Goal: Information Seeking & Learning: Compare options

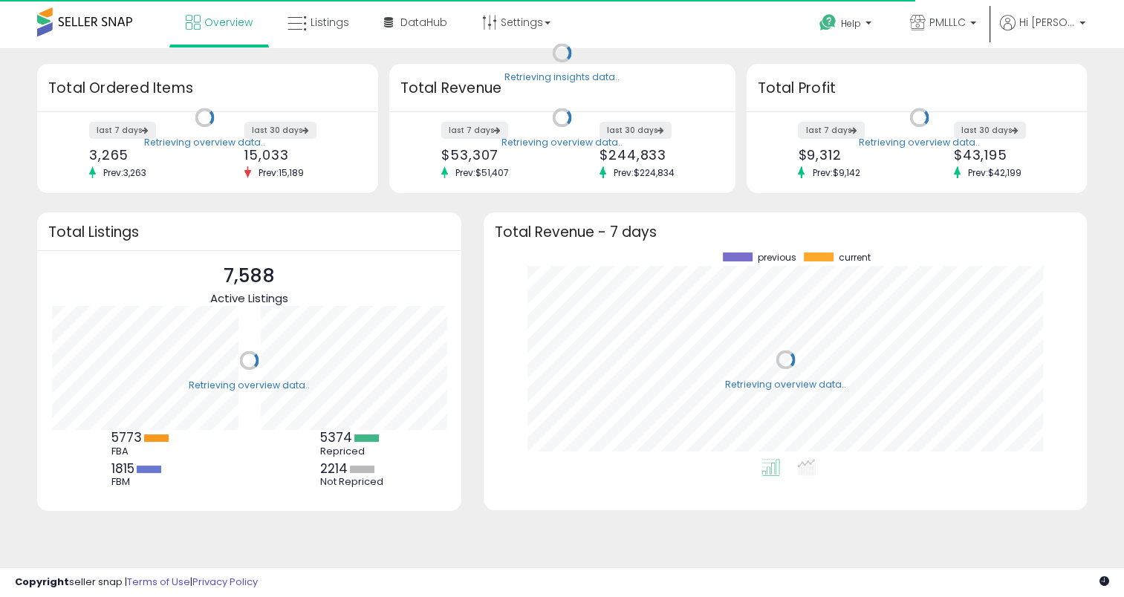
scroll to position [206, 573]
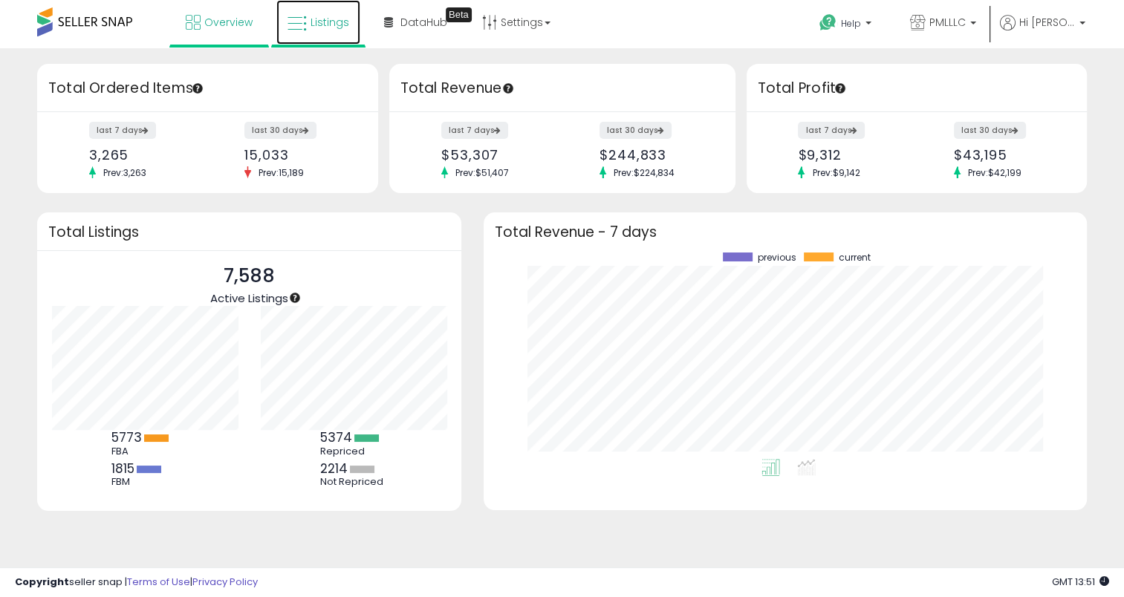
click at [291, 19] on icon at bounding box center [296, 23] width 19 height 19
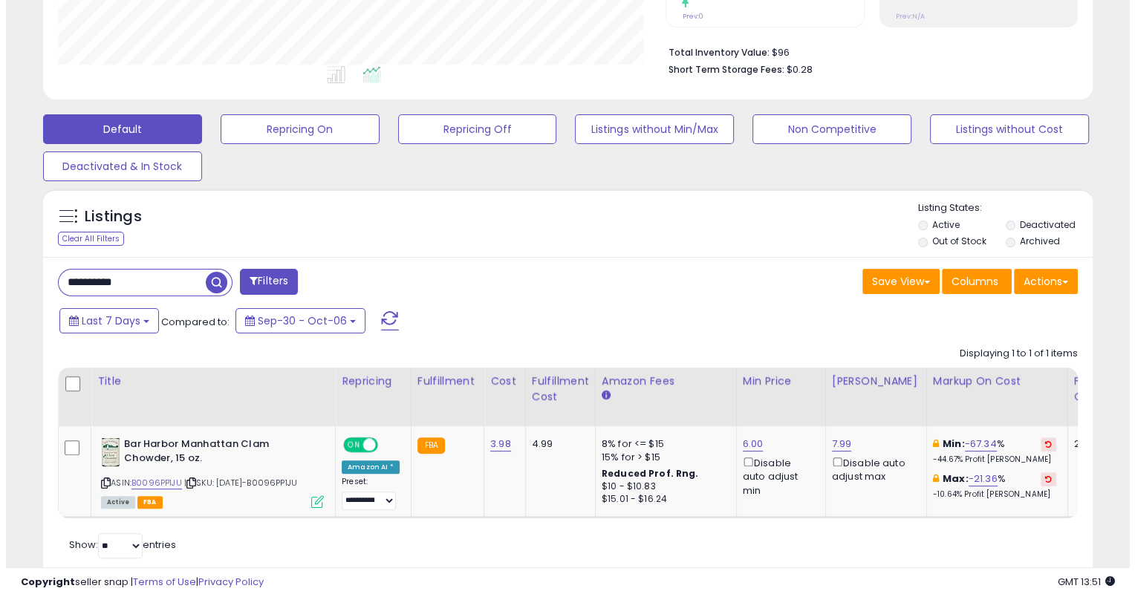
scroll to position [371, 0]
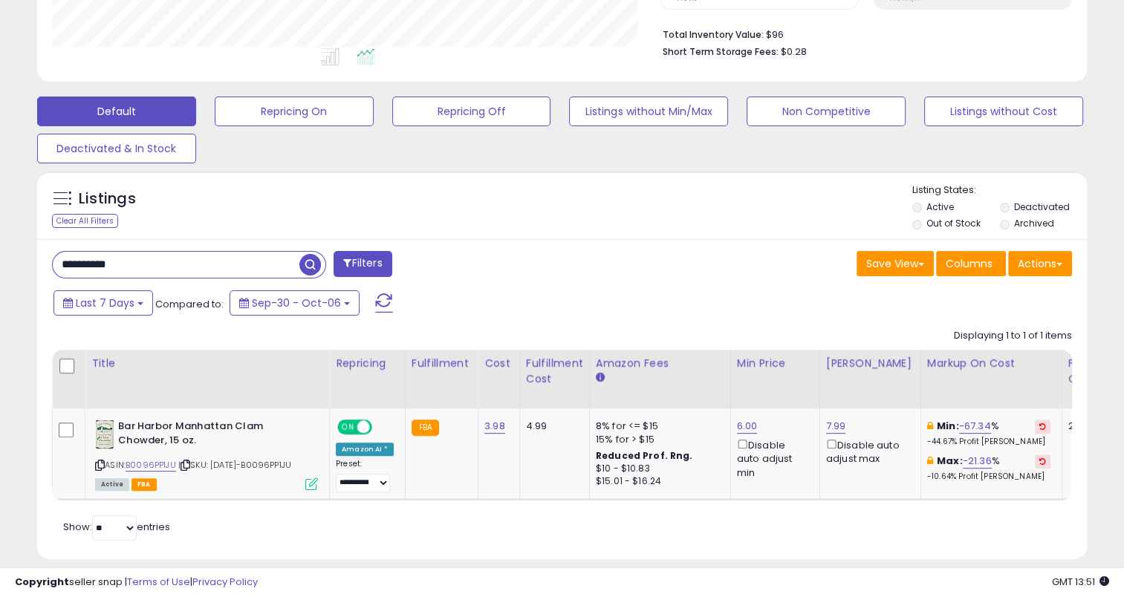
drag, startPoint x: 143, startPoint y: 273, endPoint x: 59, endPoint y: 272, distance: 83.2
click at [59, 272] on input "**********" at bounding box center [176, 265] width 247 height 26
paste input "text"
click at [369, 264] on button "Filters" at bounding box center [362, 264] width 58 height 26
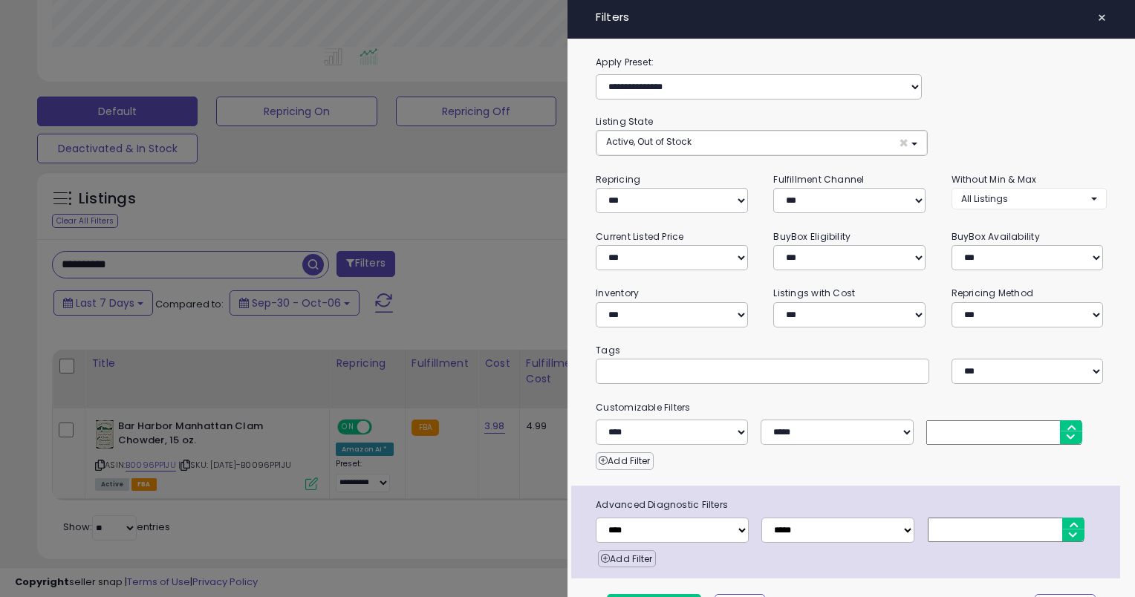
scroll to position [304, 614]
click at [1096, 9] on button "×" at bounding box center [1102, 17] width 22 height 21
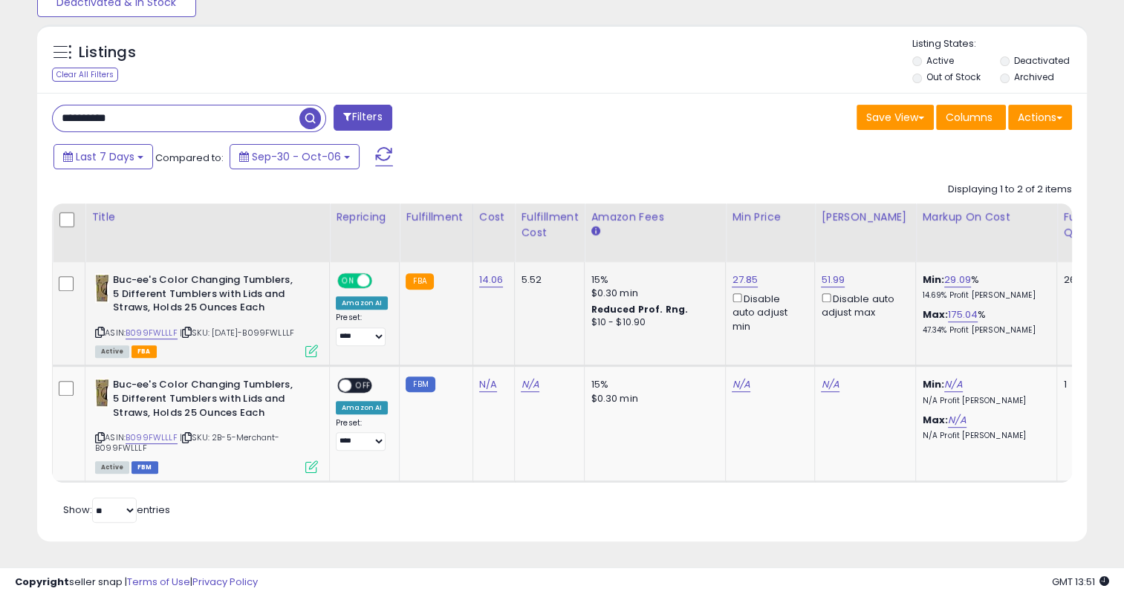
scroll to position [304, 607]
drag, startPoint x: 504, startPoint y: 273, endPoint x: 475, endPoint y: 279, distance: 30.3
click at [475, 279] on td "14.06" at bounding box center [493, 314] width 42 height 104
copy link "14.06"
drag, startPoint x: 171, startPoint y: 104, endPoint x: 32, endPoint y: 106, distance: 138.9
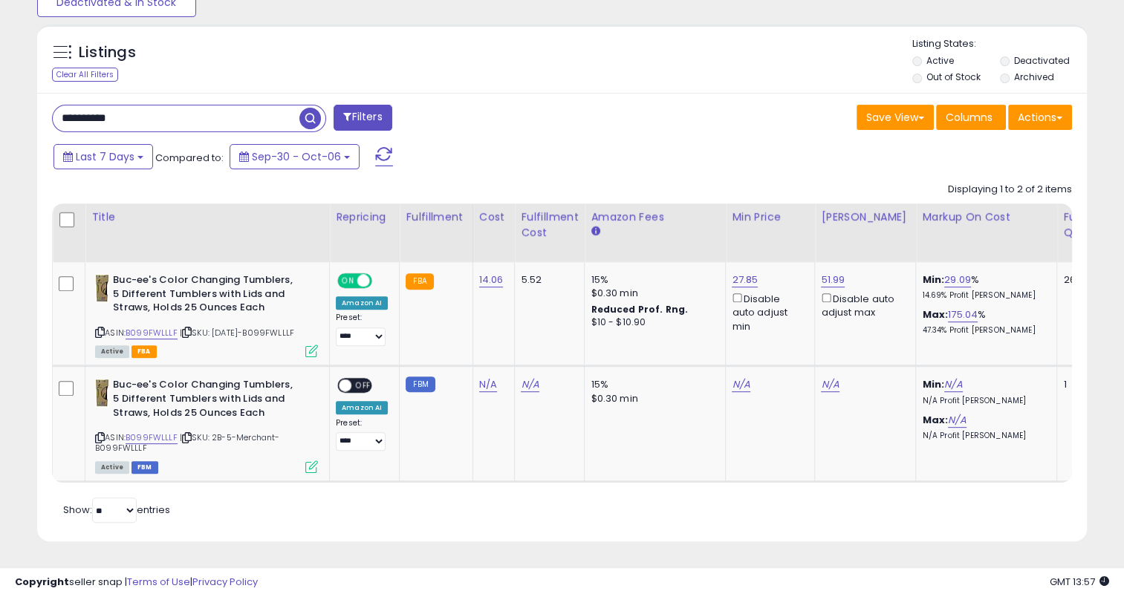
click at [32, 106] on div "Listings Clear All Filters" at bounding box center [562, 288] width 1072 height 543
paste input "text"
click at [305, 110] on span "button" at bounding box center [310, 119] width 22 height 22
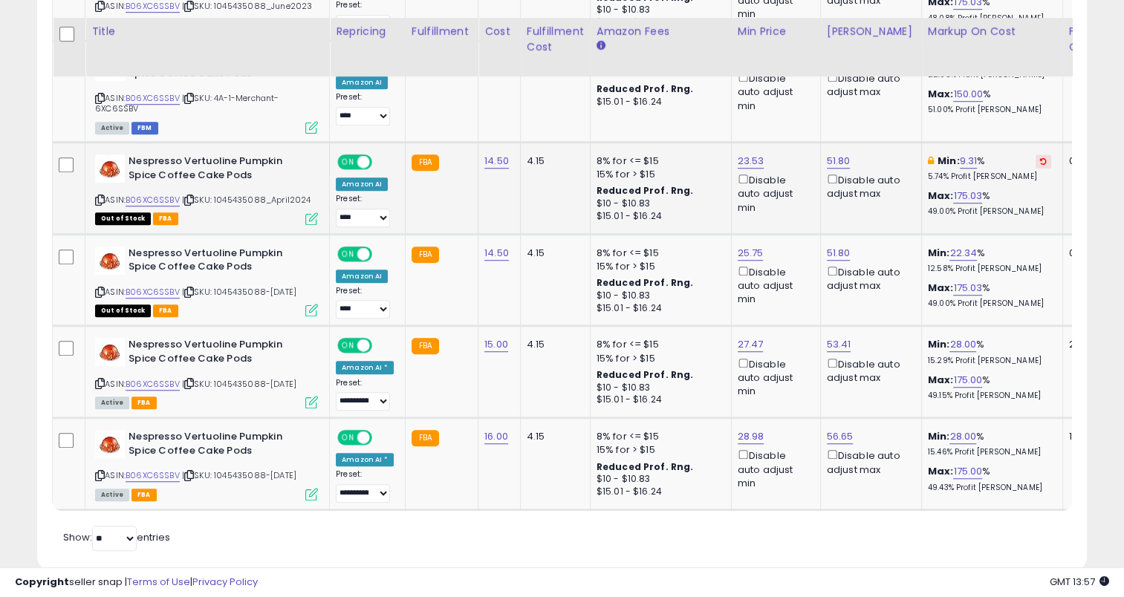
scroll to position [1051, 0]
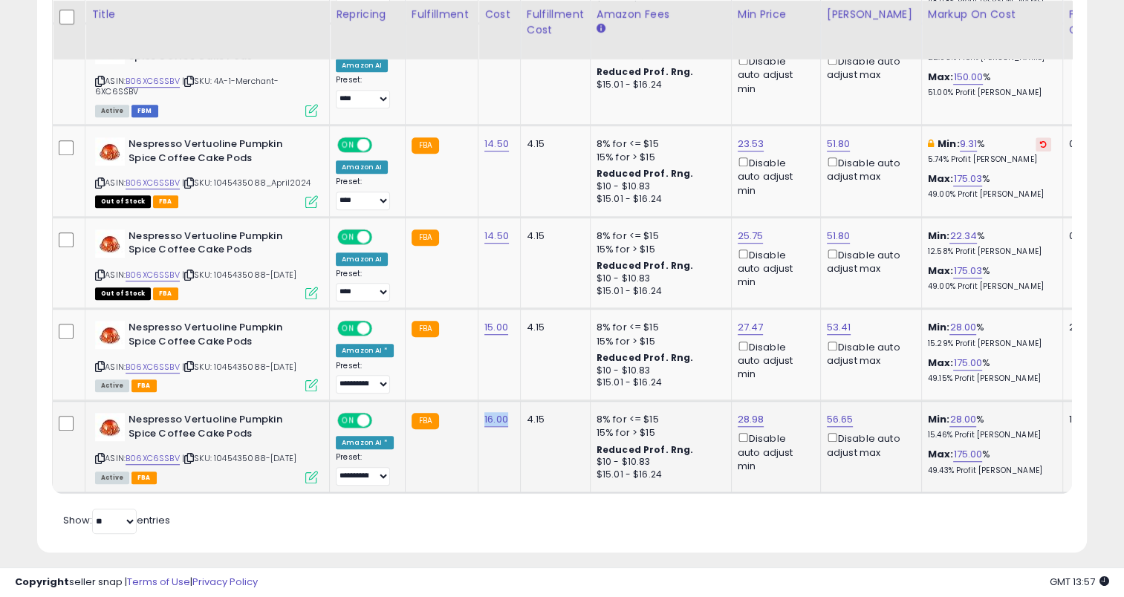
drag, startPoint x: 508, startPoint y: 414, endPoint x: 480, endPoint y: 420, distance: 29.0
click at [480, 420] on td "16.00" at bounding box center [499, 447] width 42 height 92
copy link "16.00"
drag, startPoint x: 503, startPoint y: 321, endPoint x: 475, endPoint y: 325, distance: 28.5
click at [478, 325] on td "15.00" at bounding box center [499, 355] width 42 height 92
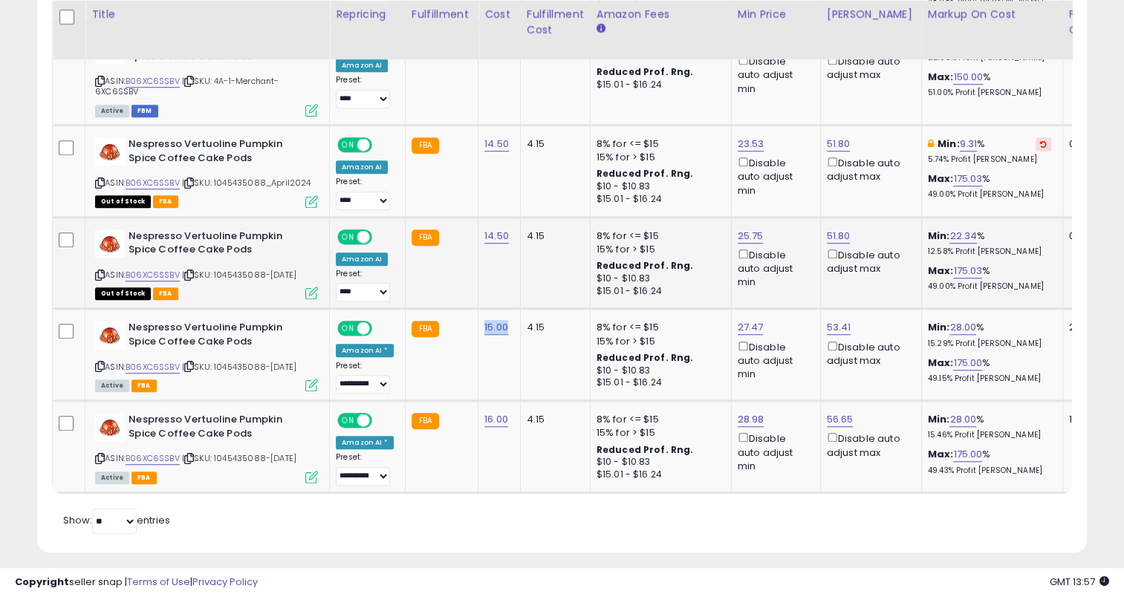
copy link "15.00"
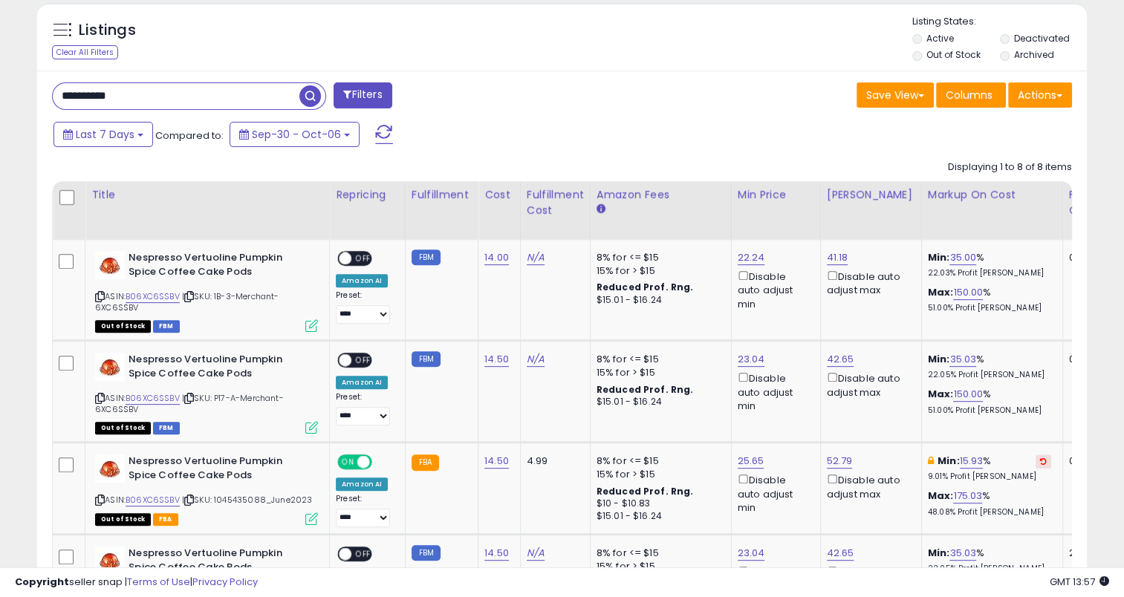
scroll to position [382, 0]
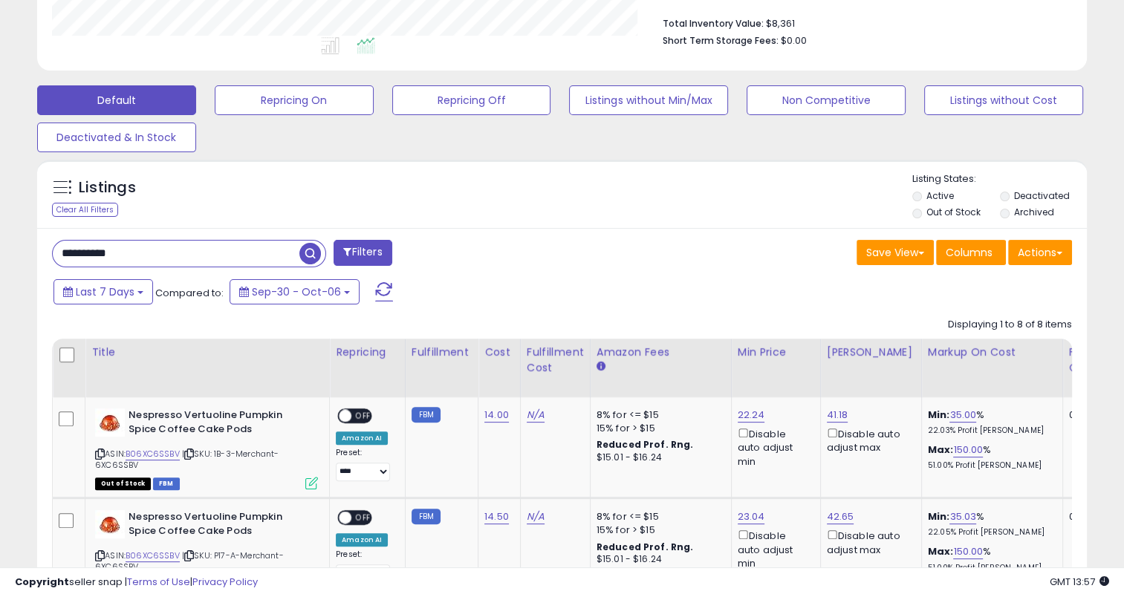
drag, startPoint x: 148, startPoint y: 250, endPoint x: 37, endPoint y: 252, distance: 110.7
paste input "text"
click at [312, 258] on span "button" at bounding box center [310, 254] width 22 height 22
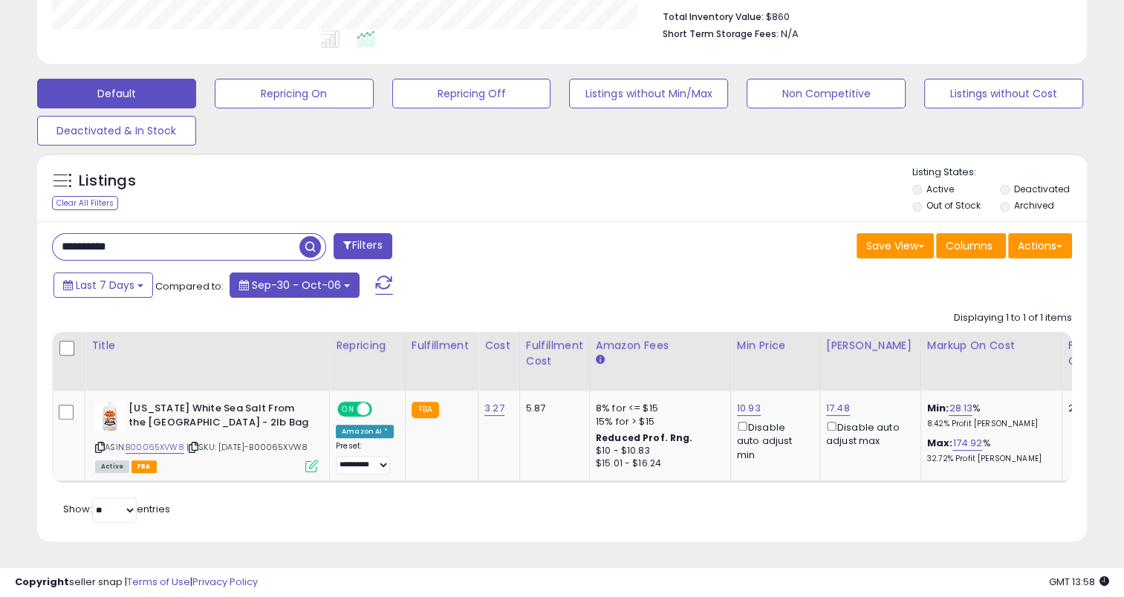
scroll to position [409, 0]
drag, startPoint x: 499, startPoint y: 394, endPoint x: 478, endPoint y: 397, distance: 20.9
click at [478, 397] on td "3.27" at bounding box center [499, 436] width 42 height 91
copy link "3.27"
drag, startPoint x: 181, startPoint y: 228, endPoint x: 69, endPoint y: 224, distance: 112.2
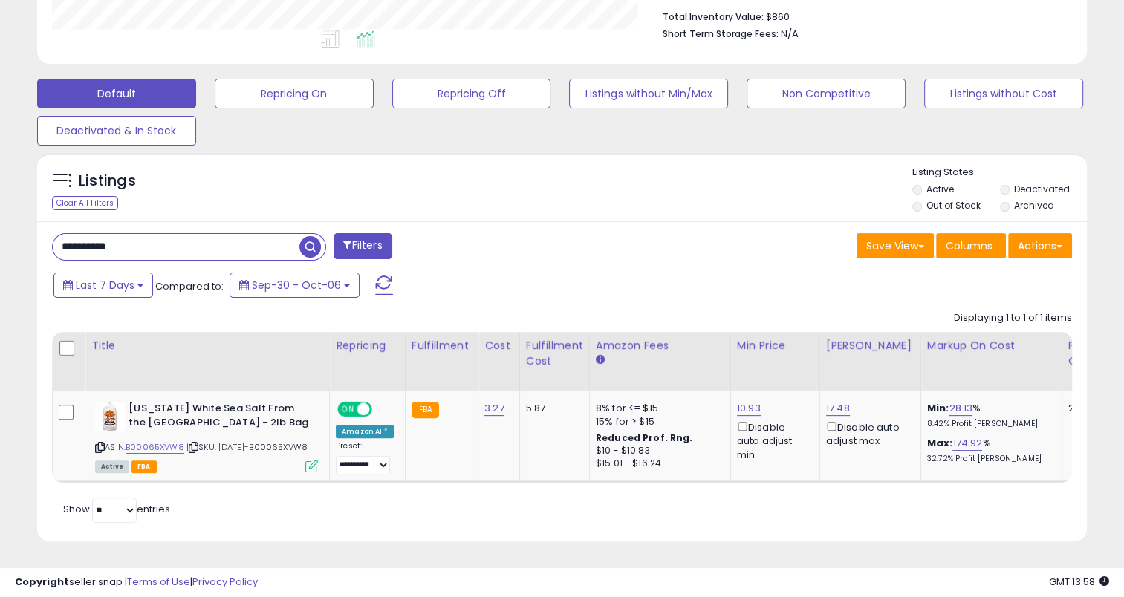
click at [33, 229] on div "Listings Clear All Filters" at bounding box center [562, 353] width 1072 height 414
paste input "text"
click at [308, 236] on span "button" at bounding box center [310, 247] width 22 height 22
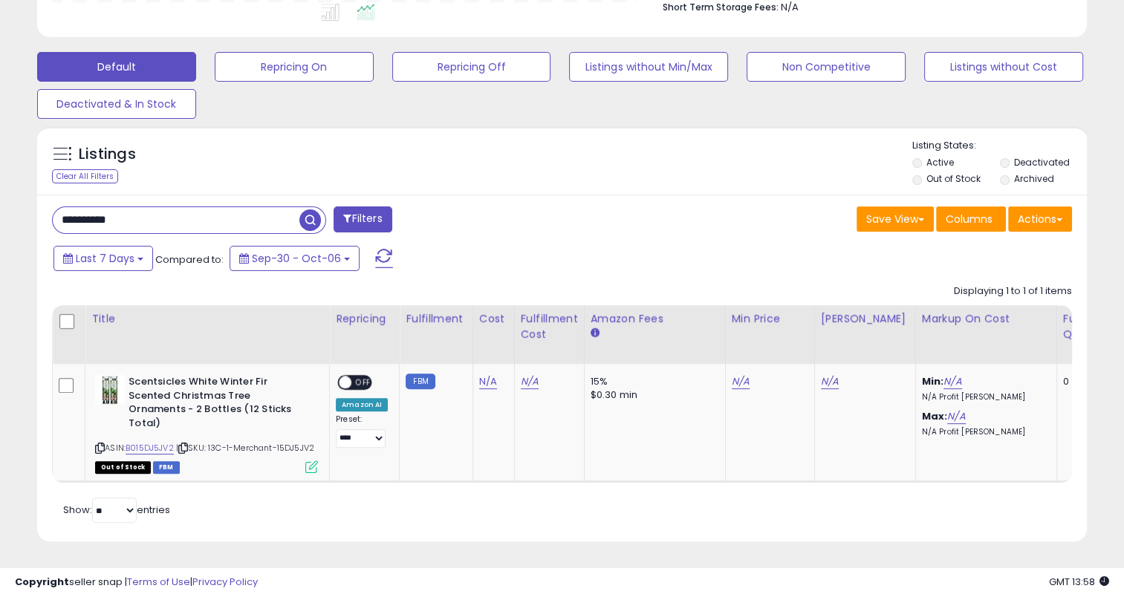
scroll to position [304, 607]
drag, startPoint x: 154, startPoint y: 205, endPoint x: 23, endPoint y: 211, distance: 131.6
click at [23, 211] on div "**********" at bounding box center [561, 103] width 1109 height 913
paste input "text"
click at [312, 214] on span "button" at bounding box center [310, 220] width 22 height 22
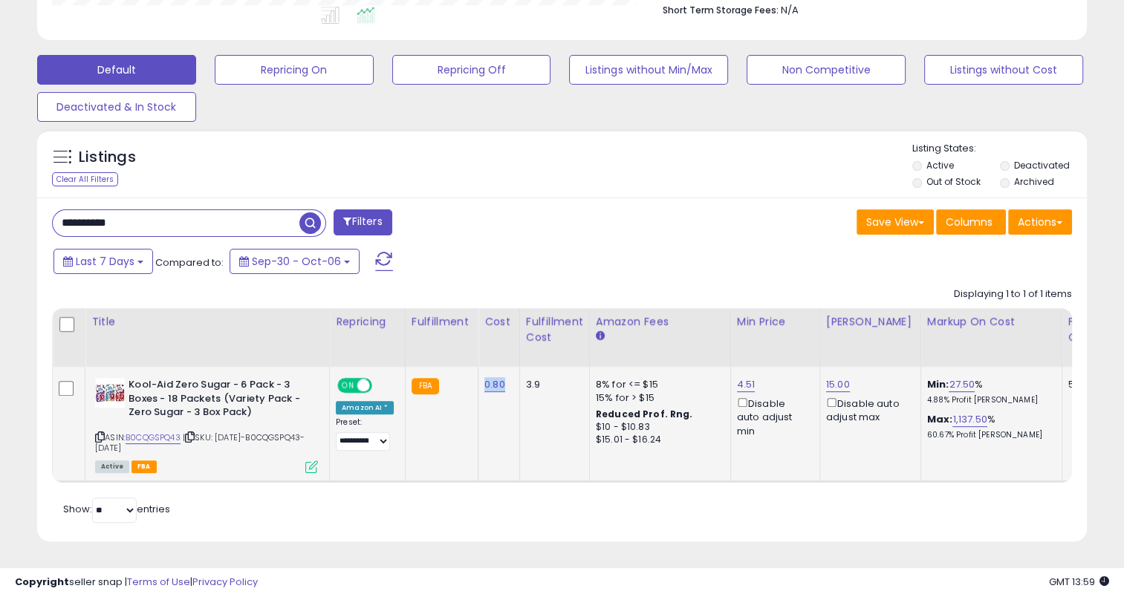
drag, startPoint x: 502, startPoint y: 376, endPoint x: 475, endPoint y: 377, distance: 26.8
click at [478, 377] on td "0.80" at bounding box center [499, 424] width 42 height 114
copy link "0.80"
drag, startPoint x: 149, startPoint y: 208, endPoint x: 47, endPoint y: 208, distance: 101.7
click at [47, 209] on div "**********" at bounding box center [301, 224] width 521 height 30
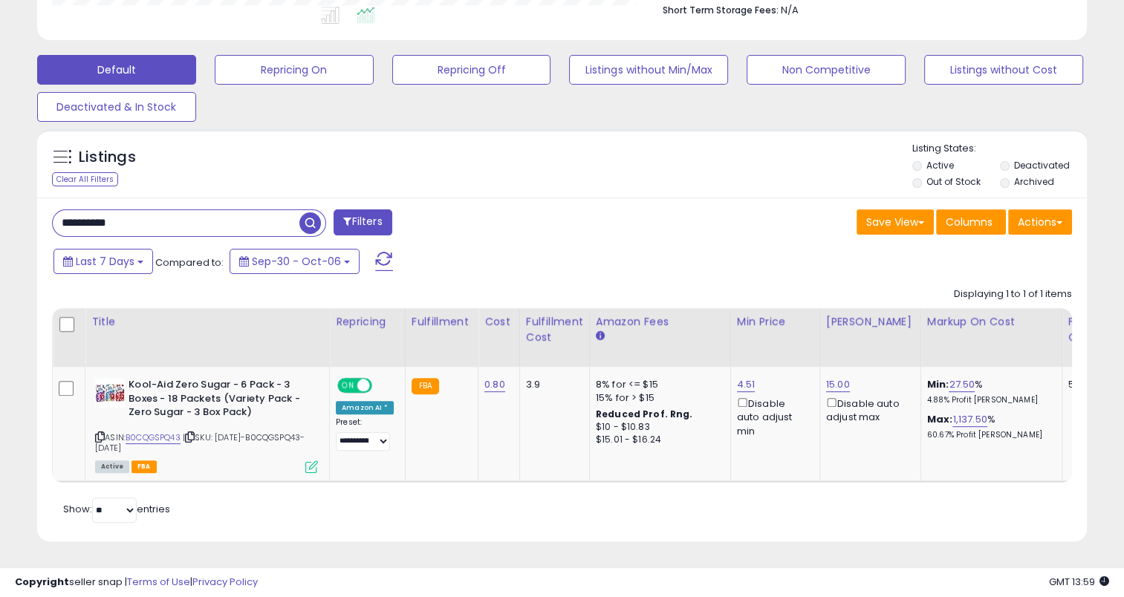
paste input "text"
click at [258, 216] on input "**********" at bounding box center [176, 223] width 247 height 26
click at [303, 212] on span "button" at bounding box center [310, 223] width 22 height 22
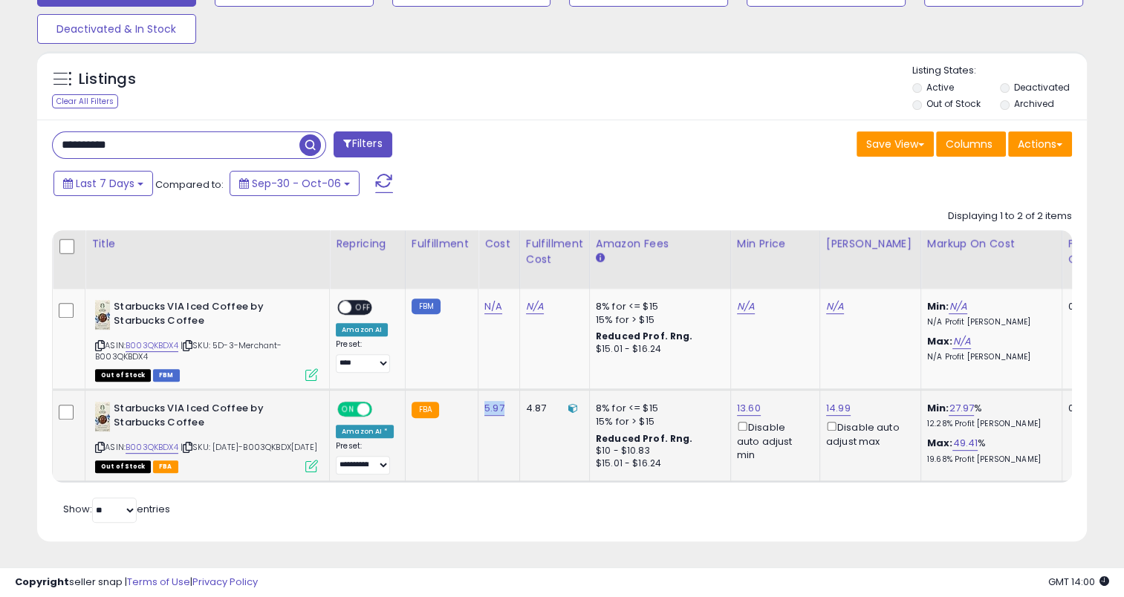
drag, startPoint x: 499, startPoint y: 390, endPoint x: 477, endPoint y: 389, distance: 22.3
click at [478, 390] on td "5.97" at bounding box center [499, 436] width 42 height 92
copy link "5.97"
drag, startPoint x: 120, startPoint y: 126, endPoint x: 21, endPoint y: 127, distance: 98.8
click at [21, 127] on div "**********" at bounding box center [561, 66] width 1109 height 988
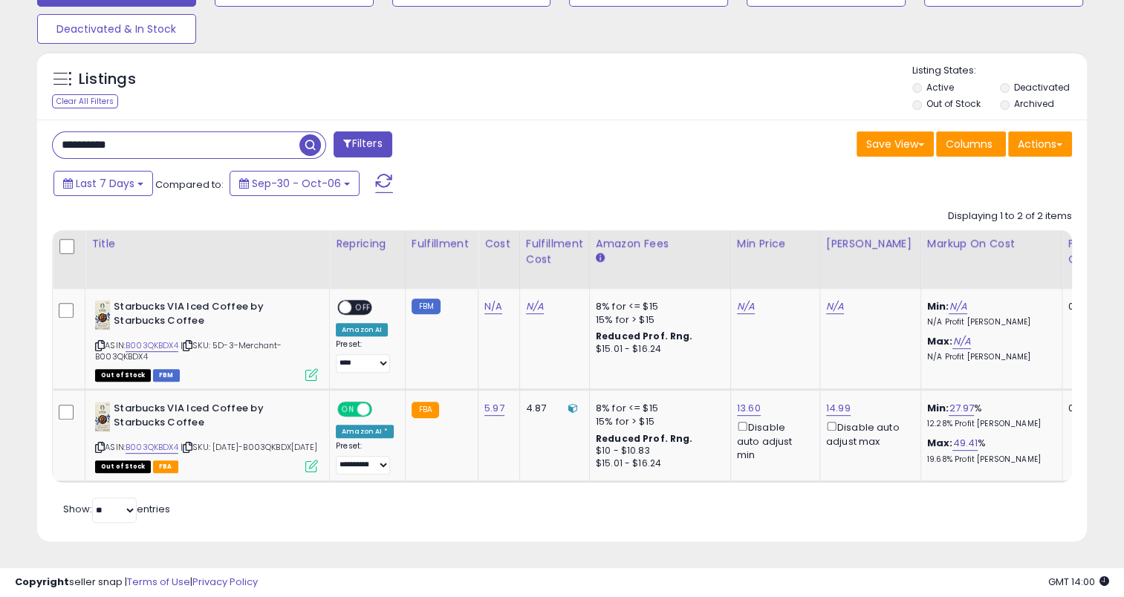
paste input "text"
click at [312, 134] on span "button" at bounding box center [310, 145] width 22 height 22
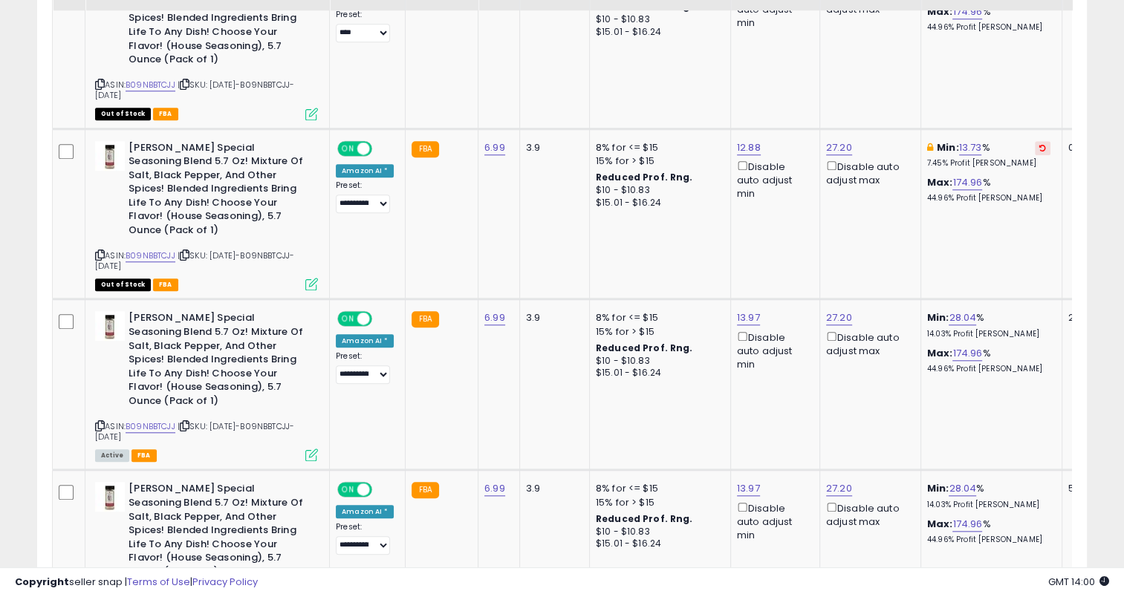
scroll to position [1348, 0]
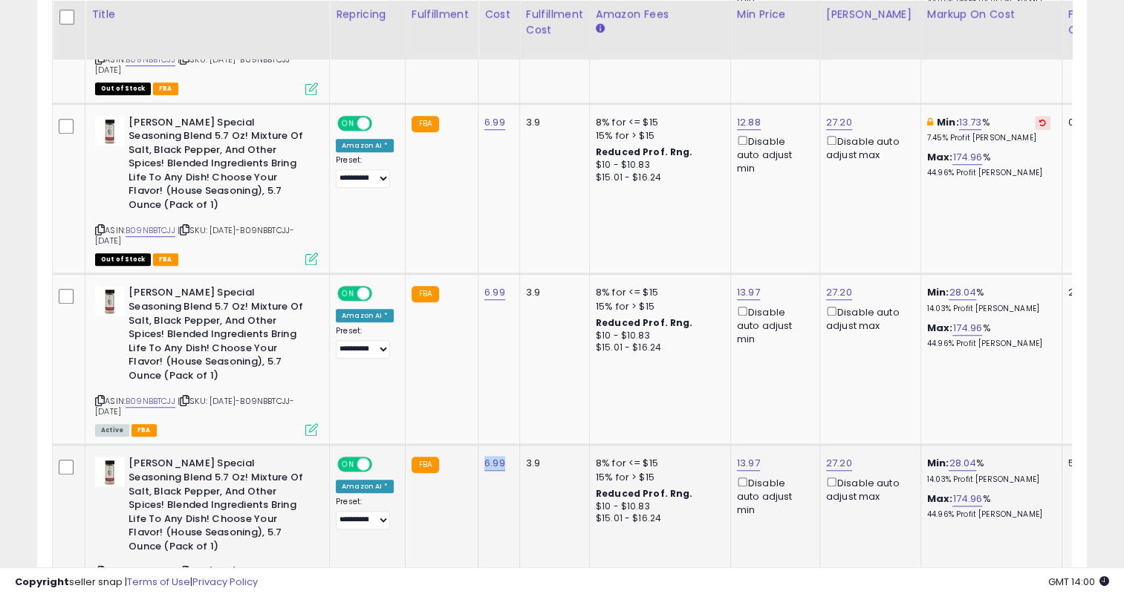
drag, startPoint x: 500, startPoint y: 380, endPoint x: 478, endPoint y: 383, distance: 21.7
click at [484, 457] on div "6.99" at bounding box center [496, 463] width 24 height 13
copy link "6.99"
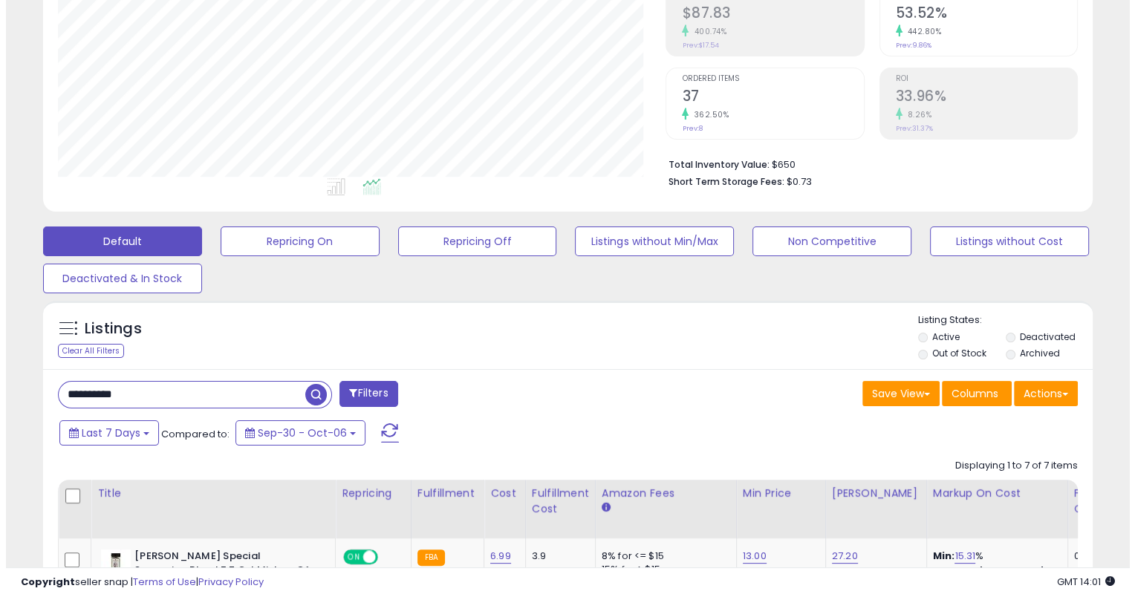
scroll to position [234, 0]
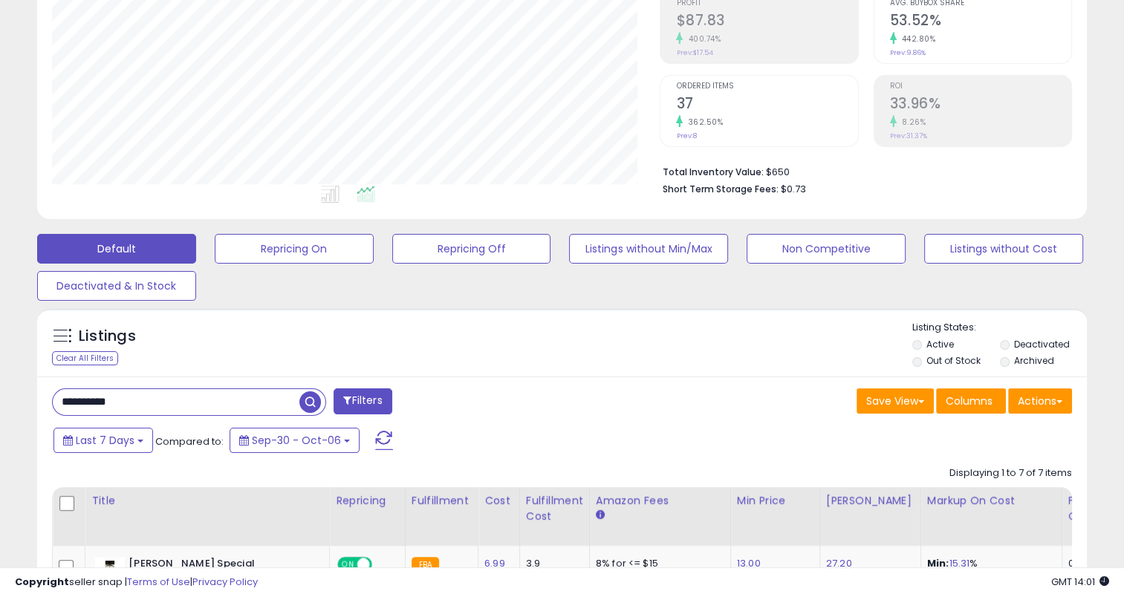
drag, startPoint x: 158, startPoint y: 403, endPoint x: 3, endPoint y: 394, distance: 155.4
paste input "text"
click at [310, 400] on span "button" at bounding box center [310, 402] width 22 height 22
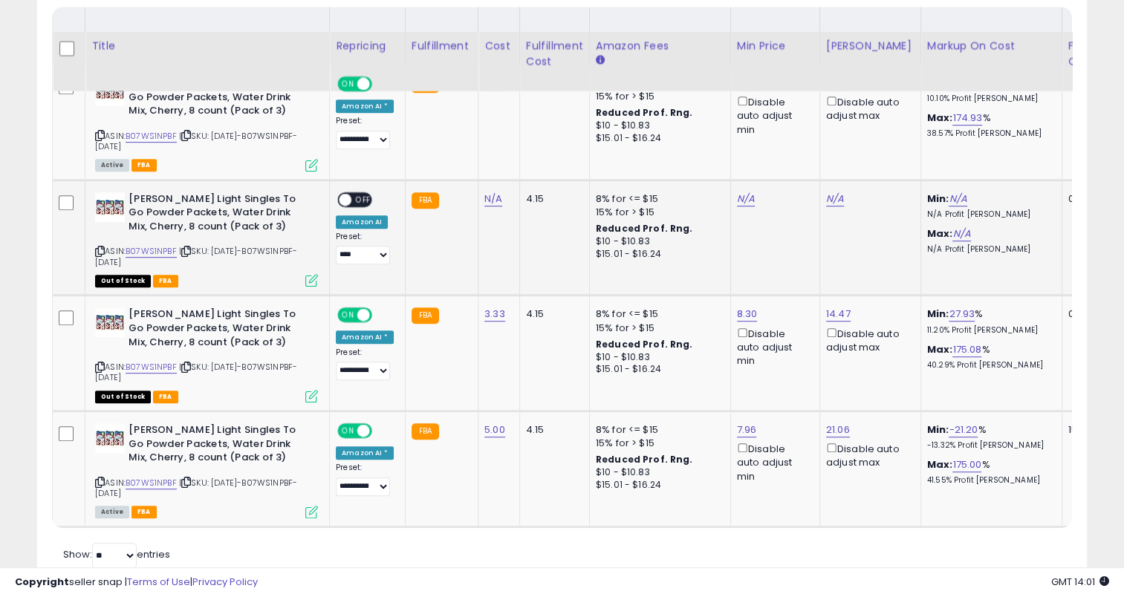
scroll to position [768, 0]
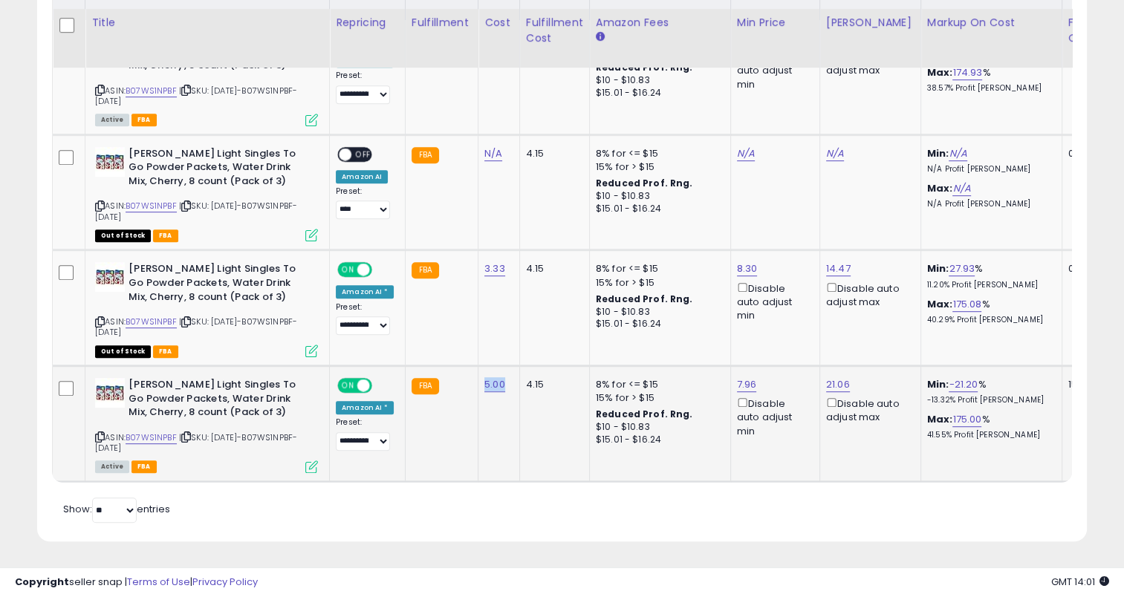
drag, startPoint x: 508, startPoint y: 380, endPoint x: 480, endPoint y: 384, distance: 28.5
click at [480, 384] on td "5.00" at bounding box center [499, 423] width 42 height 116
copy link "5.00"
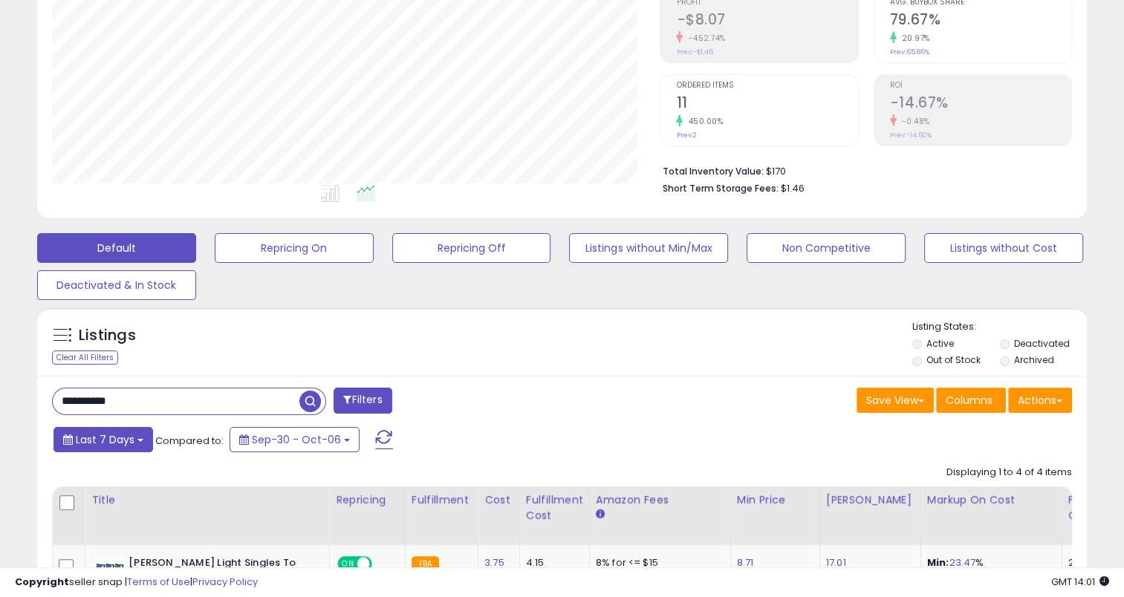
scroll to position [322, 0]
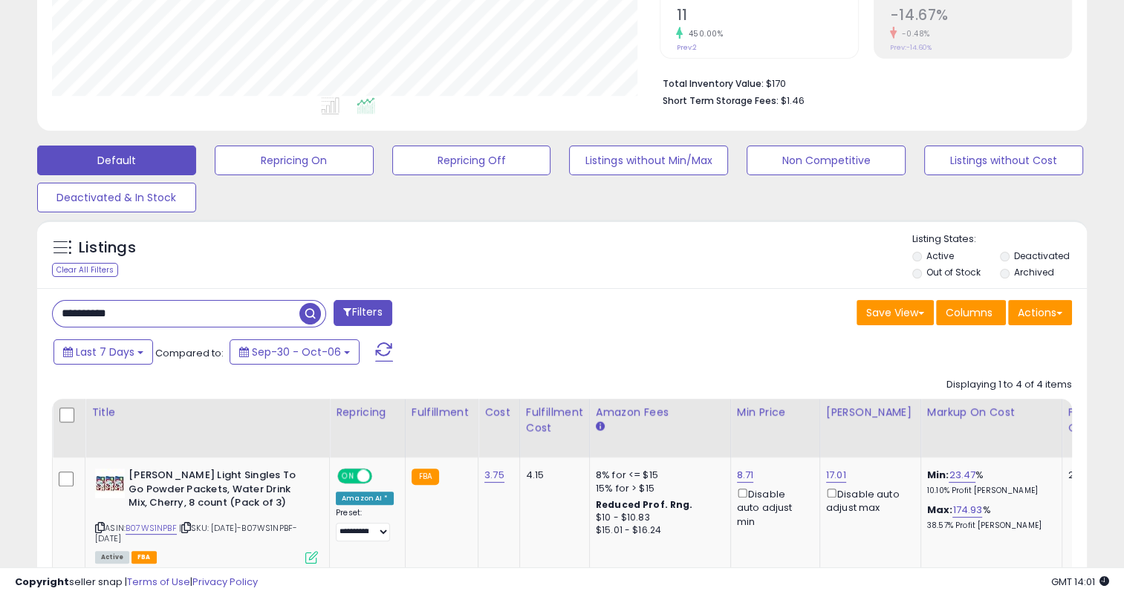
drag, startPoint x: 139, startPoint y: 311, endPoint x: 20, endPoint y: 314, distance: 118.9
click at [20, 314] on div "**********" at bounding box center [561, 369] width 1109 height 1257
paste input "text"
click at [302, 316] on span "button" at bounding box center [310, 314] width 22 height 22
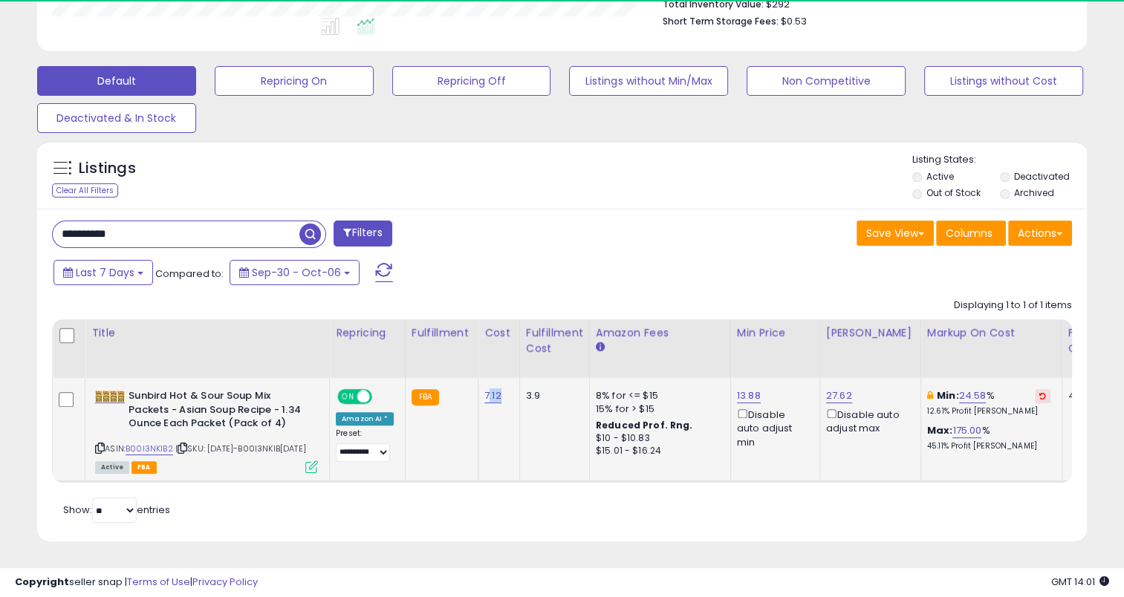
scroll to position [304, 607]
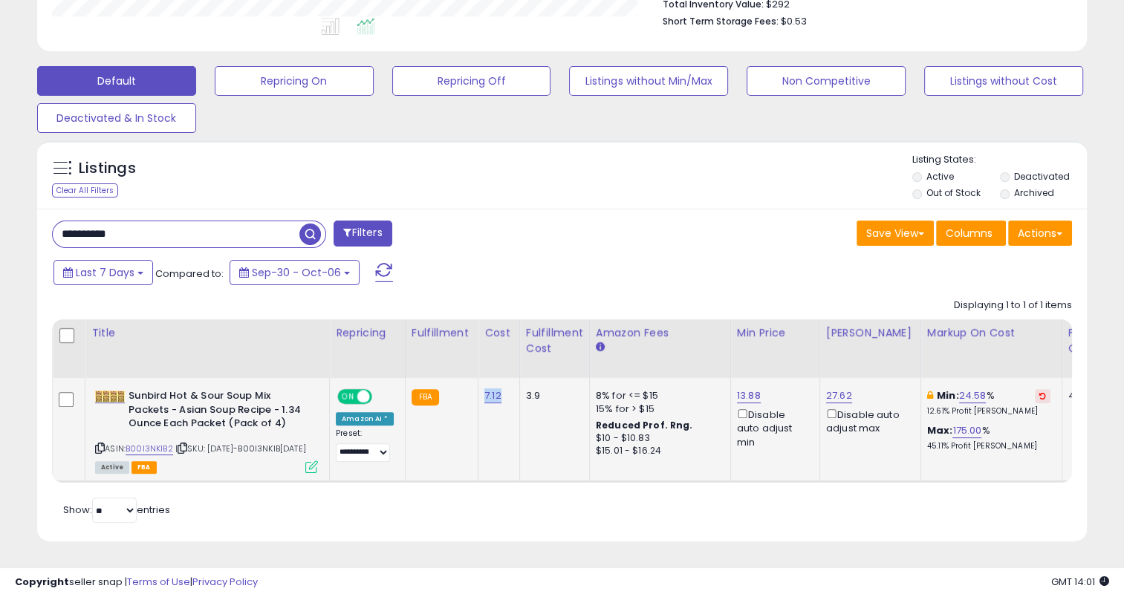
drag, startPoint x: 505, startPoint y: 370, endPoint x: 477, endPoint y: 377, distance: 29.0
click at [478, 378] on td "7.12" at bounding box center [499, 430] width 42 height 104
copy link "7.12"
drag, startPoint x: 103, startPoint y: 210, endPoint x: 38, endPoint y: 210, distance: 65.4
click at [39, 211] on div "**********" at bounding box center [561, 375] width 1049 height 333
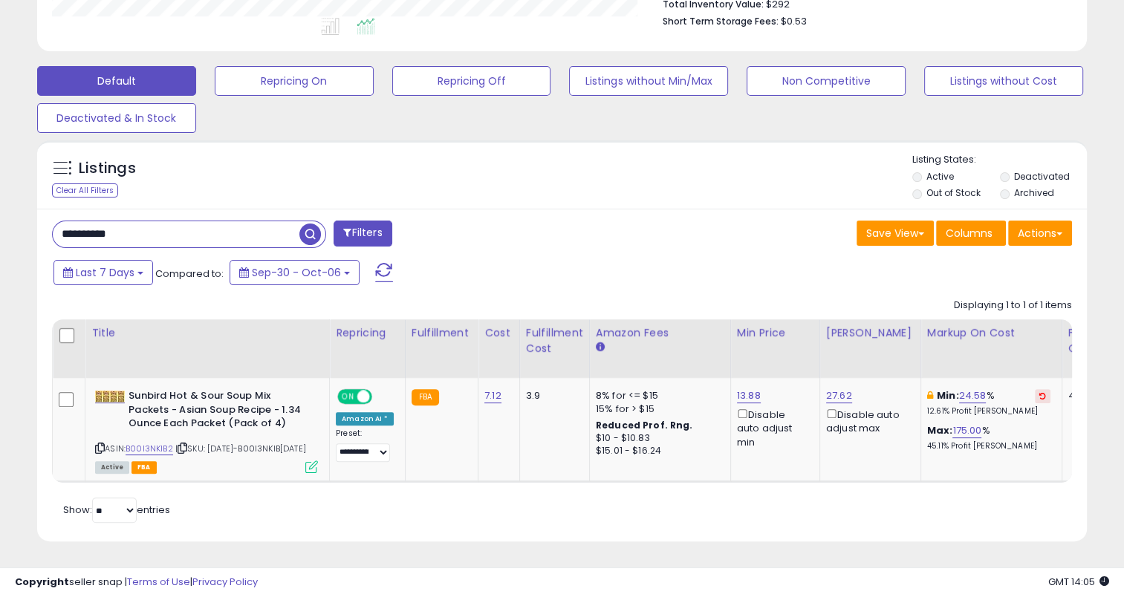
paste input "text"
click at [314, 224] on span "button" at bounding box center [310, 235] width 22 height 22
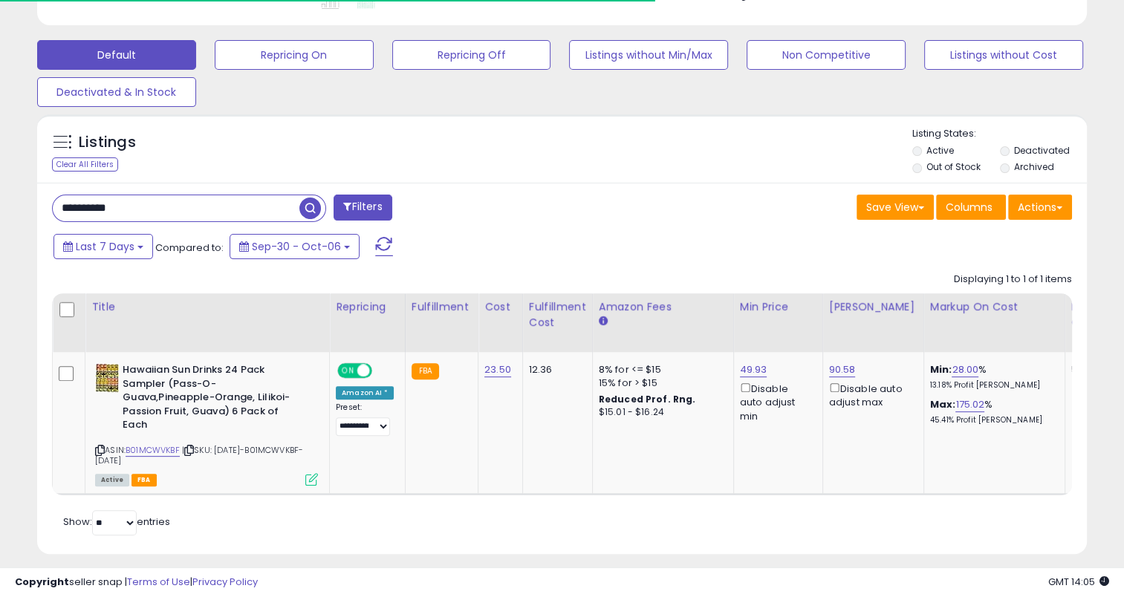
scroll to position [450, 0]
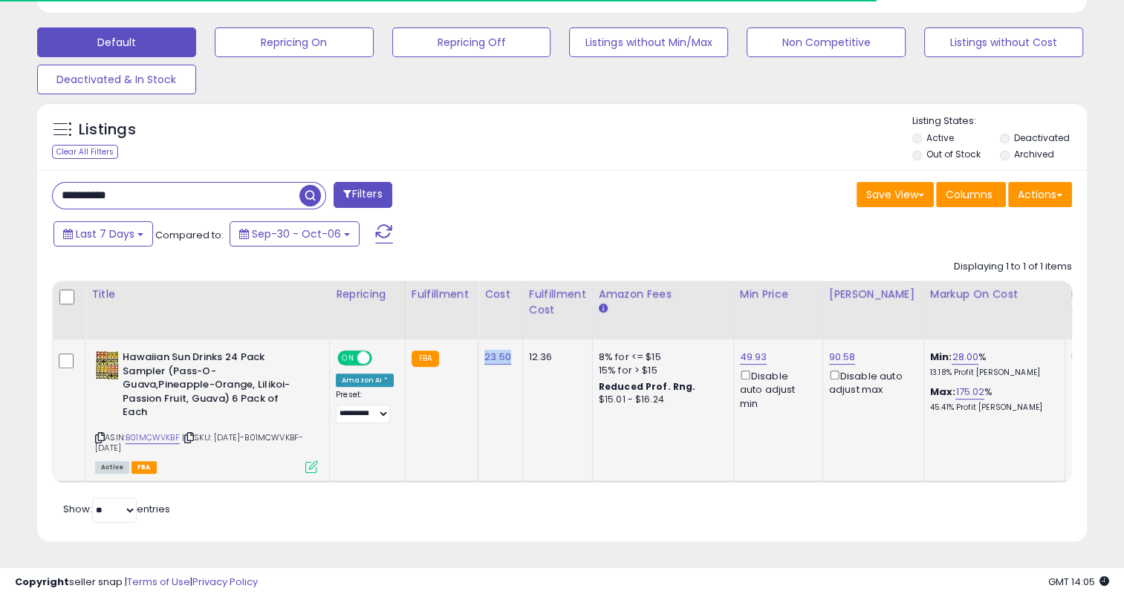
drag, startPoint x: 513, startPoint y: 348, endPoint x: 478, endPoint y: 348, distance: 34.9
click at [478, 348] on td "23.50" at bounding box center [500, 410] width 45 height 142
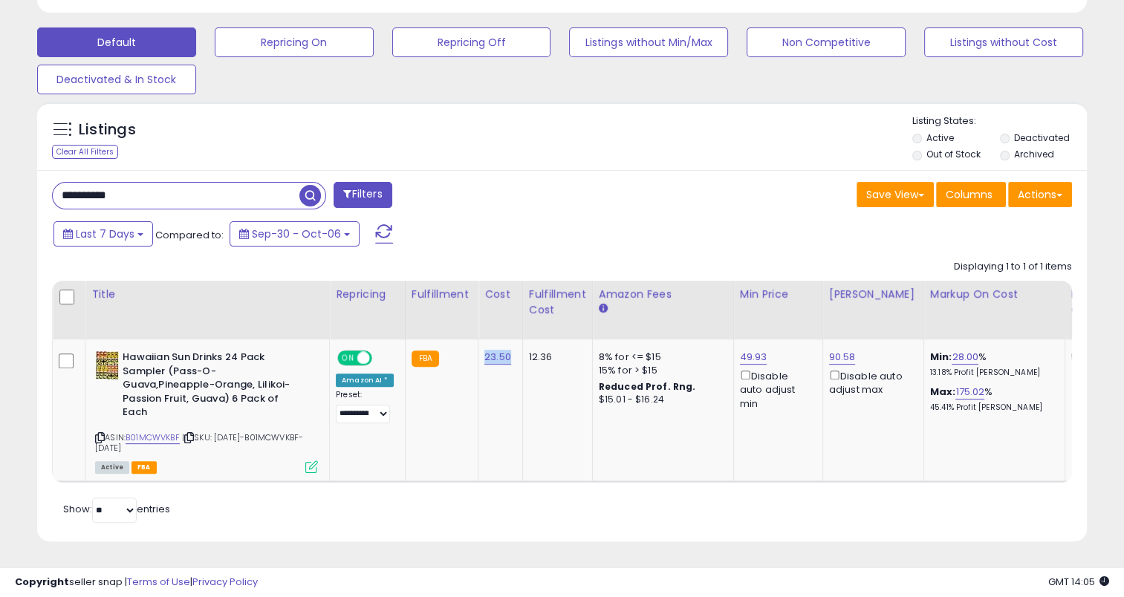
copy link "23.50"
drag, startPoint x: 146, startPoint y: 184, endPoint x: 50, endPoint y: 195, distance: 97.1
click at [50, 195] on div "**********" at bounding box center [301, 197] width 521 height 30
paste input "text"
click at [311, 186] on span "button" at bounding box center [310, 196] width 22 height 22
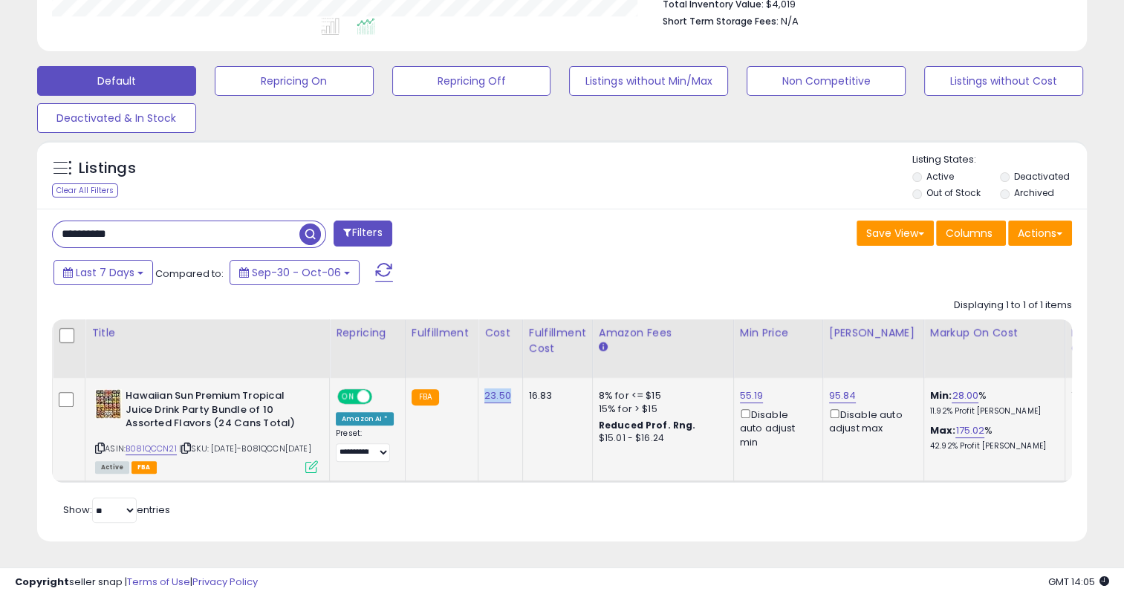
drag, startPoint x: 506, startPoint y: 382, endPoint x: 481, endPoint y: 383, distance: 24.6
click at [481, 383] on td "23.50" at bounding box center [500, 430] width 45 height 104
drag, startPoint x: 147, startPoint y: 221, endPoint x: 36, endPoint y: 227, distance: 111.6
click at [36, 227] on div "Listings Clear All Filters" at bounding box center [562, 347] width 1072 height 428
paste input "text"
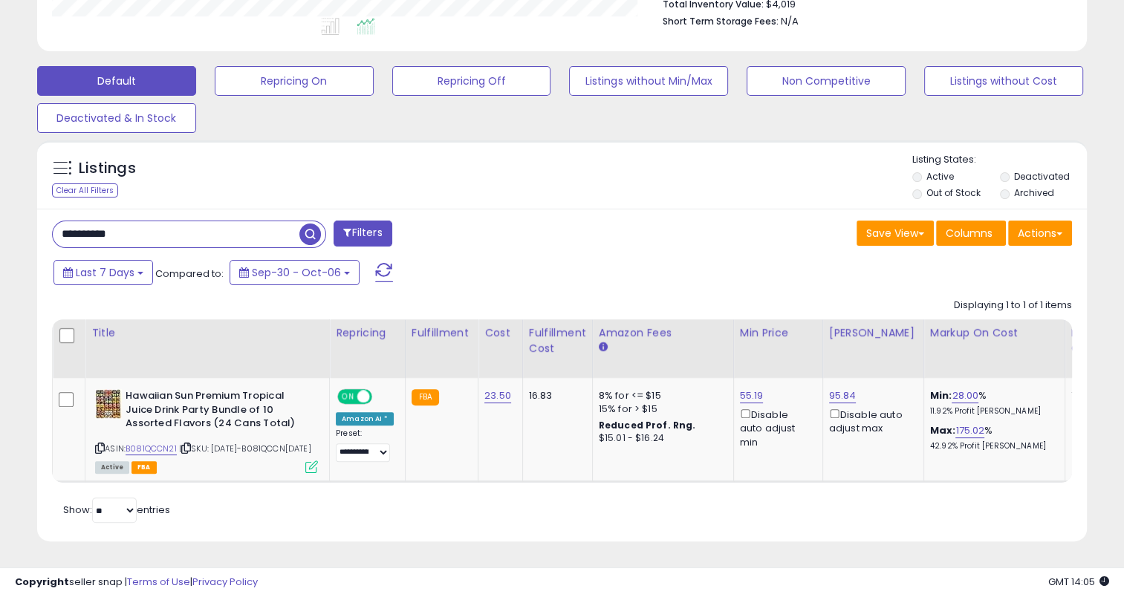
click at [310, 224] on span "button" at bounding box center [310, 235] width 22 height 22
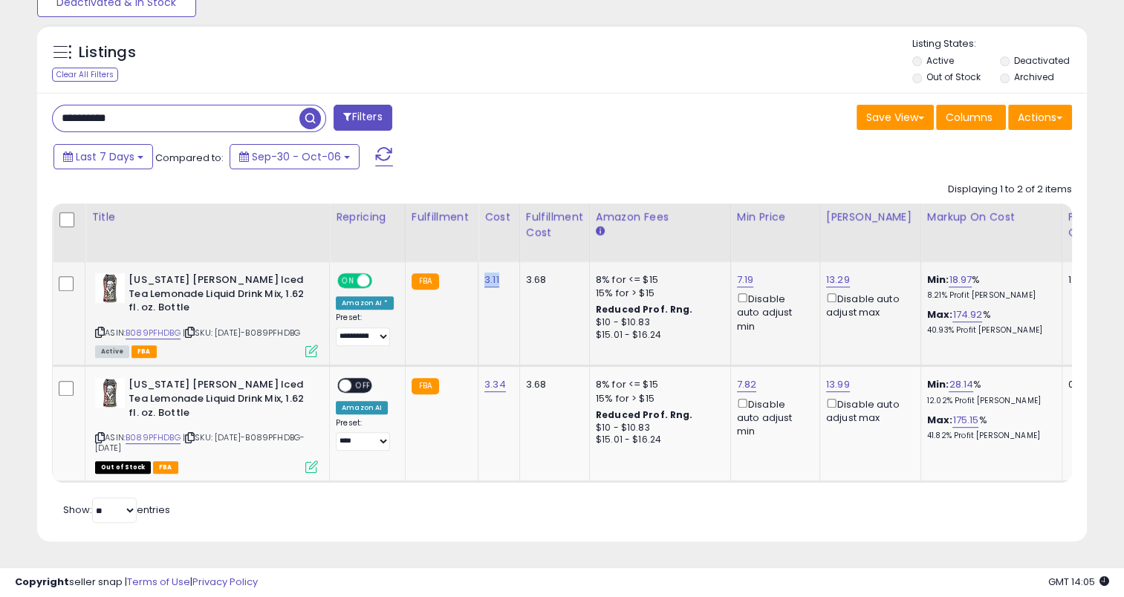
drag, startPoint x: 500, startPoint y: 273, endPoint x: 480, endPoint y: 275, distance: 19.4
click at [480, 275] on td "3.11" at bounding box center [499, 314] width 42 height 104
drag, startPoint x: 146, startPoint y: 102, endPoint x: 51, endPoint y: 110, distance: 94.7
click at [52, 110] on div "**********" at bounding box center [189, 118] width 274 height 27
paste input "text"
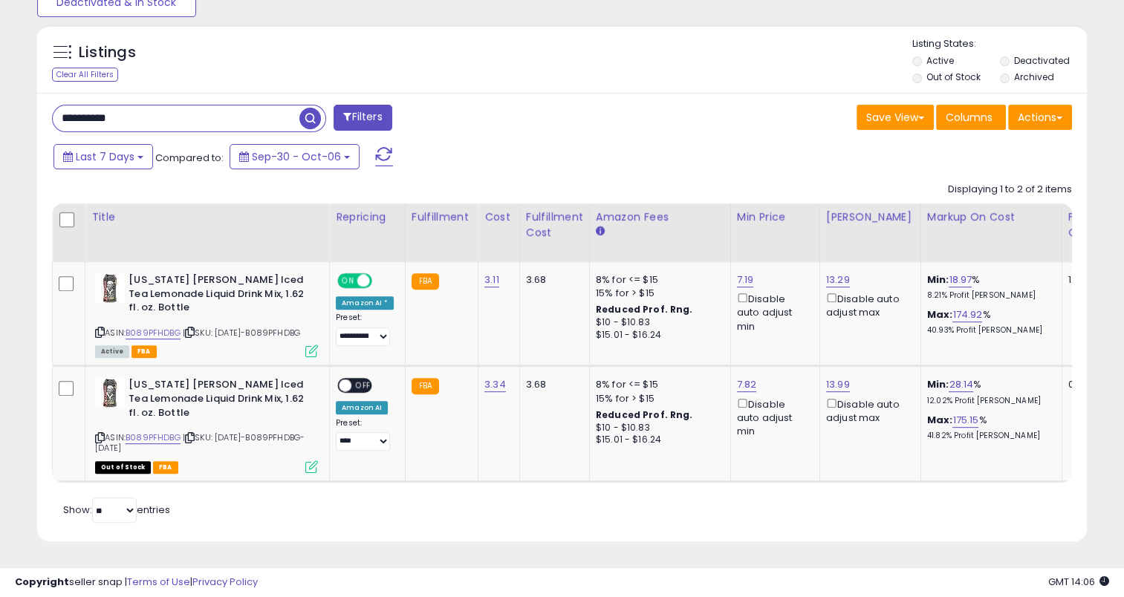
click at [307, 108] on span "button" at bounding box center [310, 119] width 22 height 22
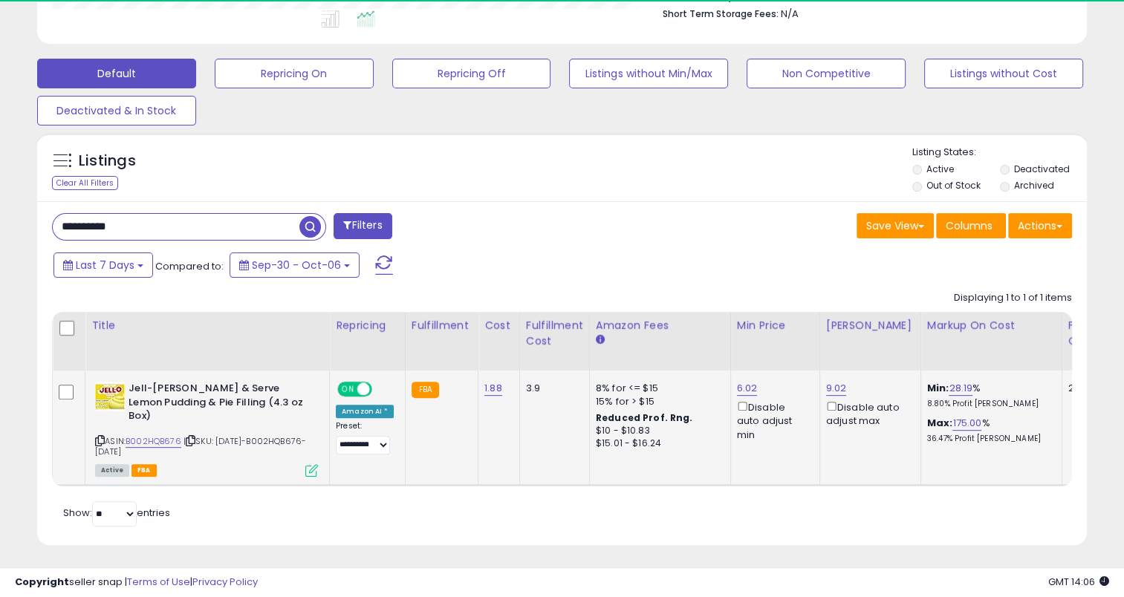
scroll to position [0, 0]
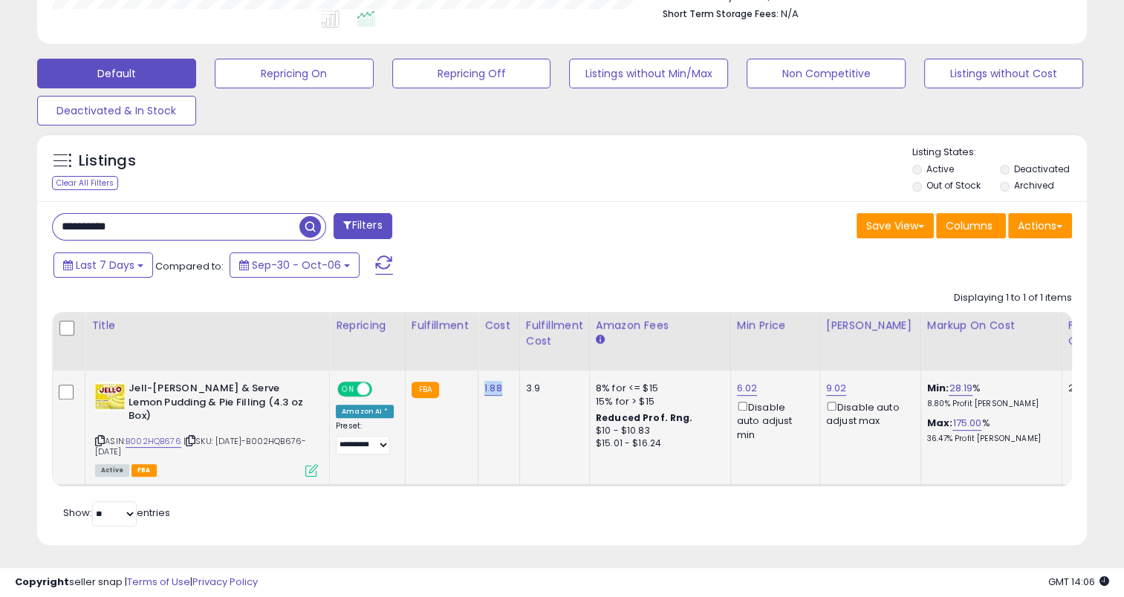
drag, startPoint x: 497, startPoint y: 394, endPoint x: 475, endPoint y: 394, distance: 21.5
click at [478, 394] on td "1.88" at bounding box center [499, 428] width 42 height 114
drag, startPoint x: 149, startPoint y: 226, endPoint x: 36, endPoint y: 224, distance: 112.2
click at [37, 224] on div "**********" at bounding box center [561, 373] width 1049 height 344
paste input "text"
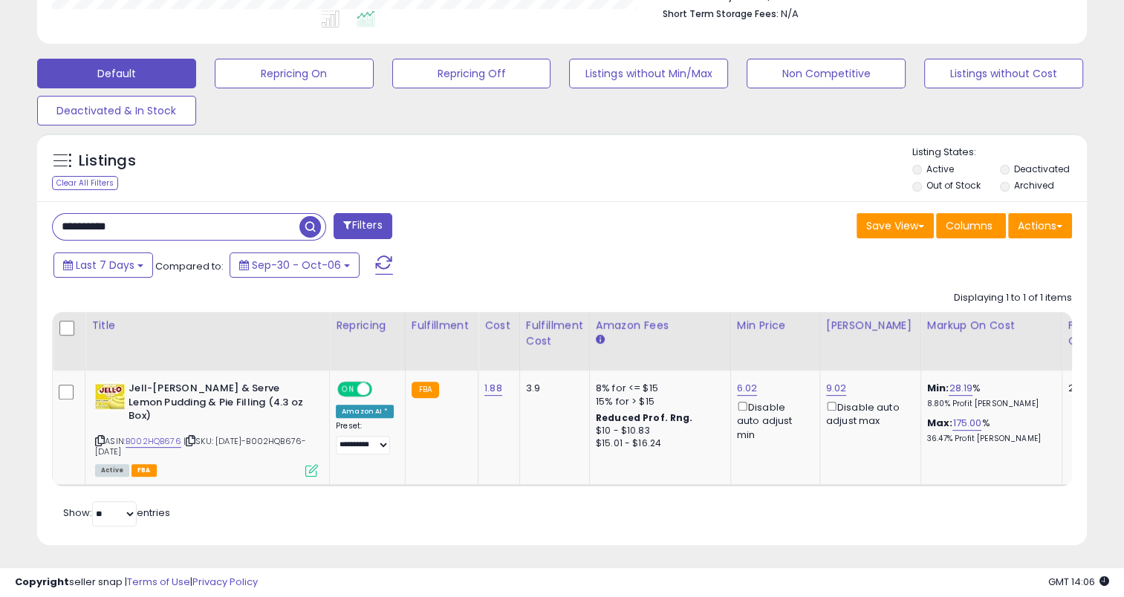
click at [299, 222] on input "**********" at bounding box center [176, 227] width 247 height 26
click at [307, 228] on span "button" at bounding box center [310, 227] width 22 height 22
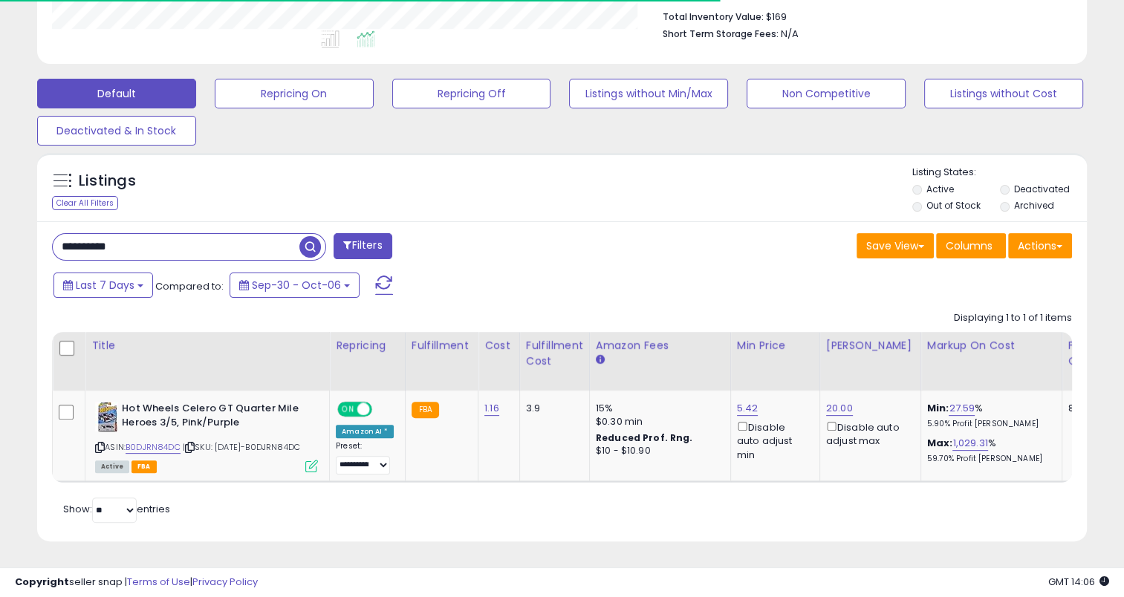
scroll to position [409, 0]
drag, startPoint x: 496, startPoint y: 387, endPoint x: 480, endPoint y: 389, distance: 16.5
click at [484, 402] on div "1.16" at bounding box center [496, 408] width 24 height 13
drag, startPoint x: 146, startPoint y: 230, endPoint x: 38, endPoint y: 229, distance: 108.4
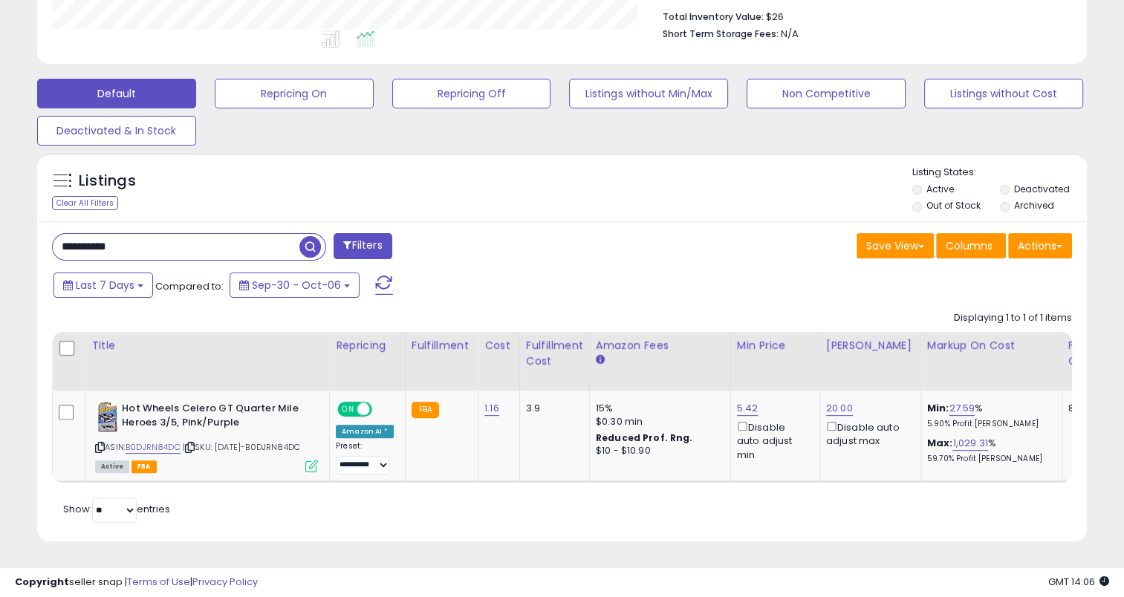
click at [38, 229] on div "**********" at bounding box center [561, 381] width 1049 height 320
paste input "text"
click at [313, 236] on span "button" at bounding box center [310, 247] width 22 height 22
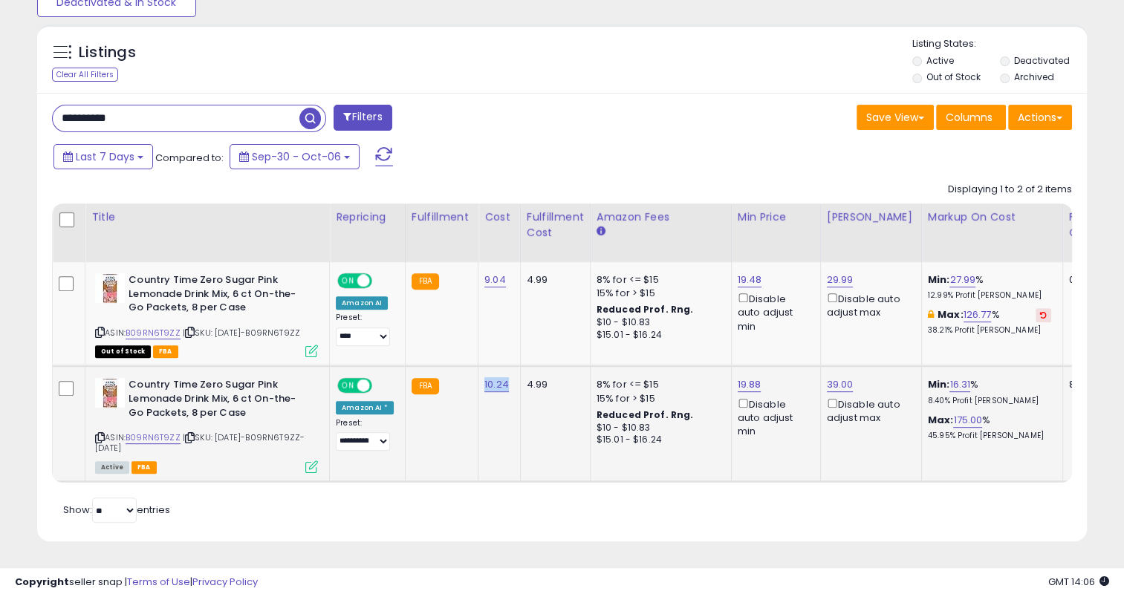
drag, startPoint x: 504, startPoint y: 381, endPoint x: 475, endPoint y: 384, distance: 28.4
click at [478, 384] on td "10.24" at bounding box center [499, 424] width 42 height 116
drag, startPoint x: 142, startPoint y: 120, endPoint x: 46, endPoint y: 128, distance: 96.1
click at [46, 128] on div "**********" at bounding box center [561, 317] width 1049 height 449
paste input "text"
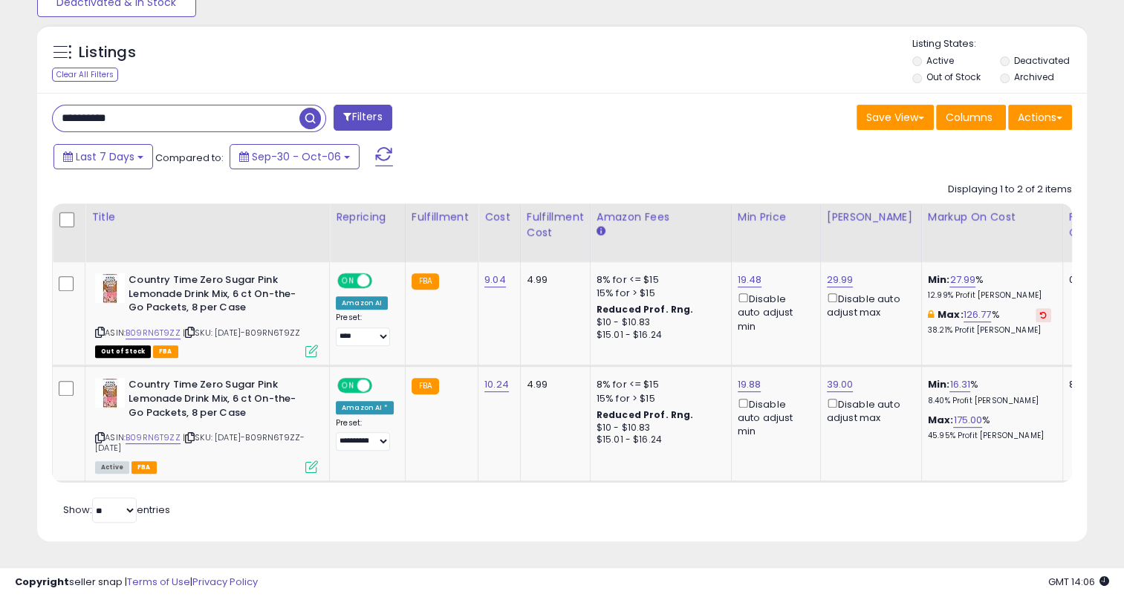
click at [307, 108] on span "button" at bounding box center [310, 119] width 22 height 22
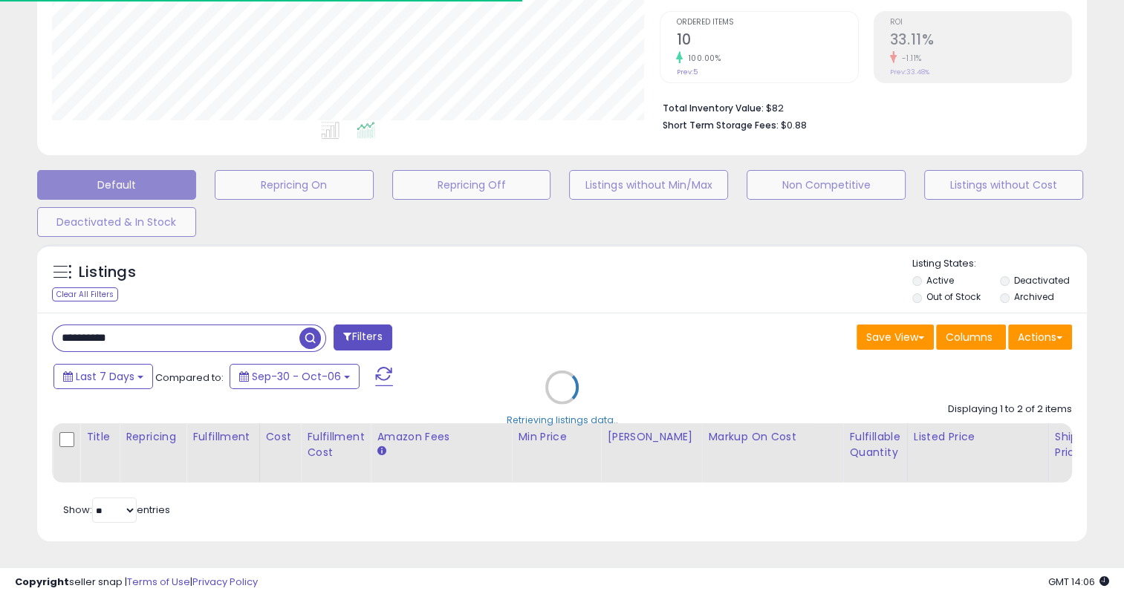
scroll to position [742339, 742036]
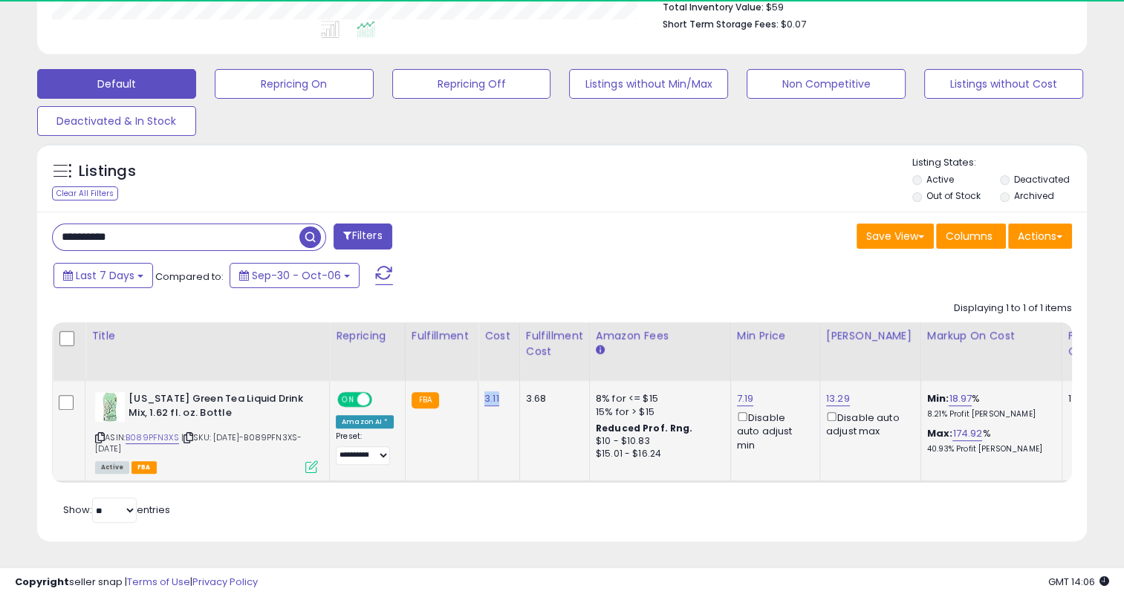
drag, startPoint x: 494, startPoint y: 392, endPoint x: 475, endPoint y: 392, distance: 18.6
click at [478, 392] on td "3.11" at bounding box center [499, 431] width 42 height 101
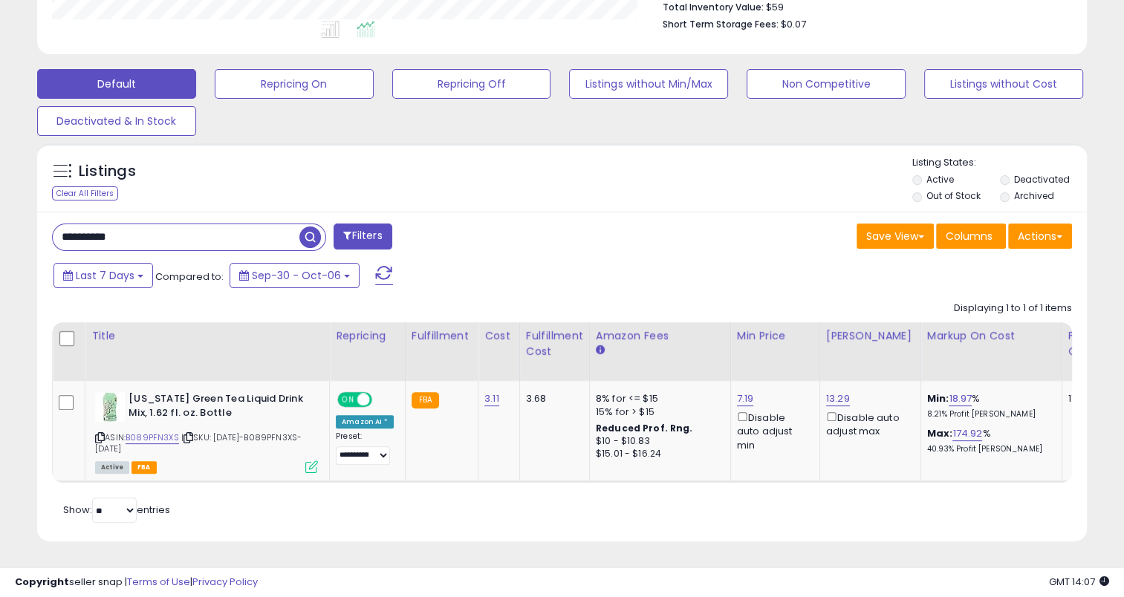
drag, startPoint x: 142, startPoint y: 232, endPoint x: 48, endPoint y: 235, distance: 94.4
click at [48, 235] on div "**********" at bounding box center [301, 239] width 521 height 30
paste input "text"
click at [311, 228] on span "button" at bounding box center [310, 238] width 22 height 22
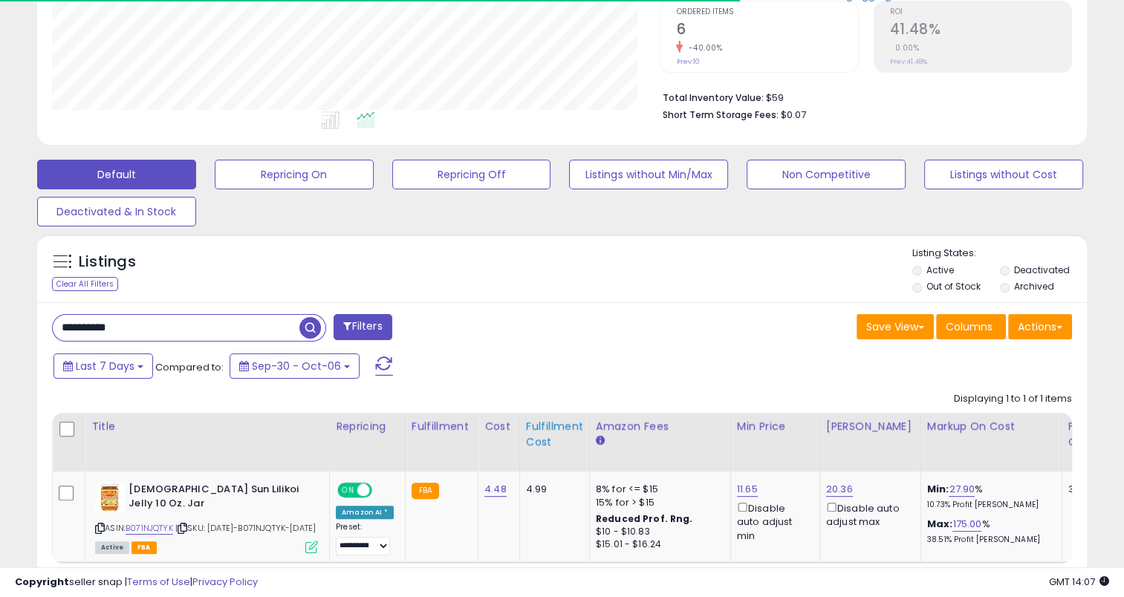
scroll to position [407, 0]
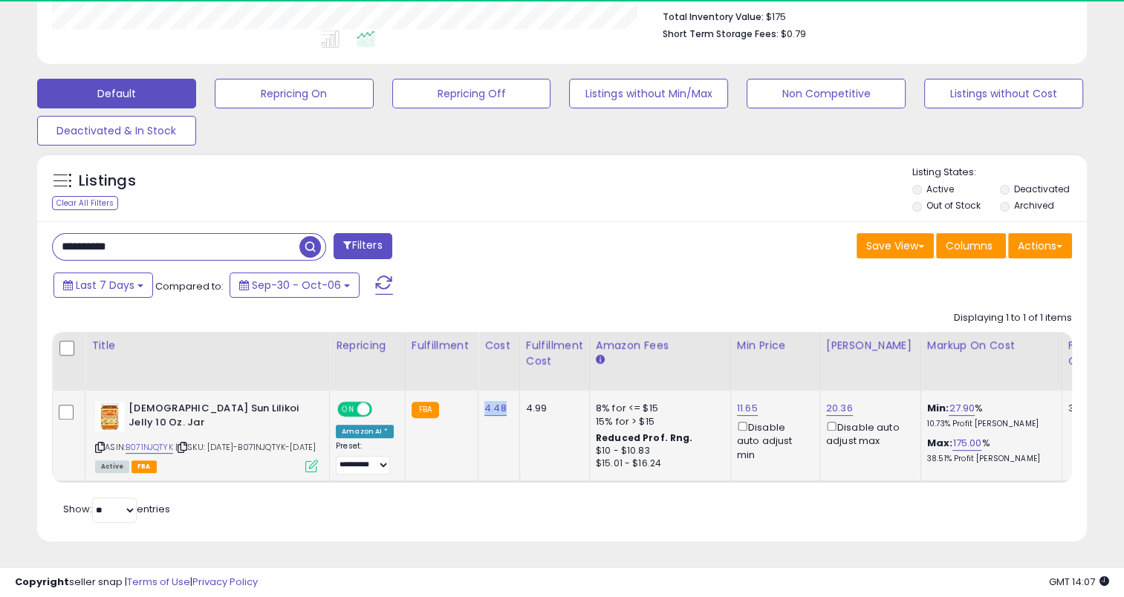
drag, startPoint x: 507, startPoint y: 388, endPoint x: 476, endPoint y: 392, distance: 31.5
click at [478, 392] on td "4.48" at bounding box center [499, 436] width 42 height 91
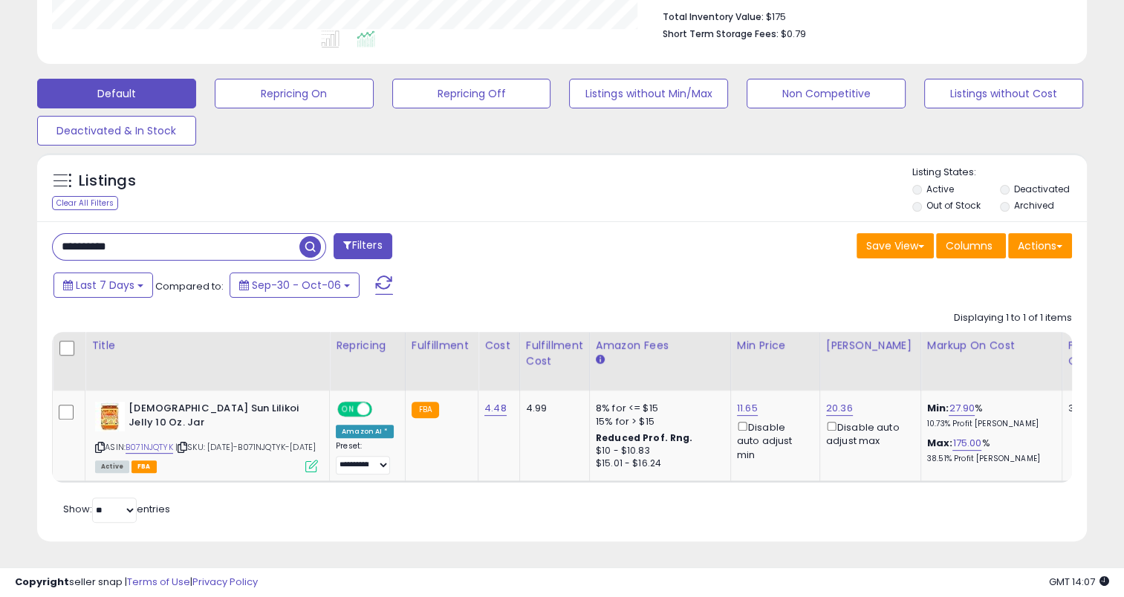
drag, startPoint x: 143, startPoint y: 220, endPoint x: 33, endPoint y: 220, distance: 110.7
click at [33, 220] on div "Listings Clear All Filters" at bounding box center [562, 353] width 1072 height 414
paste input "text"
click at [310, 236] on span "button" at bounding box center [310, 247] width 22 height 22
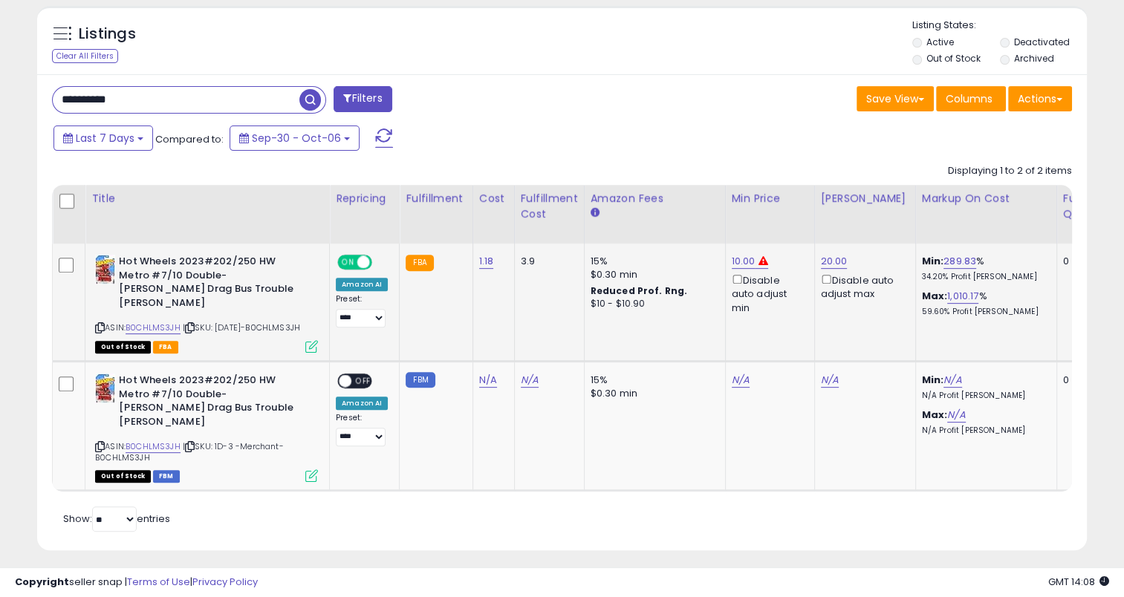
scroll to position [538, 0]
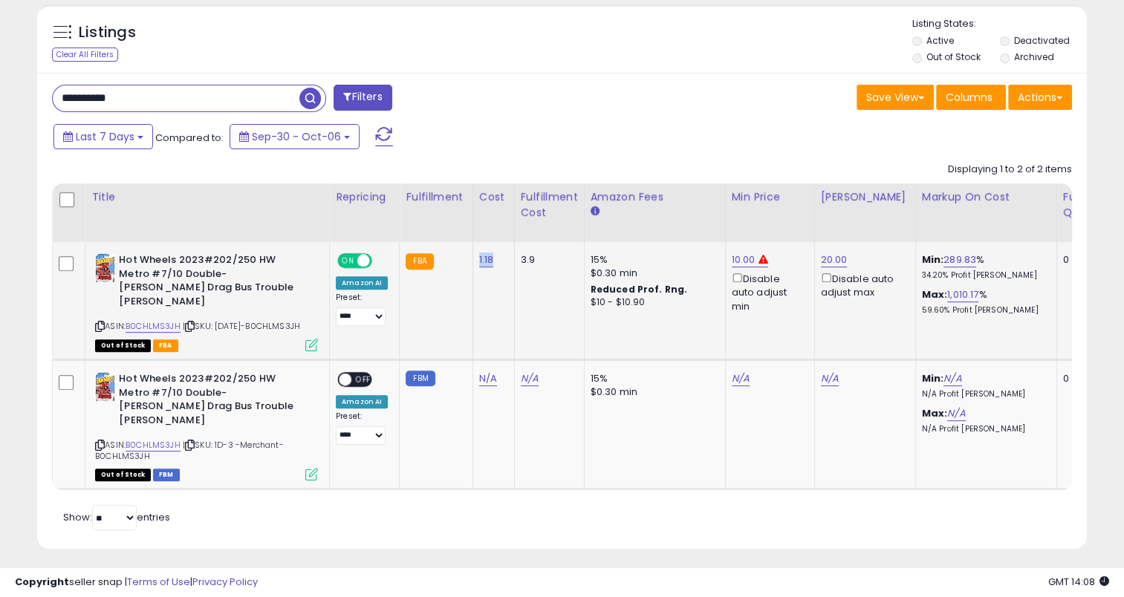
drag, startPoint x: 493, startPoint y: 262, endPoint x: 472, endPoint y: 264, distance: 21.7
click at [472, 264] on td "1.18" at bounding box center [493, 300] width 42 height 117
drag, startPoint x: 138, startPoint y: 97, endPoint x: 48, endPoint y: 107, distance: 91.2
click at [48, 107] on div "**********" at bounding box center [301, 100] width 521 height 30
paste input "text"
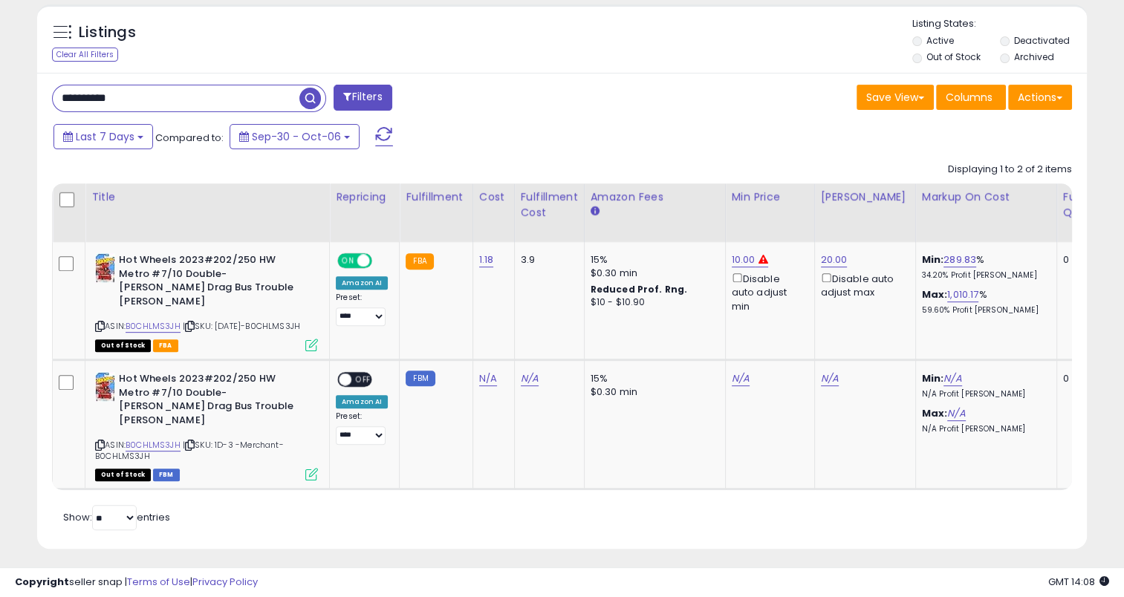
click at [315, 98] on span "button" at bounding box center [310, 99] width 22 height 22
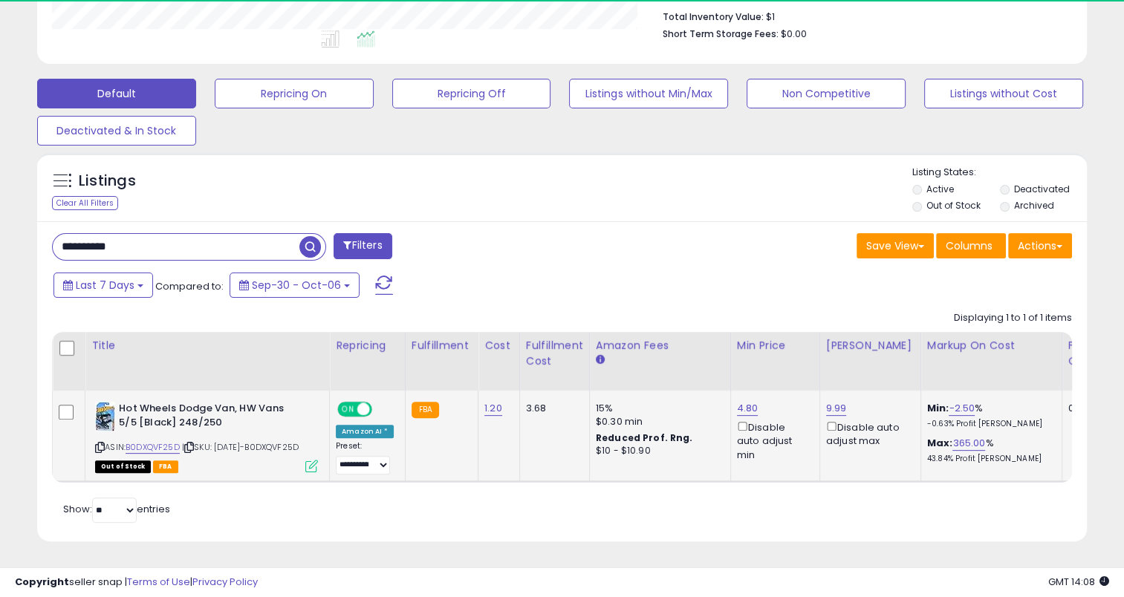
scroll to position [304, 607]
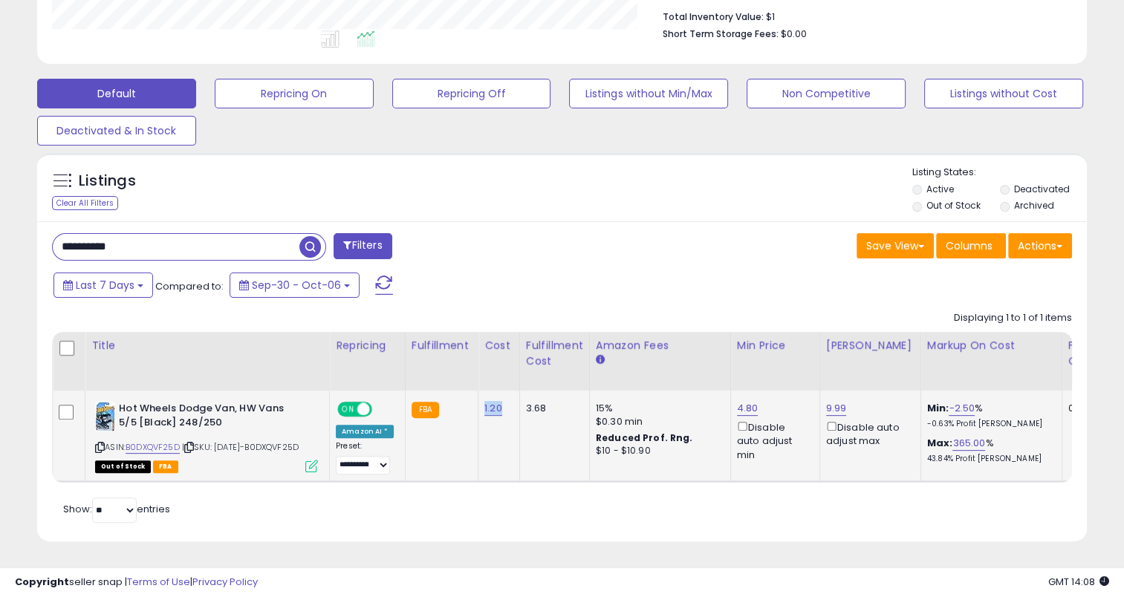
drag, startPoint x: 499, startPoint y: 385, endPoint x: 475, endPoint y: 389, distance: 24.1
click at [478, 391] on td "1.20" at bounding box center [499, 436] width 42 height 91
drag, startPoint x: 156, startPoint y: 232, endPoint x: 38, endPoint y: 231, distance: 118.1
click at [38, 231] on div "**********" at bounding box center [561, 381] width 1049 height 320
paste input "text"
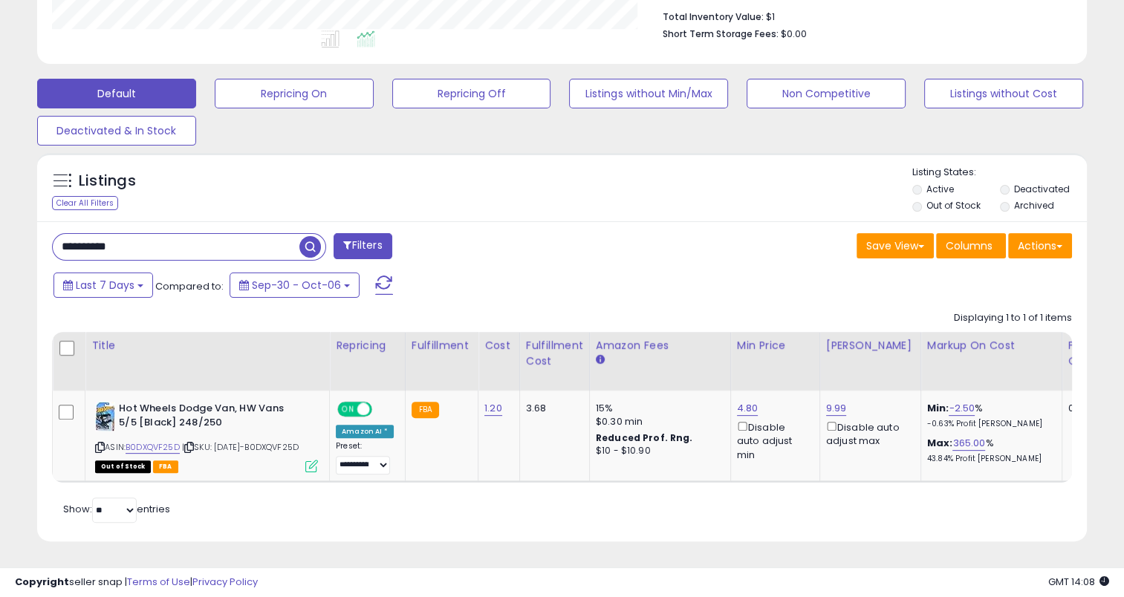
click at [307, 236] on span "button" at bounding box center [310, 247] width 22 height 22
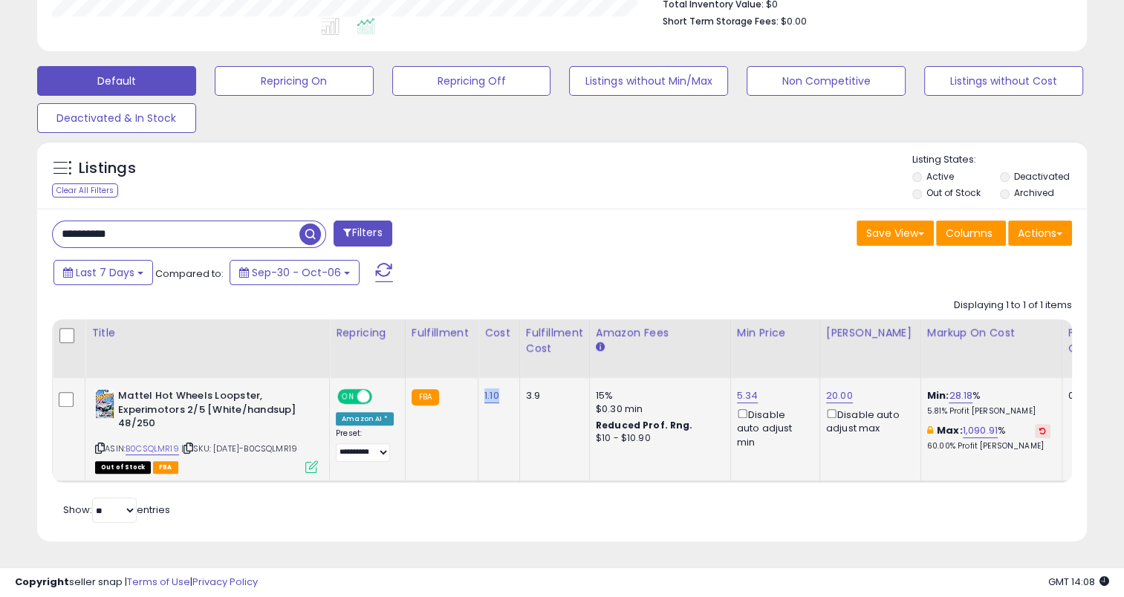
drag, startPoint x: 498, startPoint y: 377, endPoint x: 478, endPoint y: 379, distance: 19.5
click at [484, 389] on div "1.10" at bounding box center [496, 395] width 24 height 13
drag, startPoint x: 172, startPoint y: 212, endPoint x: 56, endPoint y: 210, distance: 115.9
click at [56, 221] on input "**********" at bounding box center [176, 234] width 247 height 26
paste input "text"
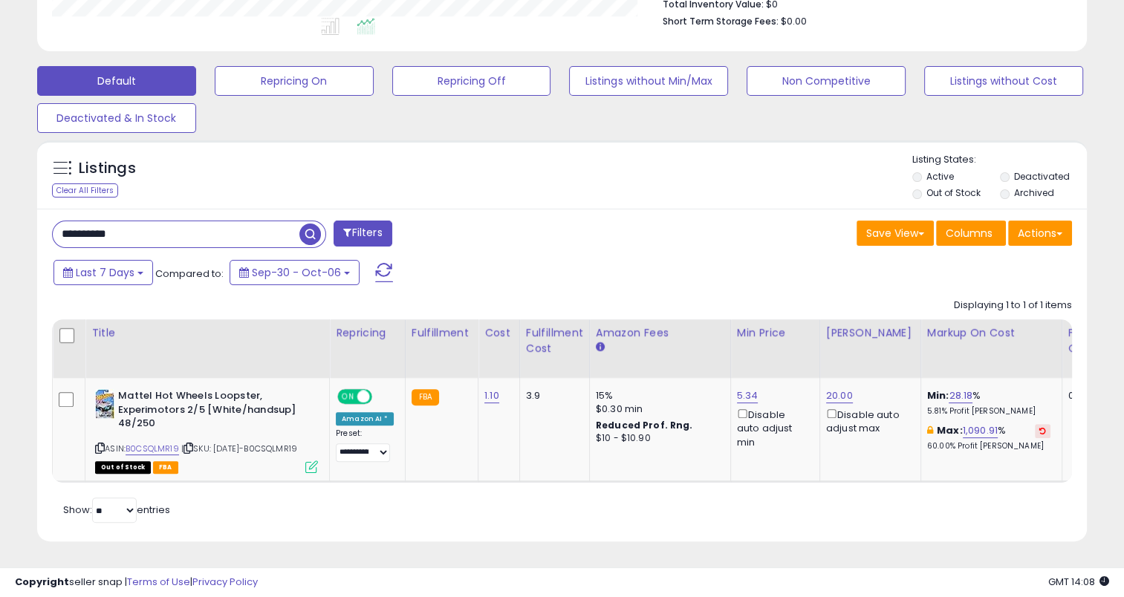
click at [310, 224] on span "button" at bounding box center [310, 235] width 22 height 22
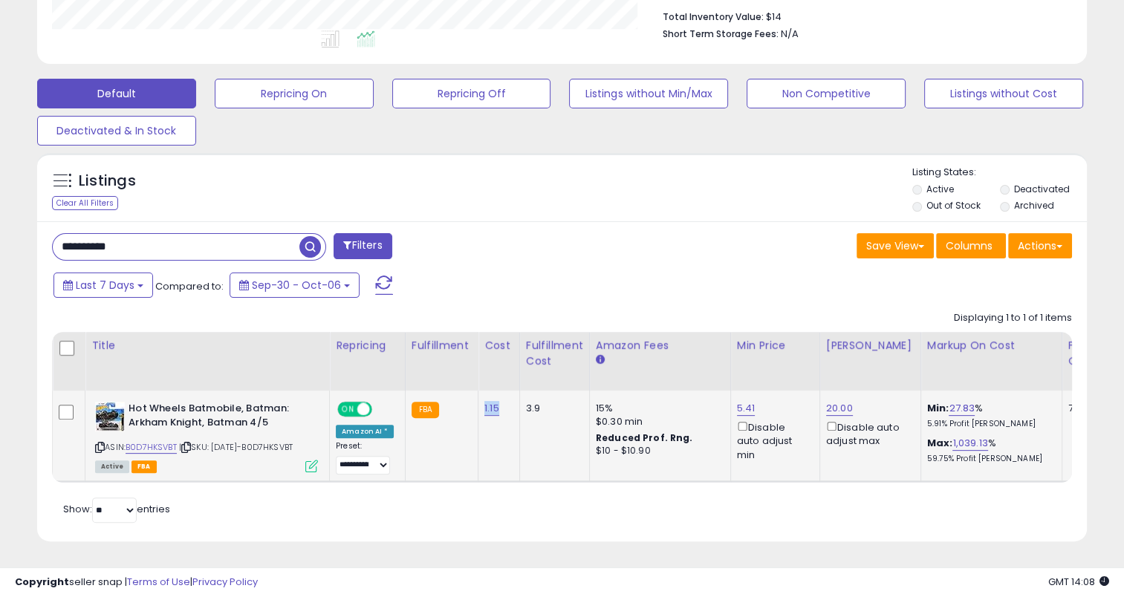
drag, startPoint x: 498, startPoint y: 388, endPoint x: 478, endPoint y: 393, distance: 19.8
click at [484, 402] on div "1.15" at bounding box center [496, 408] width 24 height 13
drag, startPoint x: 152, startPoint y: 220, endPoint x: 40, endPoint y: 223, distance: 112.2
click at [41, 233] on div "**********" at bounding box center [301, 248] width 521 height 30
paste input "text"
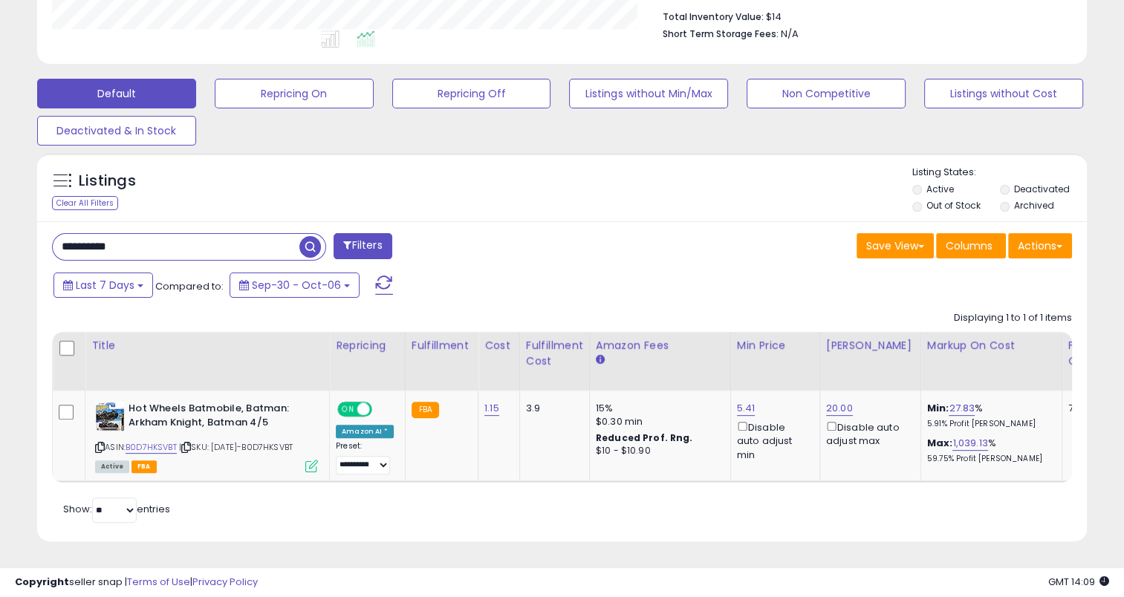
click at [315, 236] on span "button" at bounding box center [310, 247] width 22 height 22
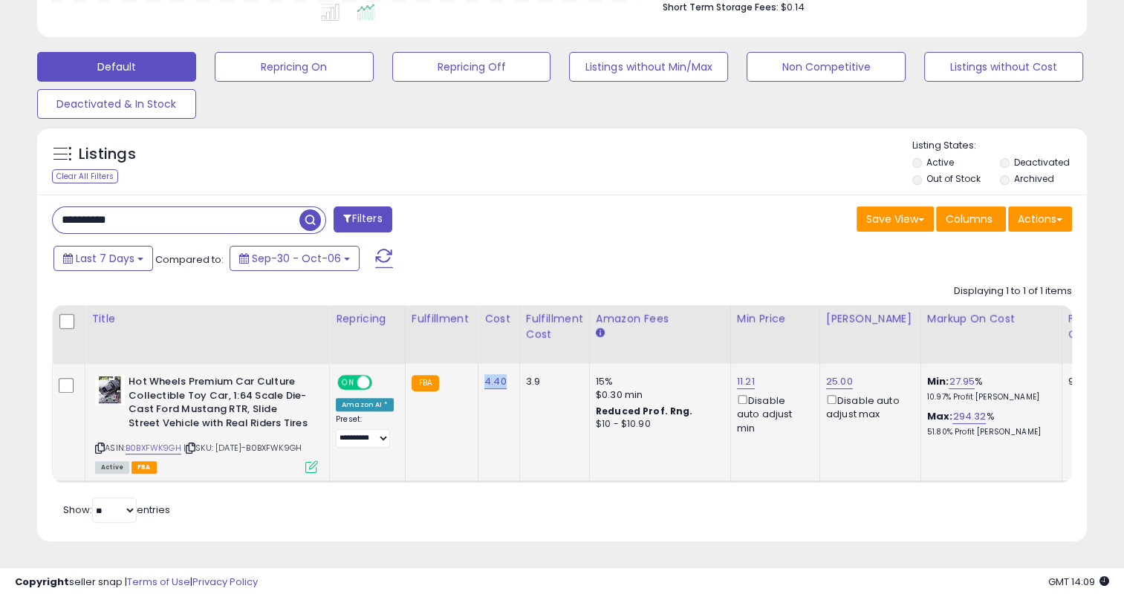
drag, startPoint x: 502, startPoint y: 363, endPoint x: 479, endPoint y: 365, distance: 23.1
click at [479, 365] on td "4.40" at bounding box center [499, 422] width 42 height 117
drag, startPoint x: 119, startPoint y: 202, endPoint x: 50, endPoint y: 203, distance: 68.3
click at [50, 206] on div "**********" at bounding box center [301, 221] width 521 height 30
paste input "text"
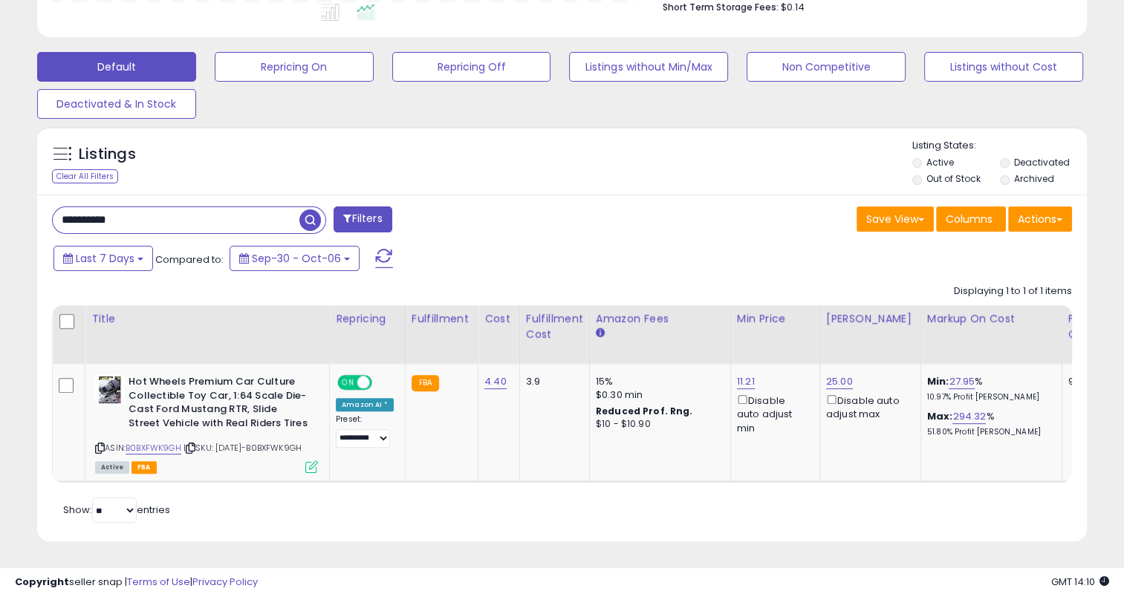
click at [306, 209] on span "button" at bounding box center [310, 220] width 22 height 22
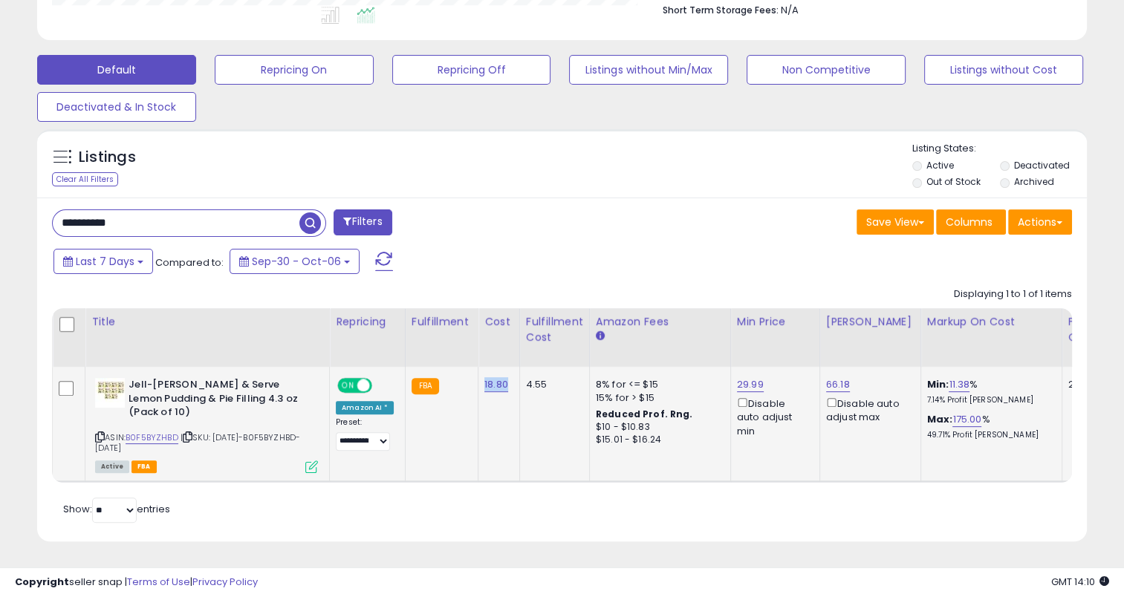
drag, startPoint x: 509, startPoint y: 378, endPoint x: 478, endPoint y: 379, distance: 32.0
click at [478, 379] on td "18.80" at bounding box center [499, 424] width 42 height 114
drag, startPoint x: 128, startPoint y: 211, endPoint x: 37, endPoint y: 211, distance: 91.3
click at [37, 211] on div "**********" at bounding box center [561, 370] width 1049 height 344
paste input "text"
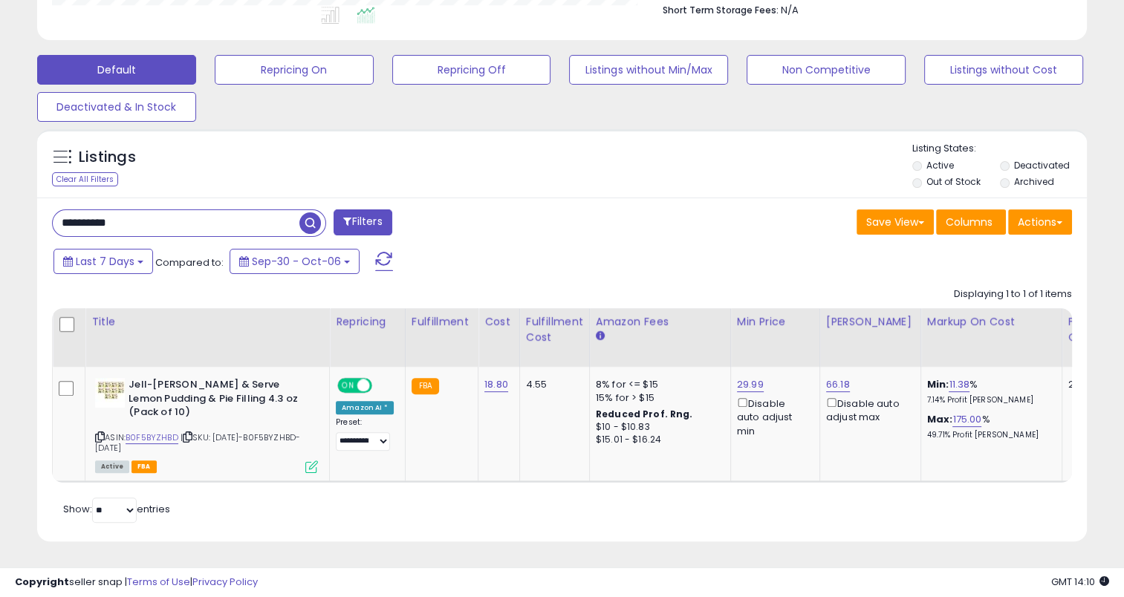
click at [315, 212] on span "button" at bounding box center [310, 223] width 22 height 22
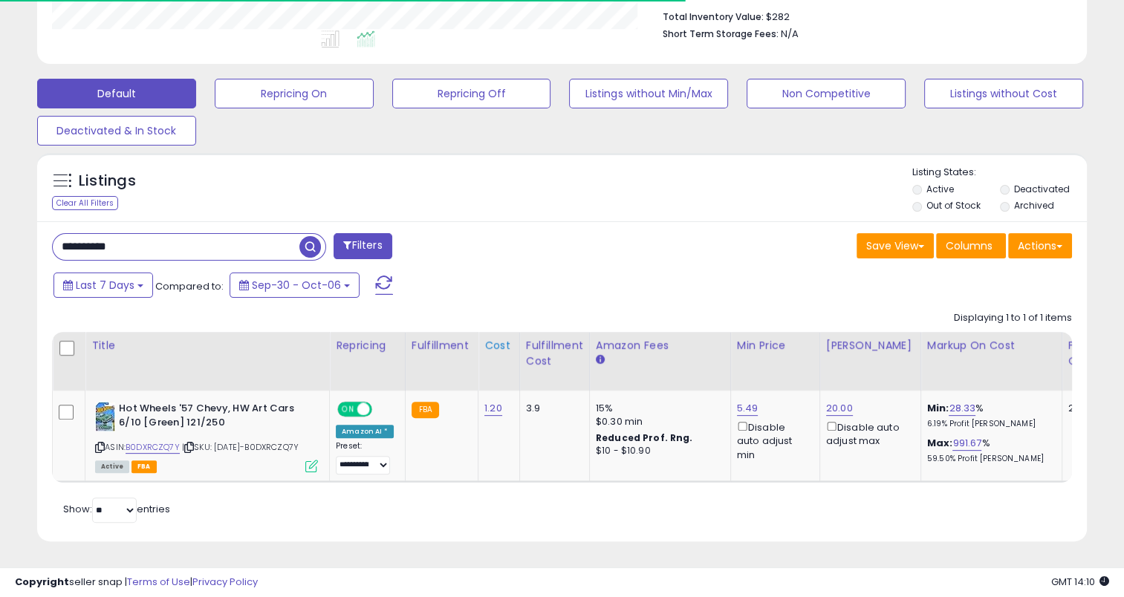
scroll to position [409, 0]
drag, startPoint x: 499, startPoint y: 389, endPoint x: 476, endPoint y: 389, distance: 23.0
click at [478, 391] on td "1.20" at bounding box center [499, 436] width 42 height 91
drag, startPoint x: 143, startPoint y: 223, endPoint x: 56, endPoint y: 214, distance: 86.6
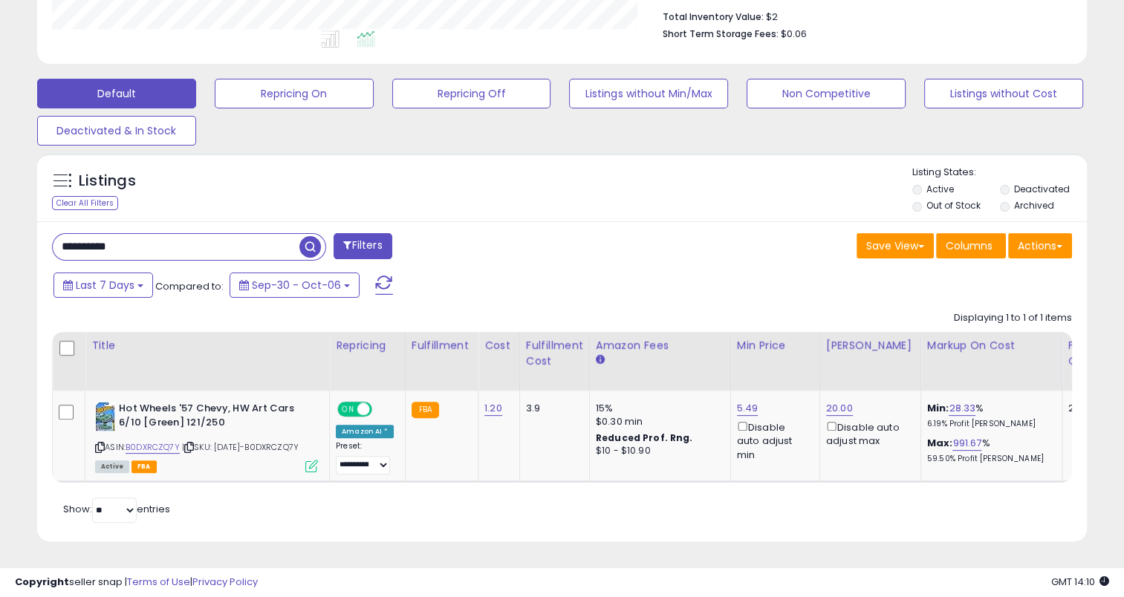
click at [56, 234] on input "**********" at bounding box center [176, 247] width 247 height 26
paste input "text"
click at [311, 236] on span "button" at bounding box center [310, 247] width 22 height 22
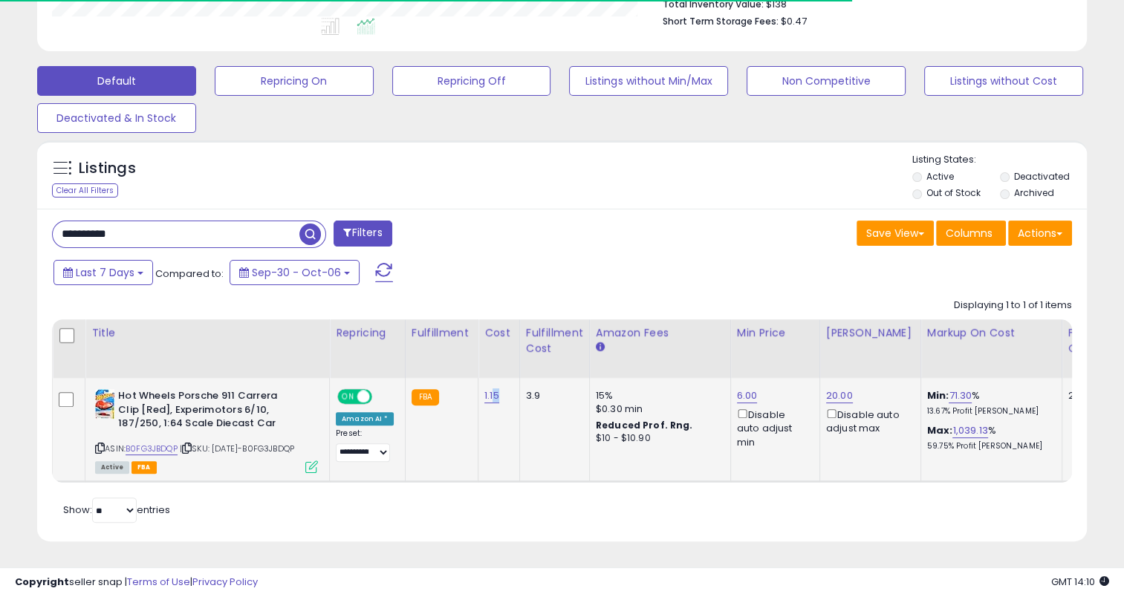
scroll to position [742339, 742036]
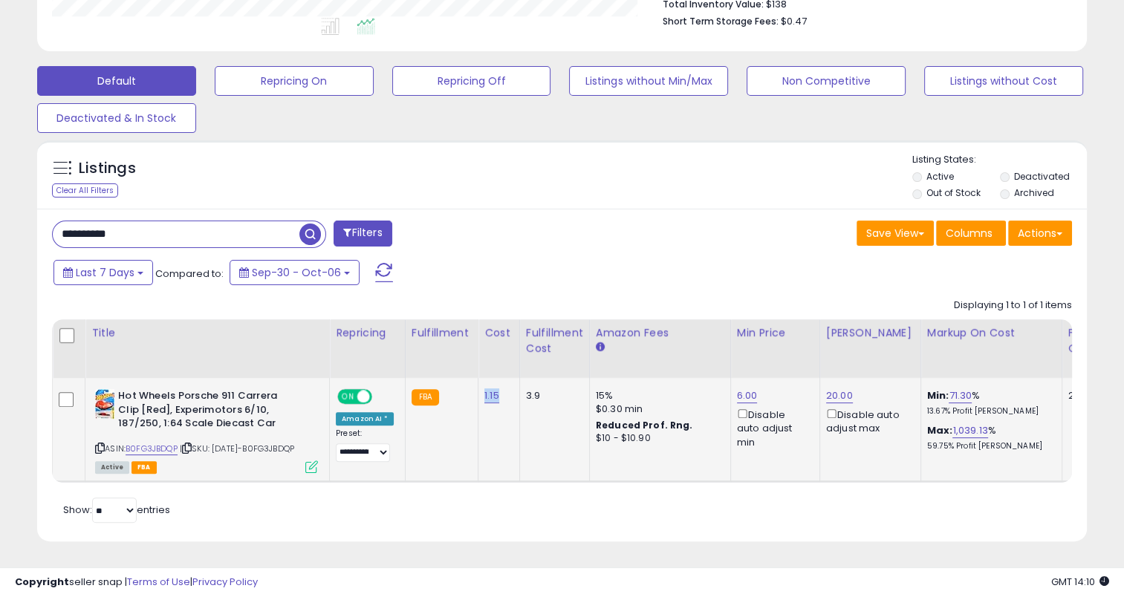
drag, startPoint x: 499, startPoint y: 371, endPoint x: 479, endPoint y: 373, distance: 20.2
click at [484, 389] on div "1.15" at bounding box center [496, 395] width 24 height 13
drag, startPoint x: 156, startPoint y: 203, endPoint x: 56, endPoint y: 208, distance: 99.6
click at [56, 221] on input "**********" at bounding box center [176, 234] width 247 height 26
paste input "text"
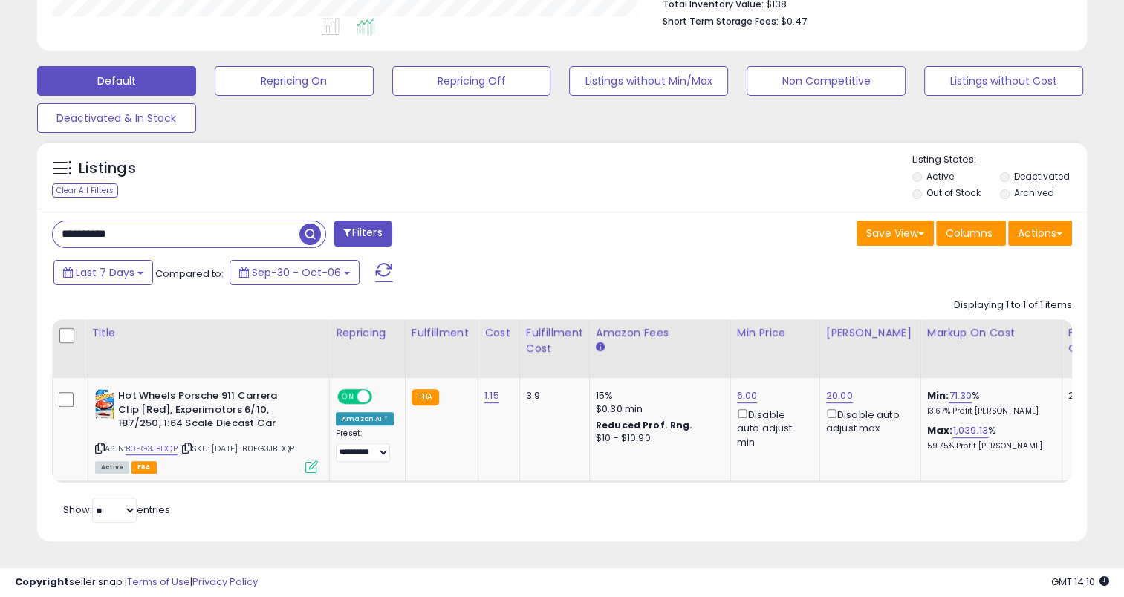
click at [315, 224] on span "button" at bounding box center [310, 235] width 22 height 22
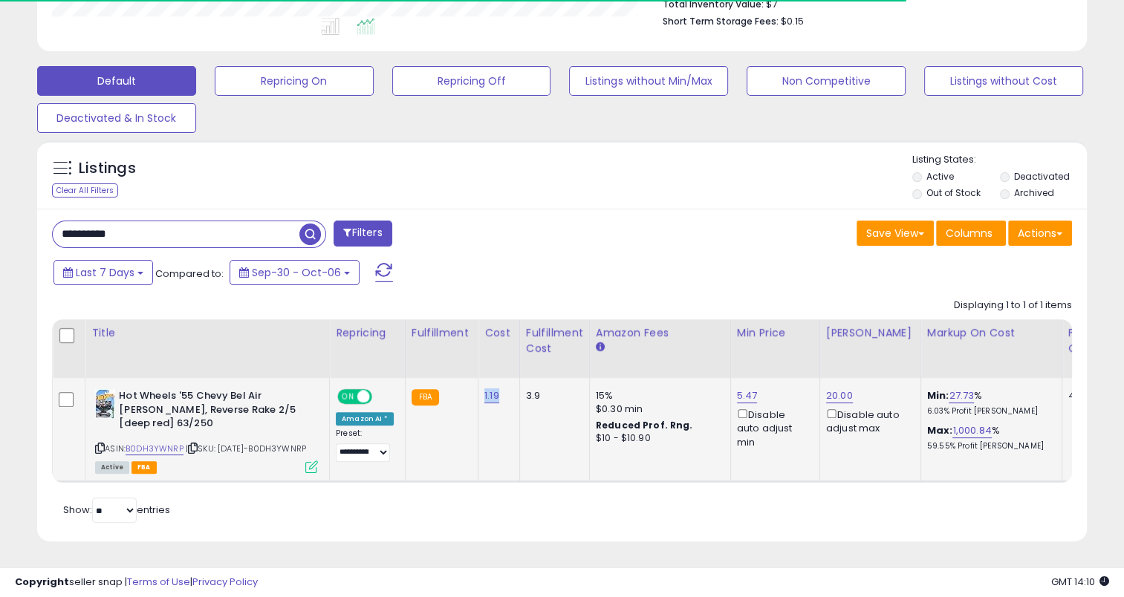
drag, startPoint x: 501, startPoint y: 373, endPoint x: 478, endPoint y: 369, distance: 22.6
click at [484, 389] on div "1.19" at bounding box center [496, 395] width 24 height 13
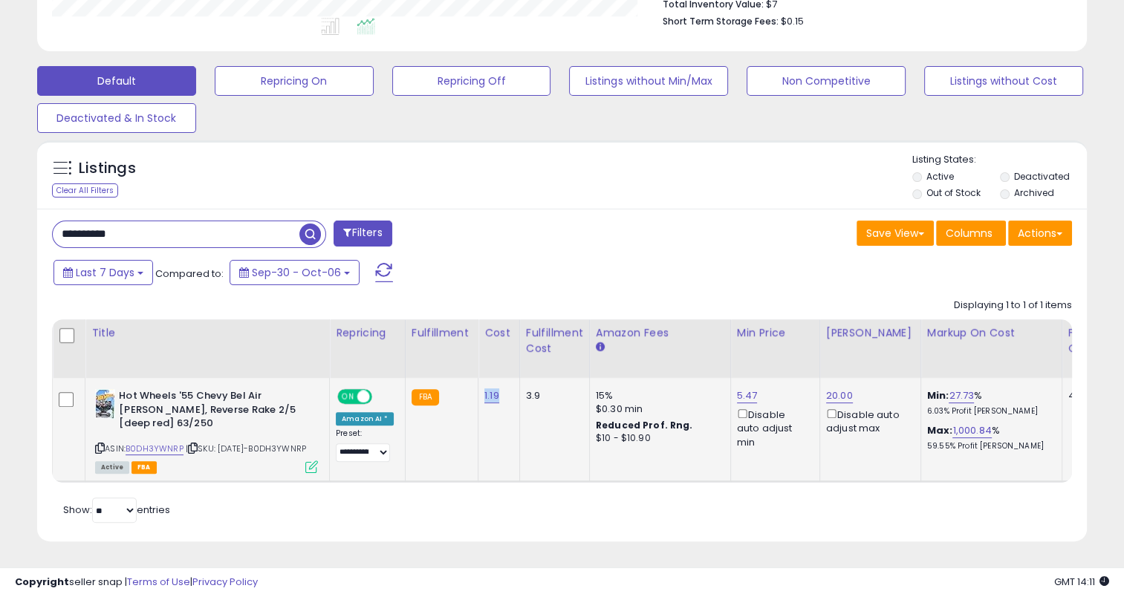
scroll to position [304, 607]
drag, startPoint x: 122, startPoint y: 214, endPoint x: 48, endPoint y: 214, distance: 74.3
click at [48, 221] on div "**********" at bounding box center [301, 236] width 521 height 30
paste input "text"
click at [310, 224] on span "button" at bounding box center [310, 235] width 22 height 22
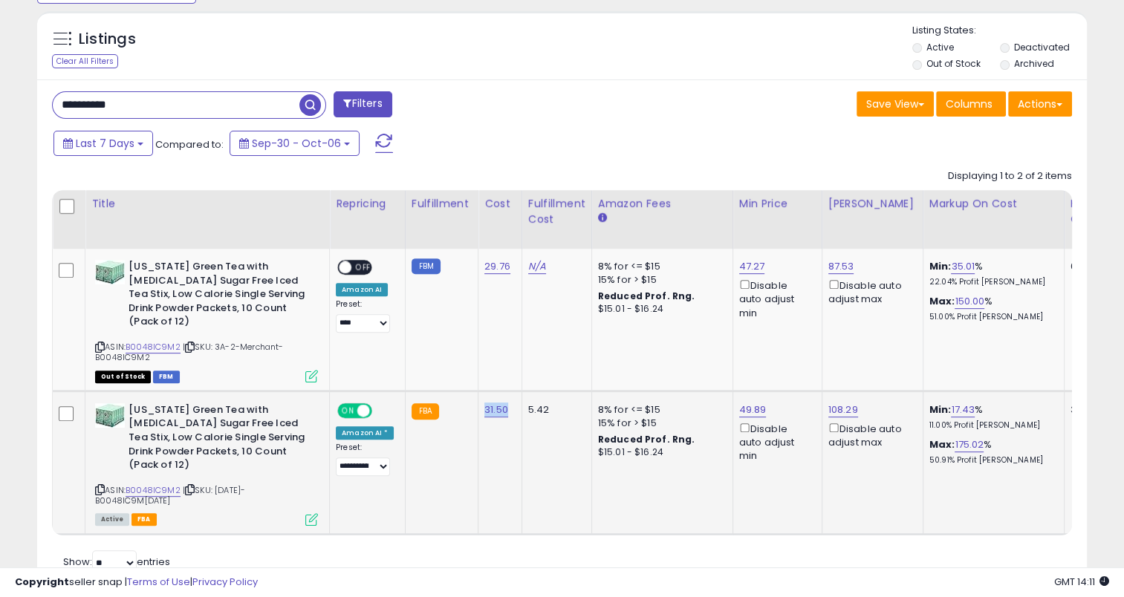
drag, startPoint x: 502, startPoint y: 397, endPoint x: 478, endPoint y: 393, distance: 24.1
click at [484, 403] on div "31.50" at bounding box center [497, 409] width 26 height 13
drag, startPoint x: 154, startPoint y: 105, endPoint x: 52, endPoint y: 107, distance: 101.8
click at [53, 107] on input "**********" at bounding box center [176, 105] width 247 height 26
paste input "text"
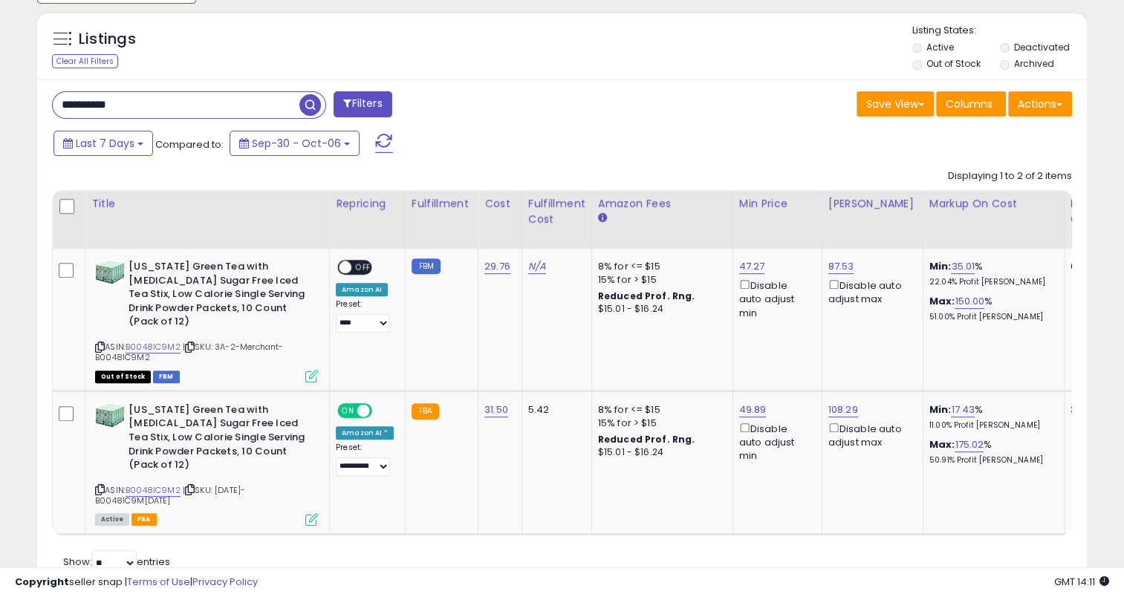
click at [304, 105] on span "button" at bounding box center [310, 105] width 22 height 22
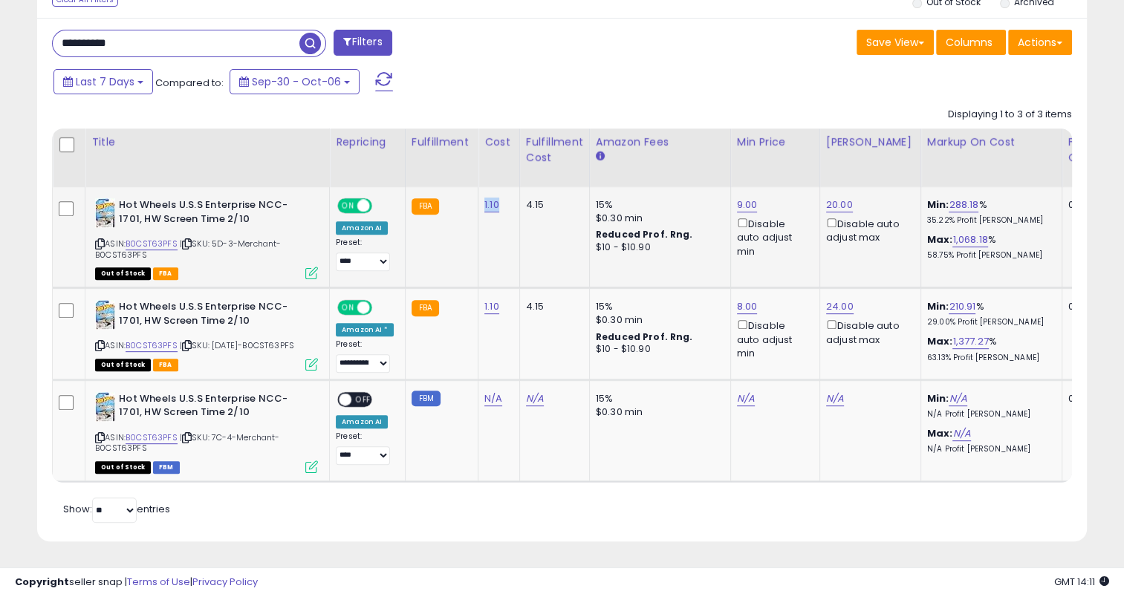
drag, startPoint x: 497, startPoint y: 199, endPoint x: 478, endPoint y: 201, distance: 19.4
click at [478, 201] on td "1.10" at bounding box center [499, 237] width 42 height 101
drag, startPoint x: 146, startPoint y: 32, endPoint x: 42, endPoint y: 37, distance: 104.8
click at [42, 37] on div "**********" at bounding box center [301, 45] width 521 height 30
paste input "text"
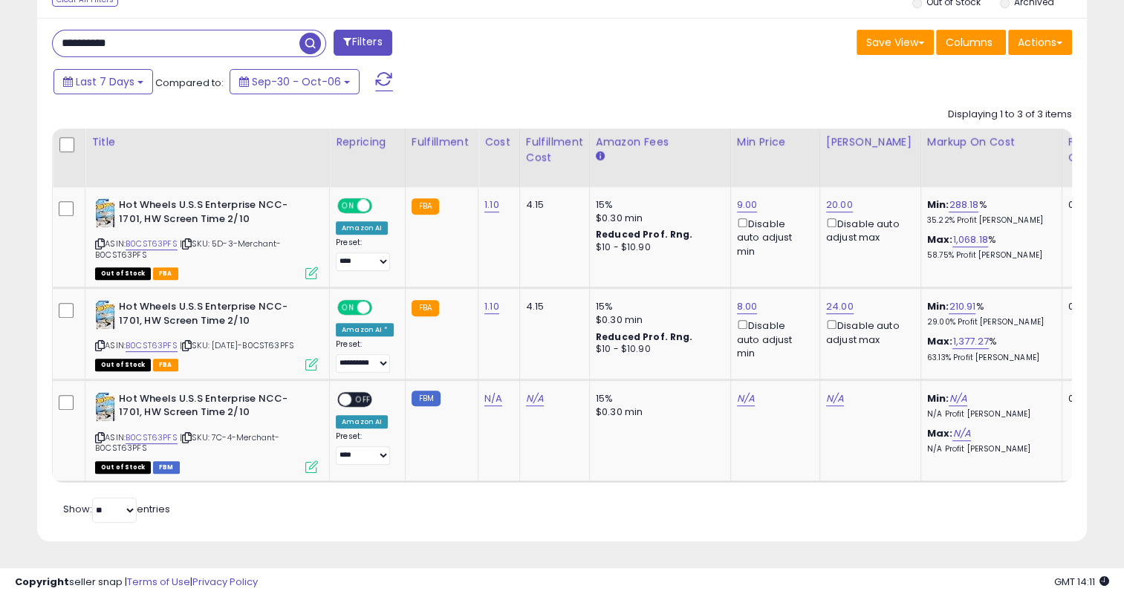
click at [314, 33] on span "button" at bounding box center [310, 44] width 22 height 22
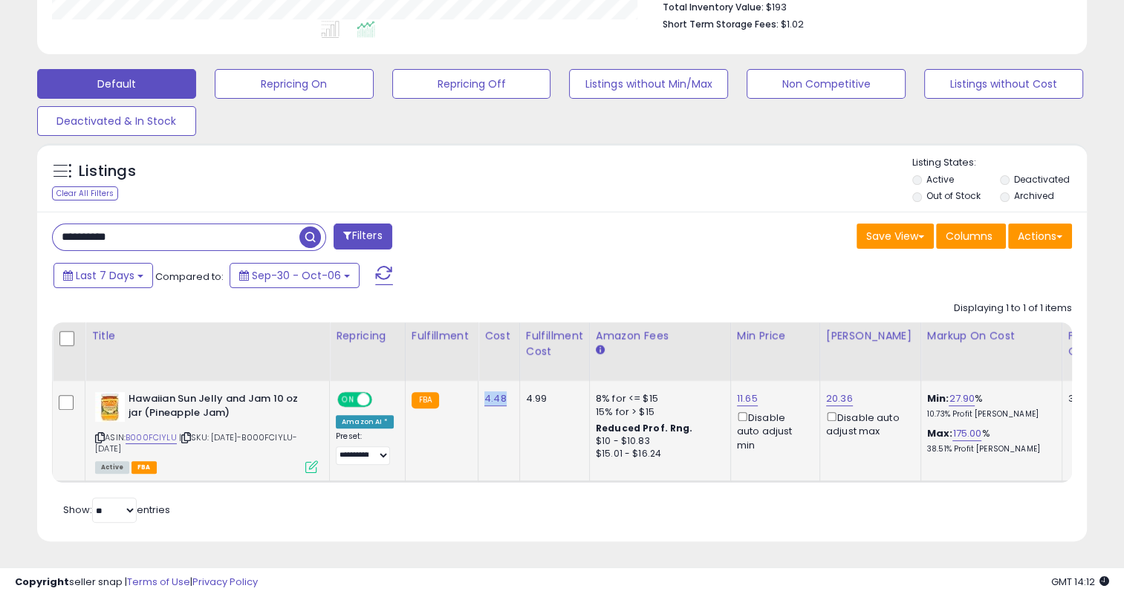
drag, startPoint x: 506, startPoint y: 385, endPoint x: 478, endPoint y: 389, distance: 27.7
click at [478, 389] on td "4.48" at bounding box center [499, 431] width 42 height 101
drag, startPoint x: 120, startPoint y: 229, endPoint x: 43, endPoint y: 229, distance: 77.2
click at [43, 229] on div "**********" at bounding box center [301, 239] width 521 height 30
paste input "text"
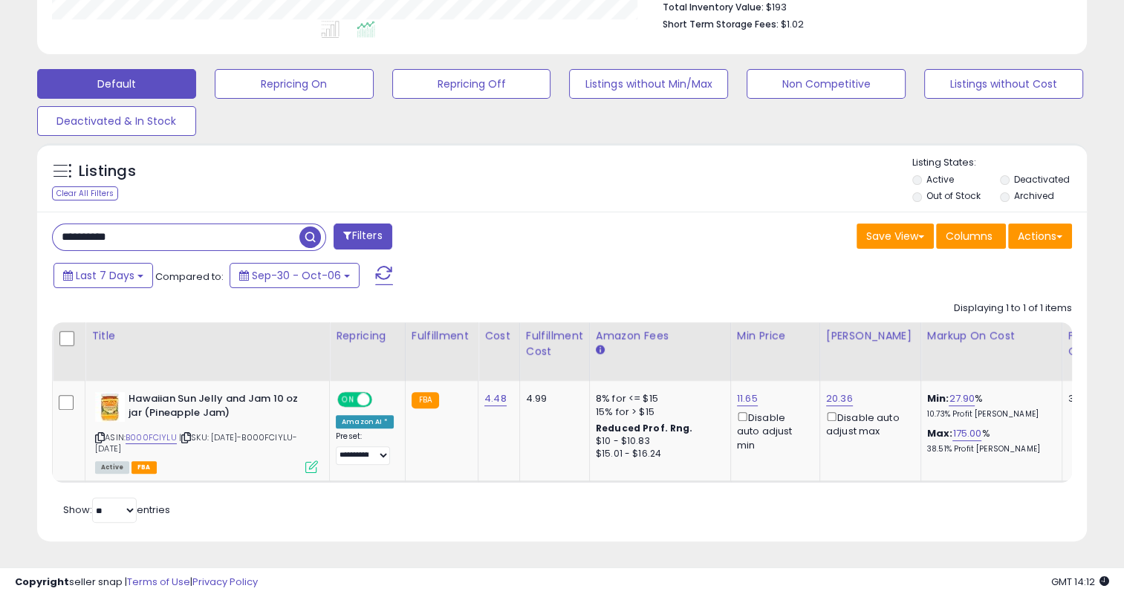
click at [308, 227] on span "button" at bounding box center [310, 238] width 22 height 22
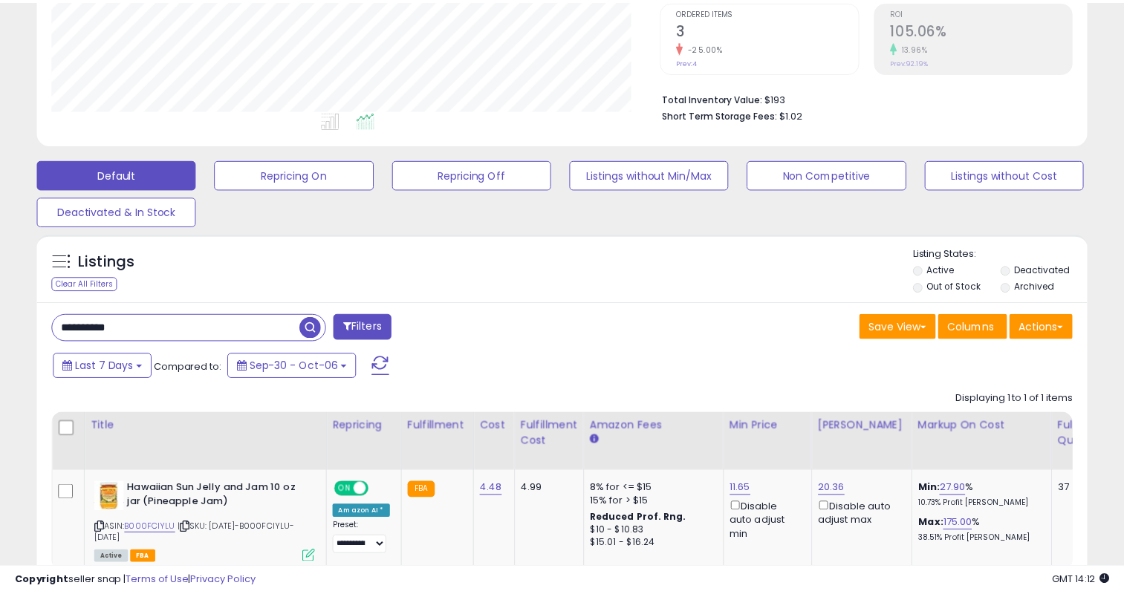
scroll to position [304, 614]
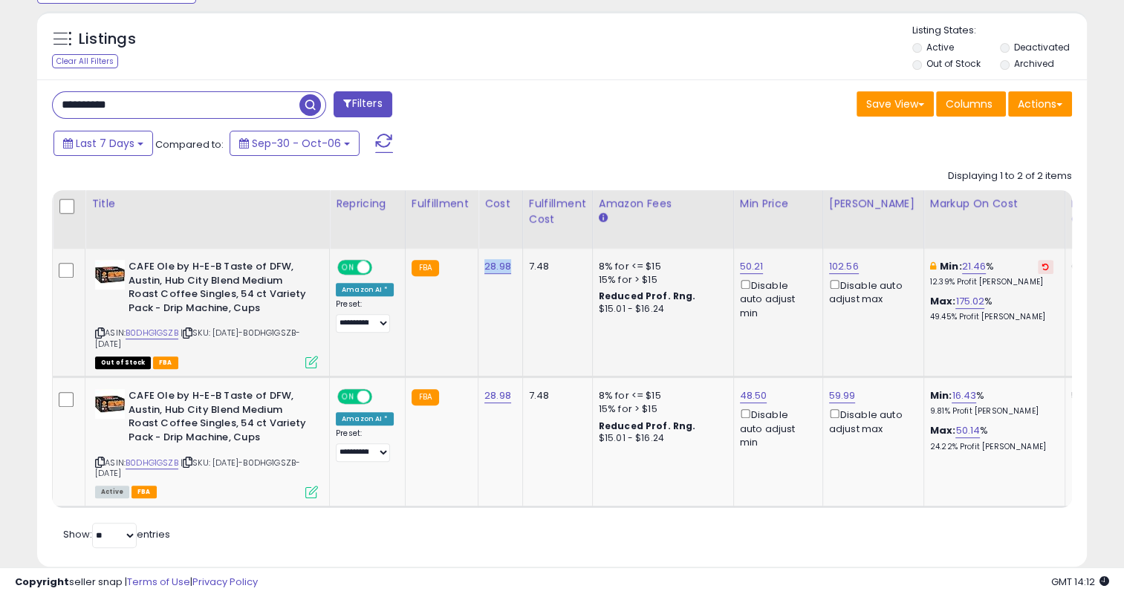
drag, startPoint x: 505, startPoint y: 271, endPoint x: 478, endPoint y: 275, distance: 27.7
click at [478, 275] on td "28.98" at bounding box center [500, 313] width 45 height 128
drag, startPoint x: 157, startPoint y: 110, endPoint x: 39, endPoint y: 111, distance: 118.8
click at [39, 111] on div "**********" at bounding box center [561, 322] width 1049 height 487
paste input "text"
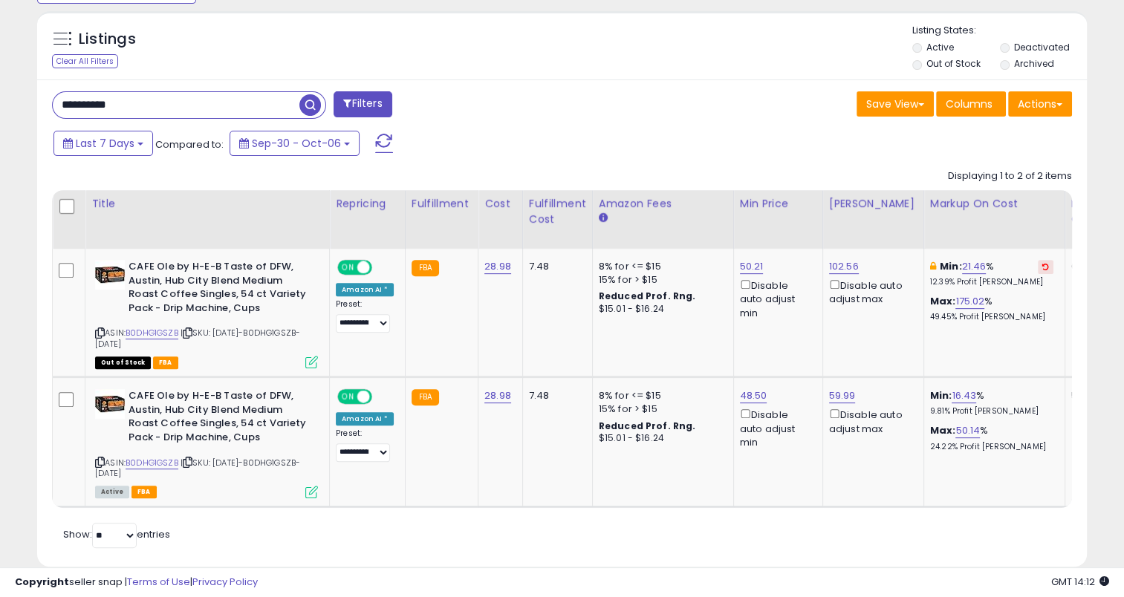
click at [315, 103] on span "button" at bounding box center [310, 105] width 22 height 22
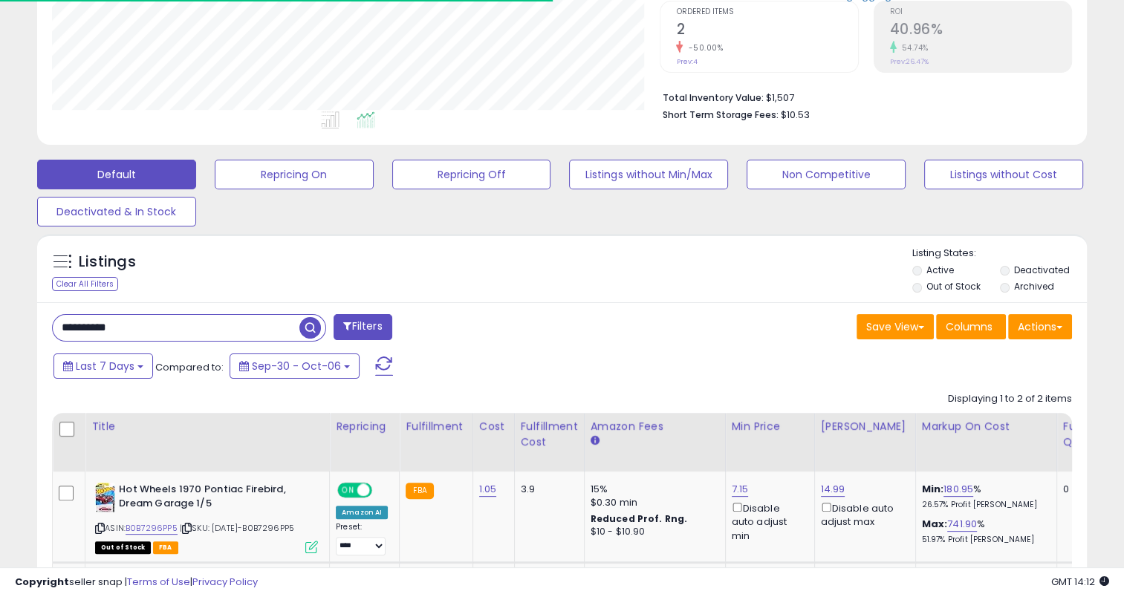
scroll to position [304, 607]
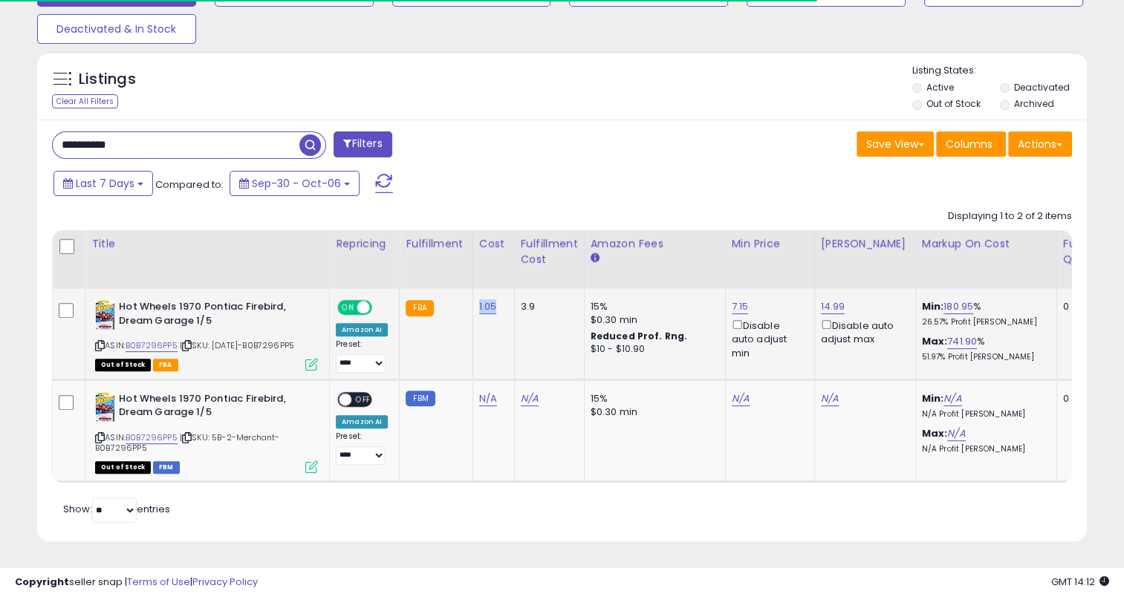
drag, startPoint x: 497, startPoint y: 290, endPoint x: 472, endPoint y: 279, distance: 27.3
click at [472, 289] on td "1.05" at bounding box center [493, 334] width 42 height 91
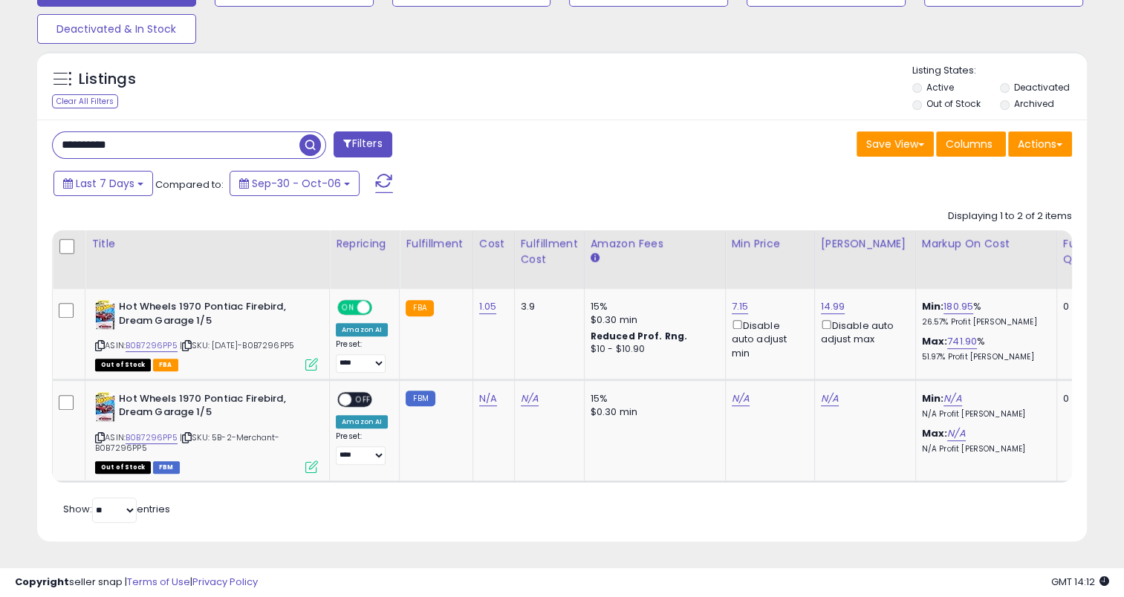
drag, startPoint x: 149, startPoint y: 126, endPoint x: 64, endPoint y: 129, distance: 84.7
click at [64, 132] on input "**********" at bounding box center [176, 145] width 247 height 26
paste input "text"
click at [307, 134] on span "button" at bounding box center [310, 145] width 22 height 22
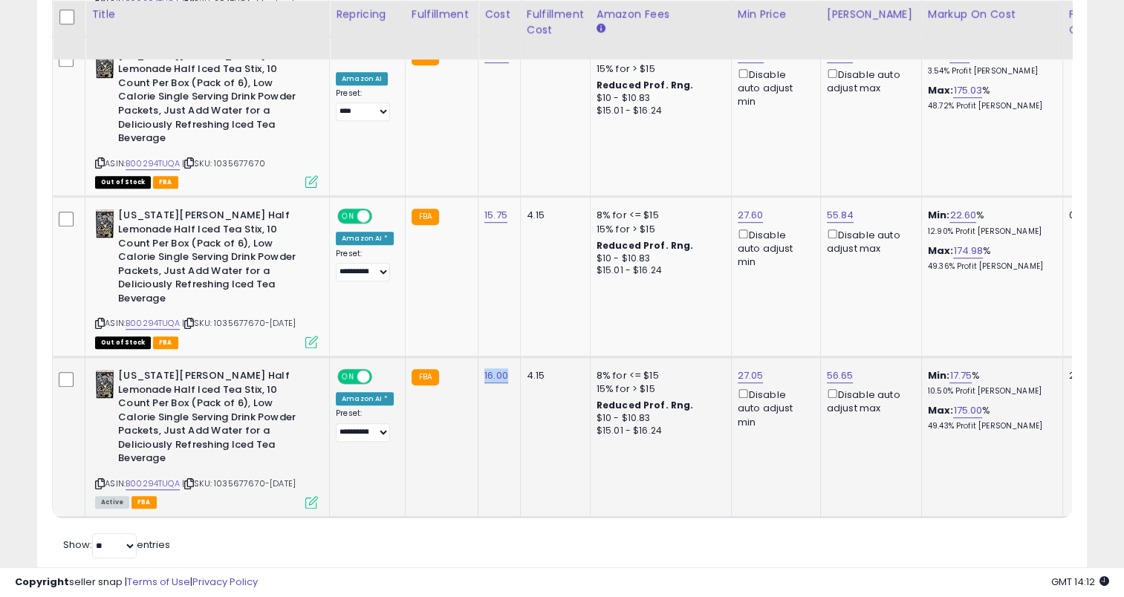
drag, startPoint x: 505, startPoint y: 377, endPoint x: 480, endPoint y: 377, distance: 25.3
click at [480, 377] on td "16.00" at bounding box center [499, 437] width 42 height 160
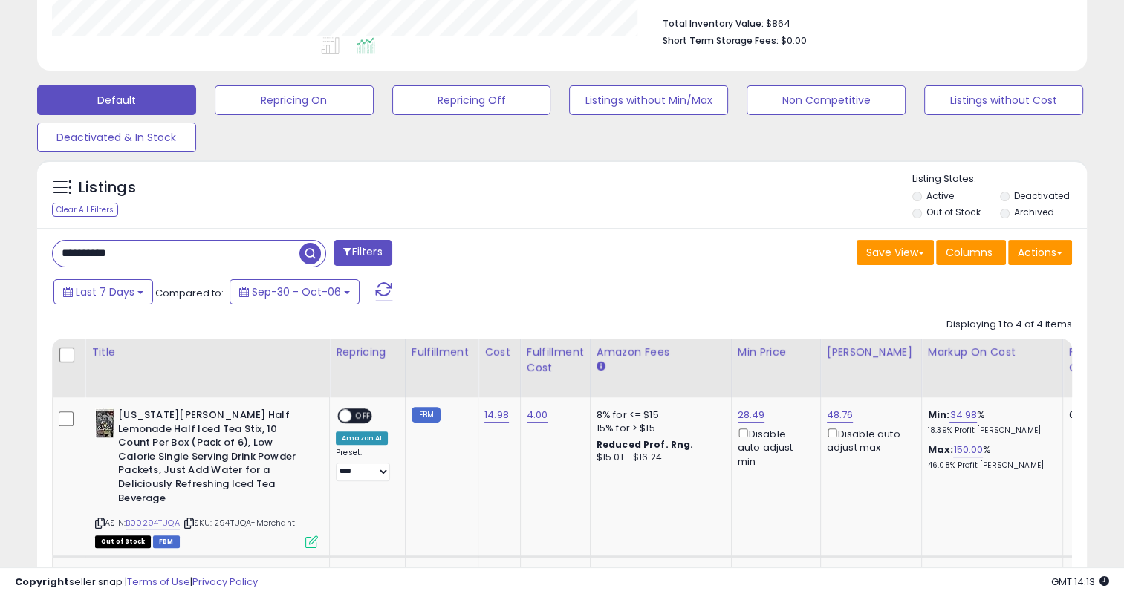
drag, startPoint x: 140, startPoint y: 252, endPoint x: 50, endPoint y: 252, distance: 89.9
click at [50, 252] on div "**********" at bounding box center [301, 255] width 521 height 30
paste input "text"
click at [306, 258] on span "button" at bounding box center [310, 254] width 22 height 22
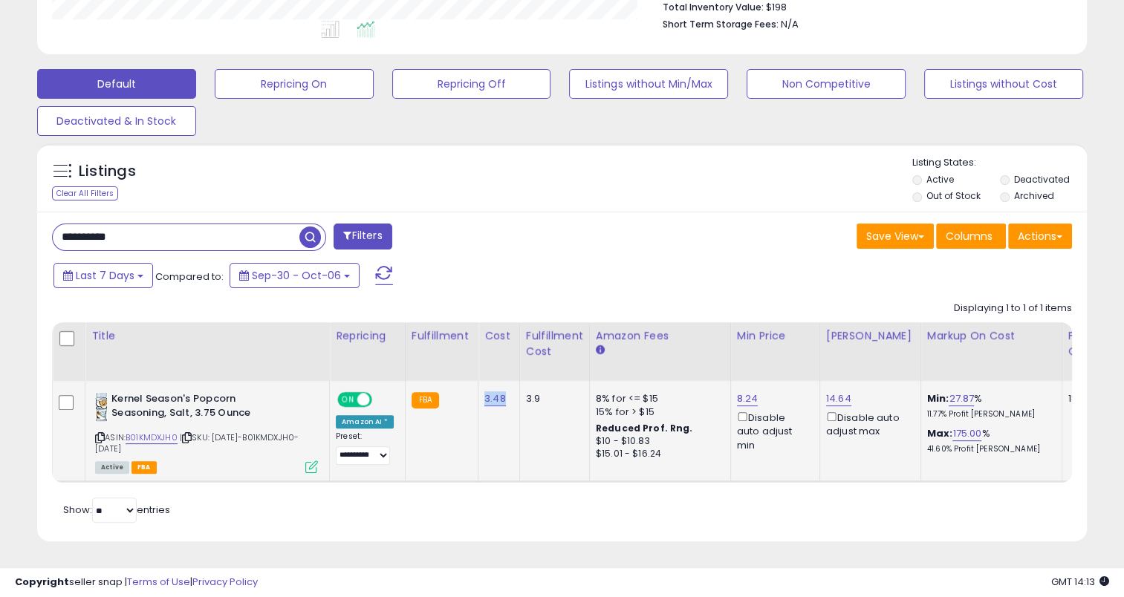
drag, startPoint x: 500, startPoint y: 389, endPoint x: 478, endPoint y: 391, distance: 22.4
click at [478, 391] on td "3.48" at bounding box center [499, 431] width 42 height 101
drag, startPoint x: 141, startPoint y: 221, endPoint x: 50, endPoint y: 230, distance: 91.8
click at [49, 234] on div "**********" at bounding box center [301, 239] width 521 height 30
paste input "text"
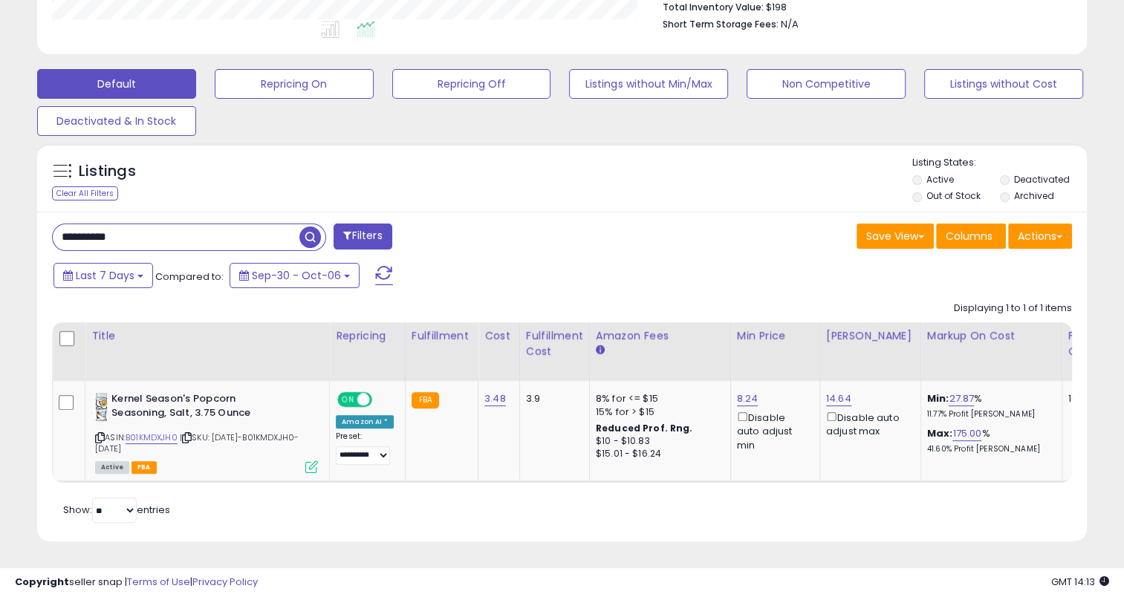
click at [308, 227] on span "button" at bounding box center [310, 238] width 22 height 22
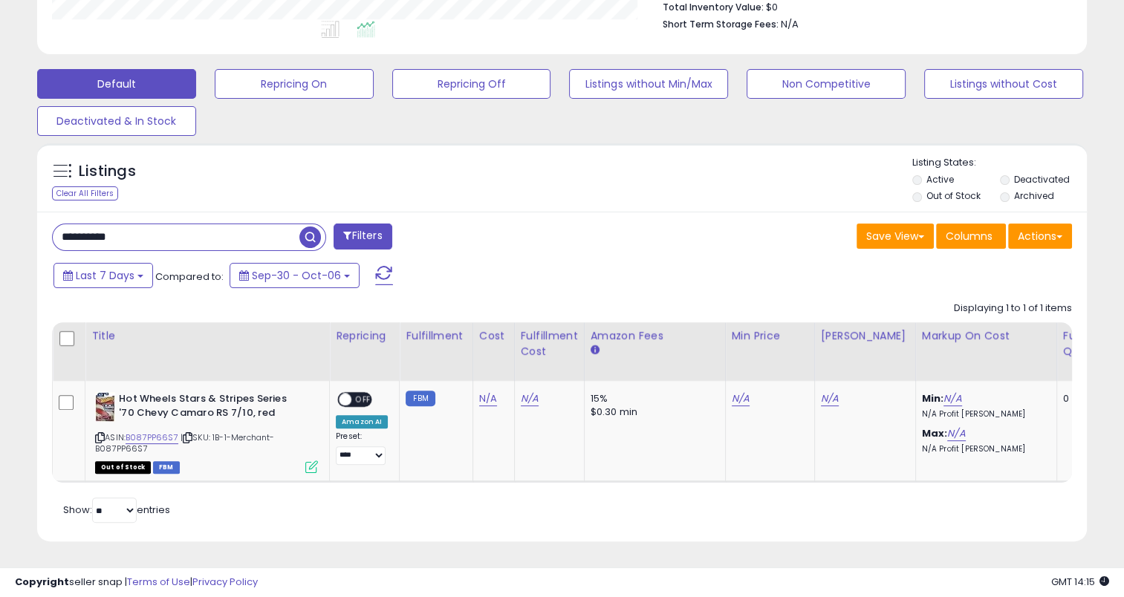
drag, startPoint x: 176, startPoint y: 235, endPoint x: 33, endPoint y: 224, distance: 143.8
click at [33, 224] on div "Listings Clear All Filters" at bounding box center [562, 348] width 1072 height 424
paste input "text"
click at [303, 227] on span "button" at bounding box center [310, 238] width 22 height 22
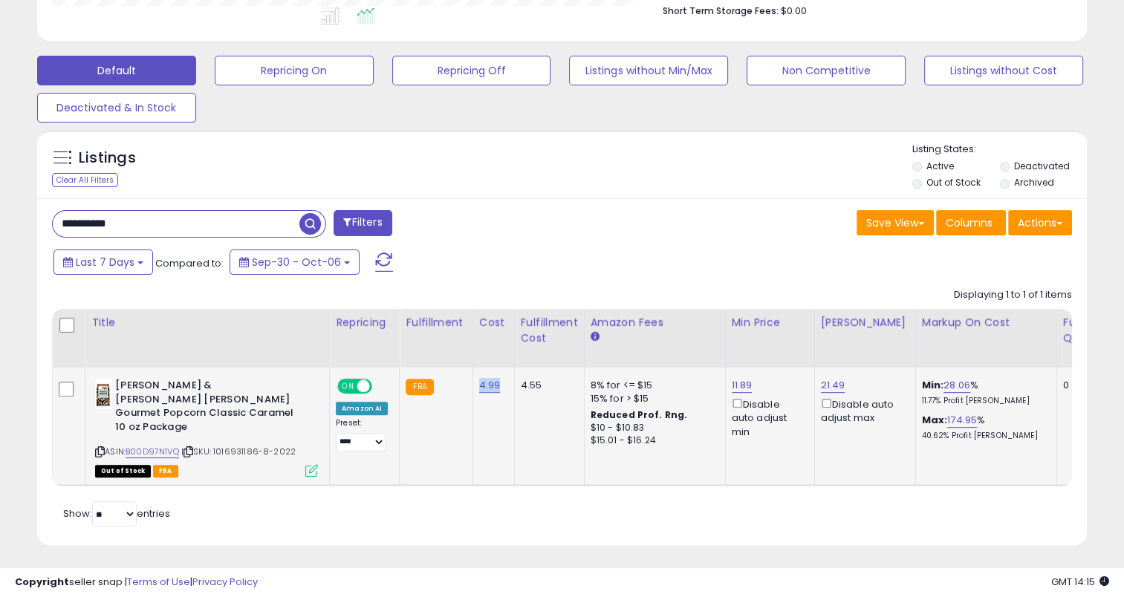
drag, startPoint x: 501, startPoint y: 386, endPoint x: 473, endPoint y: 380, distance: 28.1
click at [472, 383] on td "4.99" at bounding box center [493, 426] width 42 height 117
drag, startPoint x: 140, startPoint y: 223, endPoint x: 49, endPoint y: 224, distance: 90.6
click at [49, 224] on div "**********" at bounding box center [301, 225] width 521 height 30
paste input "text"
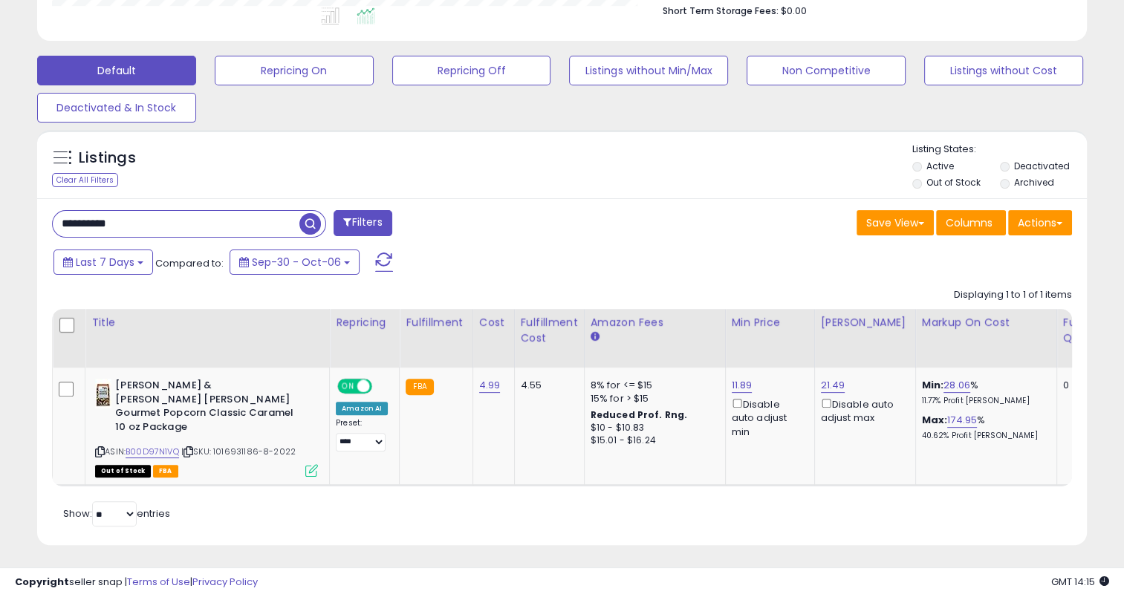
click at [309, 226] on span "button" at bounding box center [310, 224] width 22 height 22
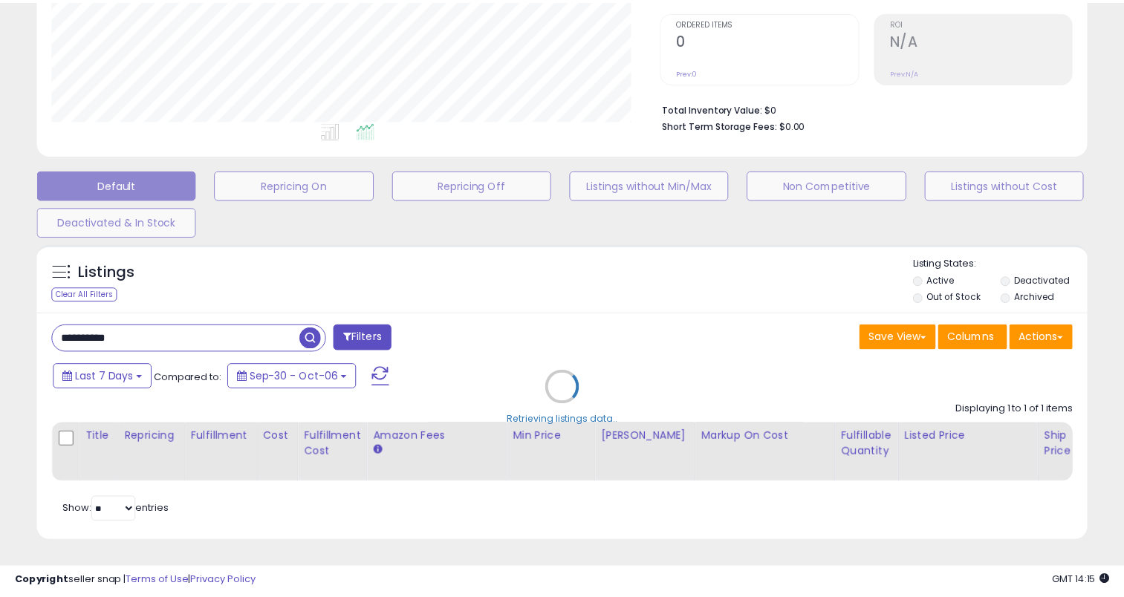
scroll to position [304, 614]
click at [485, 274] on div "Retrieving listings data.." at bounding box center [567, 398] width 1083 height 323
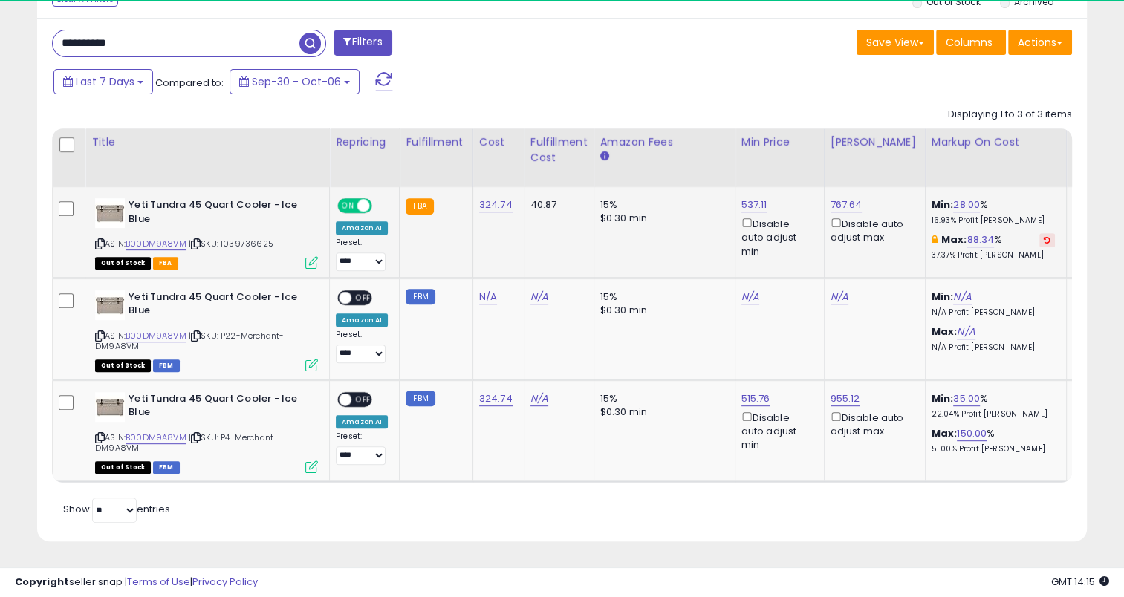
scroll to position [304, 607]
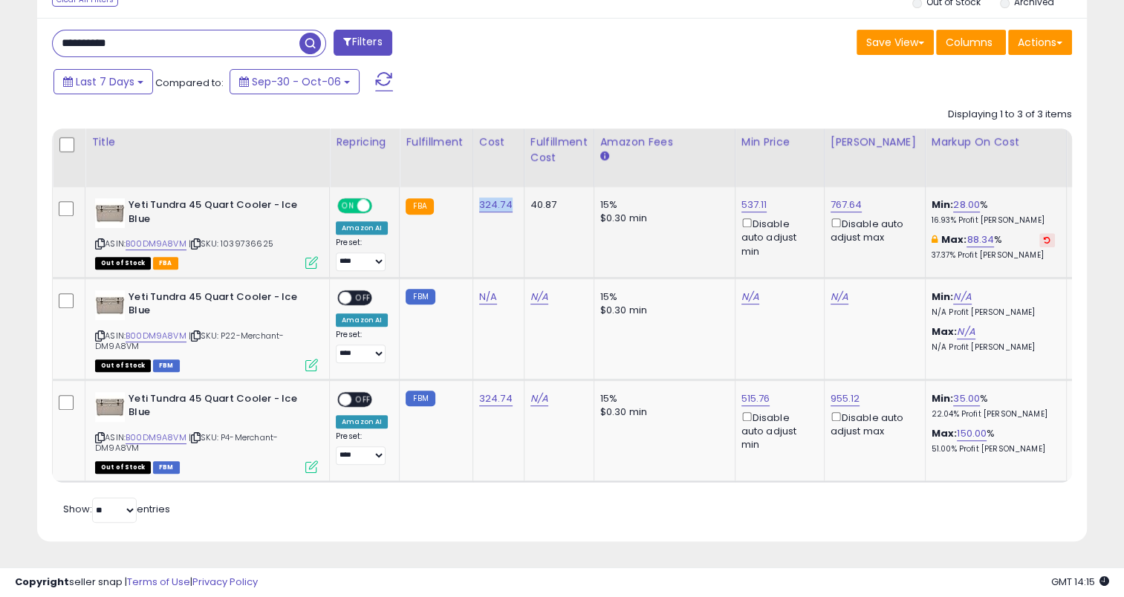
drag, startPoint x: 509, startPoint y: 198, endPoint x: 475, endPoint y: 203, distance: 33.8
click at [475, 203] on td "324.74" at bounding box center [497, 232] width 51 height 91
drag, startPoint x: 168, startPoint y: 26, endPoint x: 60, endPoint y: 33, distance: 107.9
click at [60, 33] on input "**********" at bounding box center [176, 43] width 247 height 26
click at [313, 33] on span "button" at bounding box center [310, 44] width 22 height 22
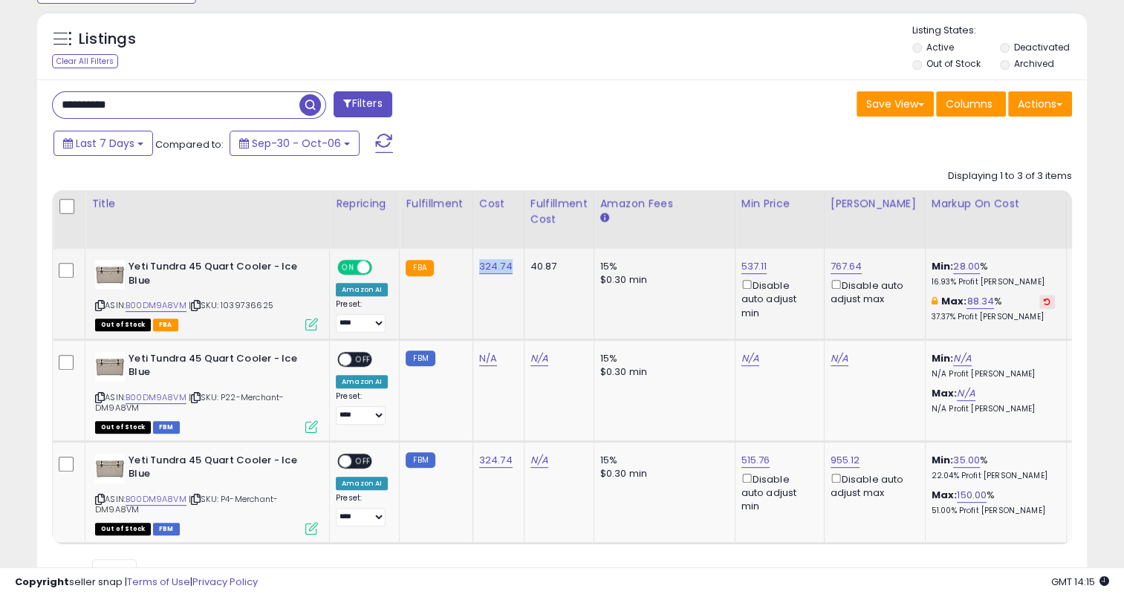
drag, startPoint x: 501, startPoint y: 266, endPoint x: 475, endPoint y: 266, distance: 26.0
click at [475, 266] on td "324.74" at bounding box center [497, 294] width 51 height 91
drag, startPoint x: 154, startPoint y: 100, endPoint x: 30, endPoint y: 101, distance: 124.8
click at [30, 101] on div "Listings Clear All Filters" at bounding box center [562, 313] width 1072 height 618
paste input "text"
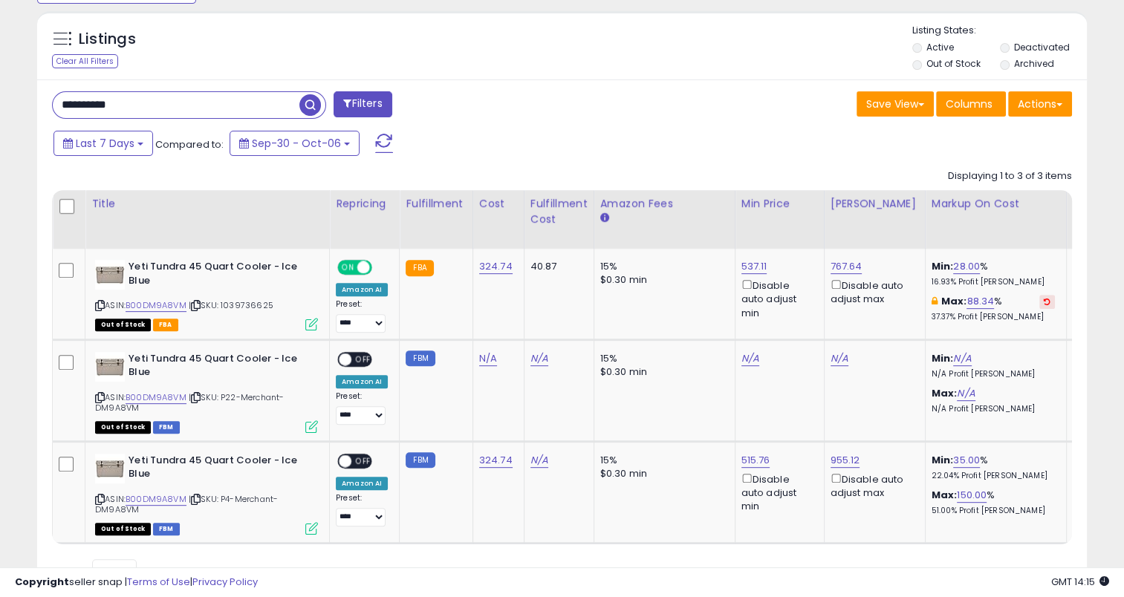
click at [310, 102] on span "button" at bounding box center [310, 105] width 22 height 22
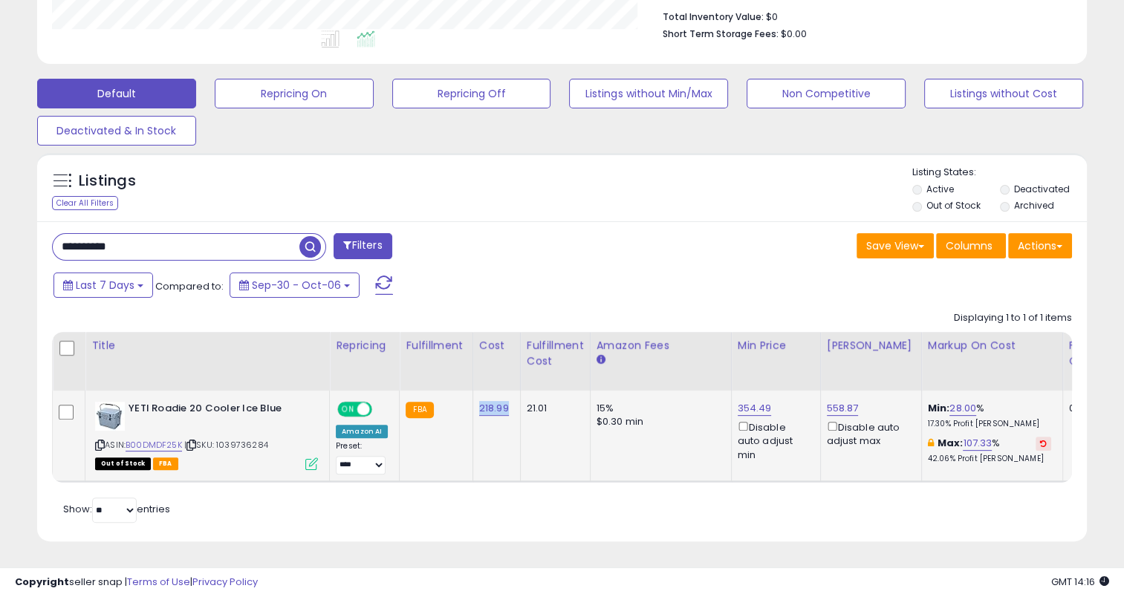
drag, startPoint x: 509, startPoint y: 401, endPoint x: 476, endPoint y: 405, distance: 33.6
click at [476, 405] on td "218.99" at bounding box center [496, 436] width 48 height 91
drag, startPoint x: 149, startPoint y: 234, endPoint x: 30, endPoint y: 235, distance: 119.6
click at [23, 237] on div "**********" at bounding box center [561, 117] width 1109 height 886
paste input "text"
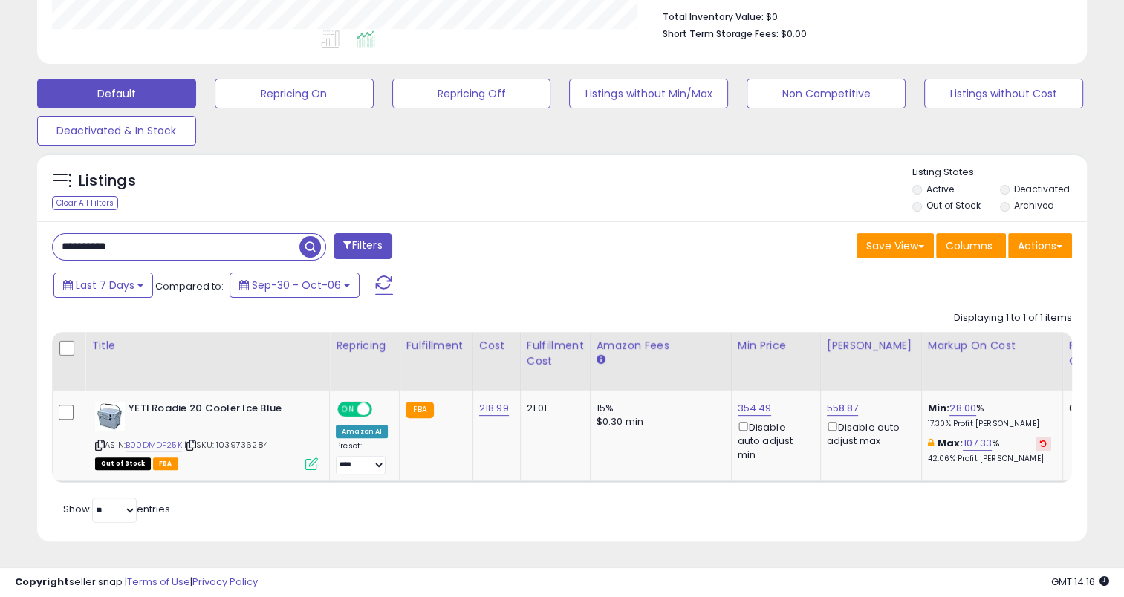
click at [308, 236] on span "button" at bounding box center [310, 247] width 22 height 22
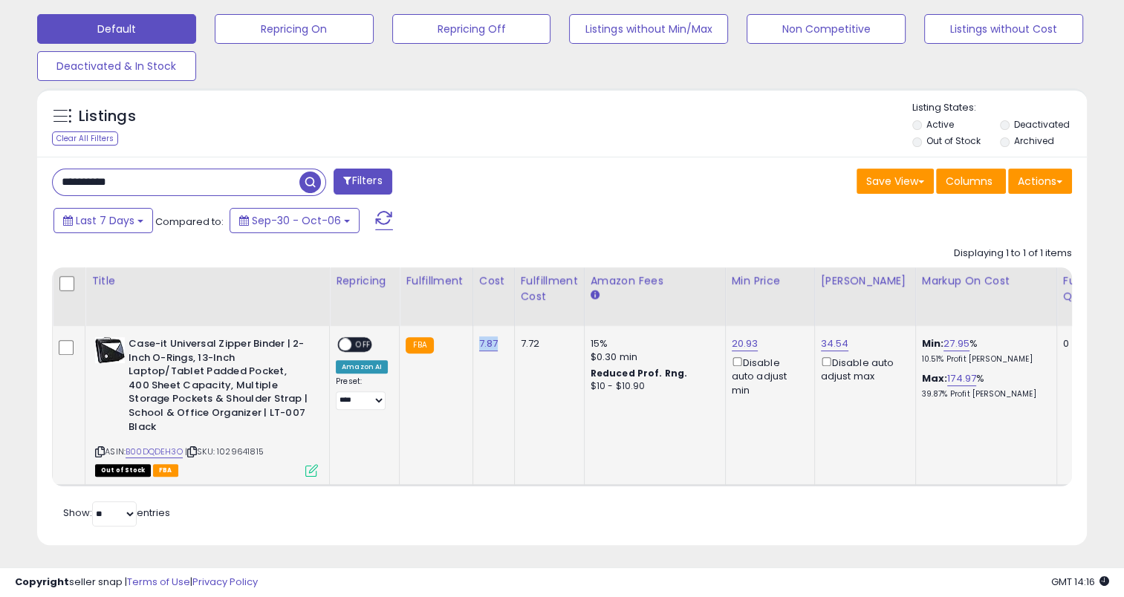
drag, startPoint x: 500, startPoint y: 356, endPoint x: 472, endPoint y: 348, distance: 28.7
click at [474, 353] on td "7.87" at bounding box center [493, 405] width 42 height 159
drag, startPoint x: 143, startPoint y: 180, endPoint x: 34, endPoint y: 181, distance: 108.4
click at [33, 182] on div "Listings Clear All Filters" at bounding box center [562, 322] width 1072 height 483
paste input "text"
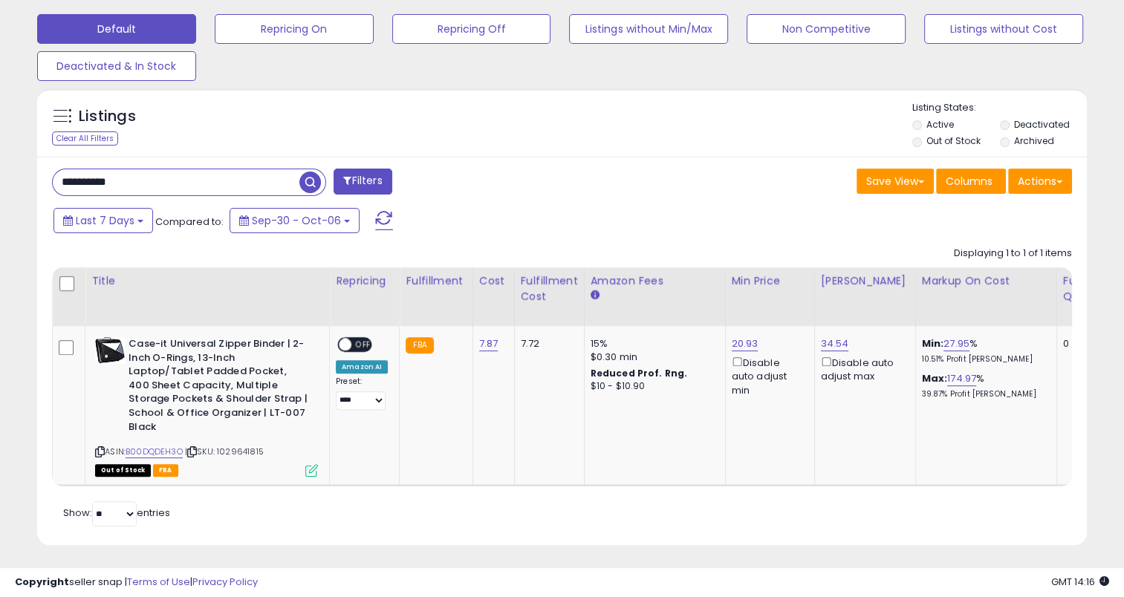
click at [316, 180] on span "button" at bounding box center [310, 183] width 22 height 22
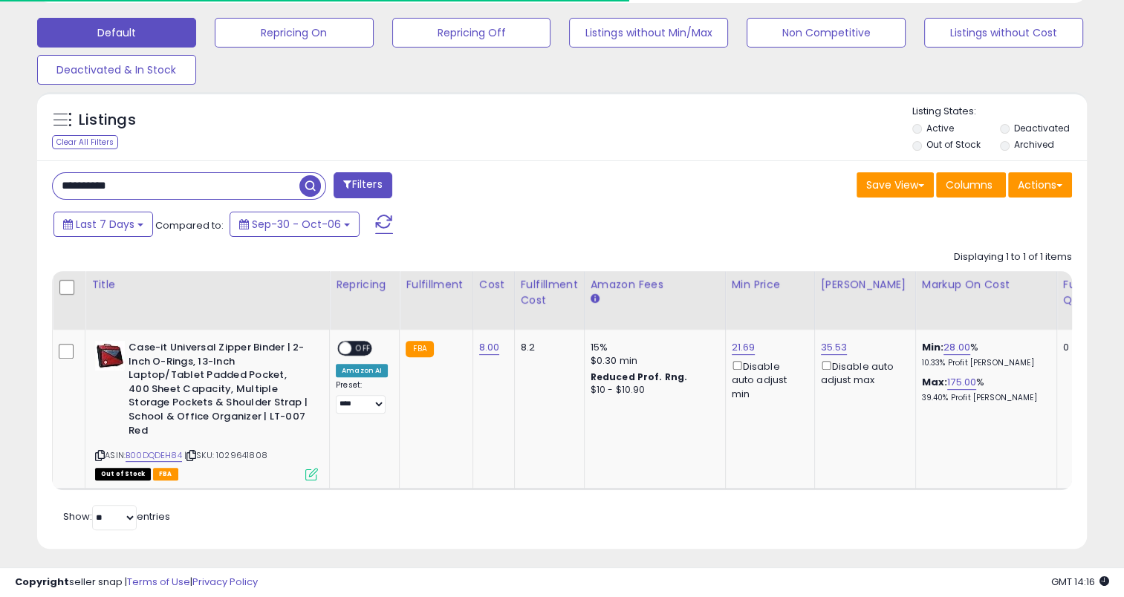
scroll to position [454, 0]
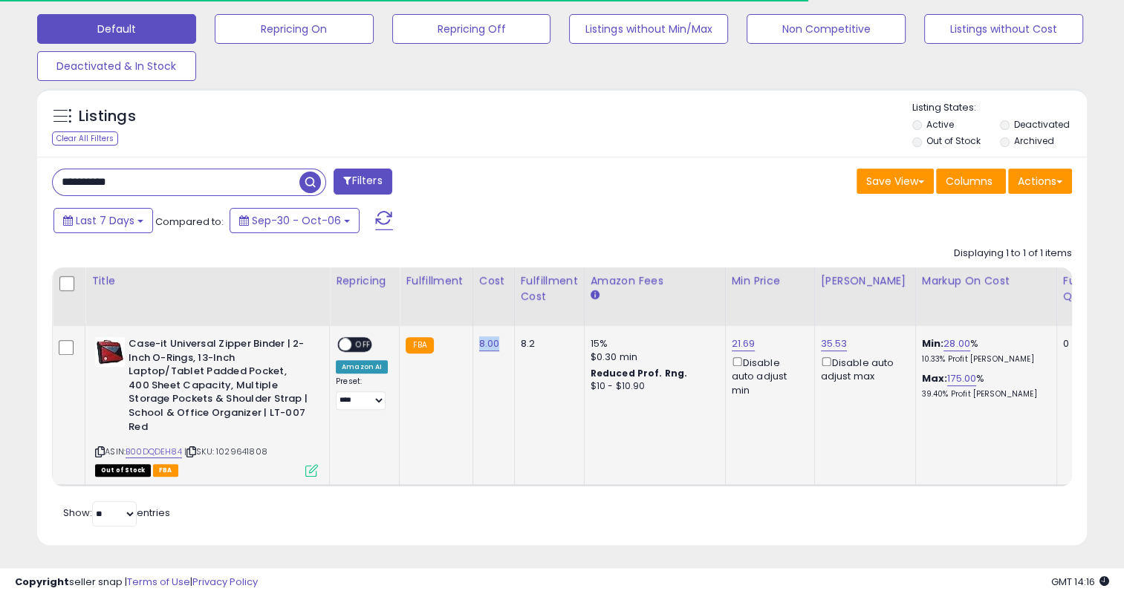
drag, startPoint x: 500, startPoint y: 345, endPoint x: 475, endPoint y: 345, distance: 25.2
click at [475, 345] on td "8.00" at bounding box center [493, 405] width 42 height 159
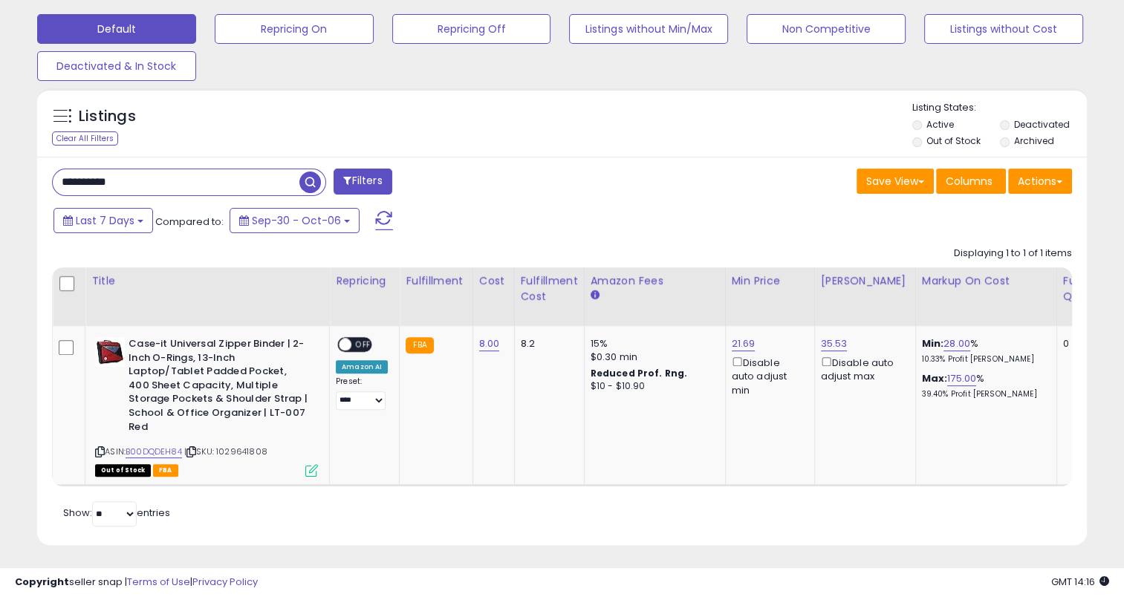
drag, startPoint x: 154, startPoint y: 189, endPoint x: 0, endPoint y: 191, distance: 154.5
paste input "text"
click at [312, 181] on span "button" at bounding box center [310, 183] width 22 height 22
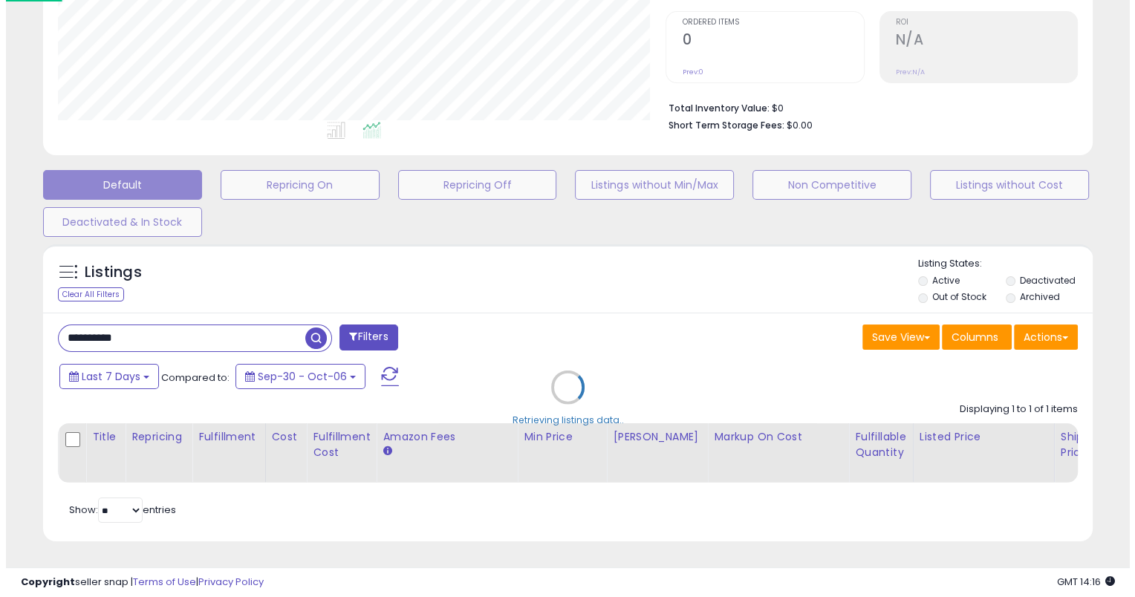
scroll to position [308, 0]
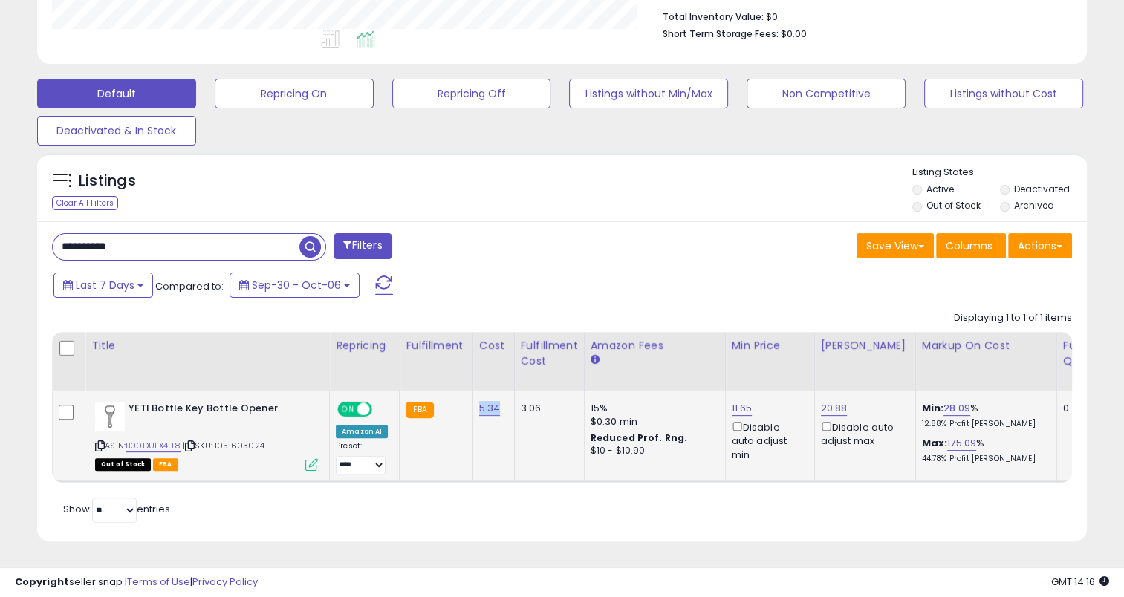
drag, startPoint x: 501, startPoint y: 403, endPoint x: 472, endPoint y: 400, distance: 28.4
click at [472, 400] on td "5.34" at bounding box center [493, 436] width 42 height 91
drag, startPoint x: 147, startPoint y: 233, endPoint x: 55, endPoint y: 241, distance: 92.4
click at [55, 241] on input "**********" at bounding box center [176, 247] width 247 height 26
paste input "text"
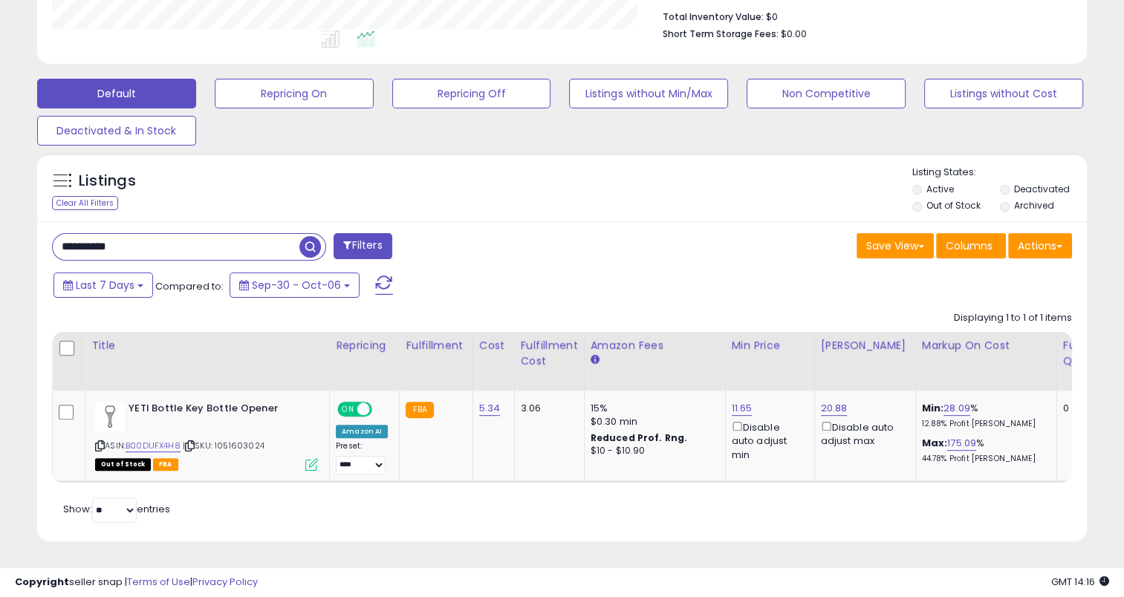
click at [312, 238] on span "button" at bounding box center [310, 247] width 22 height 22
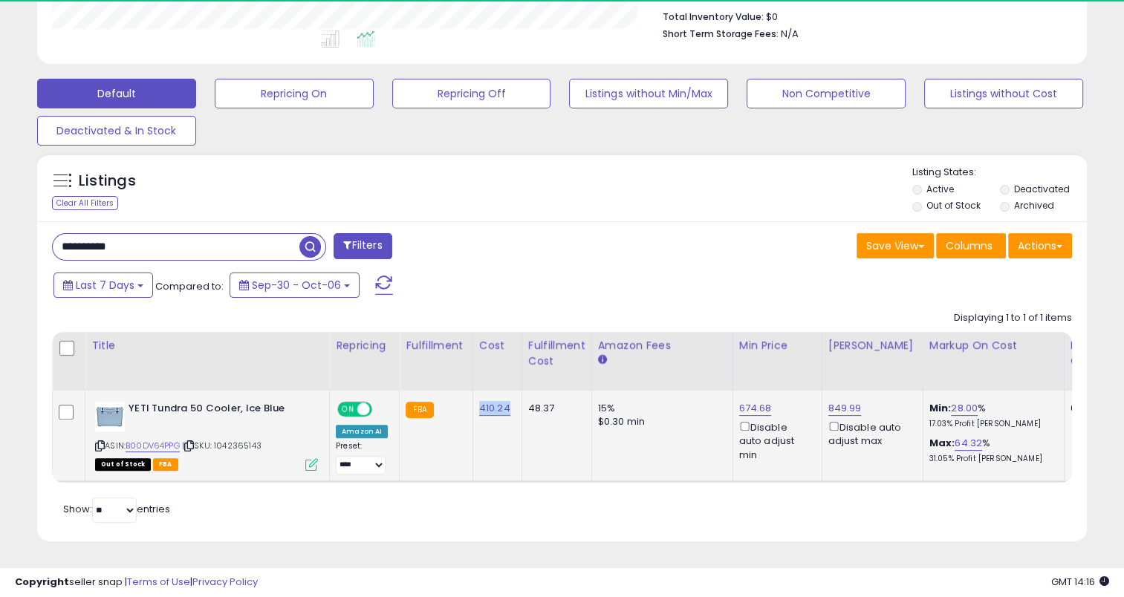
drag, startPoint x: 508, startPoint y: 405, endPoint x: 472, endPoint y: 406, distance: 36.4
click at [472, 406] on td "410.24" at bounding box center [496, 436] width 49 height 91
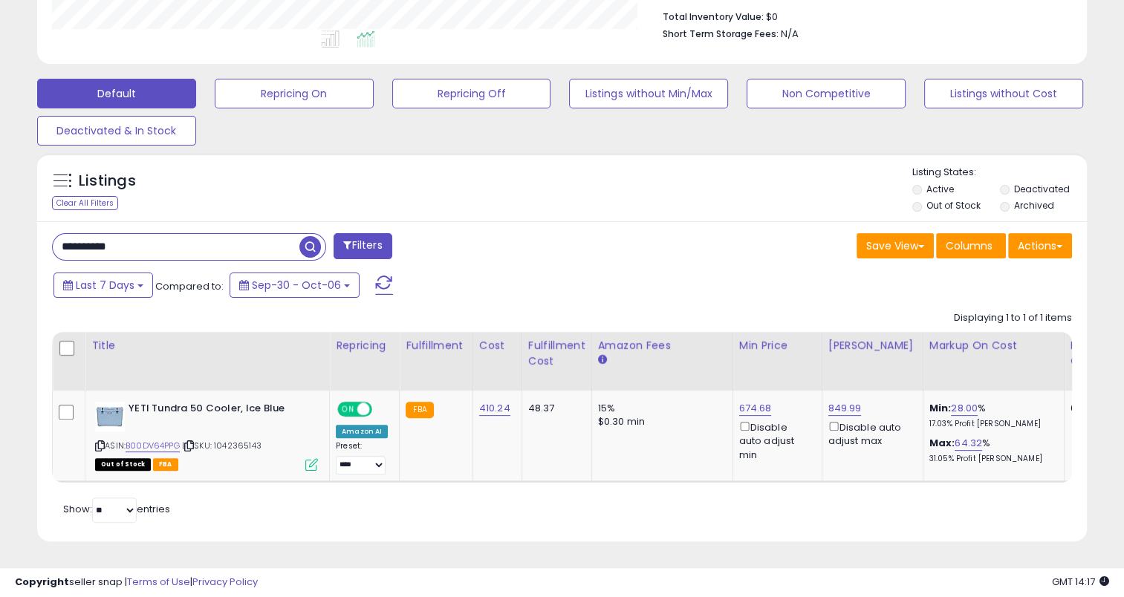
drag, startPoint x: 187, startPoint y: 241, endPoint x: 62, endPoint y: 252, distance: 126.0
click at [62, 252] on div "**********" at bounding box center [561, 381] width 1049 height 320
paste input "text"
click at [302, 236] on span "button" at bounding box center [310, 247] width 22 height 22
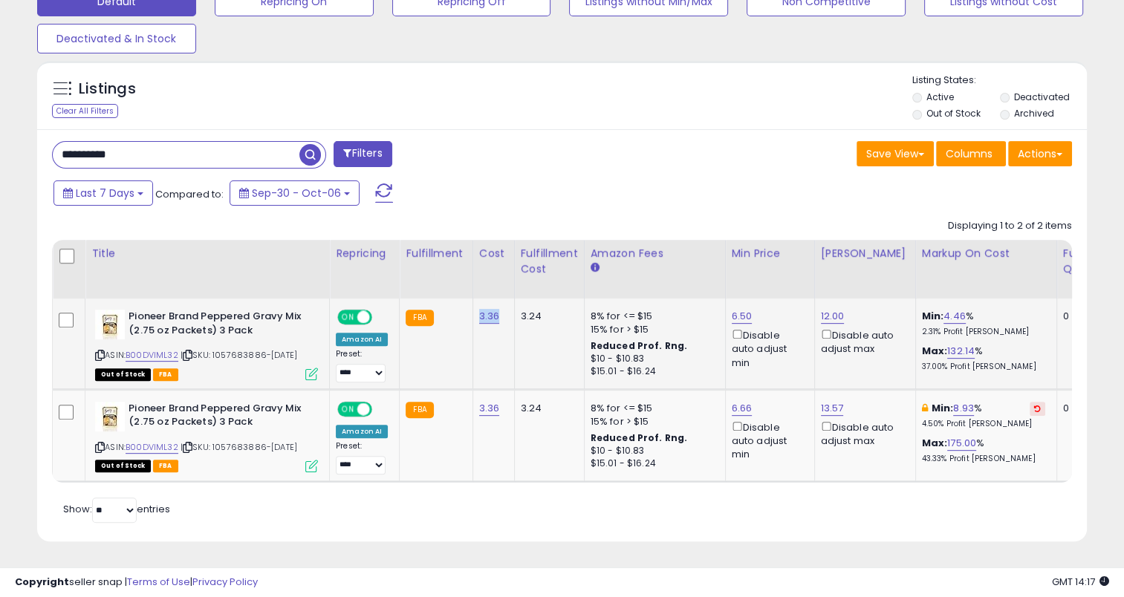
drag, startPoint x: 494, startPoint y: 304, endPoint x: 467, endPoint y: 304, distance: 26.7
click at [472, 304] on td "3.36" at bounding box center [493, 344] width 42 height 91
drag, startPoint x: 168, startPoint y: 144, endPoint x: 55, endPoint y: 146, distance: 112.9
click at [55, 146] on input "**********" at bounding box center [176, 155] width 247 height 26
click at [315, 144] on span "button" at bounding box center [310, 155] width 22 height 22
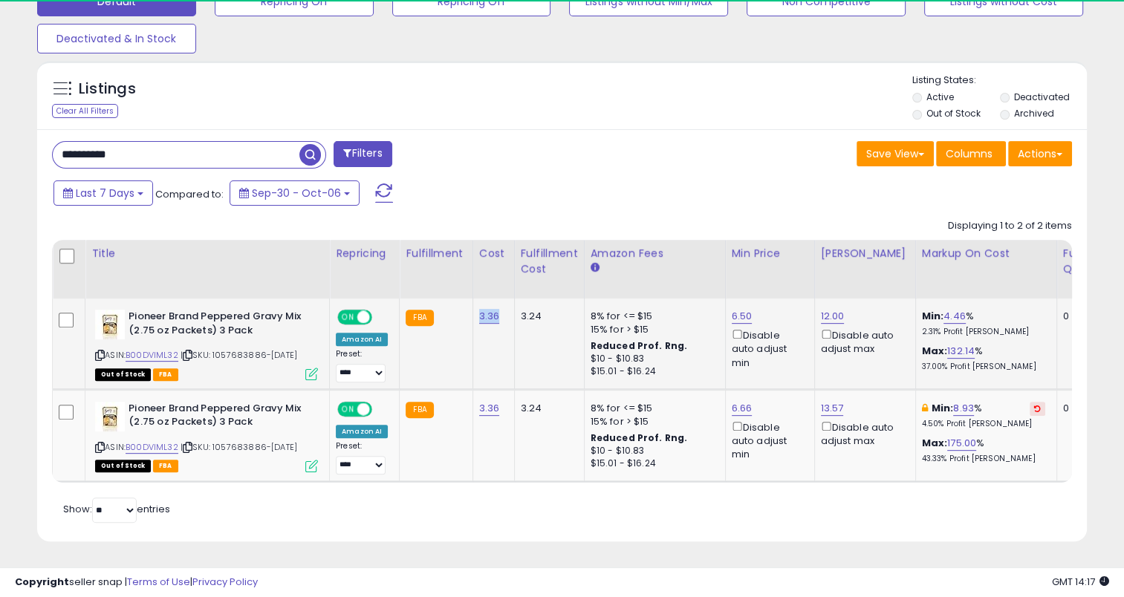
scroll to position [304, 607]
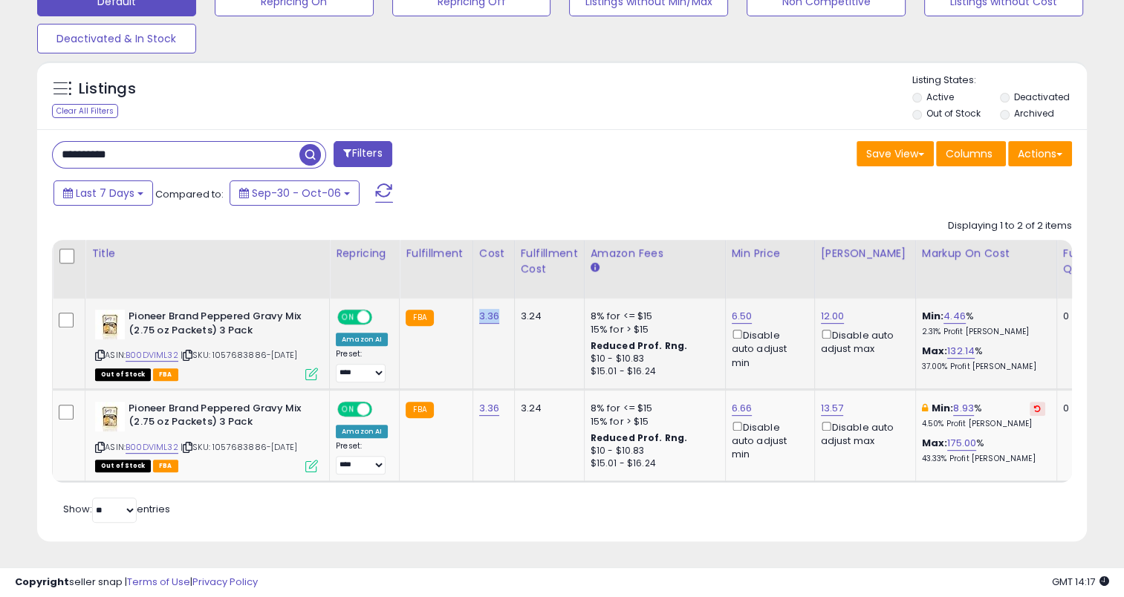
drag, startPoint x: 499, startPoint y: 302, endPoint x: 472, endPoint y: 301, distance: 27.5
click at [472, 301] on td "3.36" at bounding box center [493, 344] width 42 height 91
drag, startPoint x: 143, startPoint y: 136, endPoint x: 44, endPoint y: 137, distance: 99.5
click at [44, 141] on div "**********" at bounding box center [301, 156] width 521 height 30
paste input "text"
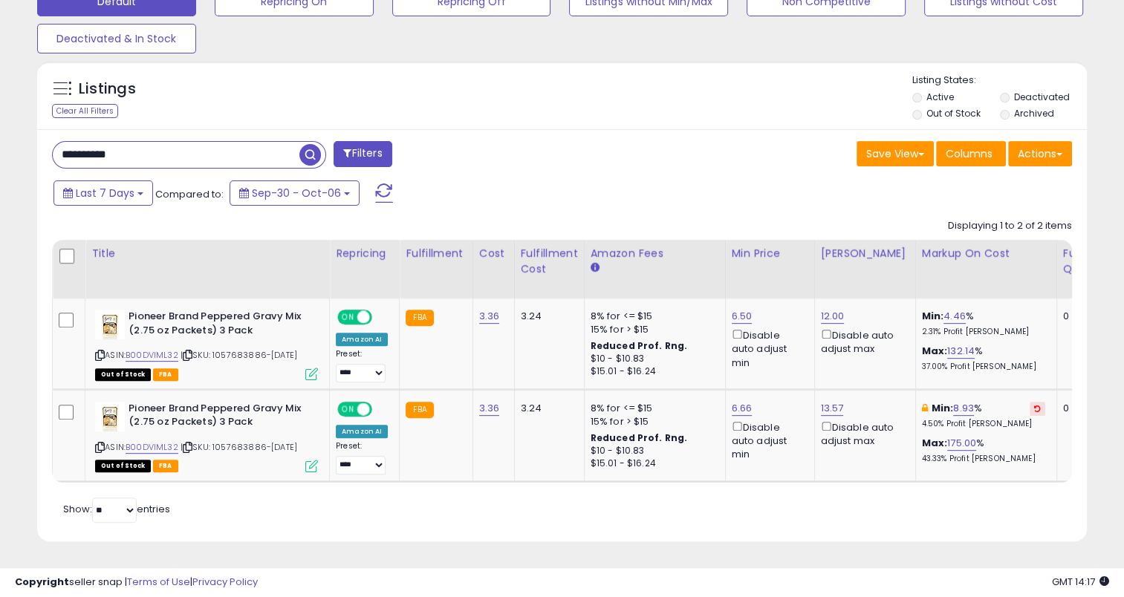
click at [303, 144] on span "button" at bounding box center [310, 155] width 22 height 22
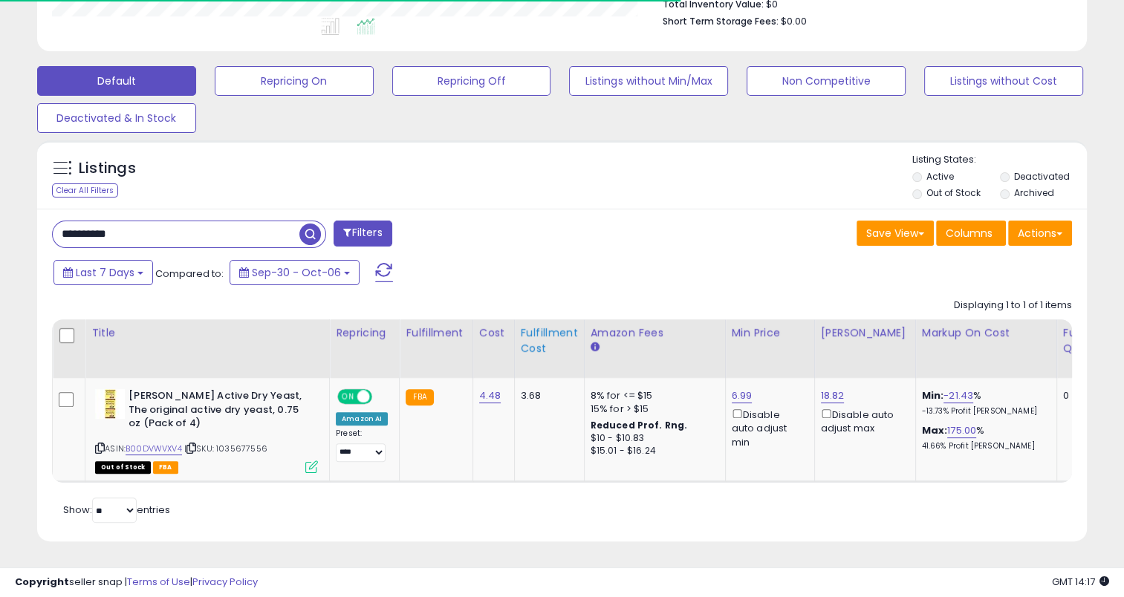
scroll to position [412, 0]
drag, startPoint x: 502, startPoint y: 382, endPoint x: 475, endPoint y: 386, distance: 27.8
click at [475, 386] on td "4.48" at bounding box center [493, 430] width 42 height 104
drag, startPoint x: 161, startPoint y: 220, endPoint x: 51, endPoint y: 221, distance: 109.9
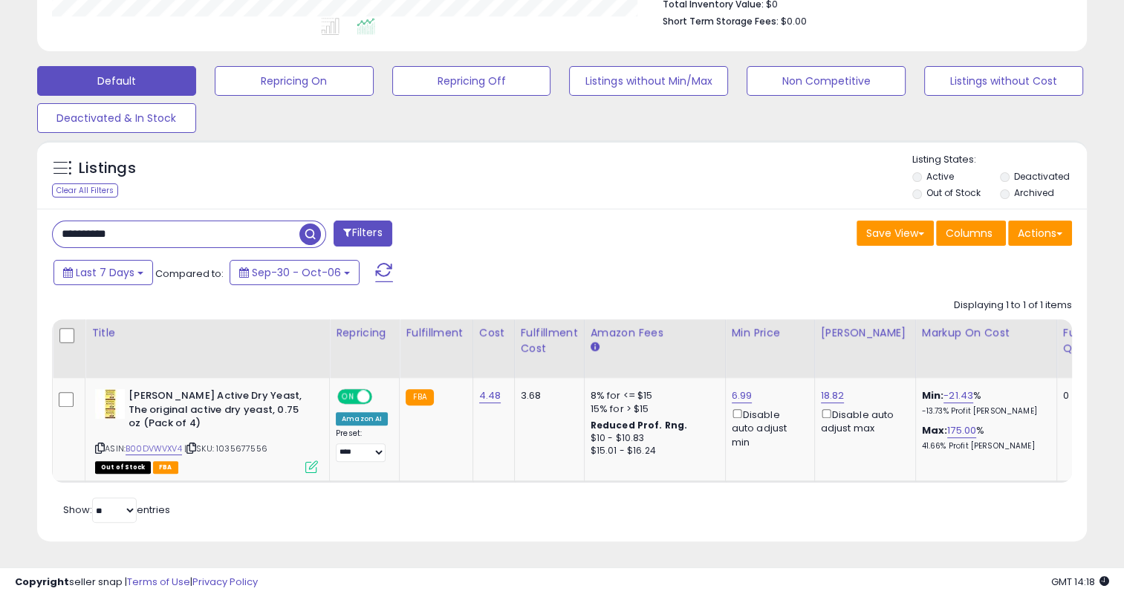
click at [52, 221] on div "**********" at bounding box center [189, 234] width 274 height 27
paste input "text"
click at [298, 227] on input "**********" at bounding box center [176, 234] width 247 height 26
click at [307, 224] on span "button" at bounding box center [310, 235] width 22 height 22
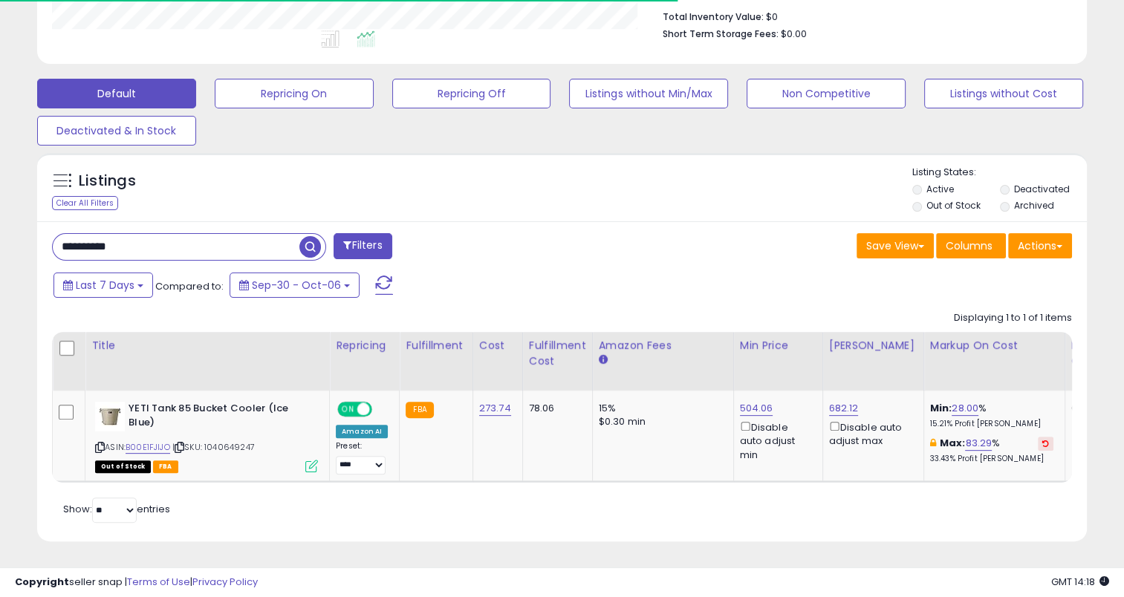
scroll to position [399, 0]
drag, startPoint x: 506, startPoint y: 399, endPoint x: 473, endPoint y: 395, distance: 33.6
click at [473, 397] on td "273.74" at bounding box center [497, 436] width 50 height 91
click at [163, 234] on input "**********" at bounding box center [176, 247] width 247 height 26
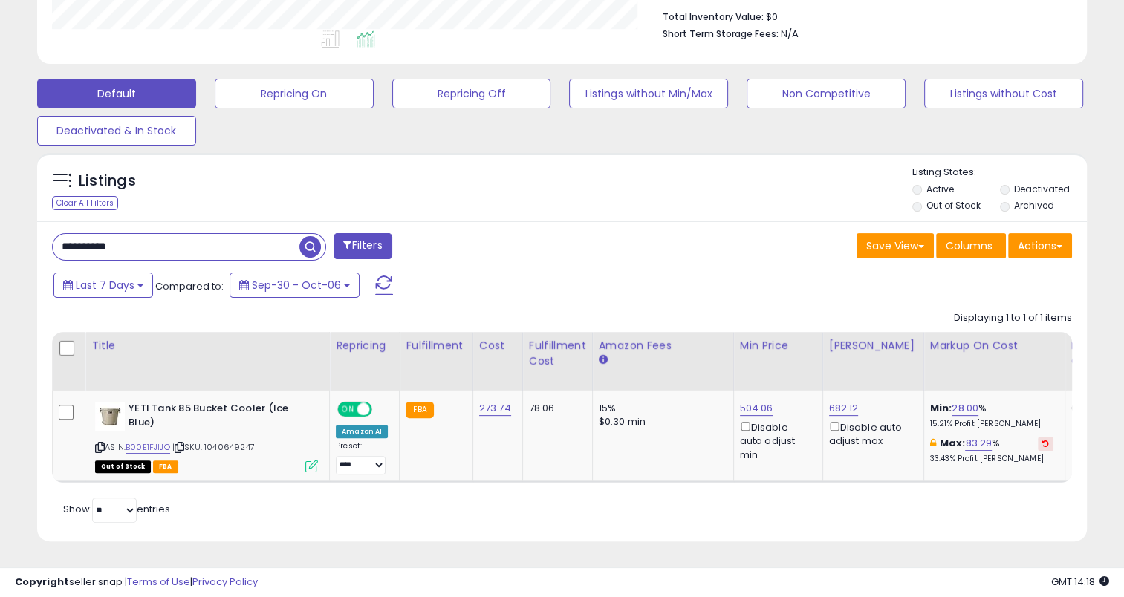
drag, startPoint x: 128, startPoint y: 235, endPoint x: 71, endPoint y: 234, distance: 57.9
click at [71, 234] on input "**********" at bounding box center [176, 247] width 247 height 26
paste input "text"
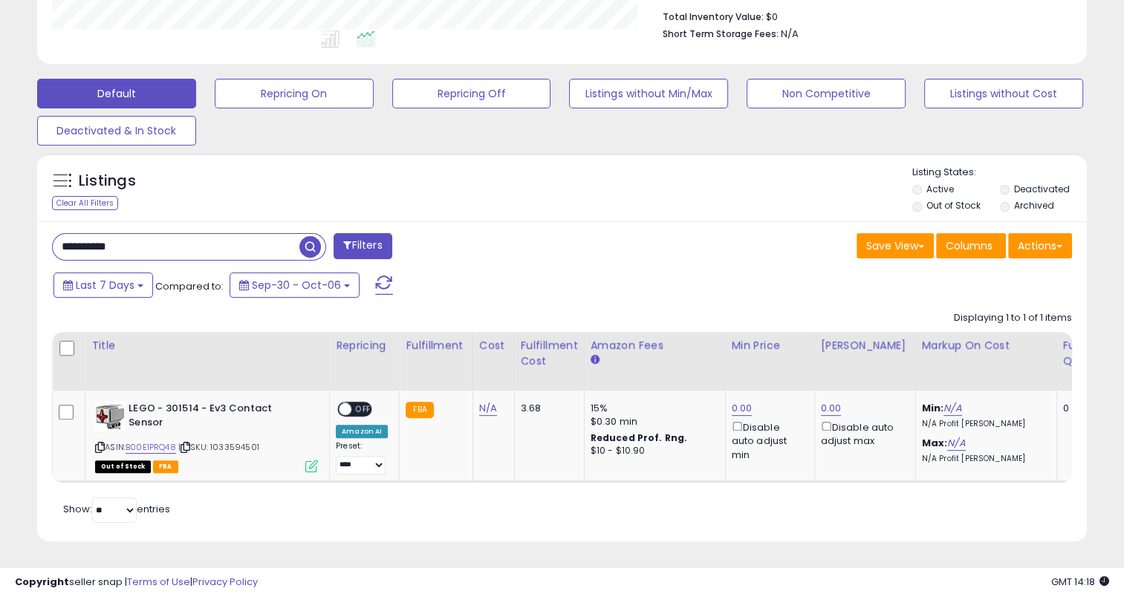
drag, startPoint x: 151, startPoint y: 235, endPoint x: 94, endPoint y: 231, distance: 57.4
click at [37, 235] on div "**********" at bounding box center [561, 381] width 1049 height 320
paste input "text"
click at [308, 239] on span "button" at bounding box center [310, 247] width 22 height 22
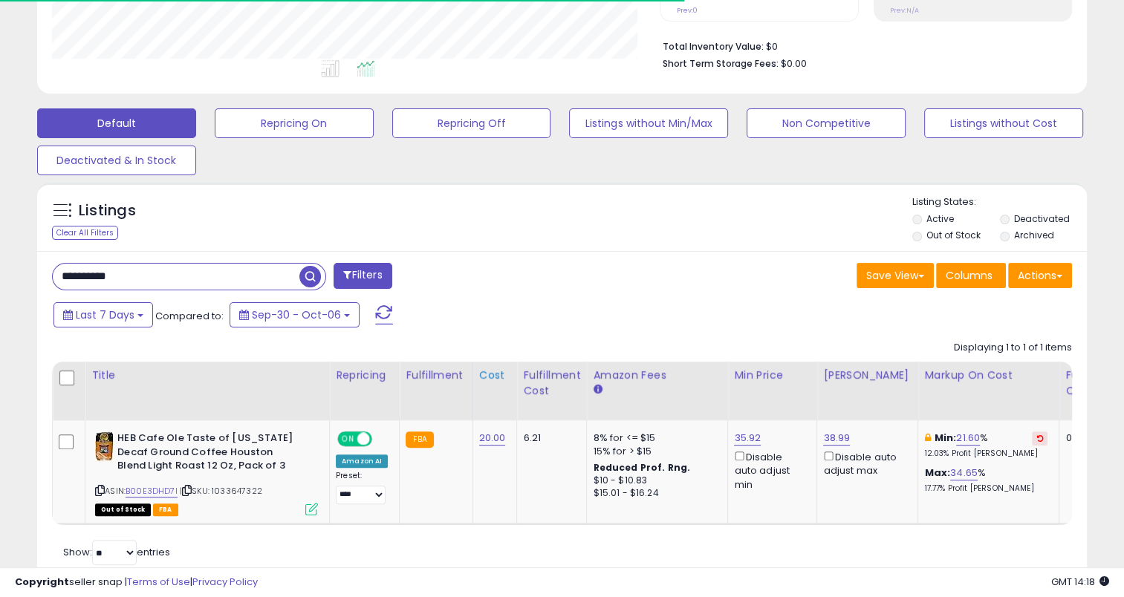
scroll to position [412, 0]
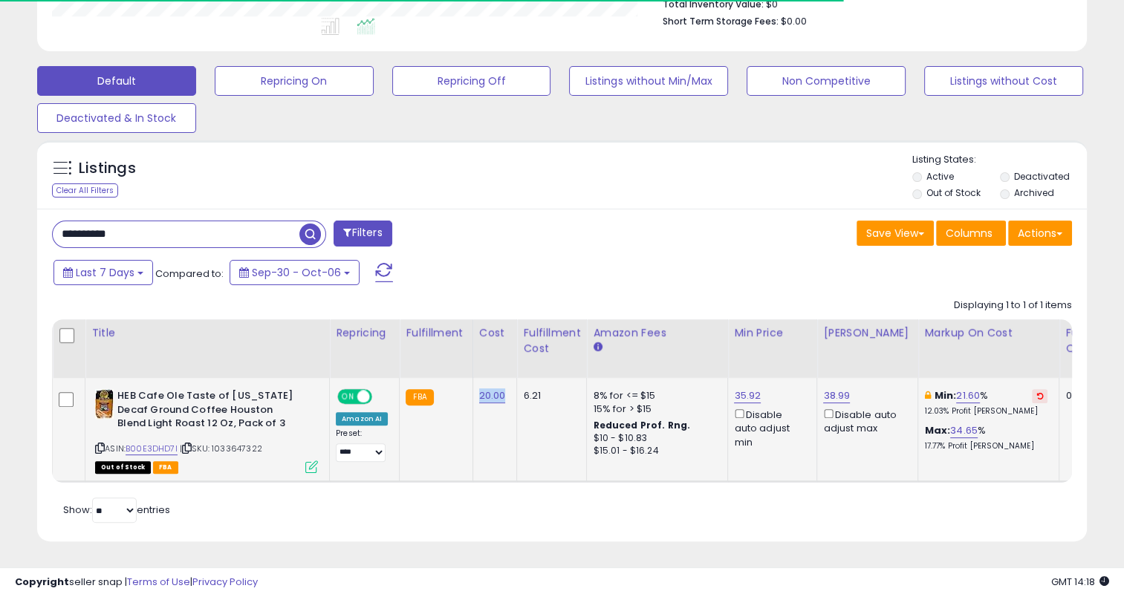
drag, startPoint x: 505, startPoint y: 388, endPoint x: 475, endPoint y: 386, distance: 29.8
click at [475, 386] on td "20.00" at bounding box center [494, 430] width 45 height 104
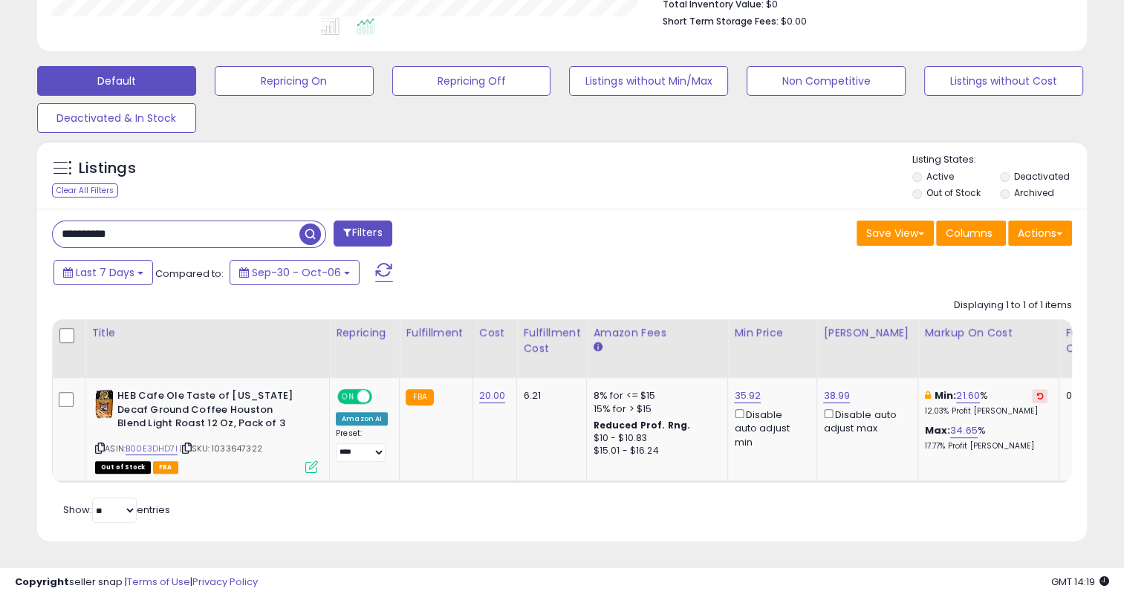
drag, startPoint x: 154, startPoint y: 229, endPoint x: 57, endPoint y: 229, distance: 97.3
click at [57, 229] on input "**********" at bounding box center [176, 234] width 247 height 26
paste input "text"
click at [315, 224] on span "button" at bounding box center [310, 235] width 22 height 22
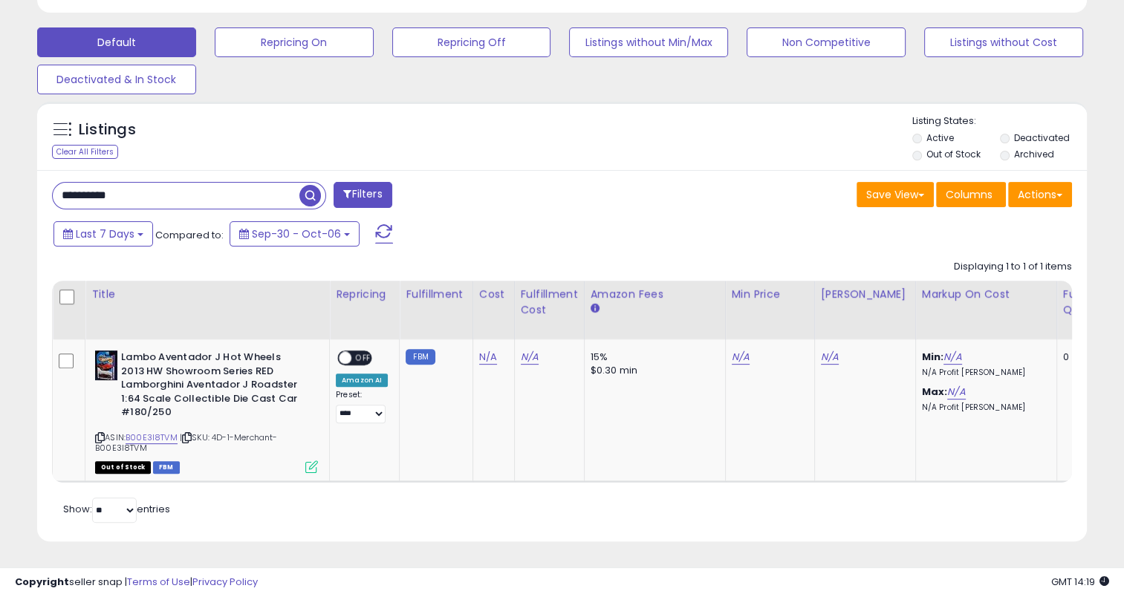
drag, startPoint x: 153, startPoint y: 183, endPoint x: 30, endPoint y: 186, distance: 122.6
click at [30, 186] on div "Listings Clear All Filters" at bounding box center [562, 327] width 1072 height 466
paste input "text"
click at [309, 185] on span "button" at bounding box center [310, 196] width 22 height 22
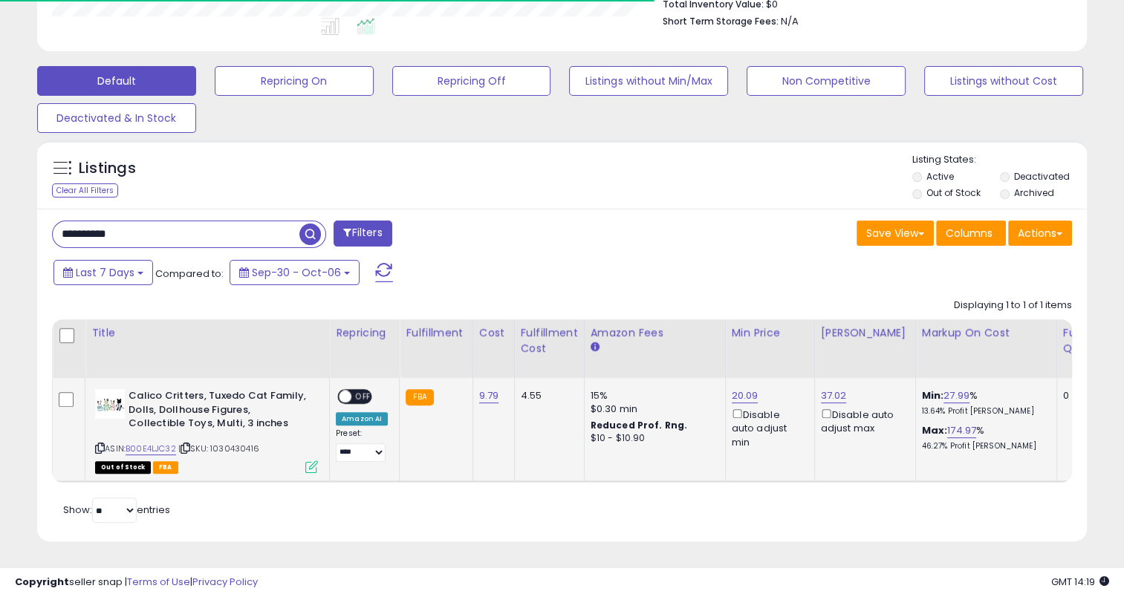
scroll to position [412, 0]
drag, startPoint x: 499, startPoint y: 386, endPoint x: 472, endPoint y: 385, distance: 26.7
click at [472, 385] on td "9.79" at bounding box center [493, 430] width 42 height 104
drag, startPoint x: 144, startPoint y: 222, endPoint x: 60, endPoint y: 228, distance: 84.1
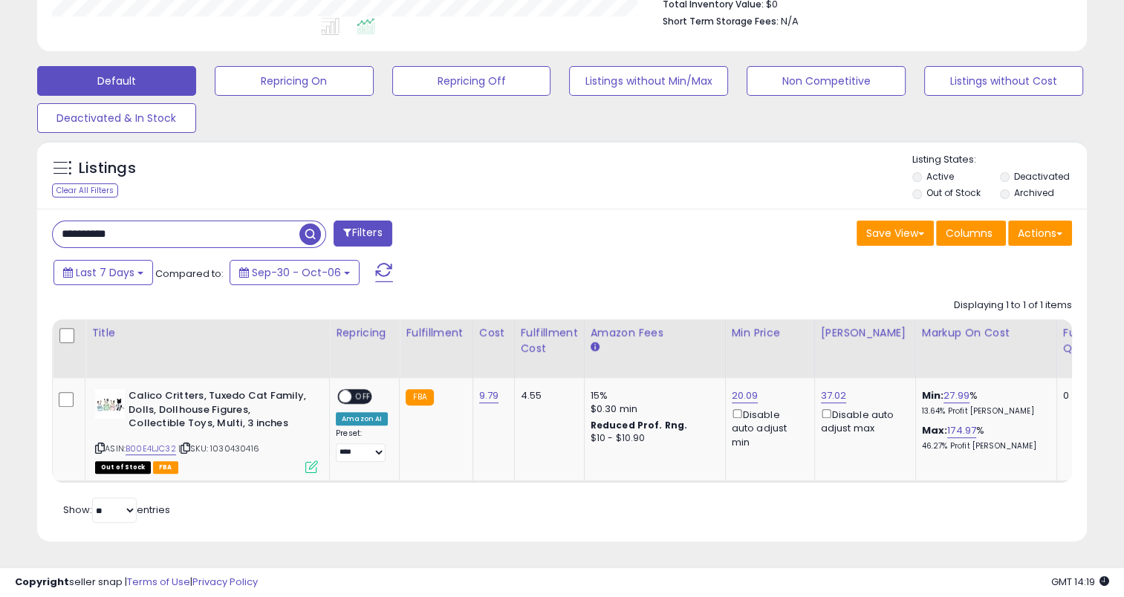
click at [60, 228] on input "**********" at bounding box center [176, 234] width 247 height 26
paste input "text"
click at [307, 224] on span "button" at bounding box center [310, 235] width 22 height 22
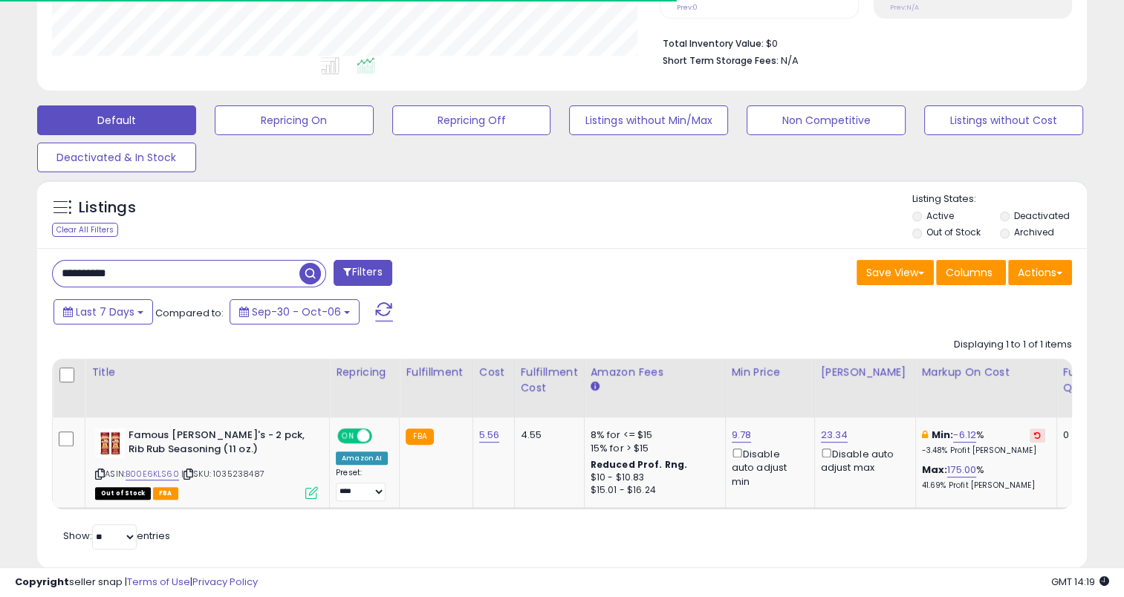
scroll to position [399, 0]
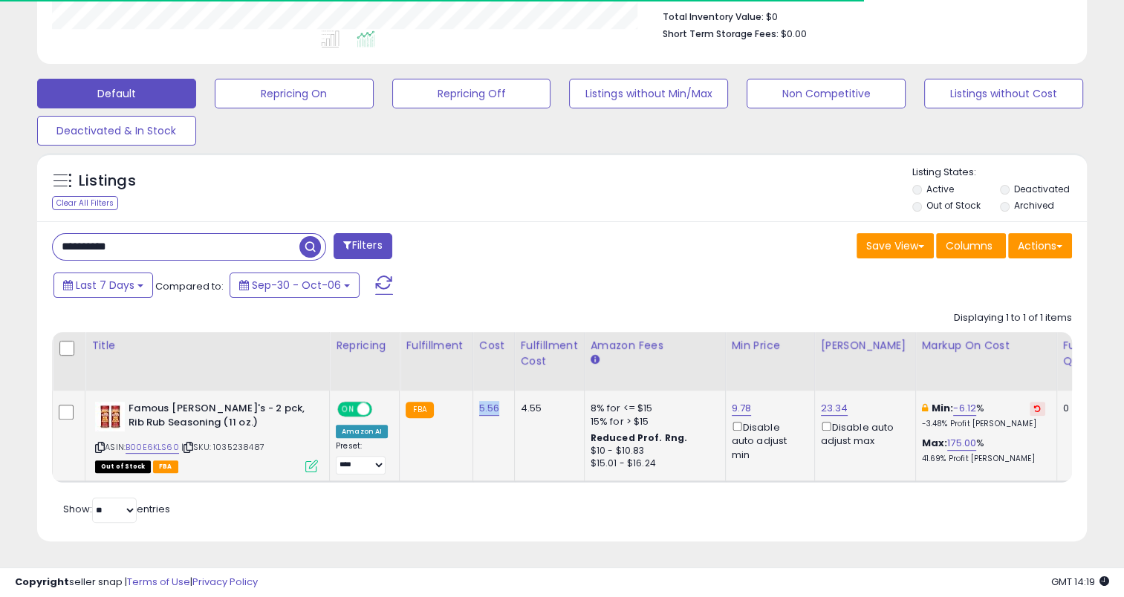
drag, startPoint x: 498, startPoint y: 395, endPoint x: 473, endPoint y: 391, distance: 24.8
click at [473, 391] on td "5.56" at bounding box center [493, 436] width 42 height 91
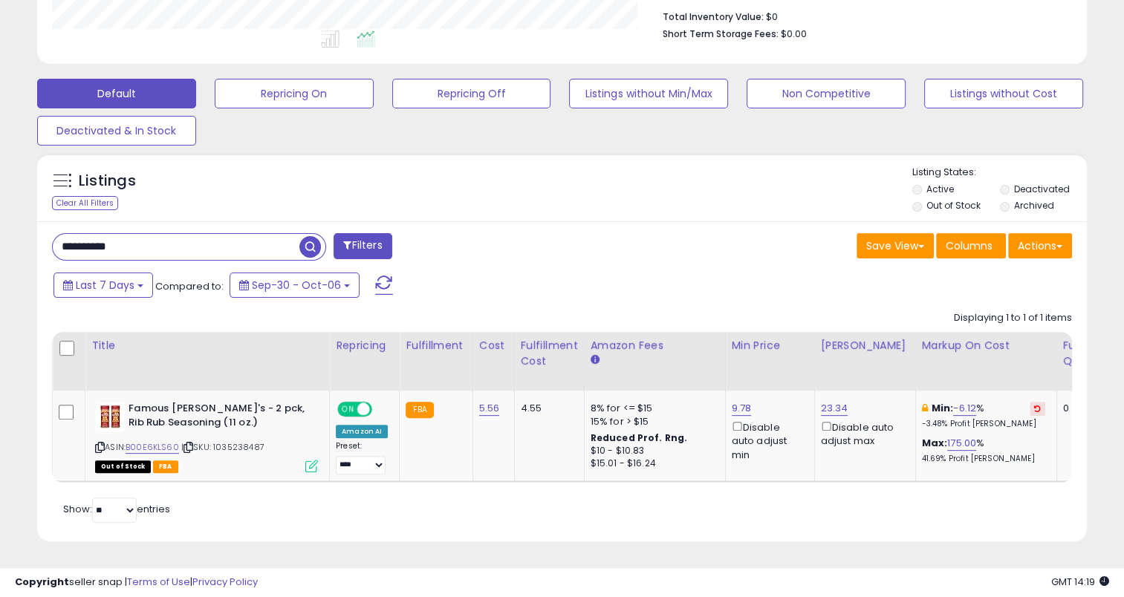
drag, startPoint x: 151, startPoint y: 233, endPoint x: 48, endPoint y: 241, distance: 104.2
click at [48, 241] on div "**********" at bounding box center [301, 248] width 521 height 30
paste input "text"
click at [309, 236] on span "button" at bounding box center [310, 247] width 22 height 22
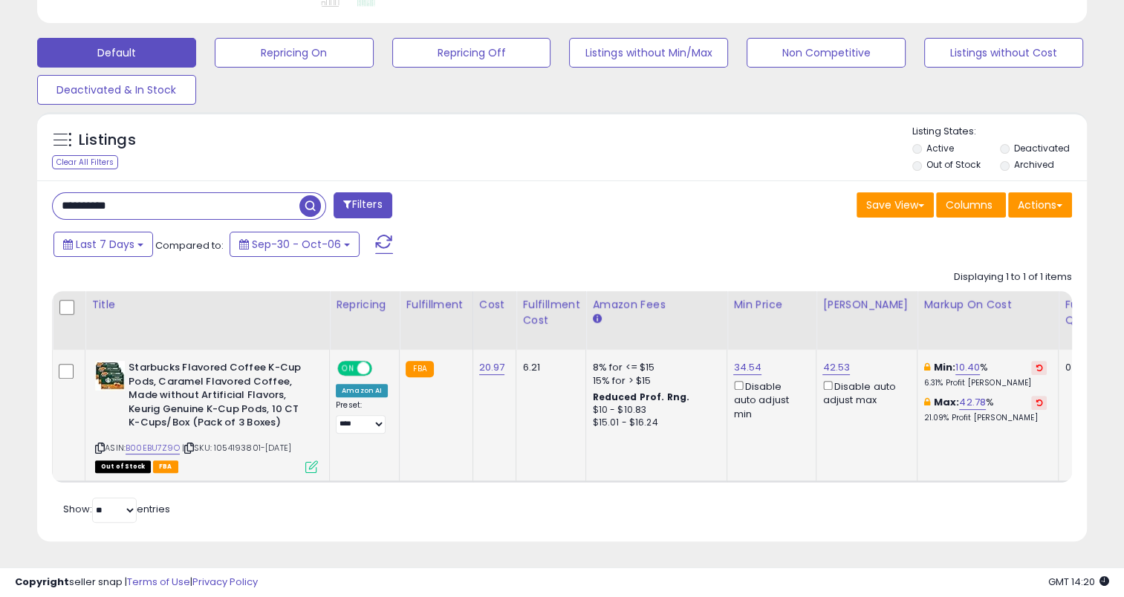
scroll to position [440, 0]
drag, startPoint x: 505, startPoint y: 357, endPoint x: 475, endPoint y: 362, distance: 30.8
click at [475, 362] on td "20.97" at bounding box center [494, 415] width 44 height 131
drag, startPoint x: 149, startPoint y: 202, endPoint x: 48, endPoint y: 199, distance: 101.0
click at [48, 199] on div "**********" at bounding box center [301, 207] width 521 height 30
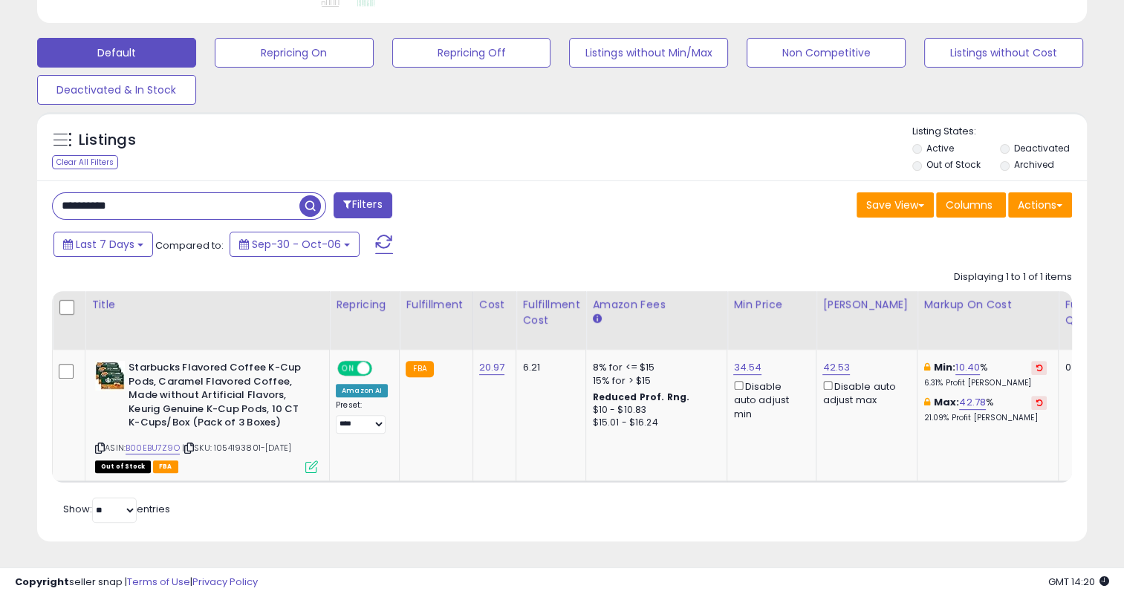
paste input "text"
click at [312, 196] on span "button" at bounding box center [310, 206] width 22 height 22
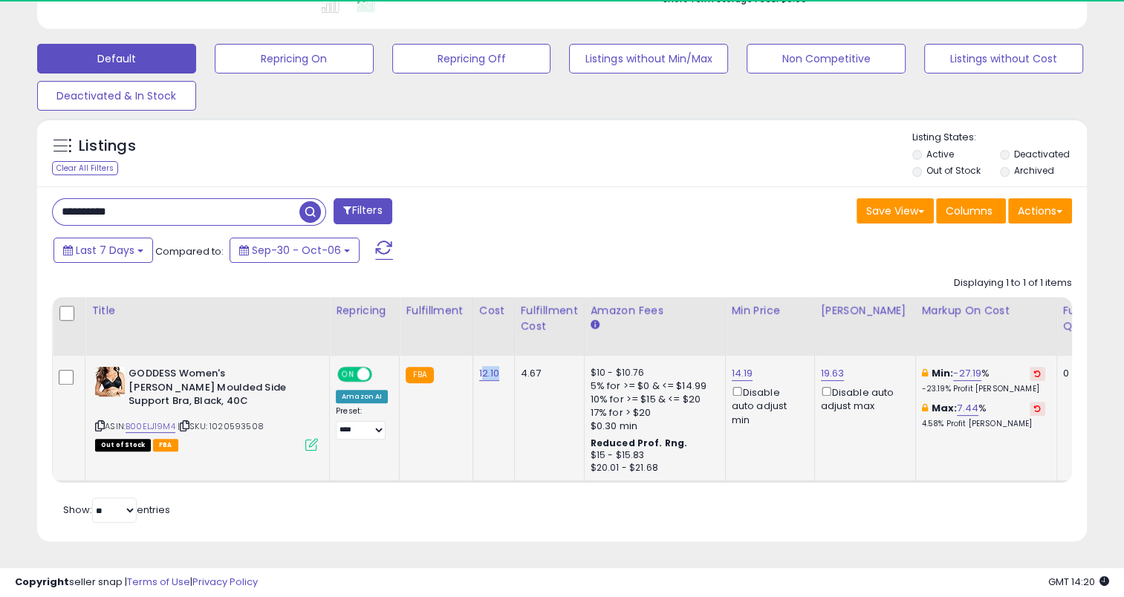
scroll to position [304, 607]
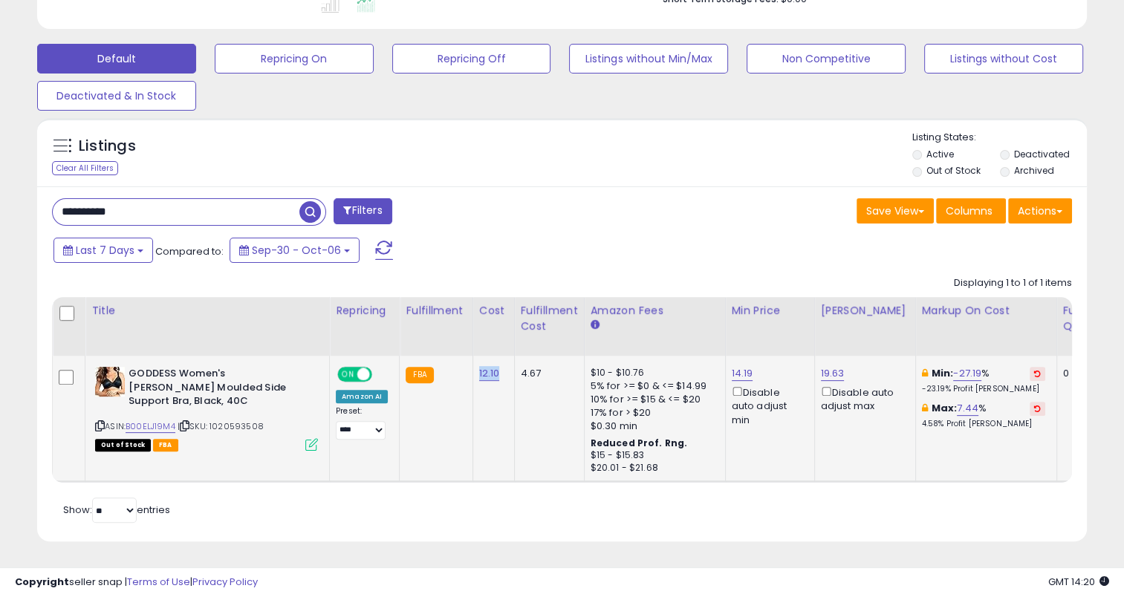
drag, startPoint x: 498, startPoint y: 363, endPoint x: 475, endPoint y: 362, distance: 23.0
click at [475, 366] on td "12.10" at bounding box center [493, 419] width 42 height 126
drag, startPoint x: 147, startPoint y: 199, endPoint x: 89, endPoint y: 202, distance: 58.0
click at [42, 205] on div "**********" at bounding box center [301, 213] width 521 height 30
paste input "text"
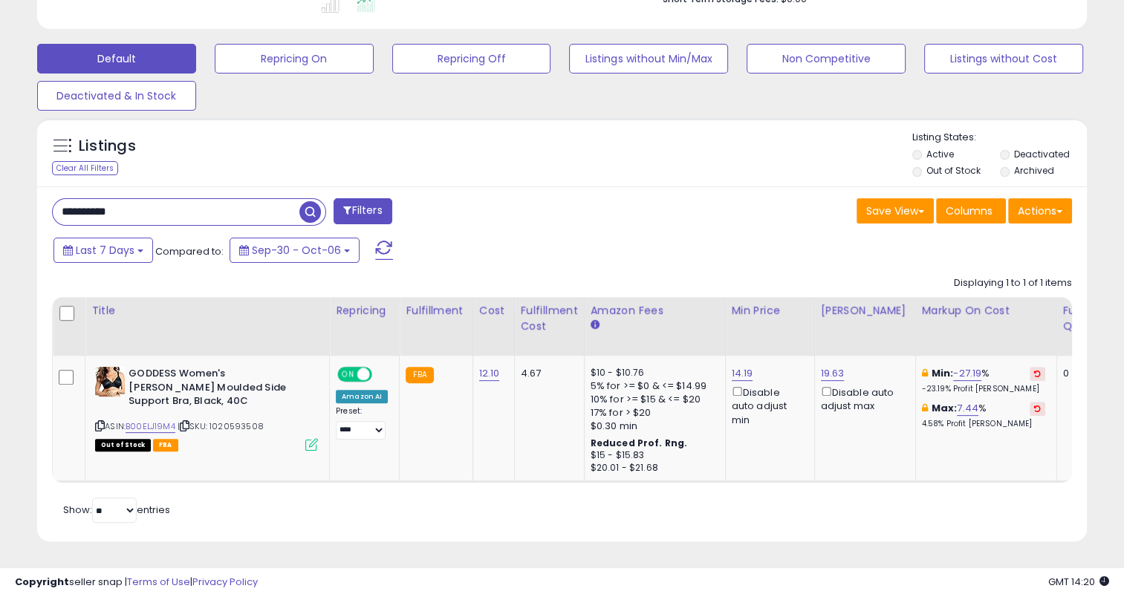
click at [313, 201] on span "button" at bounding box center [310, 212] width 22 height 22
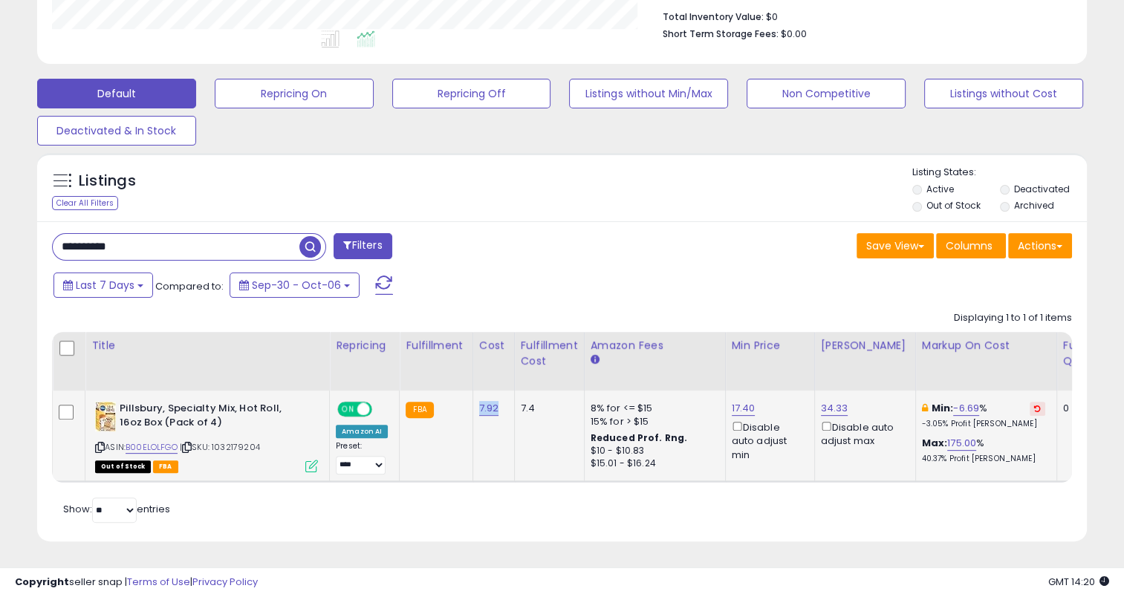
drag, startPoint x: 501, startPoint y: 400, endPoint x: 475, endPoint y: 402, distance: 26.1
click at [475, 402] on td "7.92" at bounding box center [493, 436] width 42 height 91
drag, startPoint x: 151, startPoint y: 235, endPoint x: 29, endPoint y: 232, distance: 122.6
click at [29, 232] on div "Listings Clear All Filters" at bounding box center [562, 353] width 1072 height 414
paste input "text"
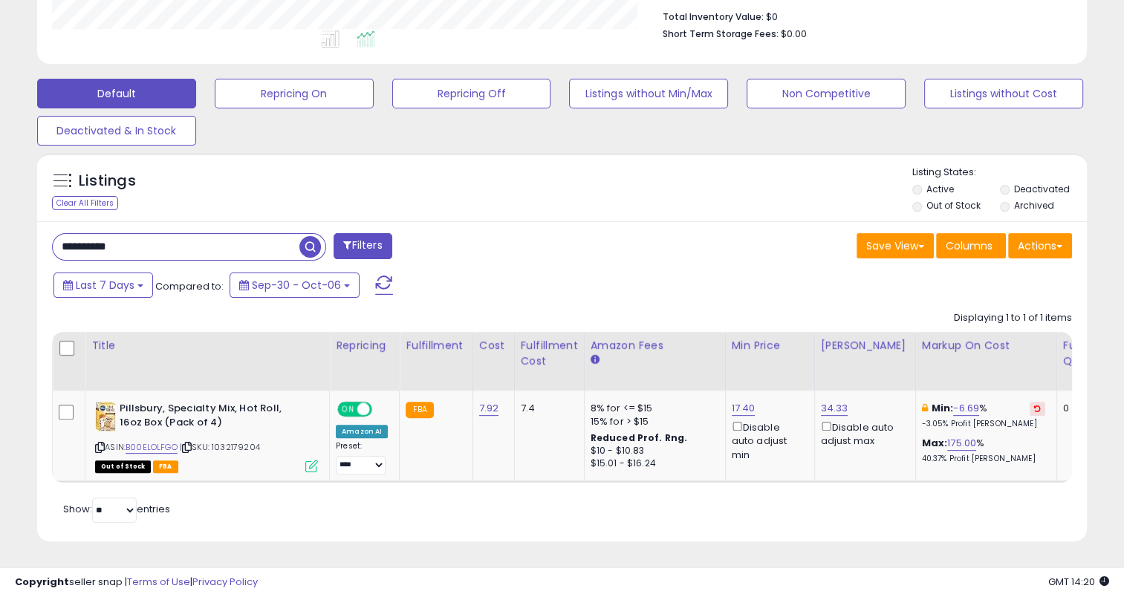
click at [310, 236] on span "button" at bounding box center [310, 247] width 22 height 22
drag, startPoint x: 503, startPoint y: 404, endPoint x: 473, endPoint y: 403, distance: 29.7
click at [473, 403] on td "20.00" at bounding box center [494, 436] width 45 height 91
drag, startPoint x: 136, startPoint y: 232, endPoint x: 37, endPoint y: 232, distance: 98.8
click at [26, 232] on div "Listings Clear All Filters" at bounding box center [562, 353] width 1072 height 414
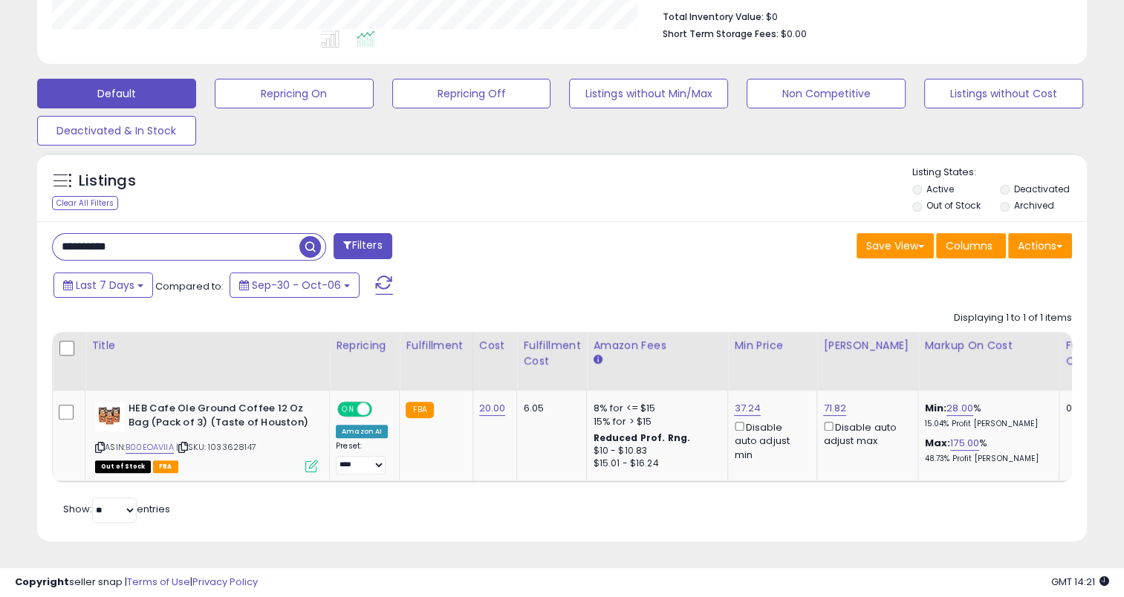
paste input "text"
click at [304, 236] on span "button" at bounding box center [310, 247] width 22 height 22
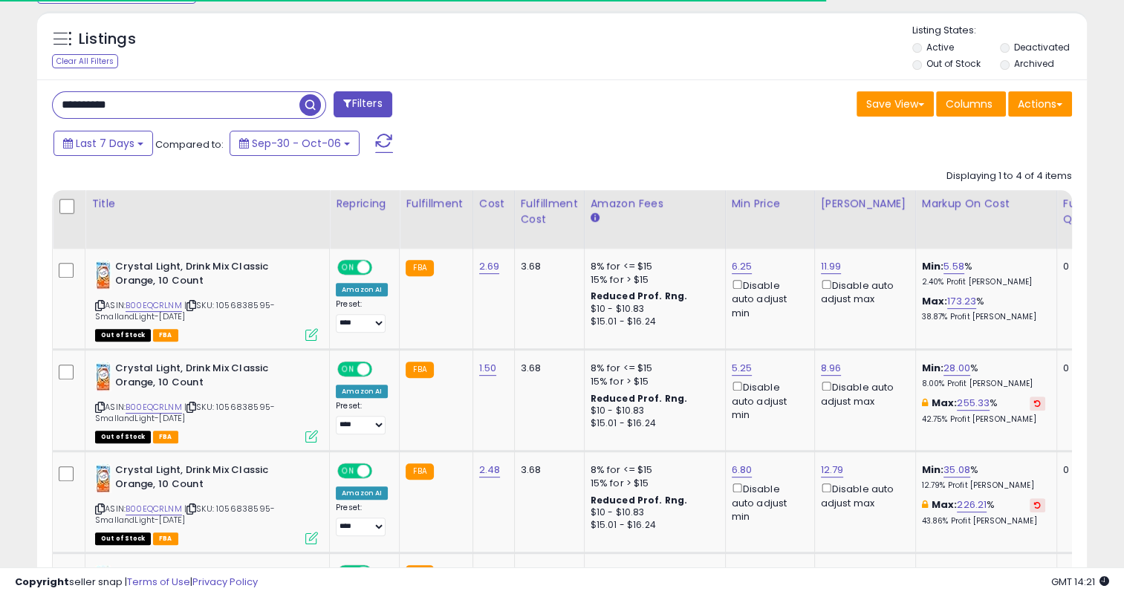
scroll to position [742339, 742036]
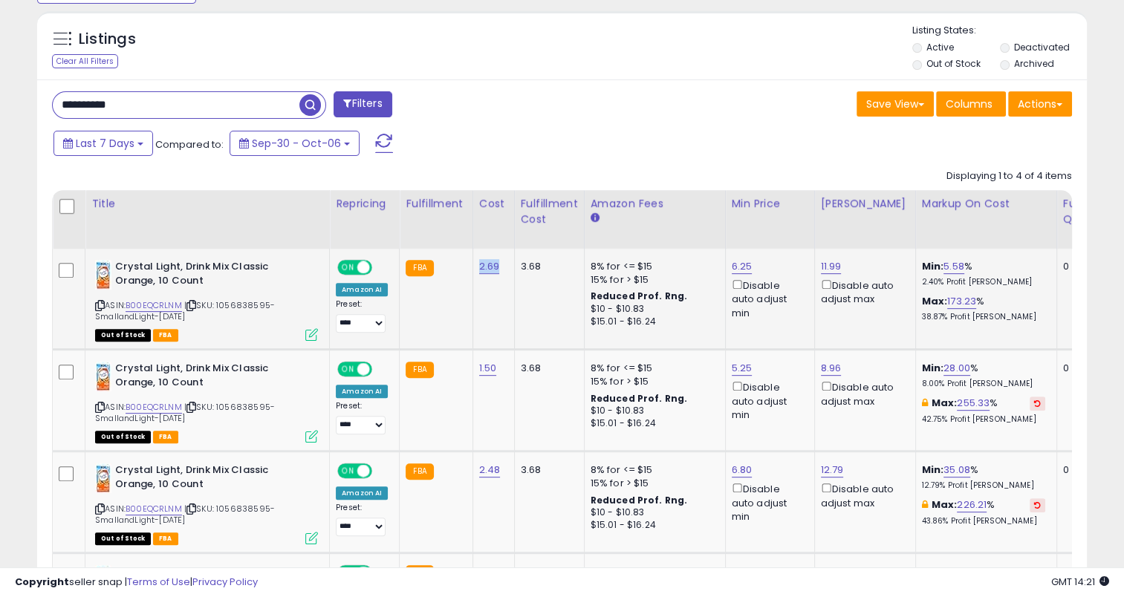
drag, startPoint x: 501, startPoint y: 267, endPoint x: 475, endPoint y: 267, distance: 25.3
click at [475, 267] on td "2.69" at bounding box center [493, 299] width 42 height 101
drag, startPoint x: 152, startPoint y: 93, endPoint x: 53, endPoint y: 105, distance: 100.3
click at [53, 105] on input "**********" at bounding box center [176, 105] width 247 height 26
paste input "text"
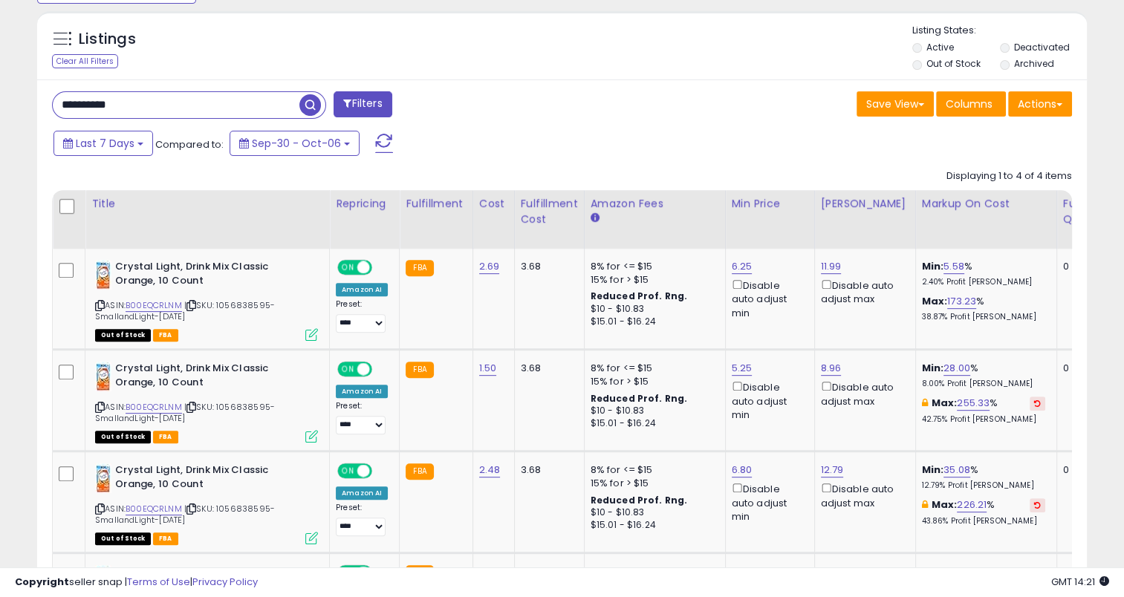
click at [310, 100] on span "button" at bounding box center [310, 105] width 22 height 22
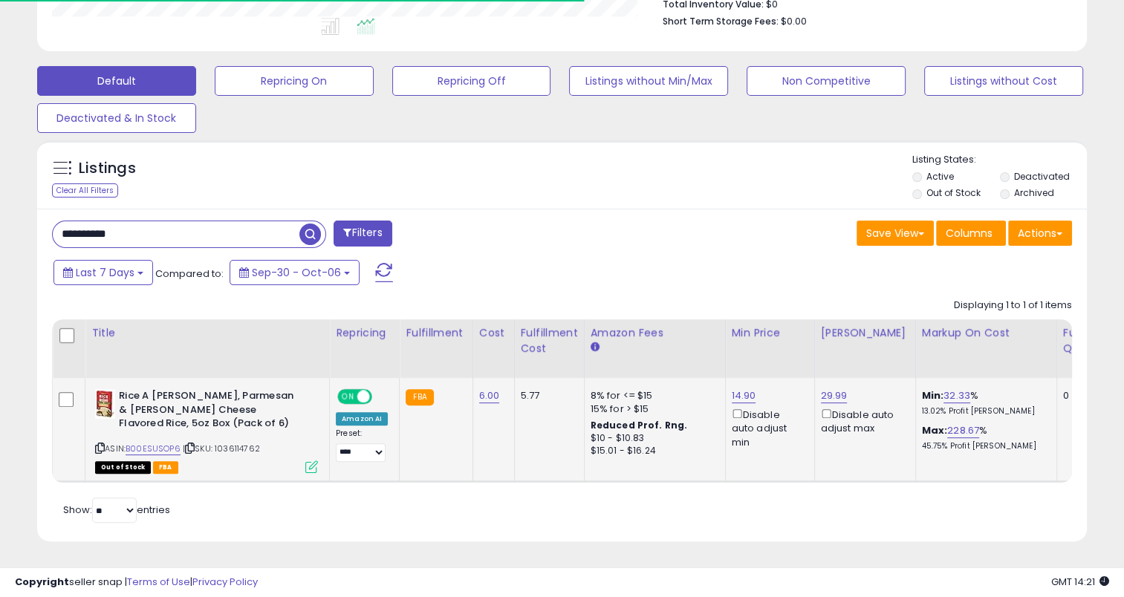
scroll to position [412, 0]
drag, startPoint x: 496, startPoint y: 388, endPoint x: 474, endPoint y: 390, distance: 22.3
click at [479, 390] on div "6.00" at bounding box center [491, 395] width 24 height 13
drag, startPoint x: 112, startPoint y: 222, endPoint x: 52, endPoint y: 221, distance: 60.2
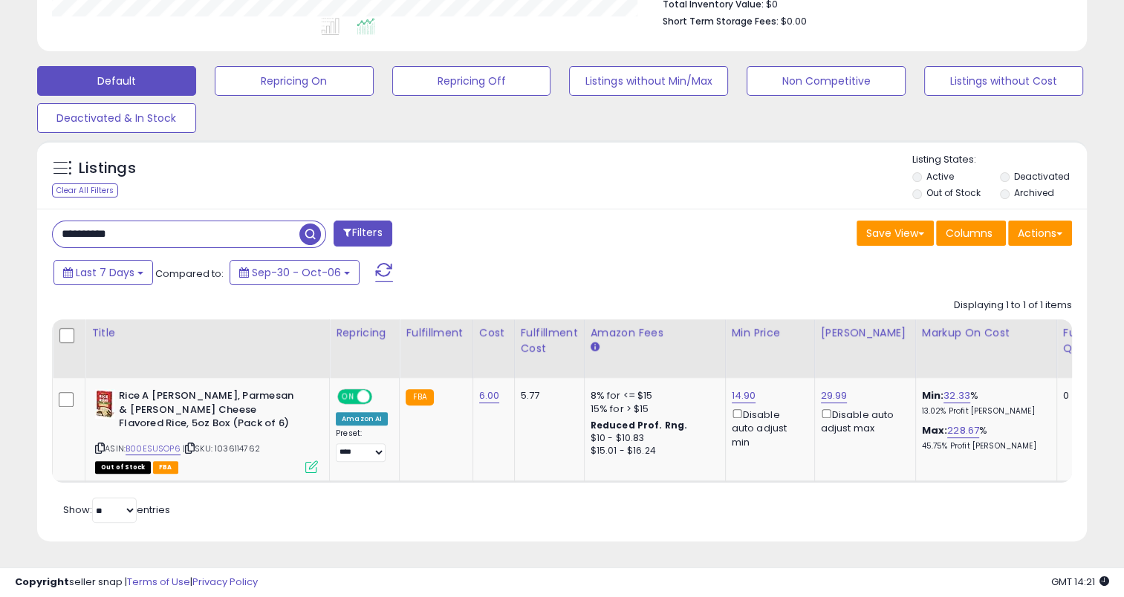
click at [53, 221] on input "**********" at bounding box center [176, 234] width 247 height 26
paste input "text"
click at [308, 224] on span "button" at bounding box center [310, 235] width 22 height 22
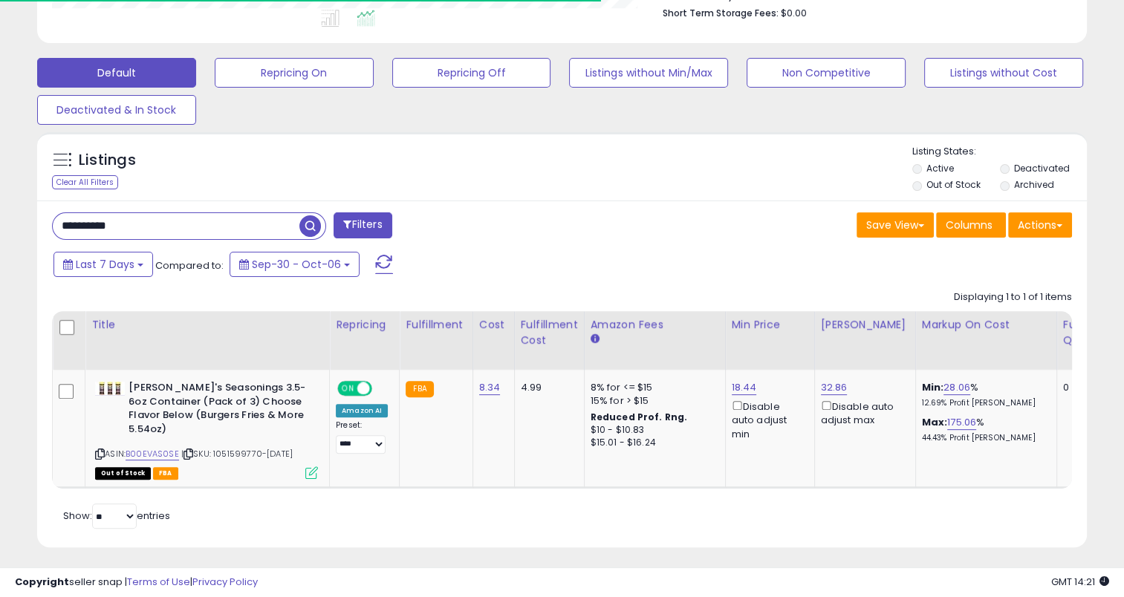
scroll to position [426, 0]
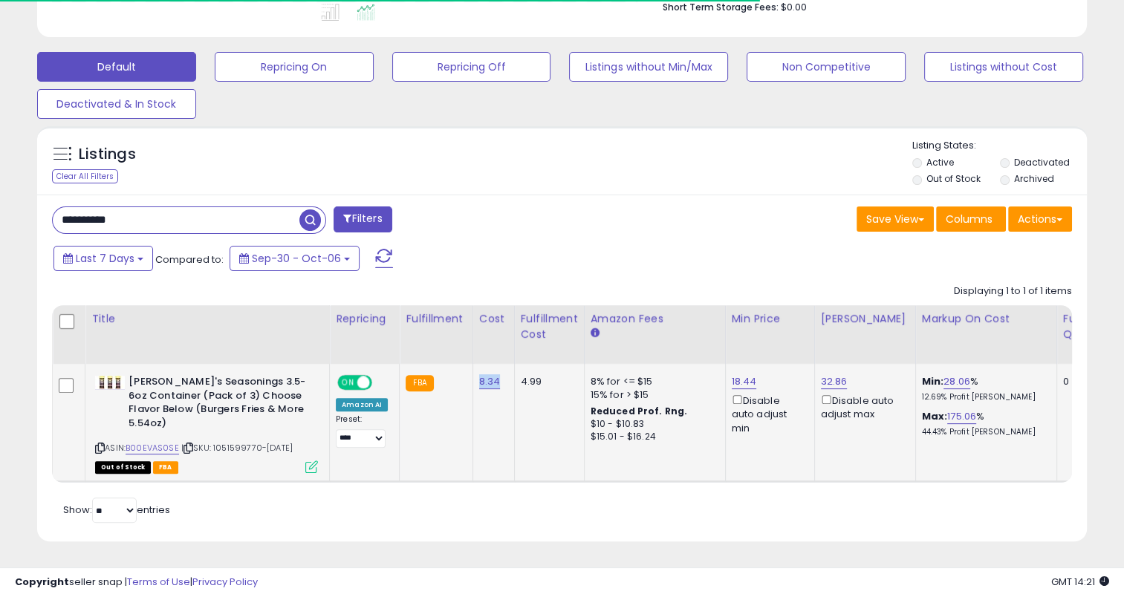
drag, startPoint x: 498, startPoint y: 379, endPoint x: 475, endPoint y: 378, distance: 22.3
click at [475, 378] on td "8.34" at bounding box center [493, 422] width 42 height 117
drag, startPoint x: 141, startPoint y: 209, endPoint x: 57, endPoint y: 215, distance: 84.1
click at [52, 219] on div "**********" at bounding box center [189, 219] width 274 height 27
paste input "text"
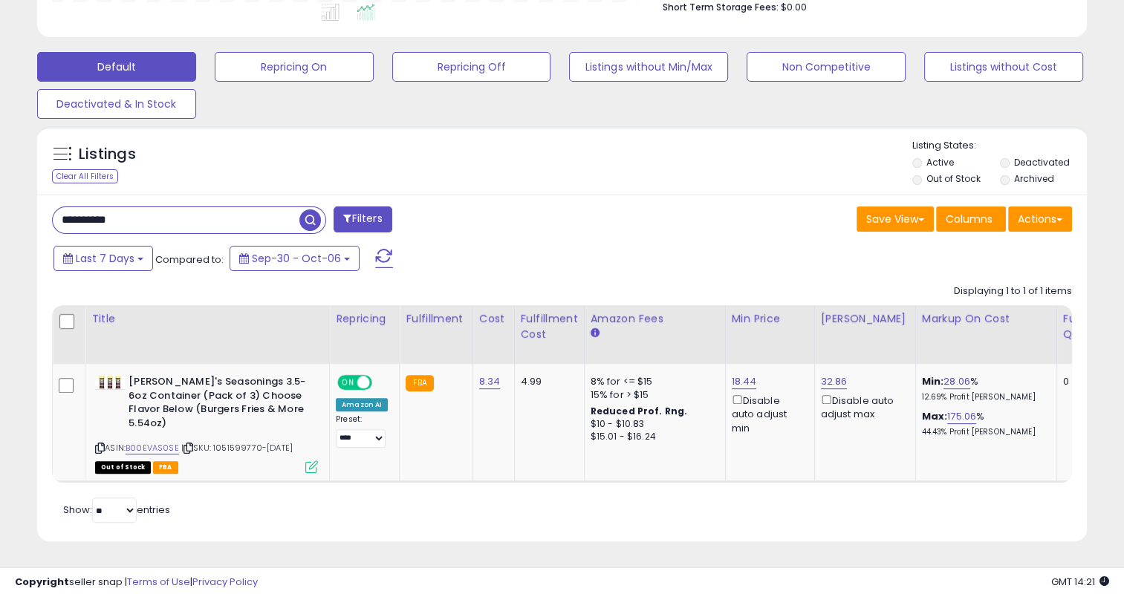
click at [315, 209] on span "button" at bounding box center [310, 220] width 22 height 22
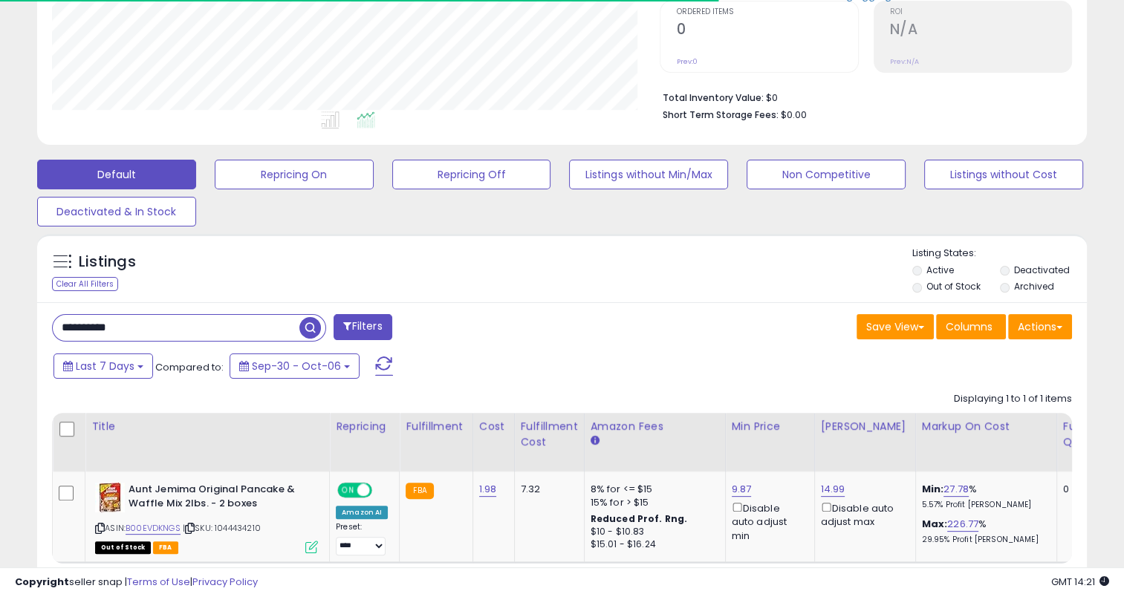
click at [457, 328] on div "**********" at bounding box center [301, 329] width 521 height 30
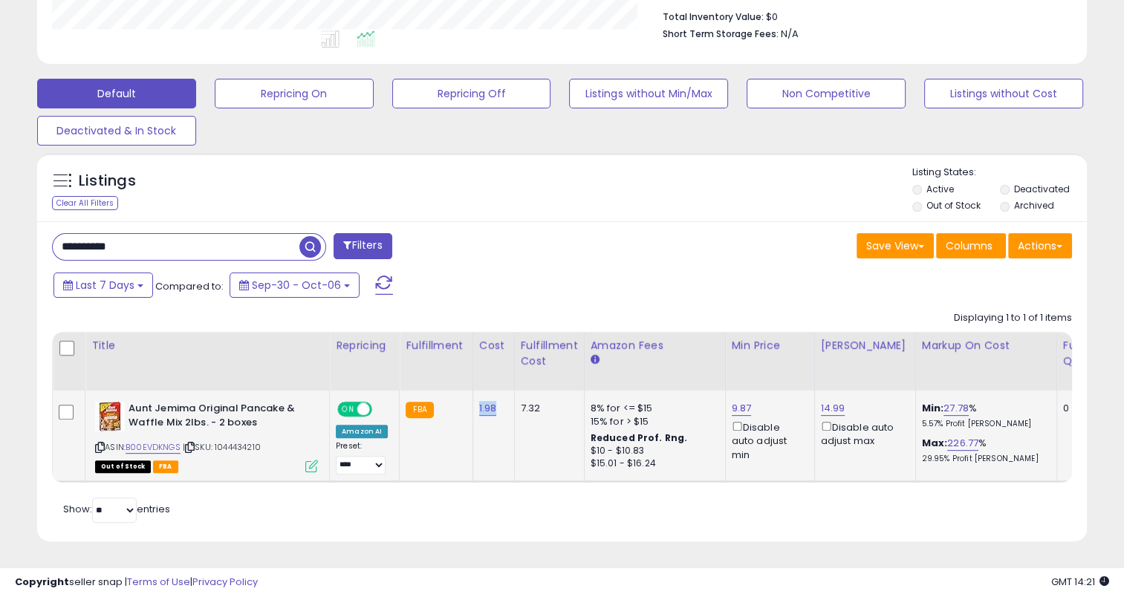
drag, startPoint x: 495, startPoint y: 403, endPoint x: 473, endPoint y: 405, distance: 22.4
click at [473, 405] on td "1.98" at bounding box center [493, 436] width 42 height 91
drag, startPoint x: 175, startPoint y: 232, endPoint x: 65, endPoint y: 231, distance: 110.7
click at [65, 234] on input "**********" at bounding box center [176, 247] width 247 height 26
paste input "text"
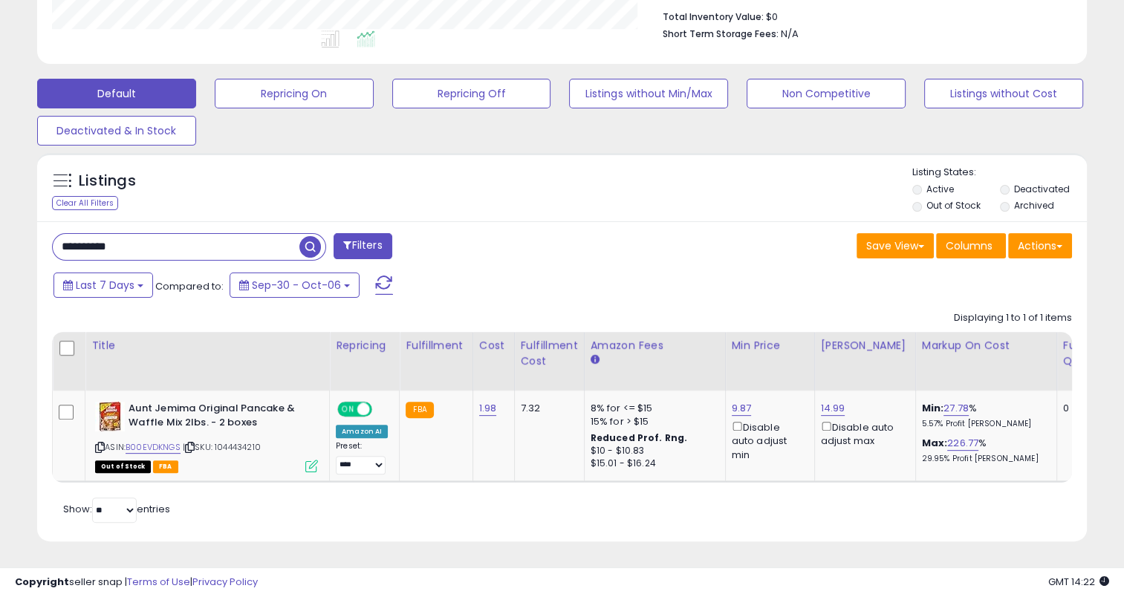
click at [315, 236] on span "button" at bounding box center [310, 247] width 22 height 22
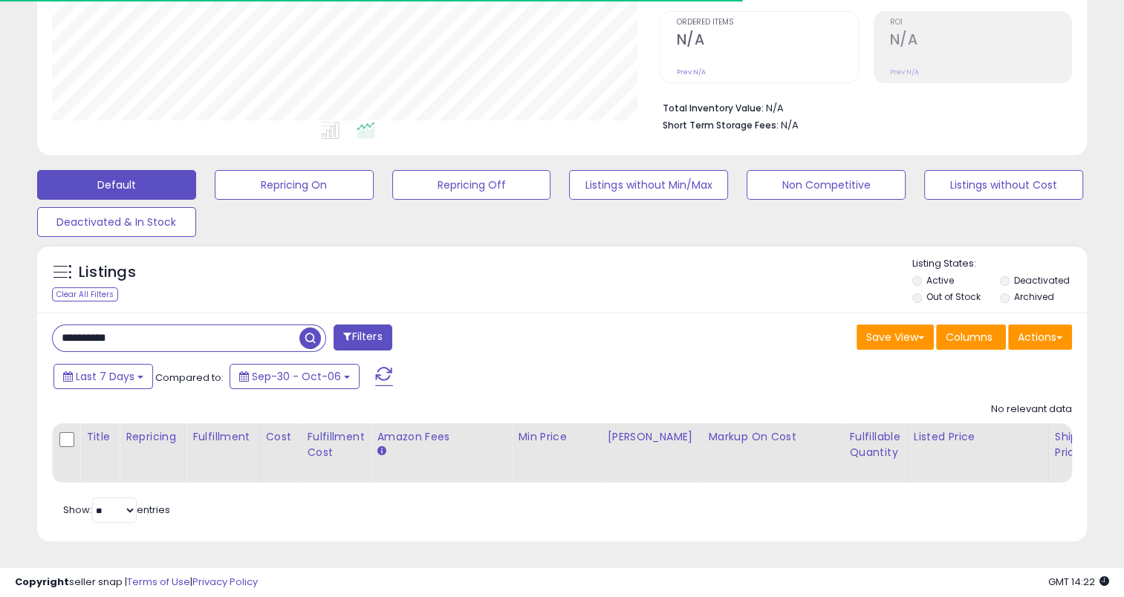
scroll to position [304, 607]
drag, startPoint x: 175, startPoint y: 322, endPoint x: 22, endPoint y: 325, distance: 152.3
click at [22, 327] on div "**********" at bounding box center [561, 162] width 1109 height 795
paste input "text"
click at [313, 328] on span "button" at bounding box center [310, 339] width 22 height 22
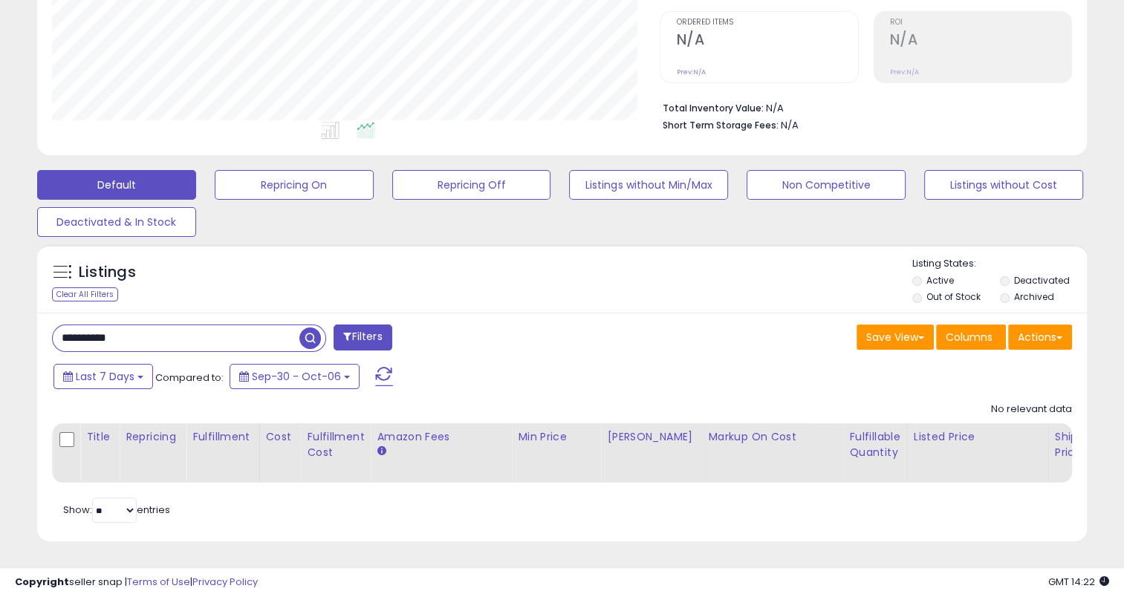
scroll to position [742339, 742029]
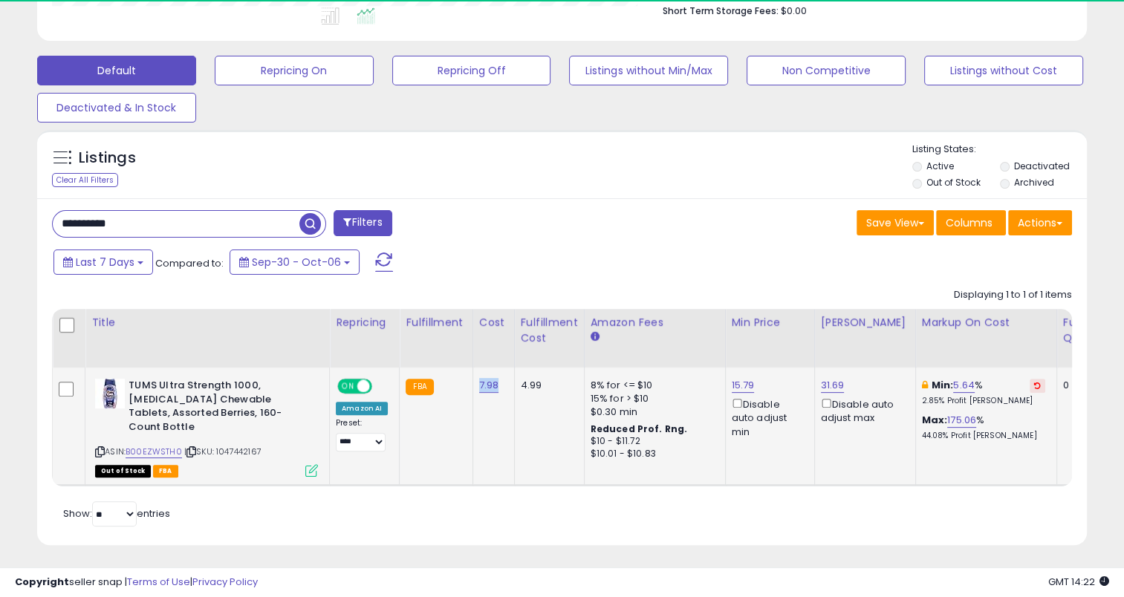
drag, startPoint x: 496, startPoint y: 389, endPoint x: 475, endPoint y: 389, distance: 21.5
click at [479, 389] on div "7.98" at bounding box center [491, 385] width 24 height 13
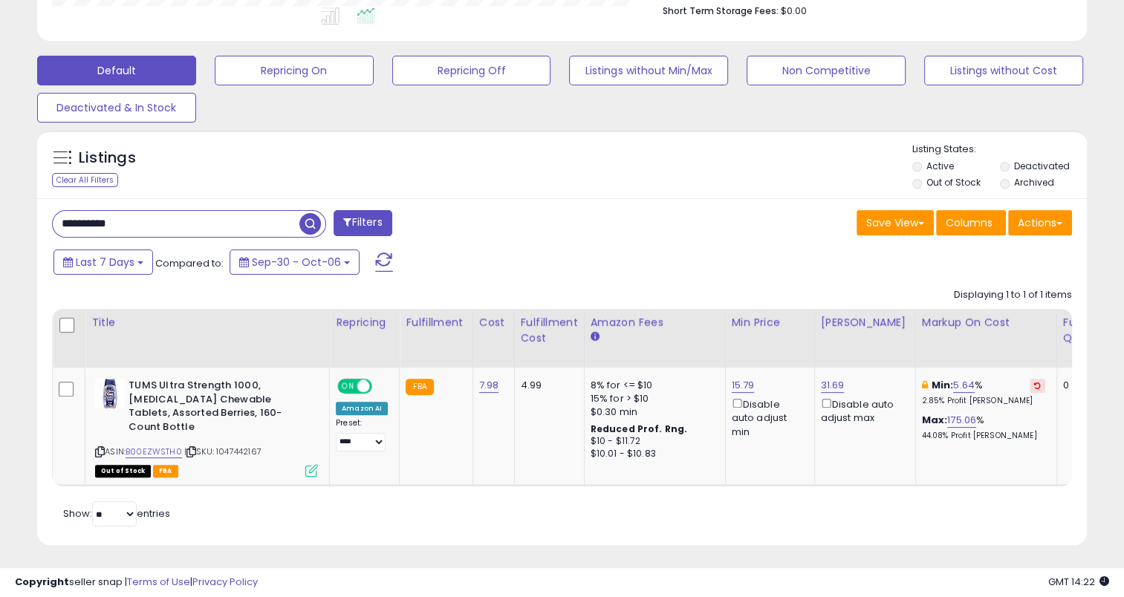
drag, startPoint x: 146, startPoint y: 226, endPoint x: 39, endPoint y: 232, distance: 107.1
click at [39, 232] on div "**********" at bounding box center [561, 371] width 1049 height 347
paste input "text"
click at [310, 225] on span "button" at bounding box center [310, 224] width 22 height 22
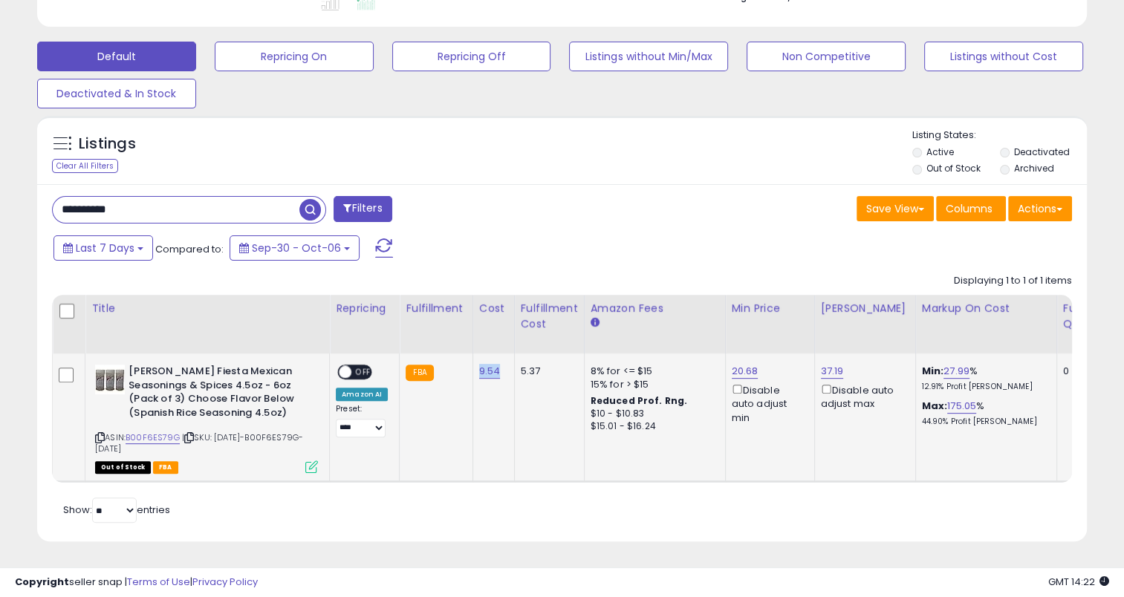
drag, startPoint x: 498, startPoint y: 362, endPoint x: 475, endPoint y: 368, distance: 23.6
click at [475, 368] on td "9.54" at bounding box center [493, 417] width 42 height 128
drag, startPoint x: 160, startPoint y: 200, endPoint x: 55, endPoint y: 207, distance: 105.0
click at [55, 207] on input "**********" at bounding box center [176, 210] width 247 height 26
paste input "text"
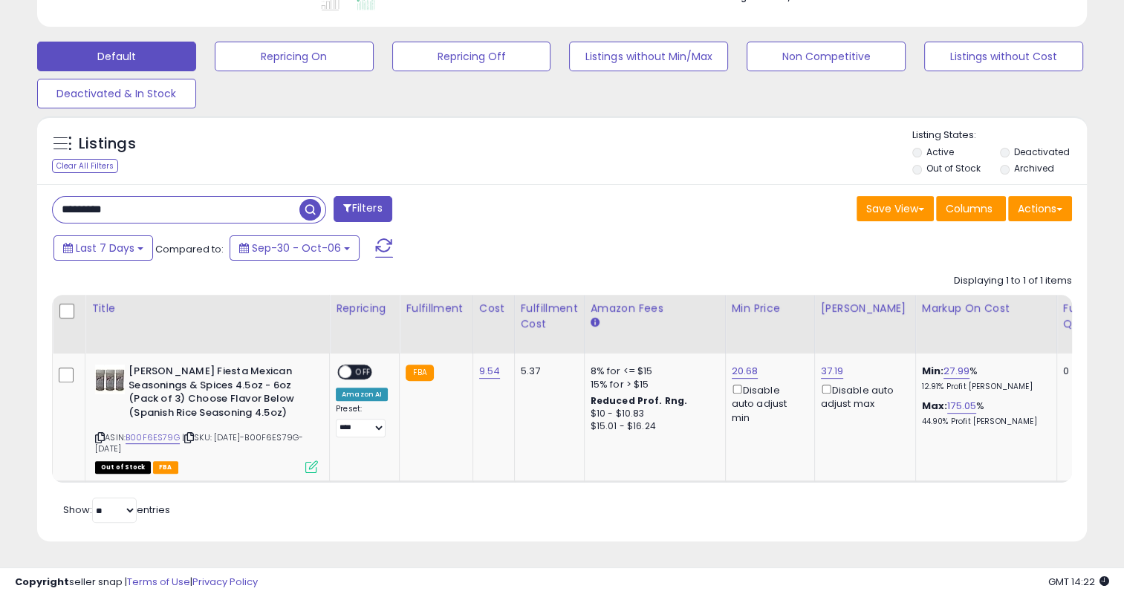
click at [316, 199] on span "button" at bounding box center [310, 210] width 22 height 22
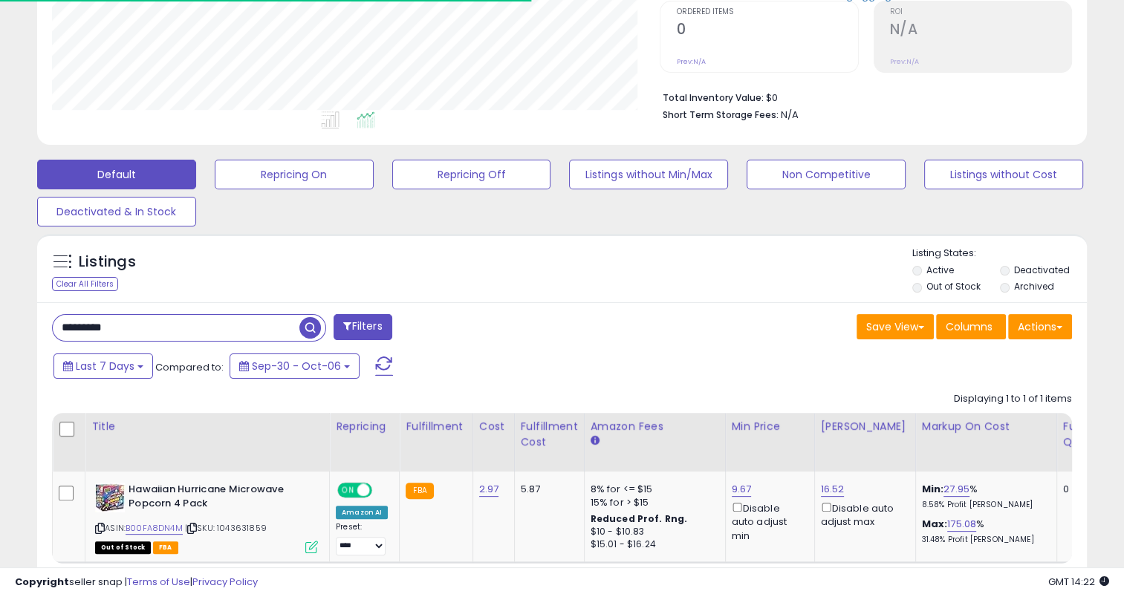
scroll to position [742339, 742036]
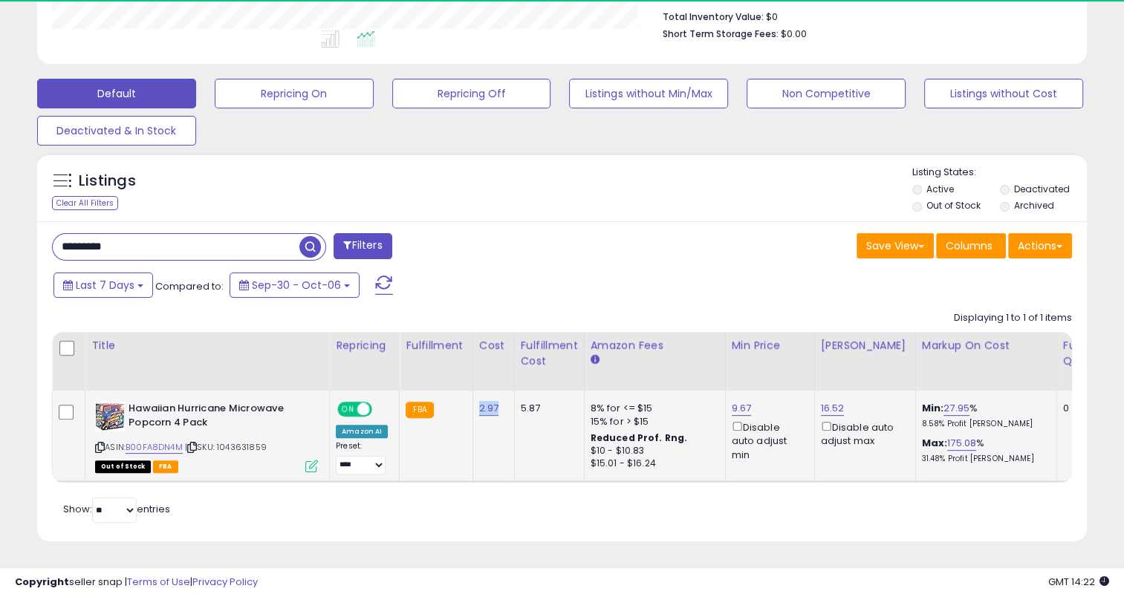
drag, startPoint x: 496, startPoint y: 401, endPoint x: 472, endPoint y: 400, distance: 24.5
click at [472, 400] on td "2.97" at bounding box center [493, 436] width 42 height 91
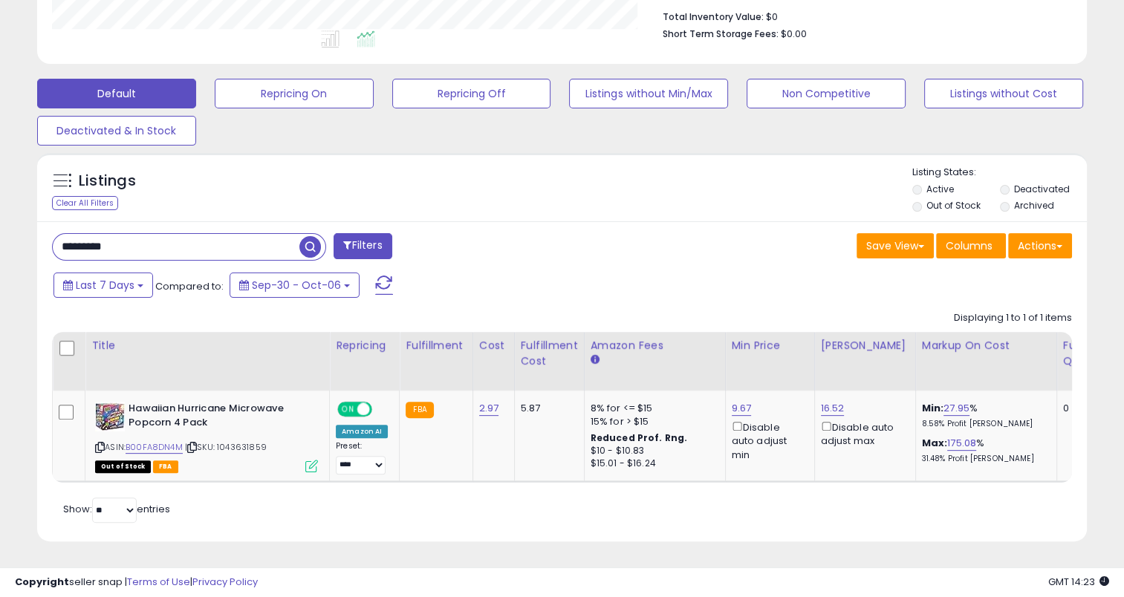
drag, startPoint x: 140, startPoint y: 246, endPoint x: 40, endPoint y: 243, distance: 100.3
click at [41, 243] on div "********* Filters" at bounding box center [301, 248] width 521 height 30
paste input "*"
click at [308, 238] on span "button" at bounding box center [310, 247] width 22 height 22
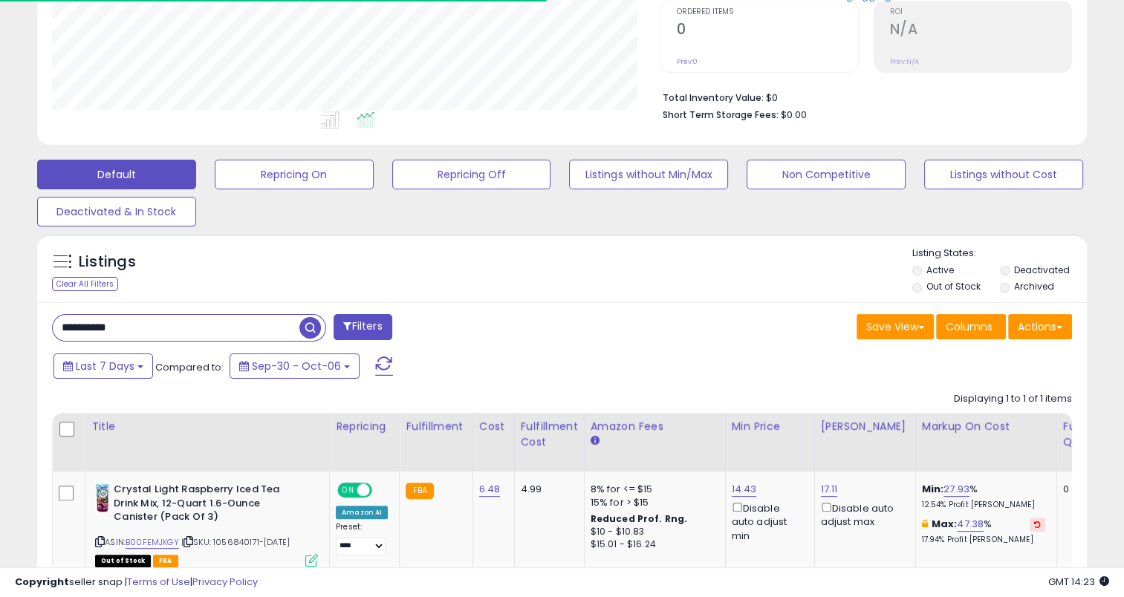
scroll to position [742339, 742036]
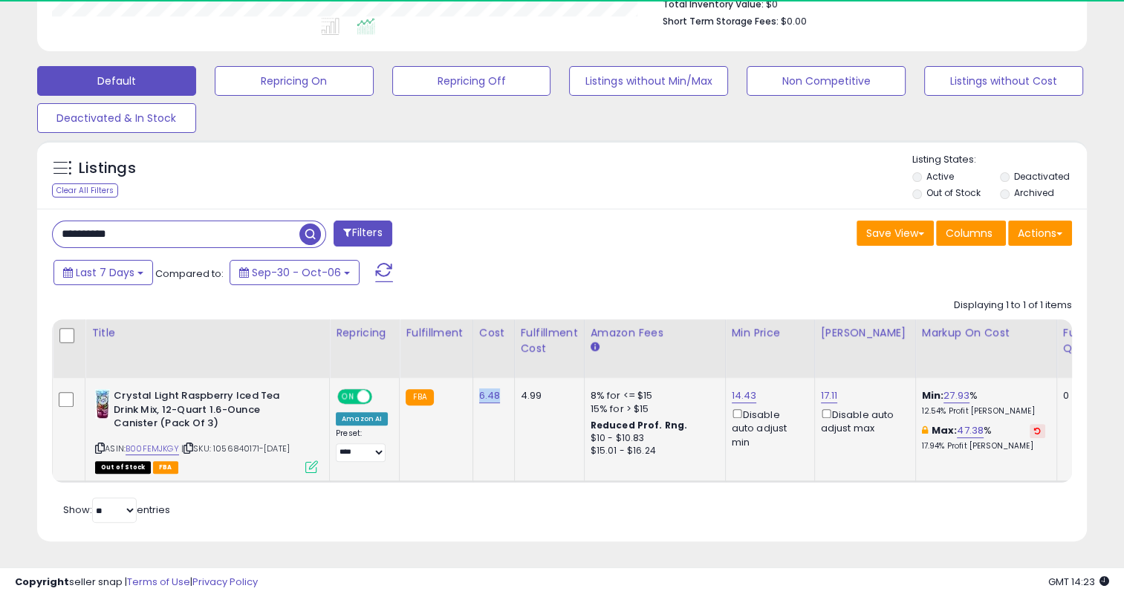
drag, startPoint x: 495, startPoint y: 388, endPoint x: 474, endPoint y: 388, distance: 20.8
click at [479, 389] on div "6.48" at bounding box center [491, 395] width 24 height 13
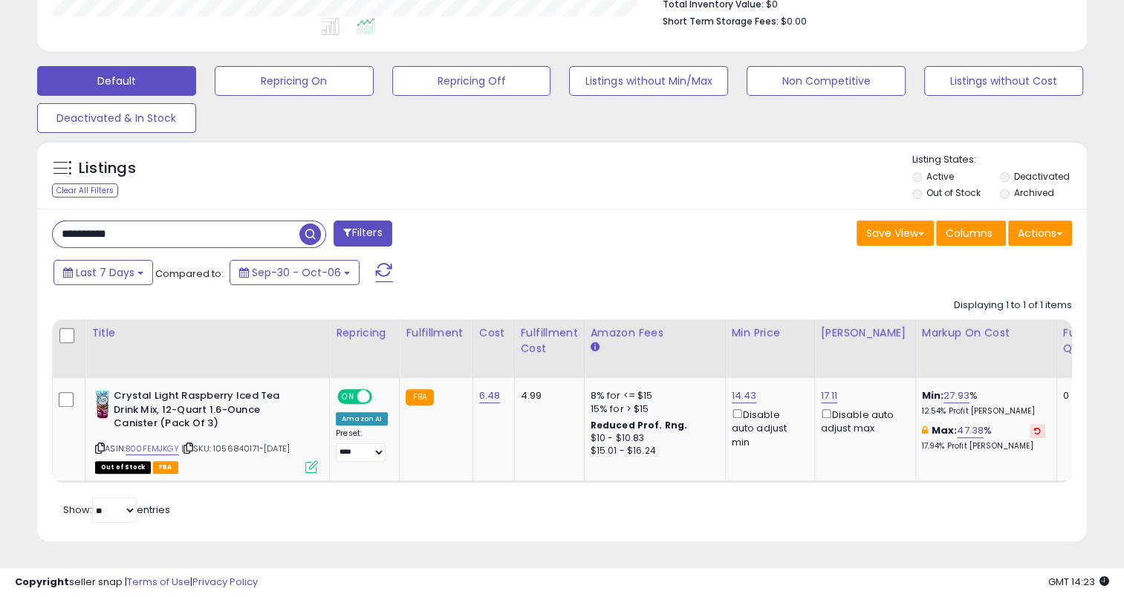
drag, startPoint x: 155, startPoint y: 224, endPoint x: 65, endPoint y: 229, distance: 90.1
click at [65, 229] on input "**********" at bounding box center [176, 234] width 247 height 26
click at [149, 227] on input "**********" at bounding box center [176, 234] width 247 height 26
click at [147, 226] on input "**********" at bounding box center [176, 234] width 247 height 26
drag, startPoint x: 140, startPoint y: 220, endPoint x: 35, endPoint y: 230, distance: 105.2
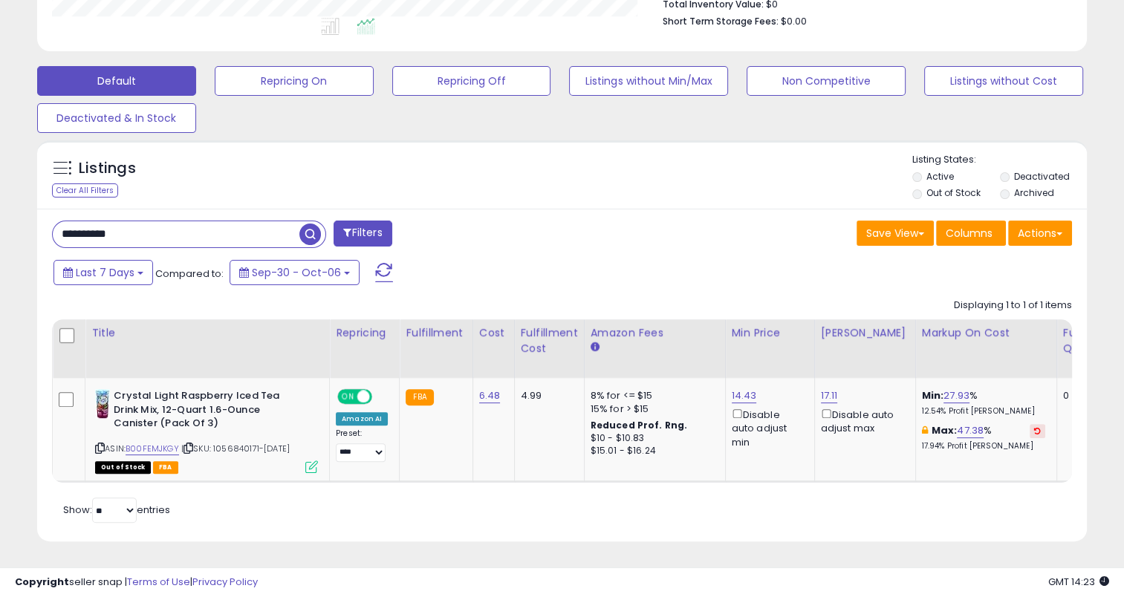
click at [35, 230] on div "Listings Clear All Filters" at bounding box center [562, 347] width 1072 height 428
paste input "text"
click at [302, 226] on span "button" at bounding box center [310, 235] width 22 height 22
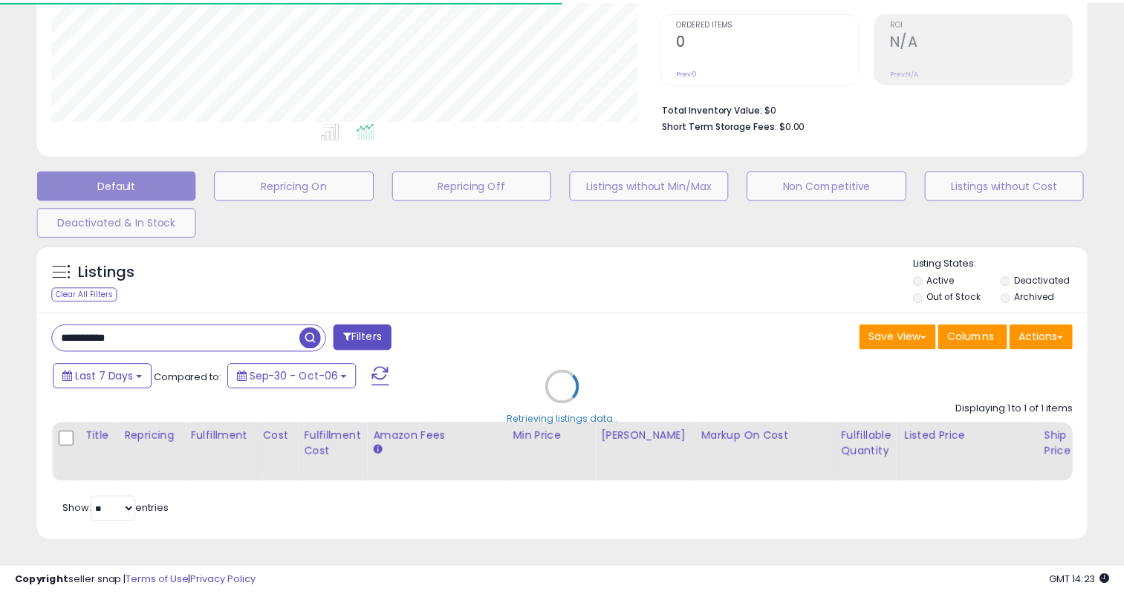
scroll to position [304, 607]
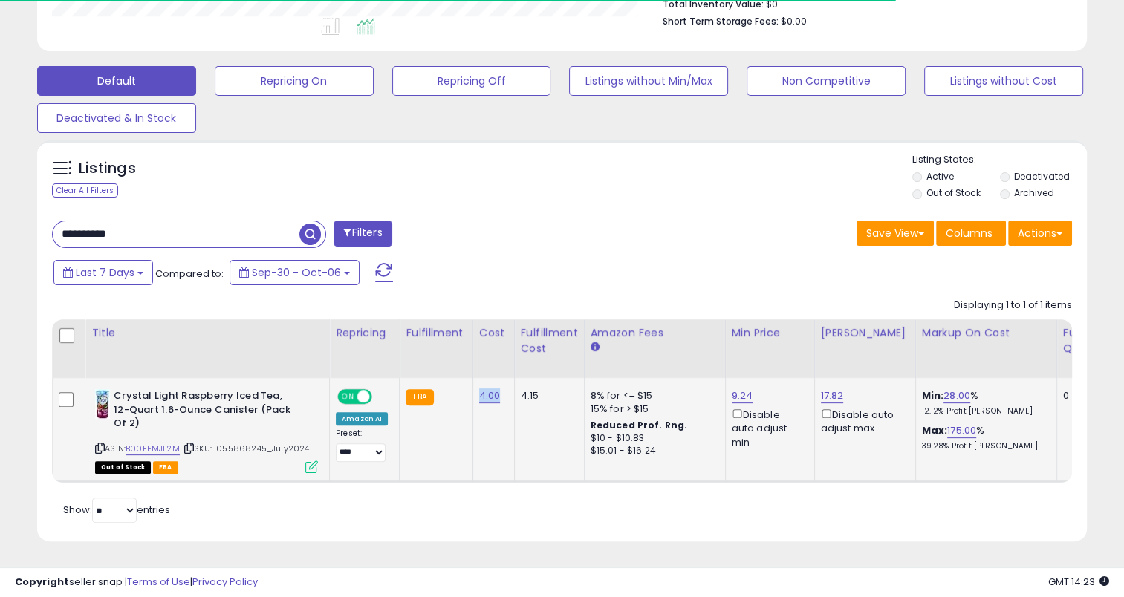
drag, startPoint x: 501, startPoint y: 382, endPoint x: 473, endPoint y: 385, distance: 28.4
click at [473, 385] on td "4.00" at bounding box center [493, 430] width 42 height 104
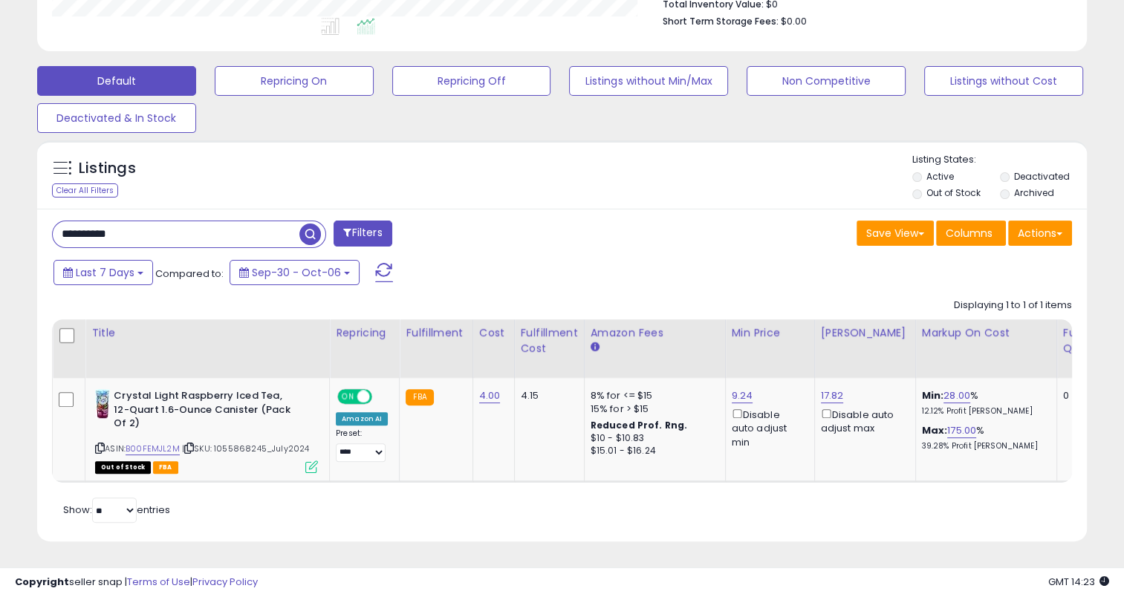
drag, startPoint x: 151, startPoint y: 220, endPoint x: 36, endPoint y: 228, distance: 116.1
click at [36, 228] on div "Listings Clear All Filters" at bounding box center [562, 347] width 1072 height 428
paste input "text"
click at [309, 224] on span "button" at bounding box center [310, 235] width 22 height 22
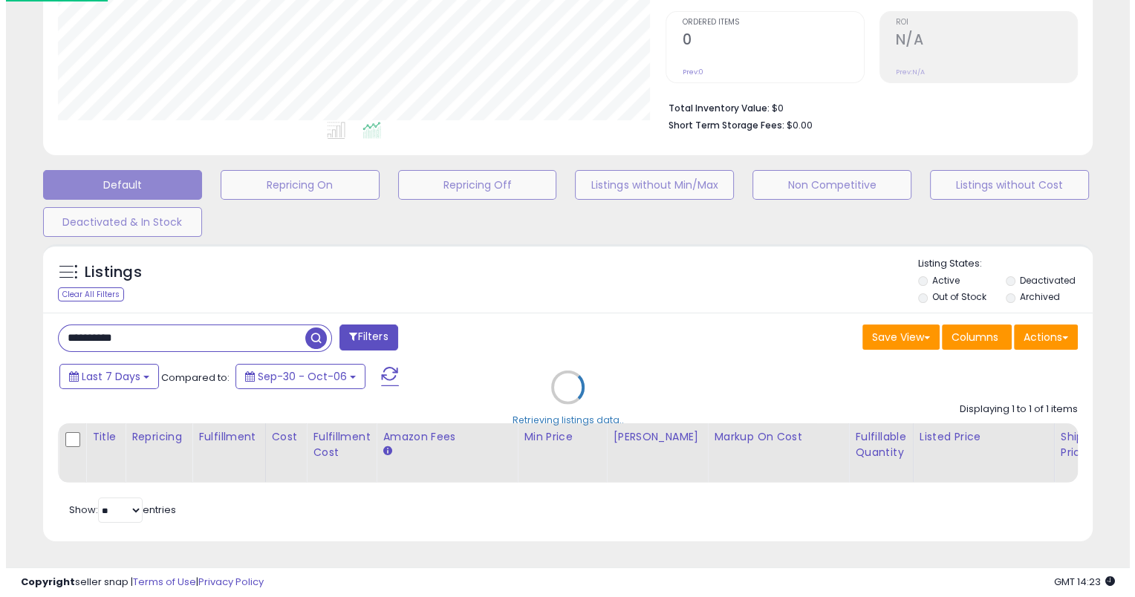
scroll to position [742339, 742029]
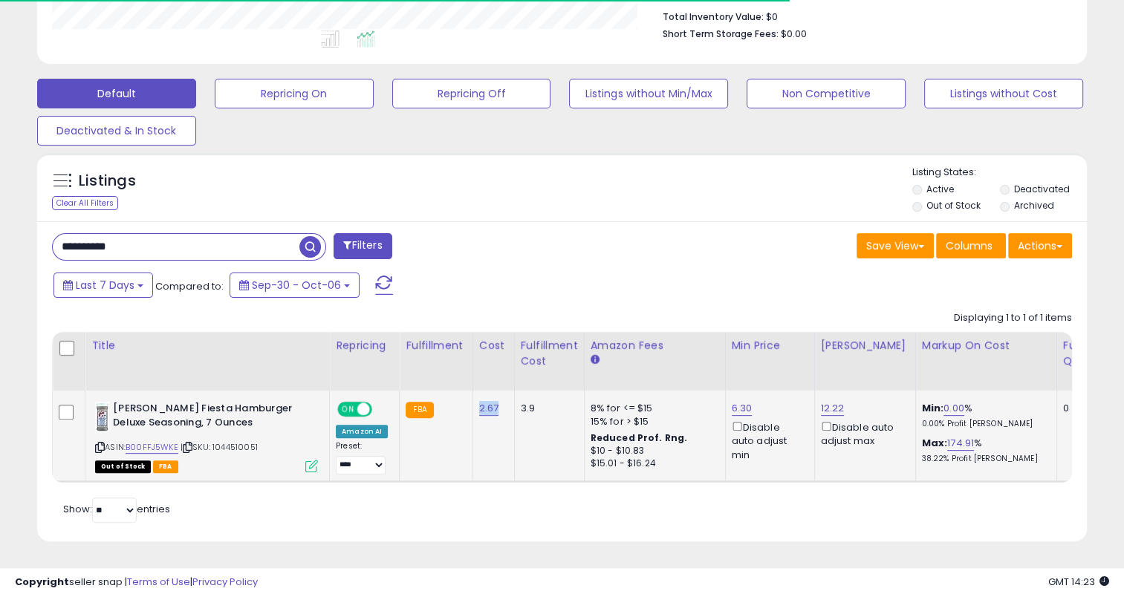
drag, startPoint x: 499, startPoint y: 403, endPoint x: 473, endPoint y: 402, distance: 26.0
click at [473, 402] on td "2.67" at bounding box center [493, 436] width 42 height 91
drag, startPoint x: 149, startPoint y: 246, endPoint x: 36, endPoint y: 250, distance: 112.2
click at [37, 250] on div "**********" at bounding box center [561, 381] width 1049 height 320
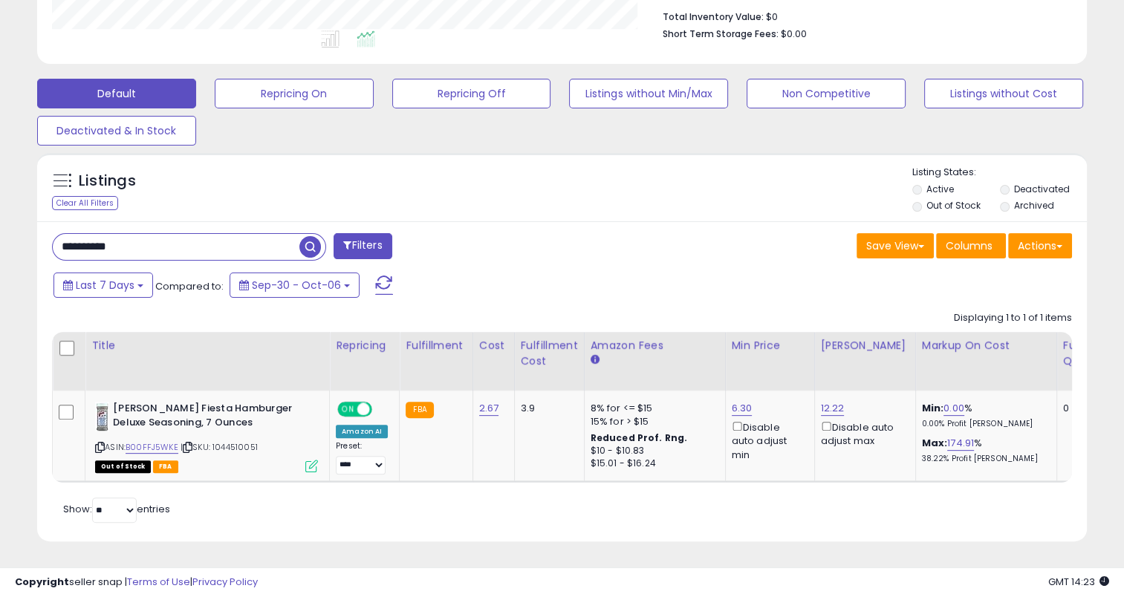
paste input "text"
click at [305, 236] on span "button" at bounding box center [310, 247] width 22 height 22
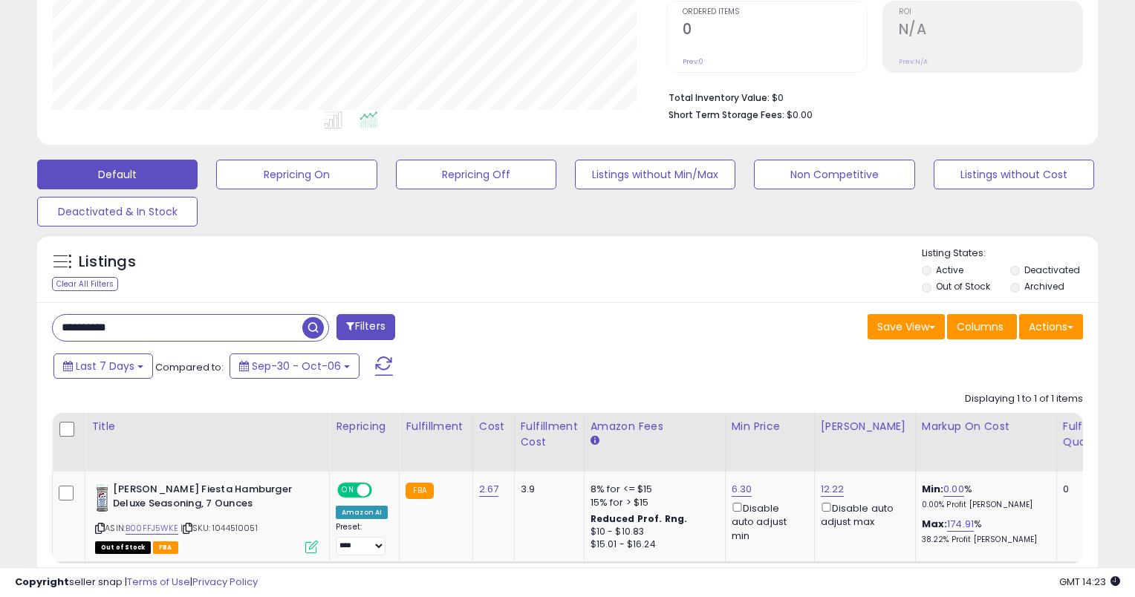
scroll to position [742339, 742029]
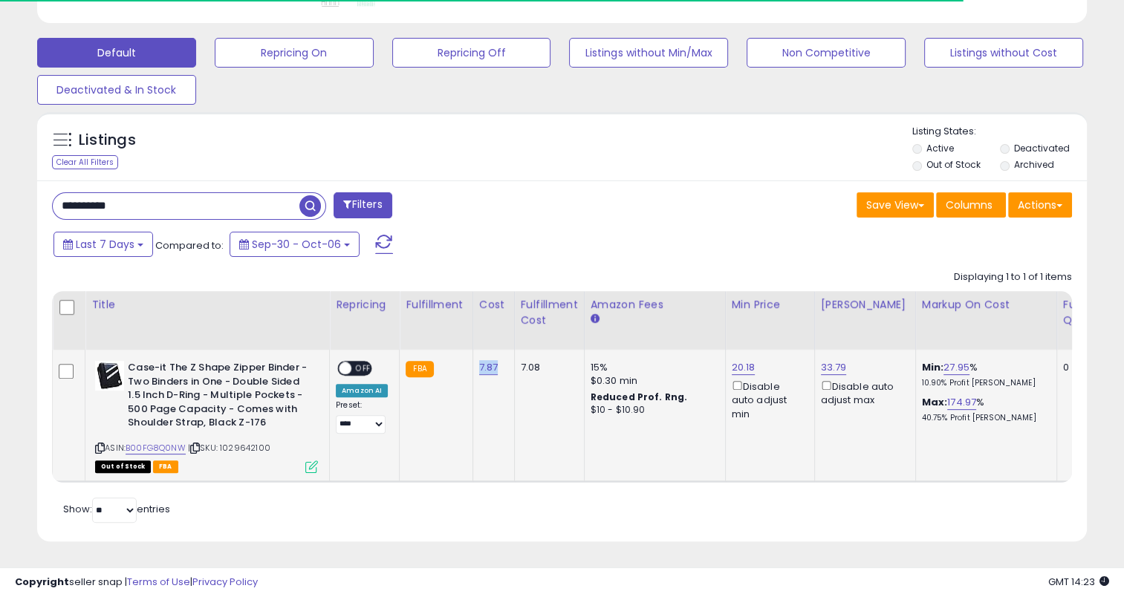
drag, startPoint x: 486, startPoint y: 362, endPoint x: 486, endPoint y: 240, distance: 121.8
click at [475, 362] on td "7.87" at bounding box center [493, 415] width 42 height 131
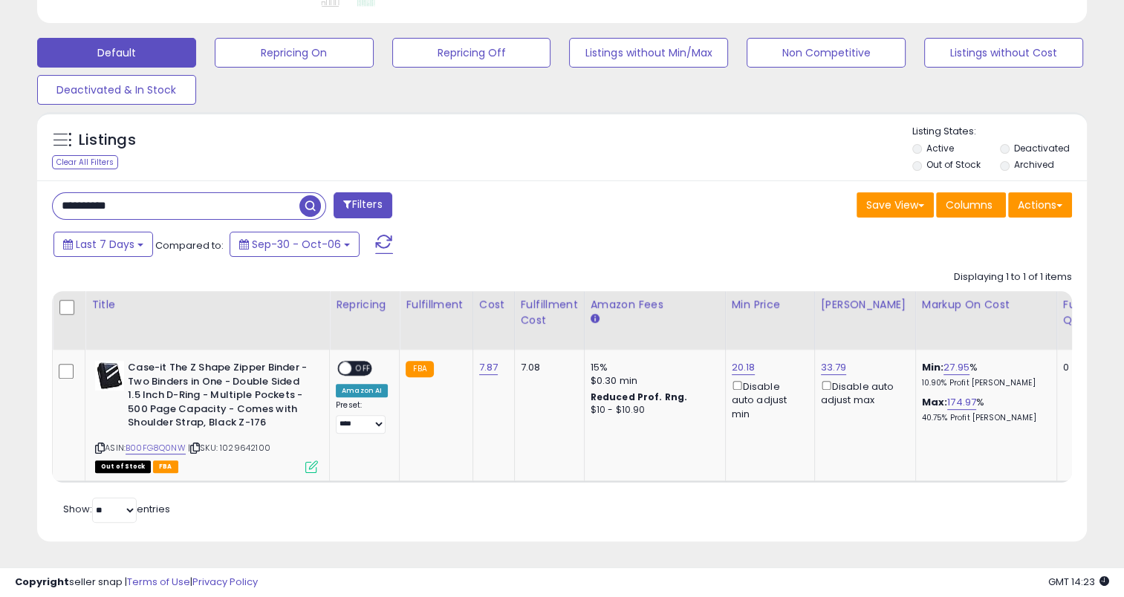
drag, startPoint x: 184, startPoint y: 190, endPoint x: 8, endPoint y: 195, distance: 176.1
click at [8, 195] on div "**********" at bounding box center [561, 96] width 1109 height 927
click at [309, 195] on span "button" at bounding box center [310, 206] width 22 height 22
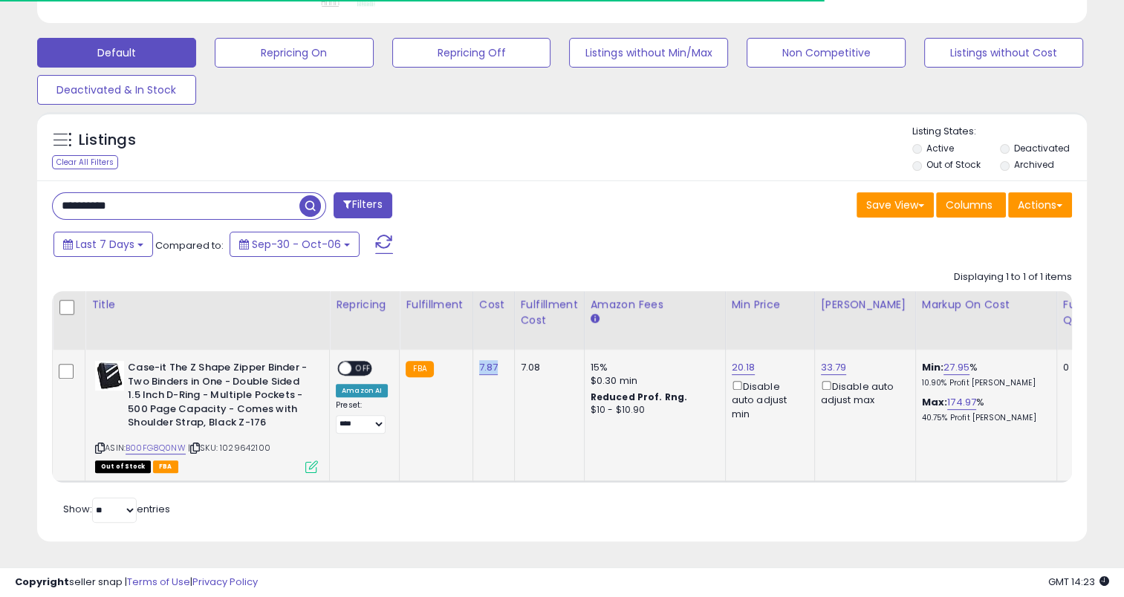
drag, startPoint x: 502, startPoint y: 360, endPoint x: 475, endPoint y: 350, distance: 28.7
click at [475, 356] on td "7.87" at bounding box center [493, 415] width 42 height 131
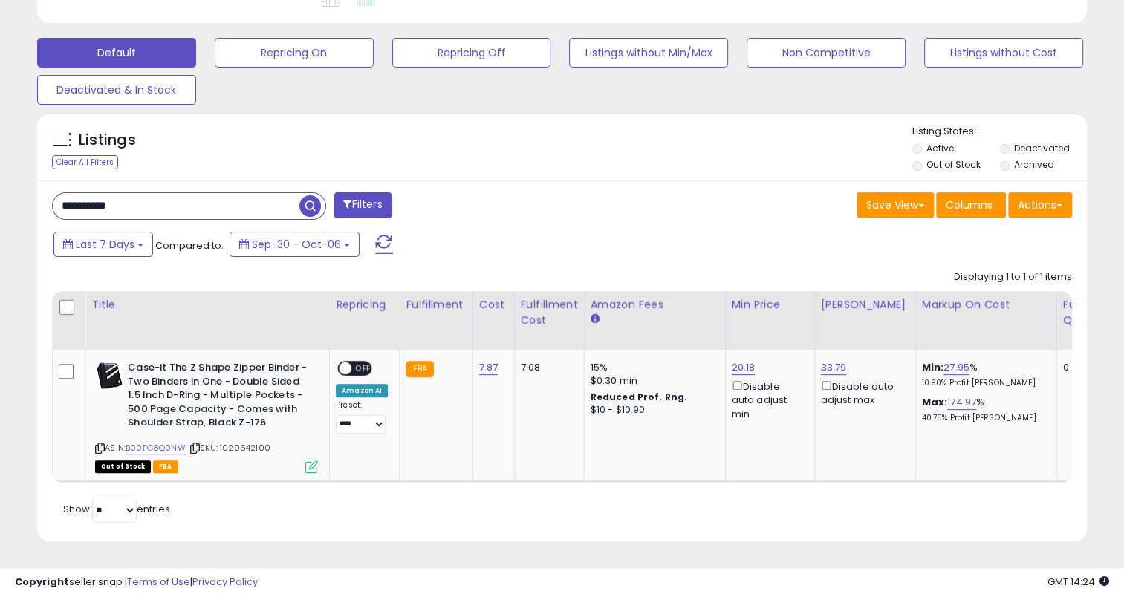
drag, startPoint x: 160, startPoint y: 191, endPoint x: 46, endPoint y: 196, distance: 114.5
click at [46, 196] on div "**********" at bounding box center [301, 207] width 521 height 30
paste input "text"
click at [309, 195] on span "button" at bounding box center [310, 206] width 22 height 22
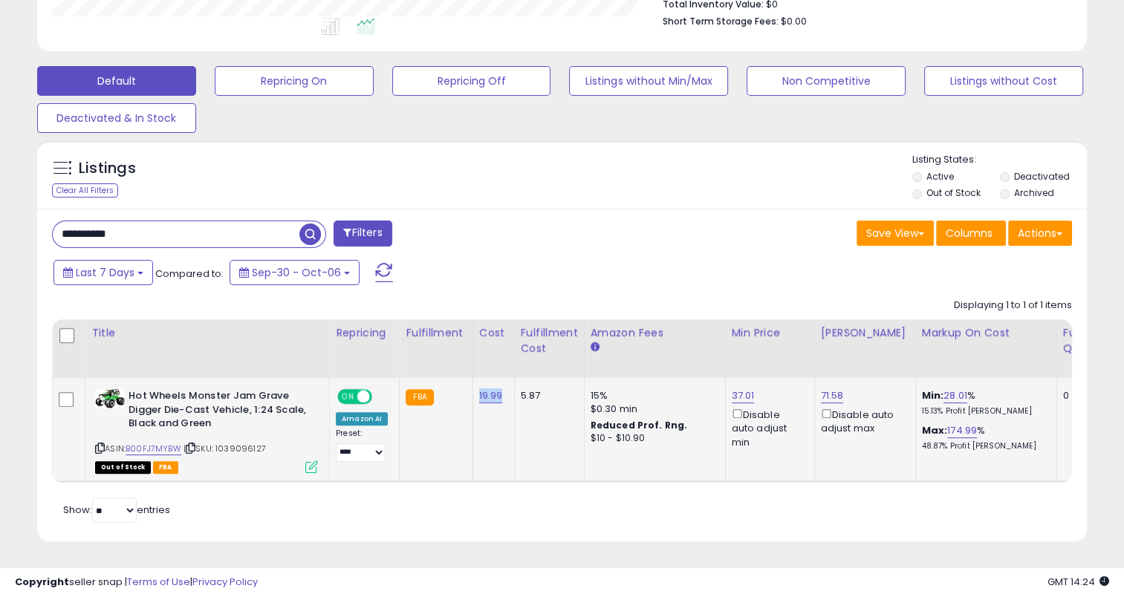
drag, startPoint x: 502, startPoint y: 384, endPoint x: 475, endPoint y: 383, distance: 27.5
click at [475, 388] on td "19.99" at bounding box center [493, 430] width 42 height 104
click at [132, 221] on input "**********" at bounding box center [176, 234] width 247 height 26
drag, startPoint x: 80, startPoint y: 222, endPoint x: 37, endPoint y: 221, distance: 43.1
click at [37, 221] on div "**********" at bounding box center [561, 375] width 1049 height 333
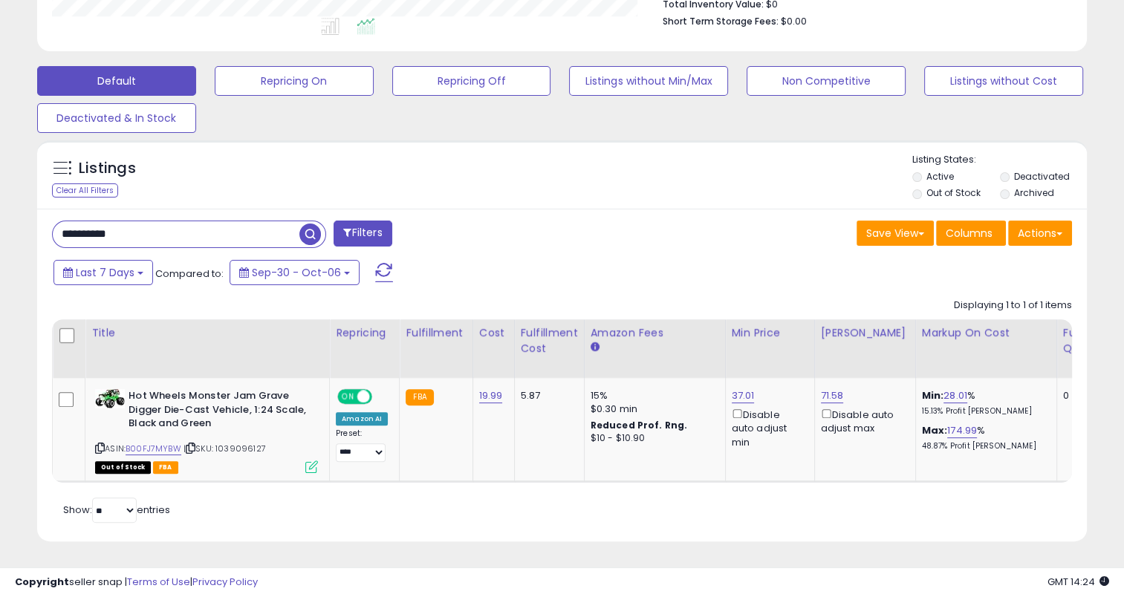
paste input "text"
click at [312, 224] on span "button" at bounding box center [310, 235] width 22 height 22
drag, startPoint x: 490, startPoint y: 389, endPoint x: 472, endPoint y: 389, distance: 17.8
click at [472, 389] on td "1.40" at bounding box center [493, 430] width 42 height 104
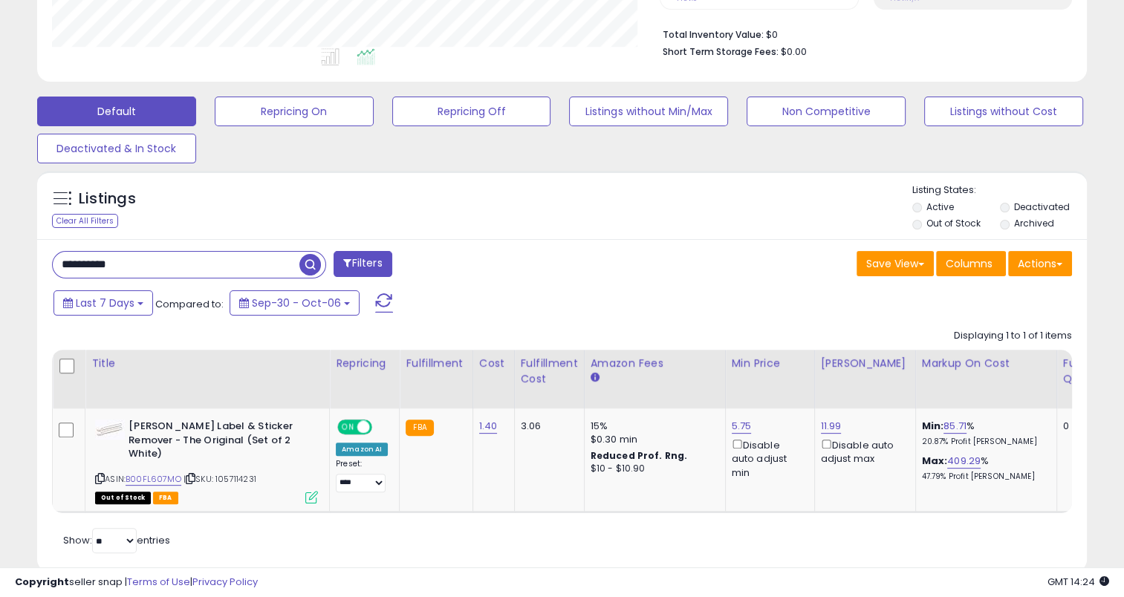
click at [487, 292] on div "Last 7 Days Compared to: Sep-30 - Oct-06" at bounding box center [432, 304] width 765 height 33
drag, startPoint x: 492, startPoint y: 432, endPoint x: 472, endPoint y: 431, distance: 20.1
click at [472, 431] on td "1.40" at bounding box center [493, 460] width 42 height 104
drag, startPoint x: 128, startPoint y: 267, endPoint x: 51, endPoint y: 268, distance: 77.2
click at [52, 268] on div "**********" at bounding box center [189, 264] width 274 height 27
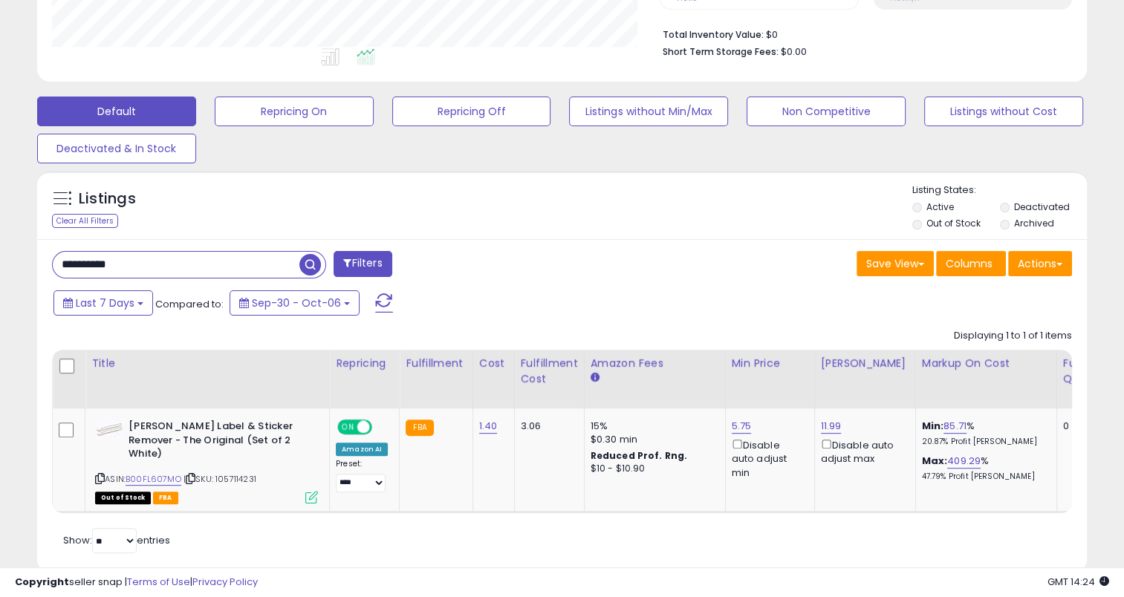
paste input "text"
click at [310, 261] on span "button" at bounding box center [310, 265] width 22 height 22
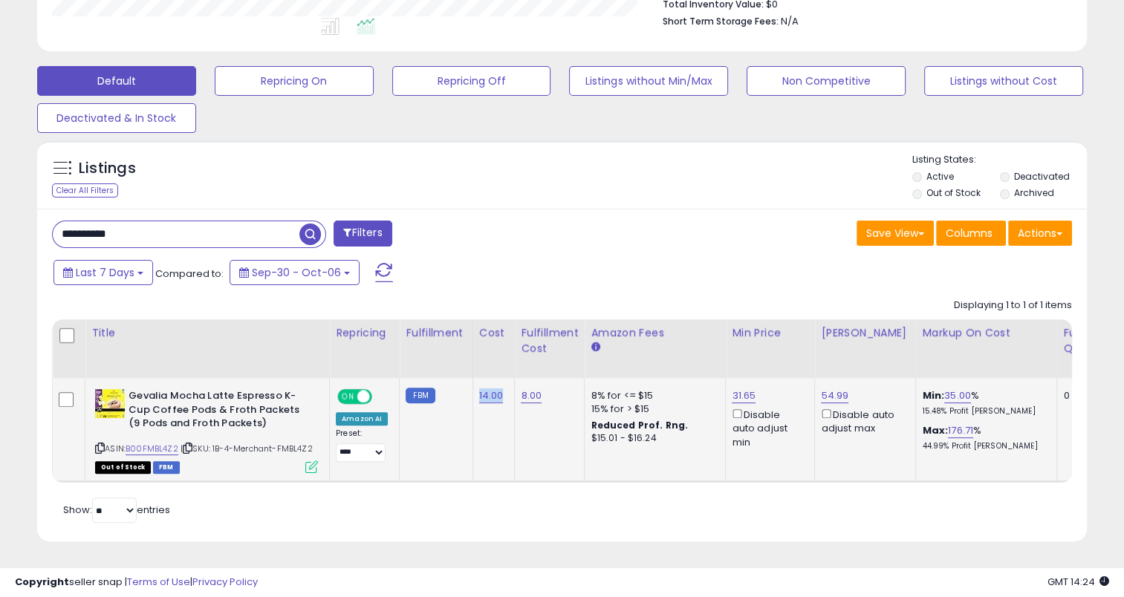
drag, startPoint x: 504, startPoint y: 389, endPoint x: 473, endPoint y: 391, distance: 31.3
click at [473, 391] on td "14.00" at bounding box center [493, 430] width 42 height 104
click at [131, 221] on input "**********" at bounding box center [176, 234] width 247 height 26
drag, startPoint x: 133, startPoint y: 221, endPoint x: 42, endPoint y: 225, distance: 90.7
click at [42, 225] on div "**********" at bounding box center [301, 236] width 521 height 30
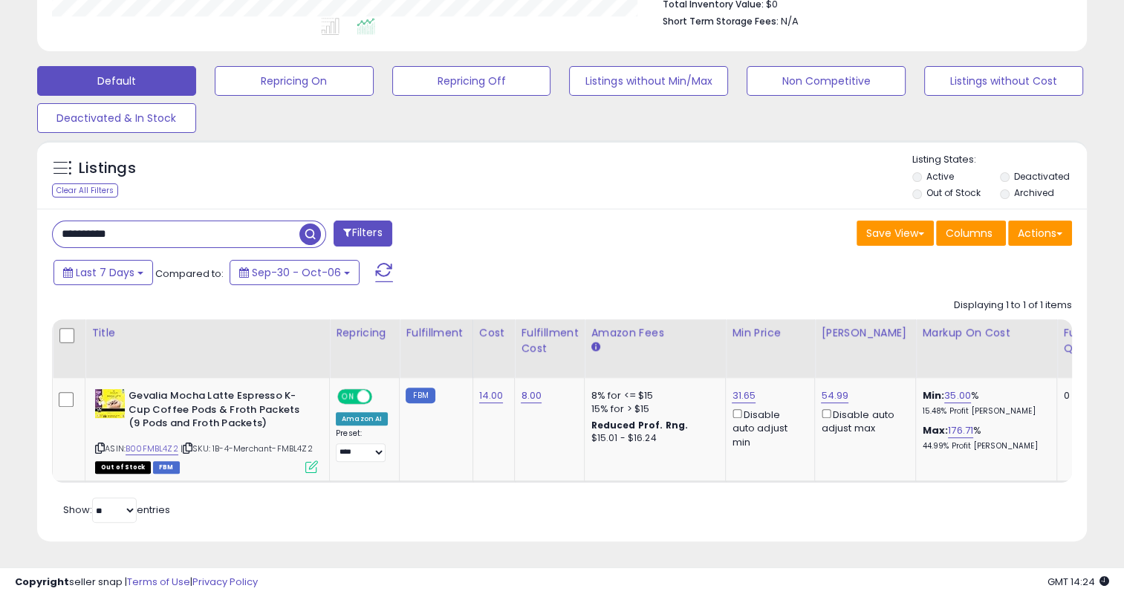
paste input "text"
drag, startPoint x: 130, startPoint y: 223, endPoint x: 37, endPoint y: 226, distance: 92.9
click at [37, 226] on div "***** Filters Save View Save As New View Update Current View" at bounding box center [561, 375] width 1049 height 333
paste input "*****"
click at [308, 224] on span "button" at bounding box center [310, 235] width 22 height 22
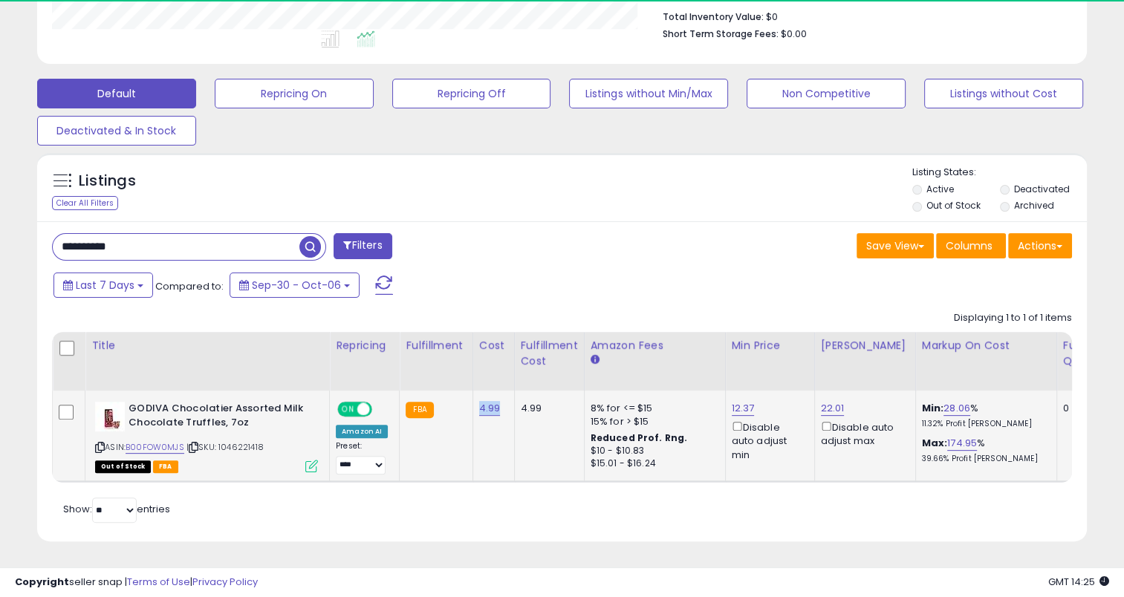
scroll to position [742339, 742036]
drag, startPoint x: 498, startPoint y: 403, endPoint x: 469, endPoint y: 401, distance: 28.3
click at [472, 401] on td "4.99" at bounding box center [493, 436] width 42 height 91
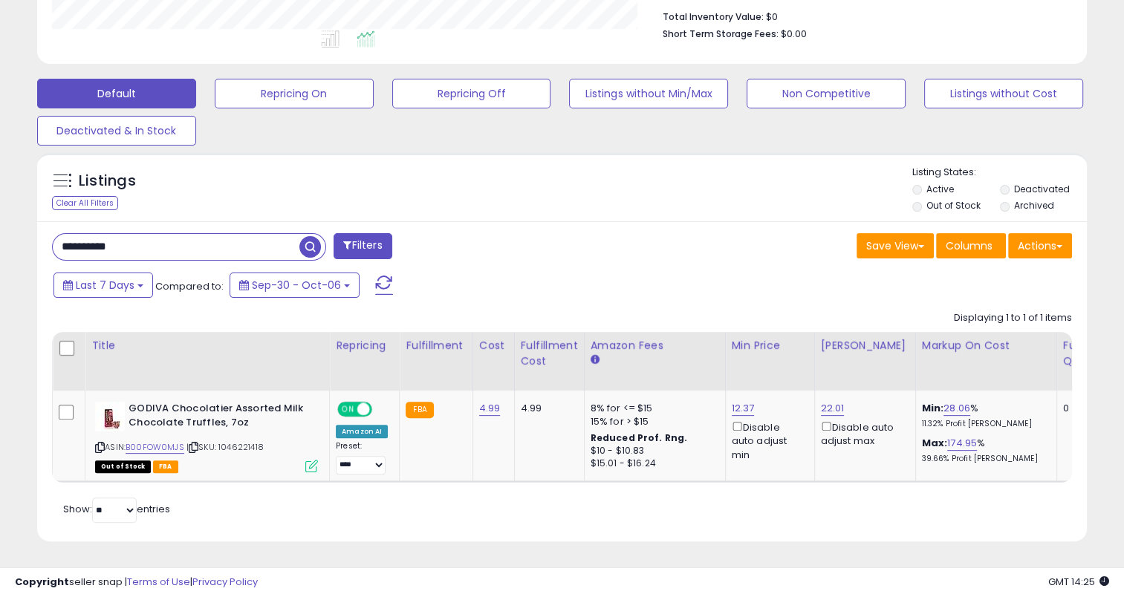
drag, startPoint x: 169, startPoint y: 224, endPoint x: 36, endPoint y: 232, distance: 133.2
click at [36, 232] on div "Listings Clear All Filters" at bounding box center [562, 353] width 1072 height 414
paste input "text"
click at [308, 236] on span "button" at bounding box center [310, 247] width 22 height 22
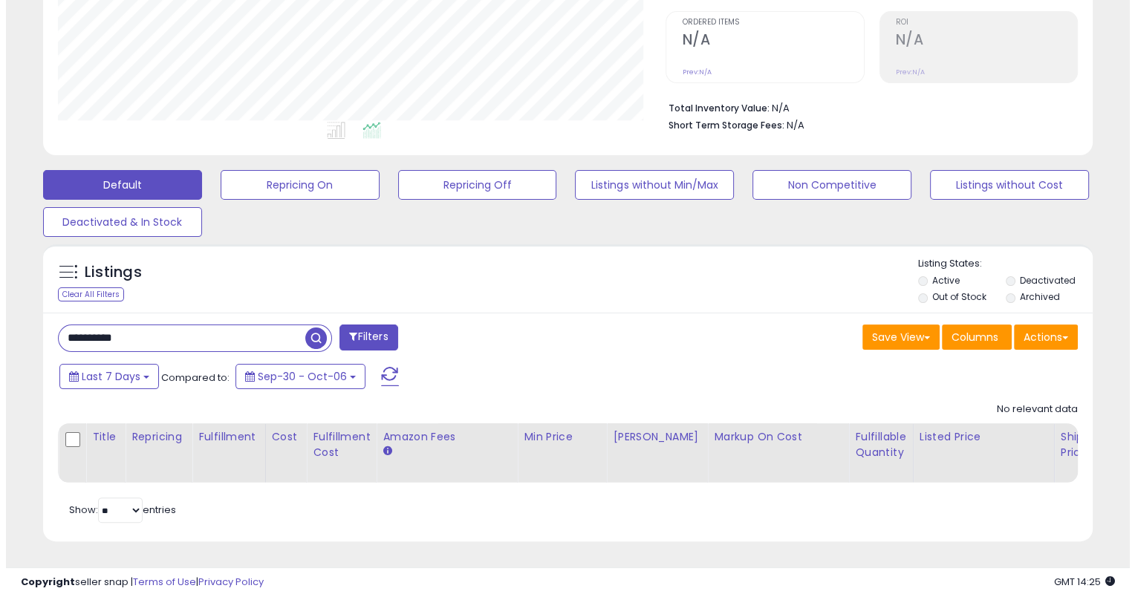
scroll to position [304, 607]
drag, startPoint x: 164, startPoint y: 328, endPoint x: 71, endPoint y: 328, distance: 92.8
click at [71, 328] on input "**********" at bounding box center [176, 338] width 247 height 26
click at [128, 325] on input "**********" at bounding box center [176, 338] width 247 height 26
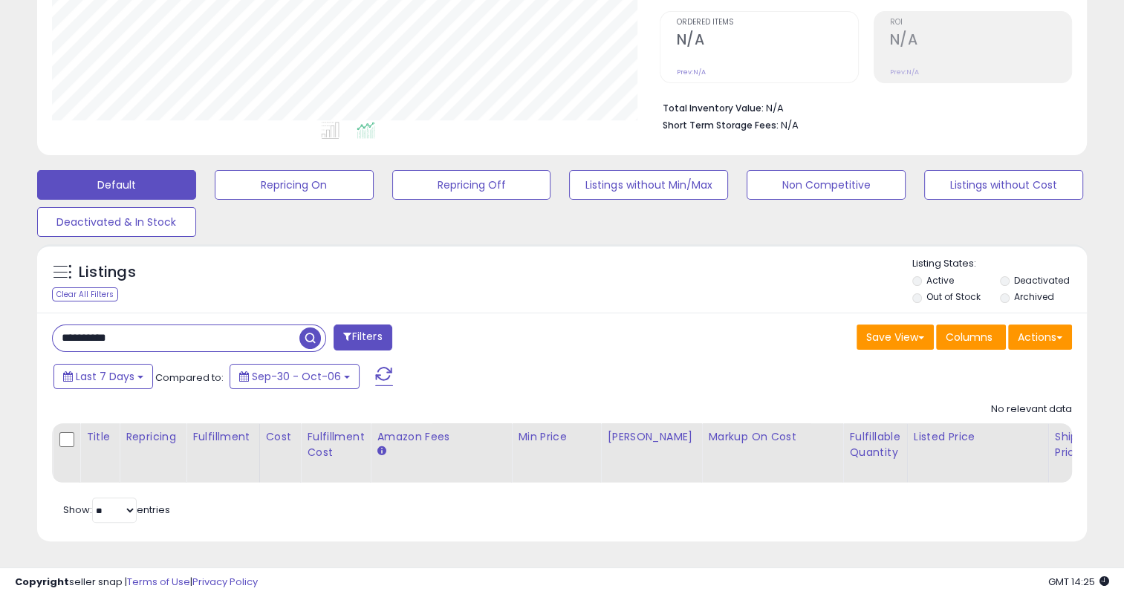
click at [128, 325] on input "**********" at bounding box center [176, 338] width 247 height 26
paste input "text"
click at [310, 328] on span "button" at bounding box center [310, 339] width 22 height 22
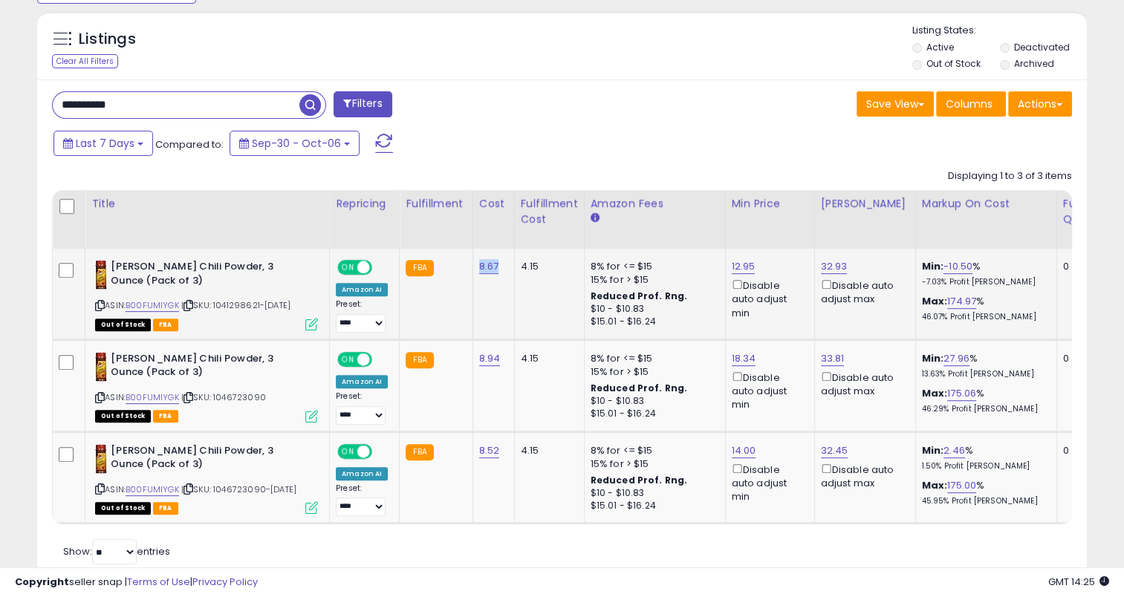
drag, startPoint x: 496, startPoint y: 270, endPoint x: 468, endPoint y: 261, distance: 29.6
click at [472, 267] on td "8.67" at bounding box center [493, 294] width 42 height 91
drag, startPoint x: 153, startPoint y: 101, endPoint x: 36, endPoint y: 112, distance: 117.1
click at [37, 112] on div "**********" at bounding box center [561, 331] width 1049 height 504
click at [309, 102] on span "button" at bounding box center [310, 105] width 22 height 22
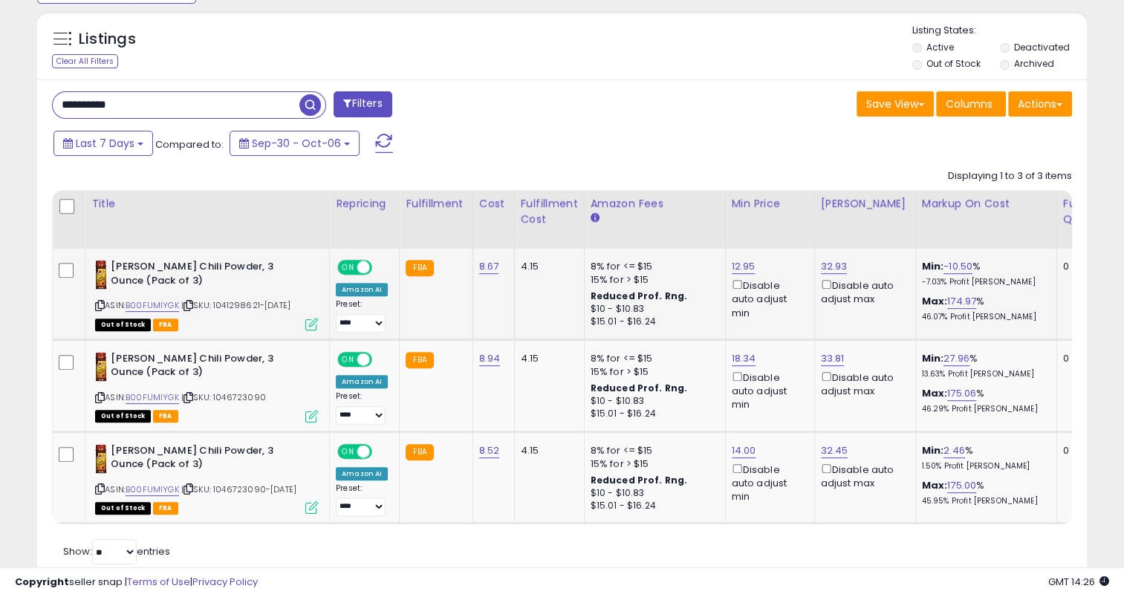
scroll to position [581, 0]
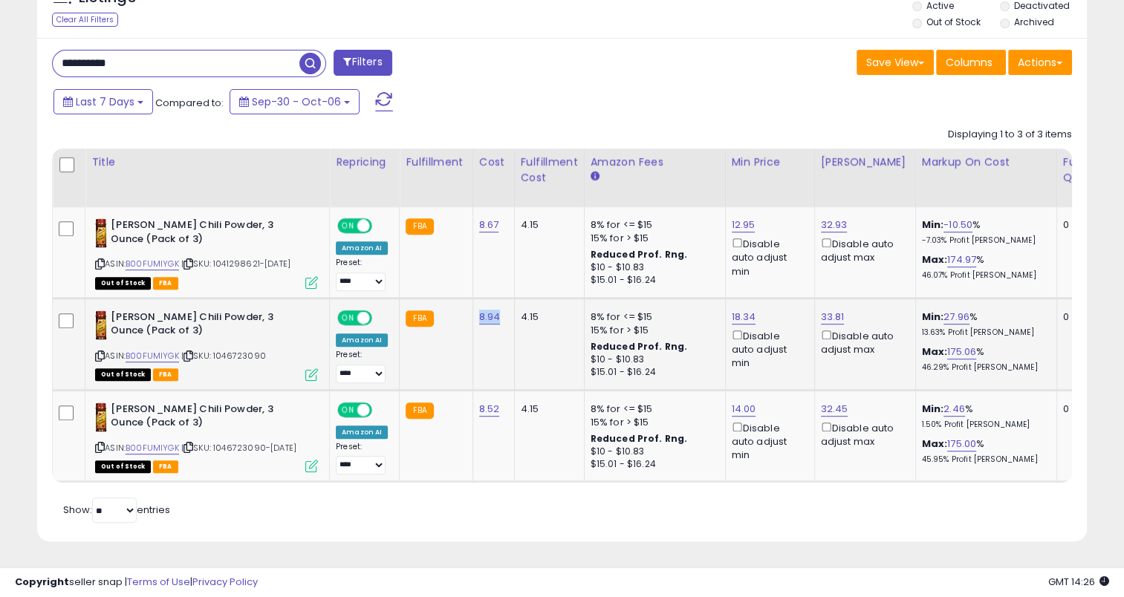
drag, startPoint x: 499, startPoint y: 306, endPoint x: 473, endPoint y: 311, distance: 26.5
click at [473, 311] on td "8.94" at bounding box center [493, 344] width 42 height 92
click at [163, 38] on div "**********" at bounding box center [561, 290] width 1049 height 504
click at [150, 62] on input "**********" at bounding box center [176, 63] width 247 height 26
drag, startPoint x: 149, startPoint y: 54, endPoint x: 59, endPoint y: 59, distance: 90.8
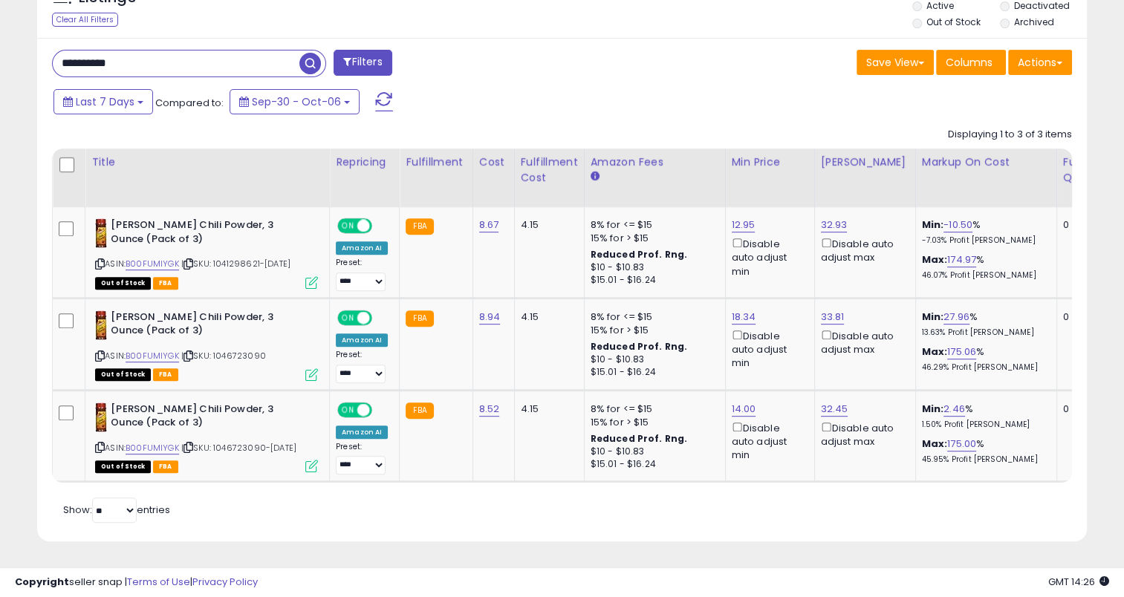
click at [59, 59] on input "**********" at bounding box center [176, 63] width 247 height 26
click at [303, 56] on span "button" at bounding box center [310, 64] width 22 height 22
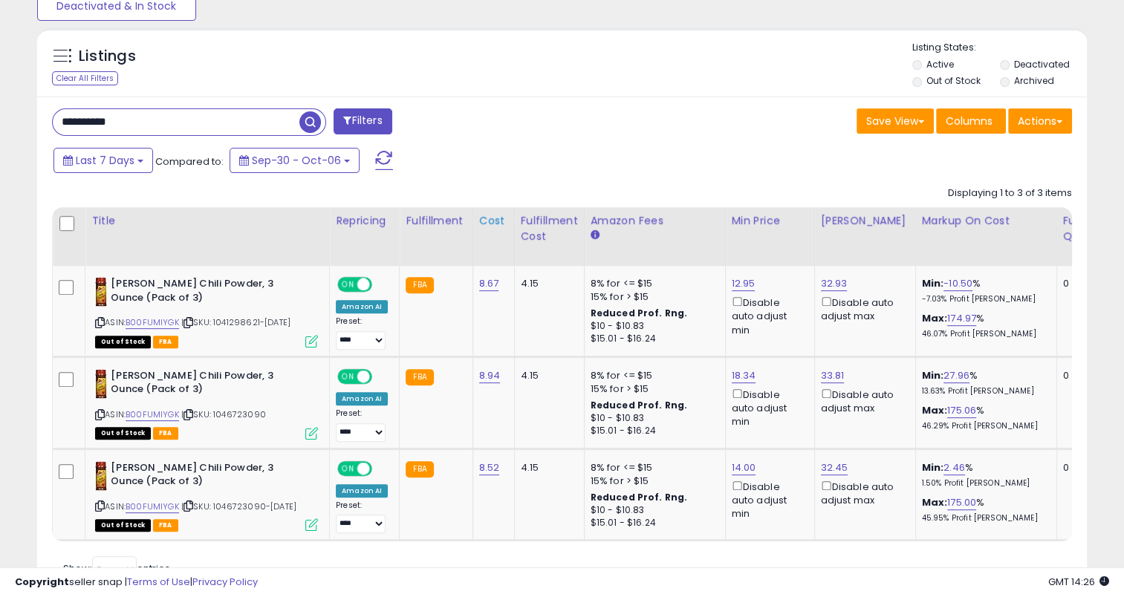
scroll to position [531, 0]
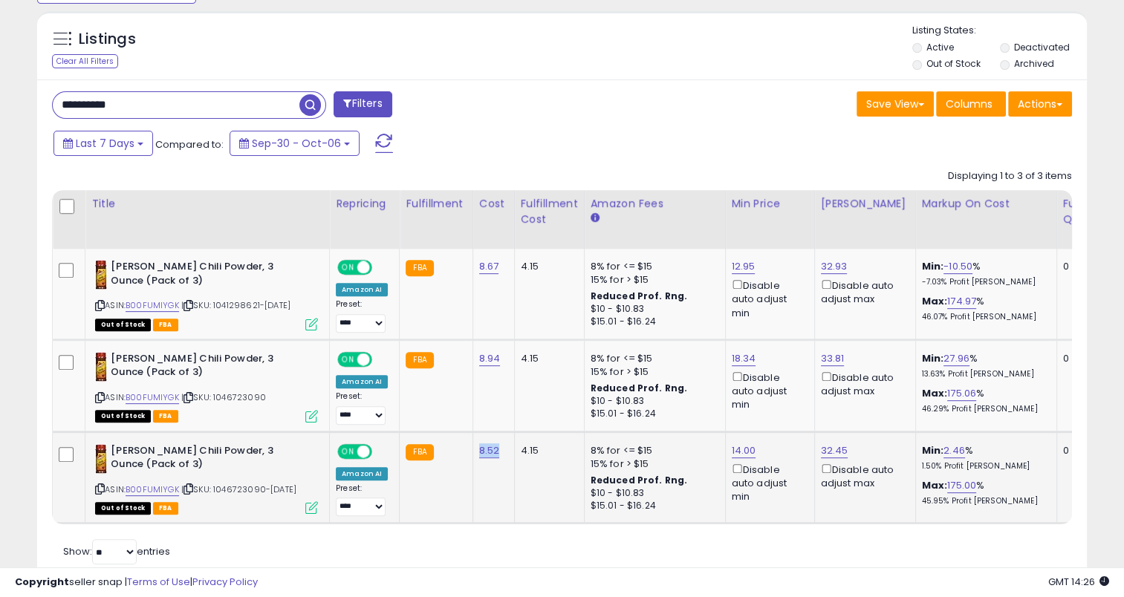
drag, startPoint x: 488, startPoint y: 449, endPoint x: 475, endPoint y: 449, distance: 12.6
click at [475, 449] on td "8.52" at bounding box center [493, 477] width 42 height 92
drag, startPoint x: 154, startPoint y: 103, endPoint x: 18, endPoint y: 114, distance: 137.1
click at [18, 114] on div "**********" at bounding box center [561, 66] width 1109 height 1069
paste input "text"
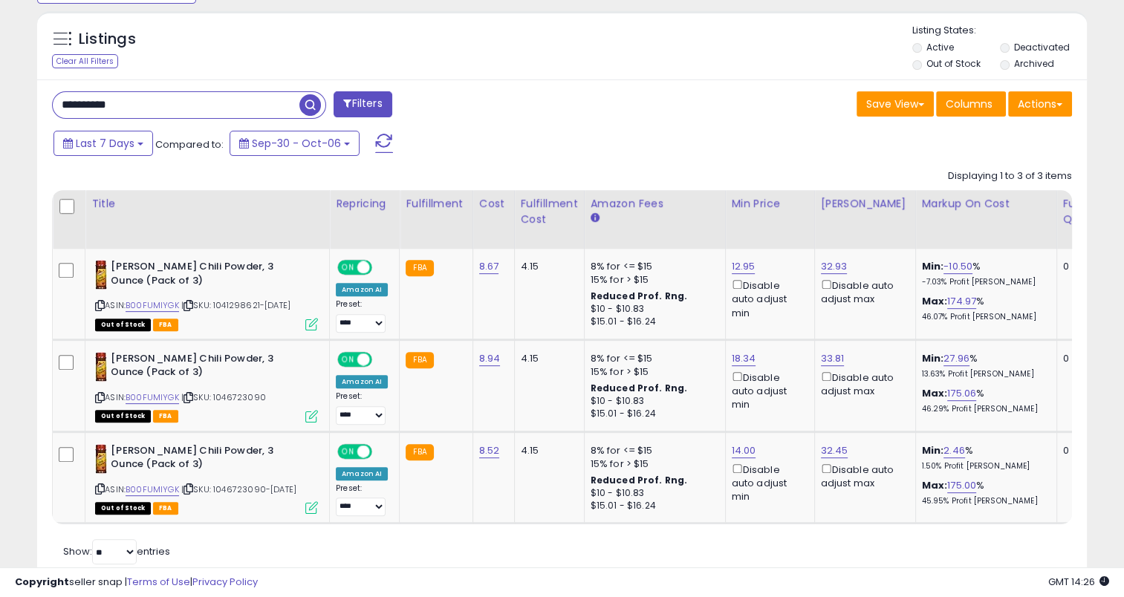
click at [308, 100] on span "button" at bounding box center [310, 105] width 22 height 22
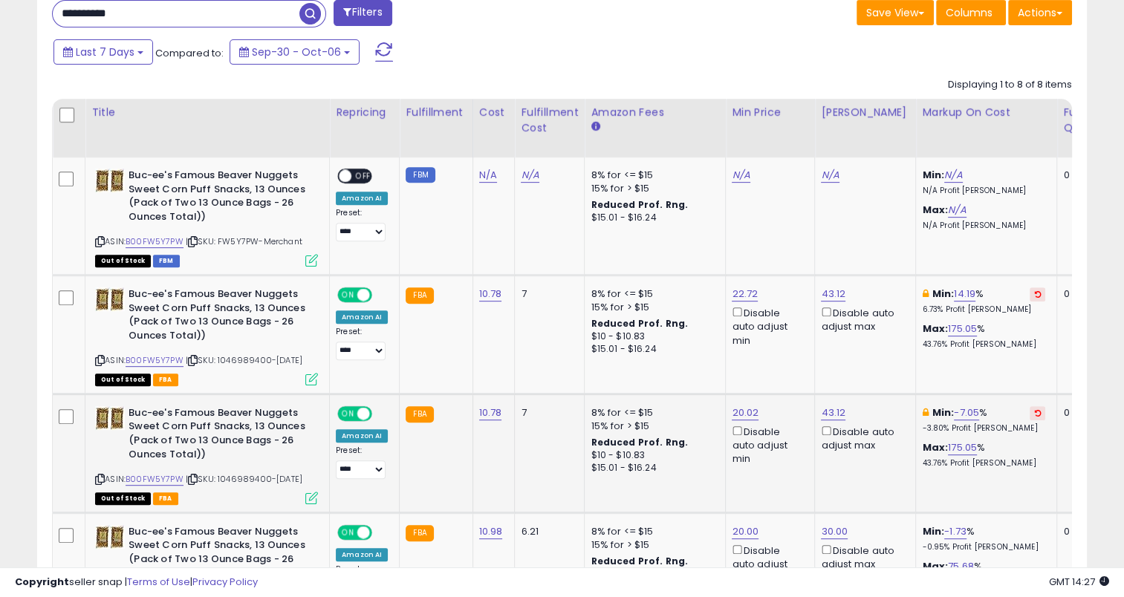
scroll to position [605, 0]
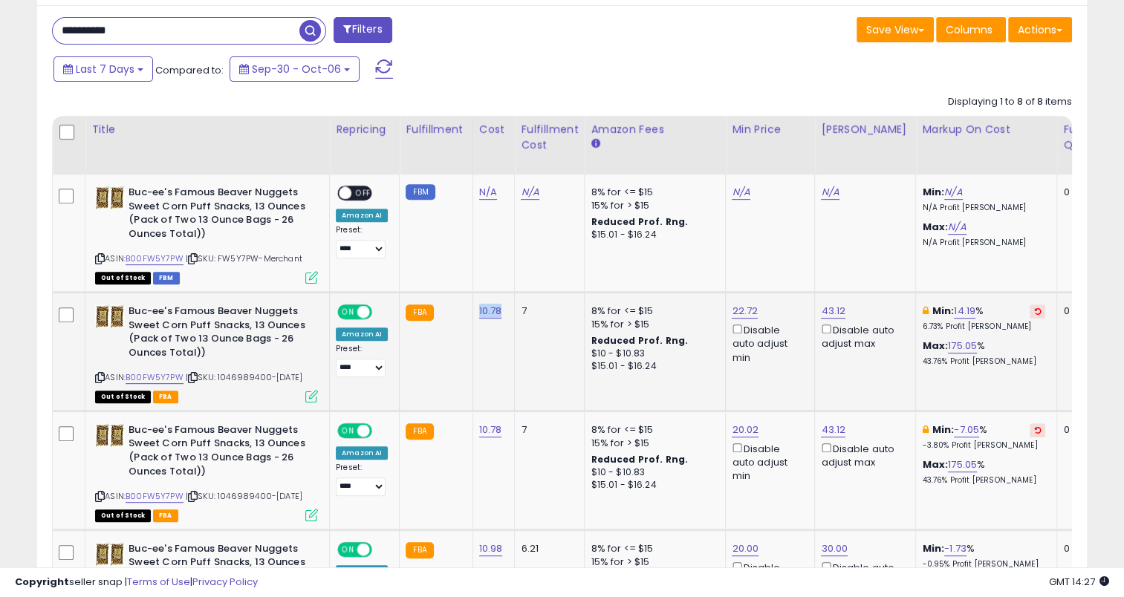
drag, startPoint x: 502, startPoint y: 312, endPoint x: 475, endPoint y: 310, distance: 27.6
click at [475, 310] on td "10.78" at bounding box center [493, 352] width 42 height 119
drag, startPoint x: 166, startPoint y: 36, endPoint x: 42, endPoint y: 36, distance: 124.0
click at [42, 36] on div "**********" at bounding box center [301, 32] width 521 height 30
paste input "text"
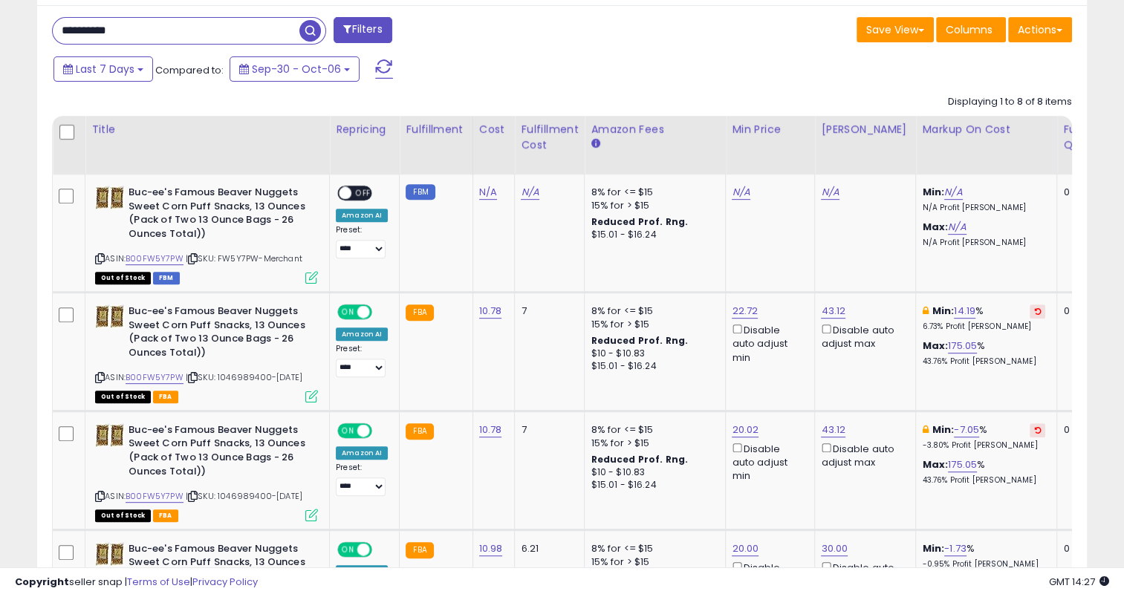
click at [308, 30] on span "button" at bounding box center [310, 31] width 22 height 22
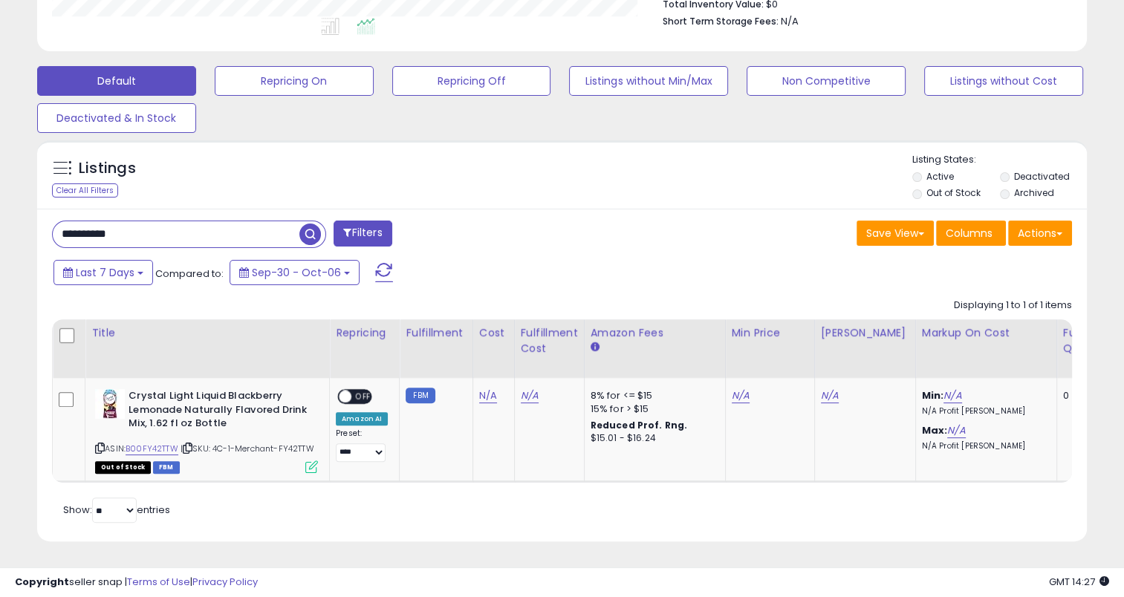
scroll to position [304, 607]
drag, startPoint x: 137, startPoint y: 212, endPoint x: 62, endPoint y: 214, distance: 75.0
click at [49, 221] on div "**********" at bounding box center [301, 236] width 521 height 30
paste input "text"
click at [312, 224] on span "button" at bounding box center [310, 235] width 22 height 22
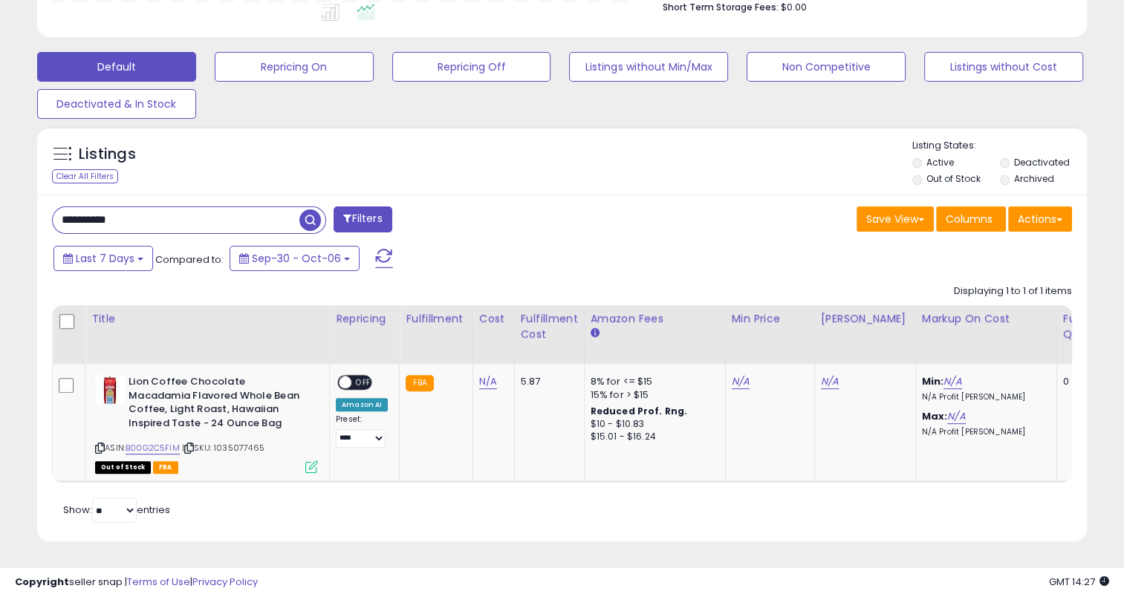
drag, startPoint x: 141, startPoint y: 212, endPoint x: 30, endPoint y: 218, distance: 110.8
click at [30, 218] on div "Listings Clear All Filters" at bounding box center [562, 339] width 1072 height 441
paste input "text"
click at [307, 209] on span "button" at bounding box center [310, 220] width 22 height 22
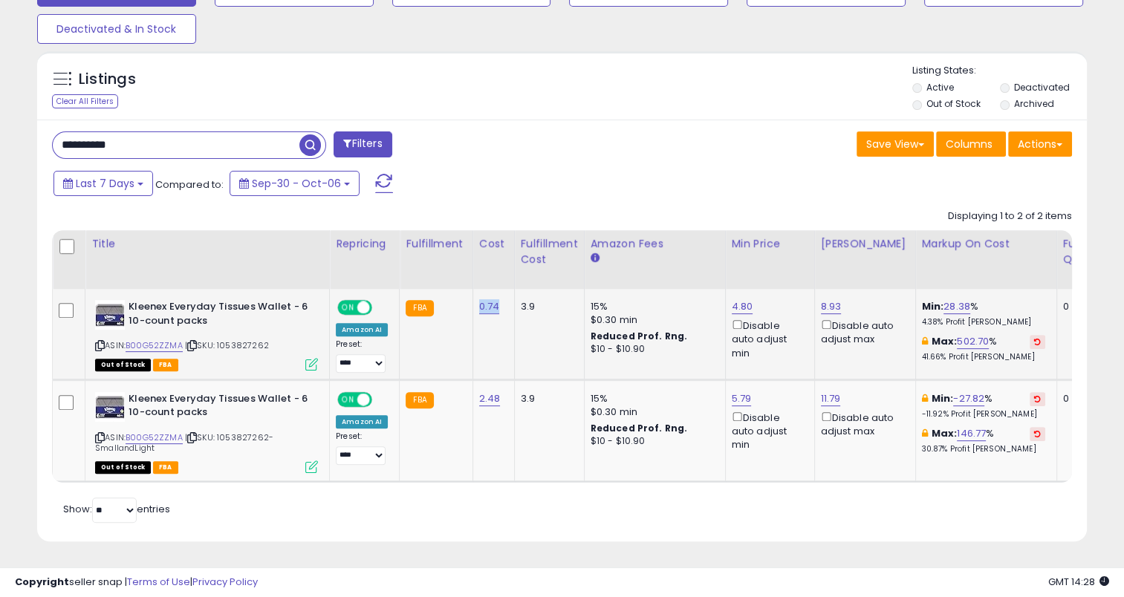
drag, startPoint x: 496, startPoint y: 302, endPoint x: 475, endPoint y: 296, distance: 21.6
click at [479, 300] on div "0.74" at bounding box center [491, 306] width 24 height 13
drag, startPoint x: 152, startPoint y: 136, endPoint x: 42, endPoint y: 146, distance: 110.3
click at [42, 146] on div "**********" at bounding box center [301, 146] width 521 height 30
click at [306, 134] on span "button" at bounding box center [310, 145] width 22 height 22
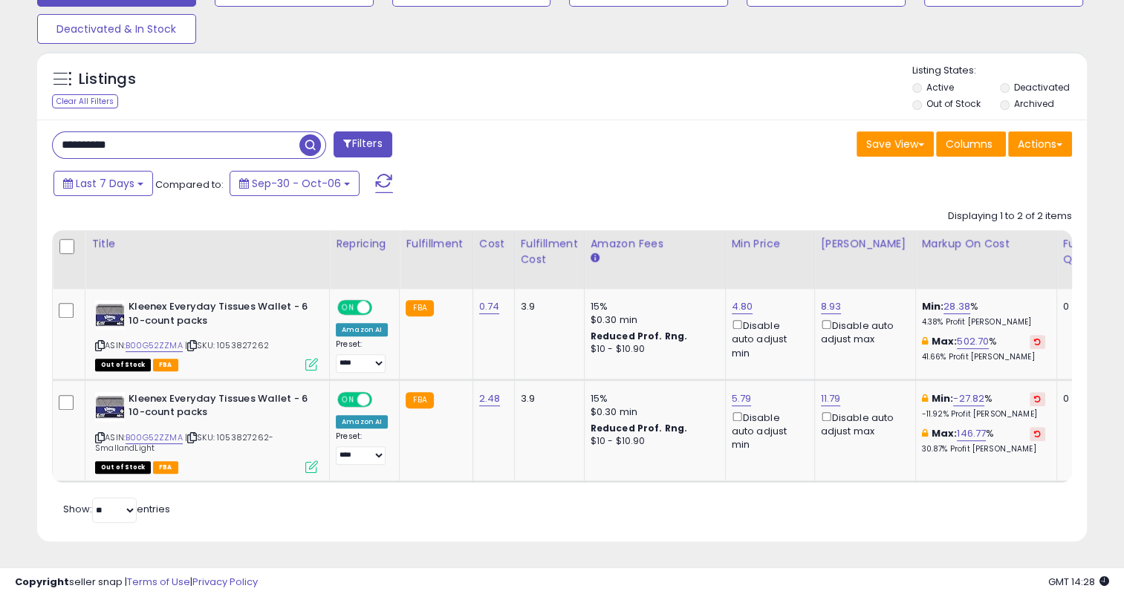
scroll to position [742339, 742036]
drag, startPoint x: 499, startPoint y: 391, endPoint x: 476, endPoint y: 392, distance: 23.1
click at [476, 392] on td "2.48" at bounding box center [493, 430] width 42 height 102
drag, startPoint x: 157, startPoint y: 135, endPoint x: 16, endPoint y: 143, distance: 141.3
click at [16, 143] on div "**********" at bounding box center [561, 66] width 1109 height 988
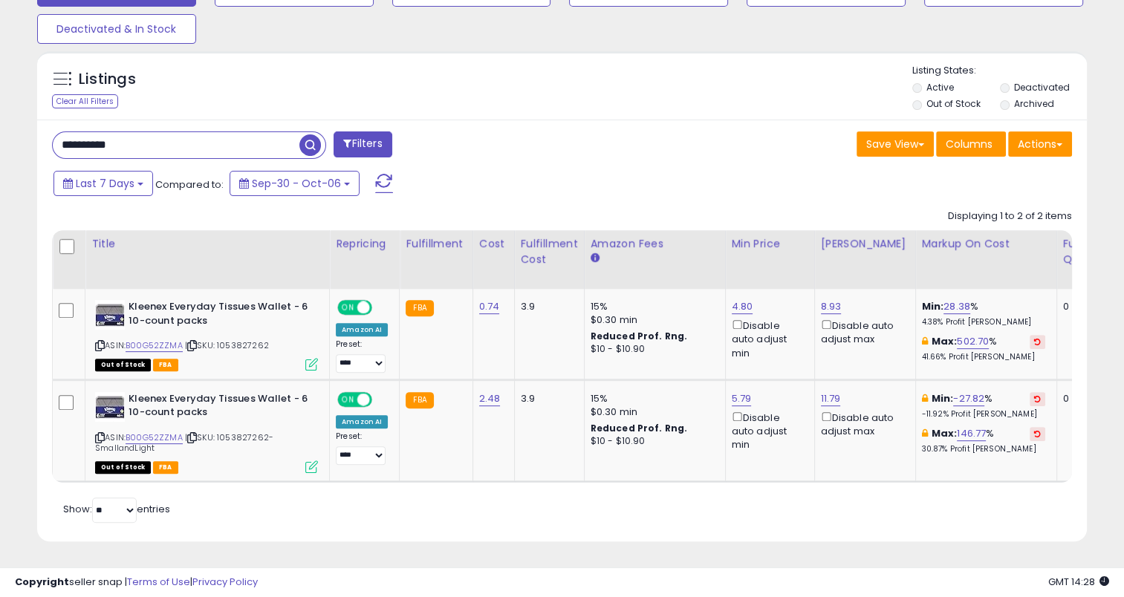
paste input "text"
click at [314, 134] on span "button" at bounding box center [310, 145] width 22 height 22
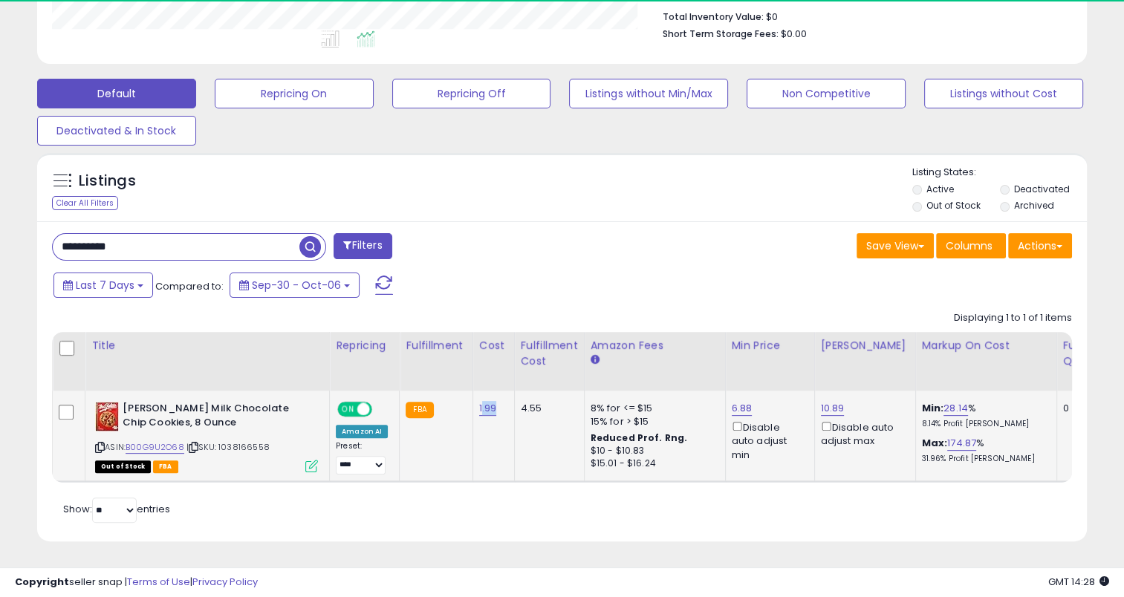
scroll to position [304, 607]
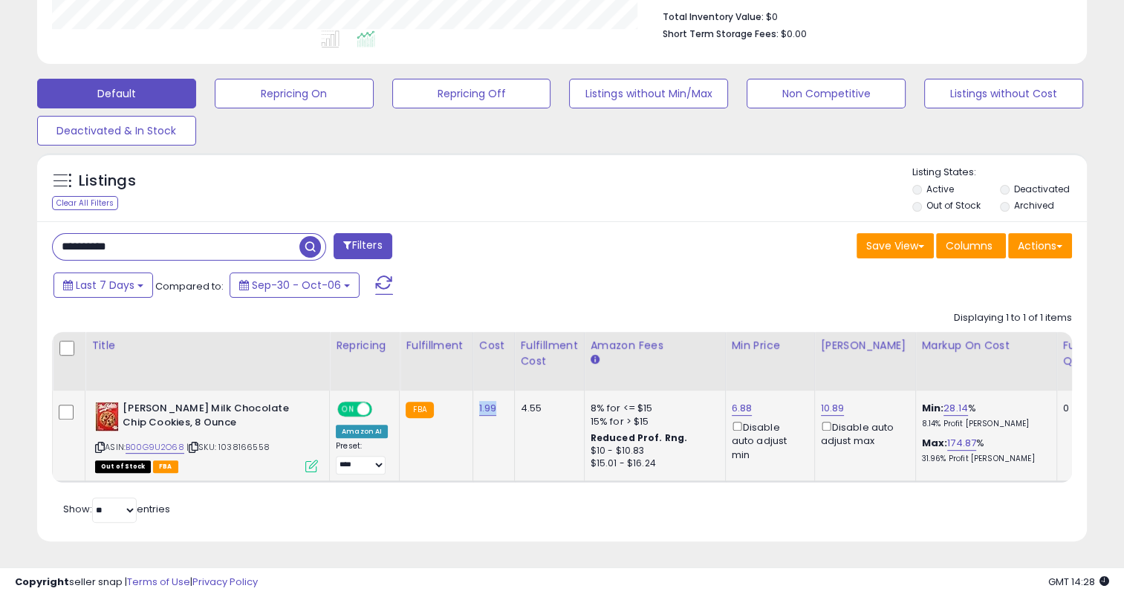
drag, startPoint x: 494, startPoint y: 397, endPoint x: 473, endPoint y: 401, distance: 21.1
click at [473, 401] on td "1.99" at bounding box center [493, 436] width 42 height 91
drag, startPoint x: 149, startPoint y: 232, endPoint x: 60, endPoint y: 242, distance: 89.7
click at [60, 242] on input "**********" at bounding box center [176, 247] width 247 height 26
paste input "text"
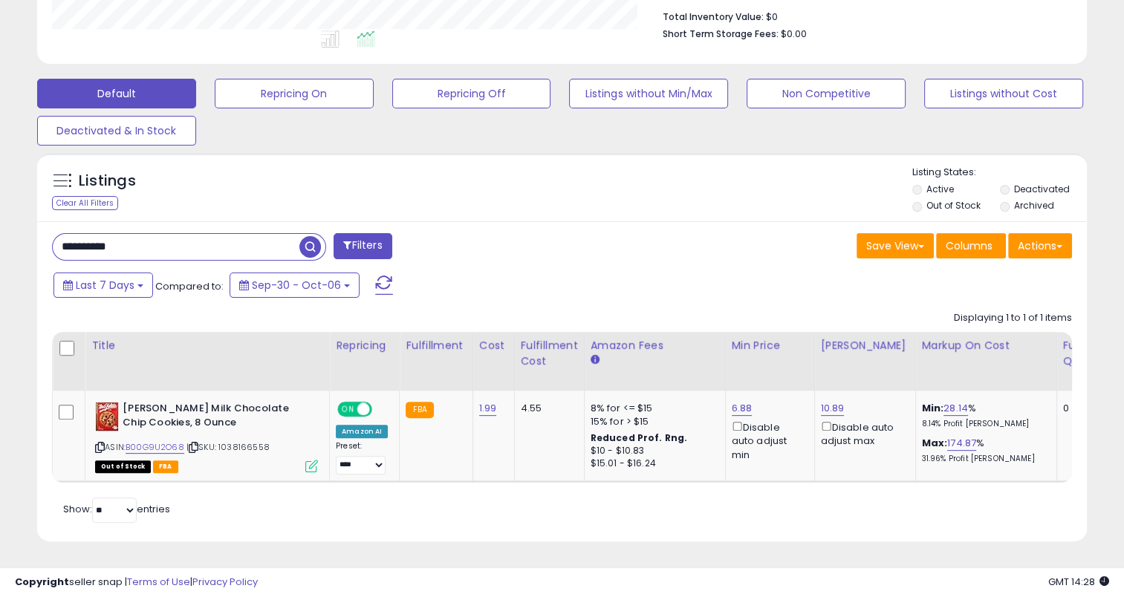
click at [320, 236] on span "button" at bounding box center [310, 247] width 22 height 22
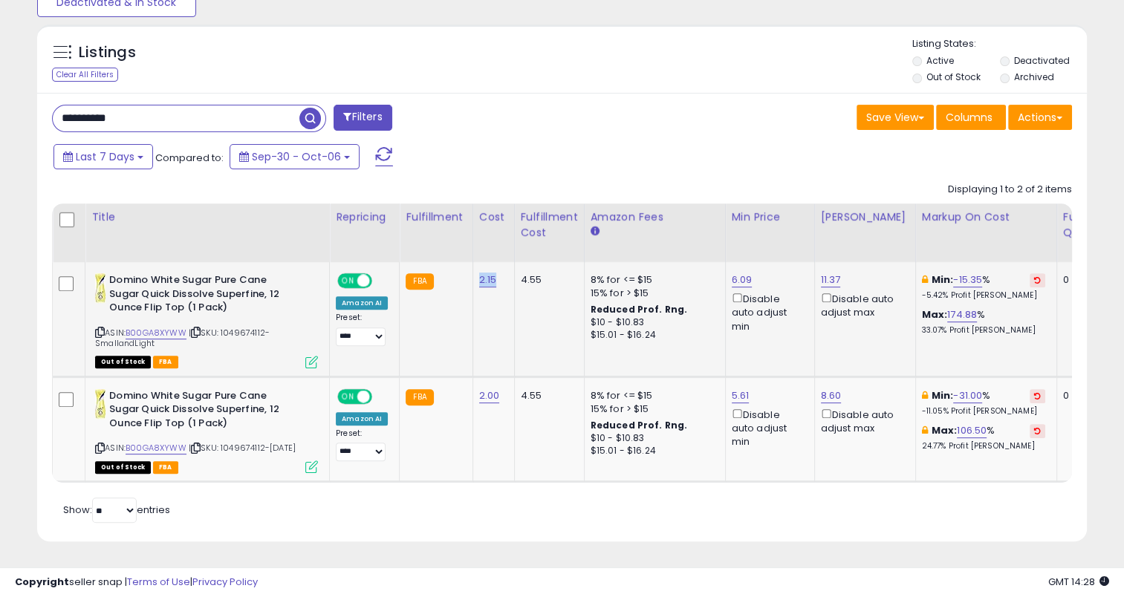
drag, startPoint x: 497, startPoint y: 270, endPoint x: 475, endPoint y: 271, distance: 22.3
click at [475, 271] on td "2.15" at bounding box center [493, 319] width 42 height 114
drag, startPoint x: 166, startPoint y: 108, endPoint x: 41, endPoint y: 116, distance: 125.7
click at [41, 116] on div "**********" at bounding box center [301, 120] width 521 height 30
click at [314, 108] on span "button" at bounding box center [310, 119] width 22 height 22
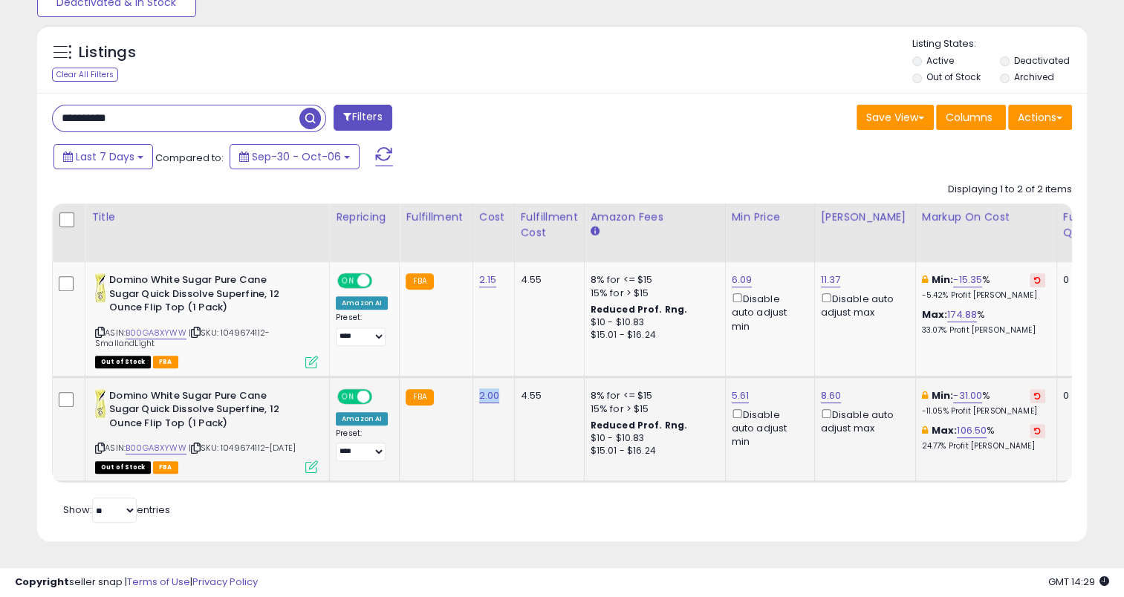
drag, startPoint x: 497, startPoint y: 386, endPoint x: 475, endPoint y: 385, distance: 22.3
click at [475, 385] on td "2.00" at bounding box center [493, 429] width 42 height 105
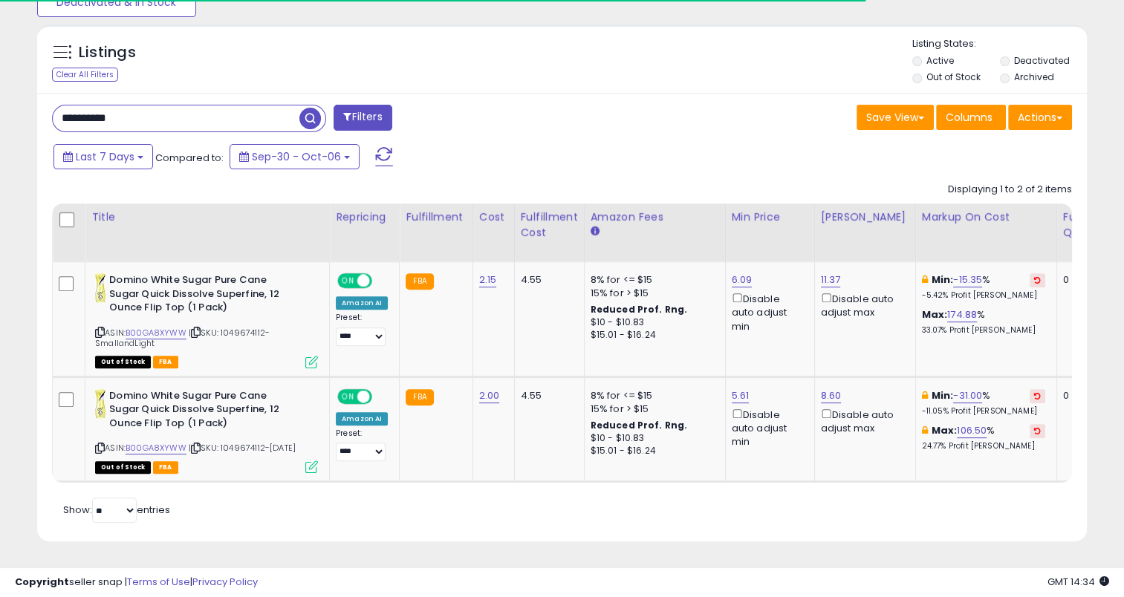
drag, startPoint x: 136, startPoint y: 108, endPoint x: 56, endPoint y: 107, distance: 79.5
click at [56, 107] on input "**********" at bounding box center [176, 118] width 247 height 26
paste input "text"
click at [306, 108] on span "button" at bounding box center [310, 119] width 22 height 22
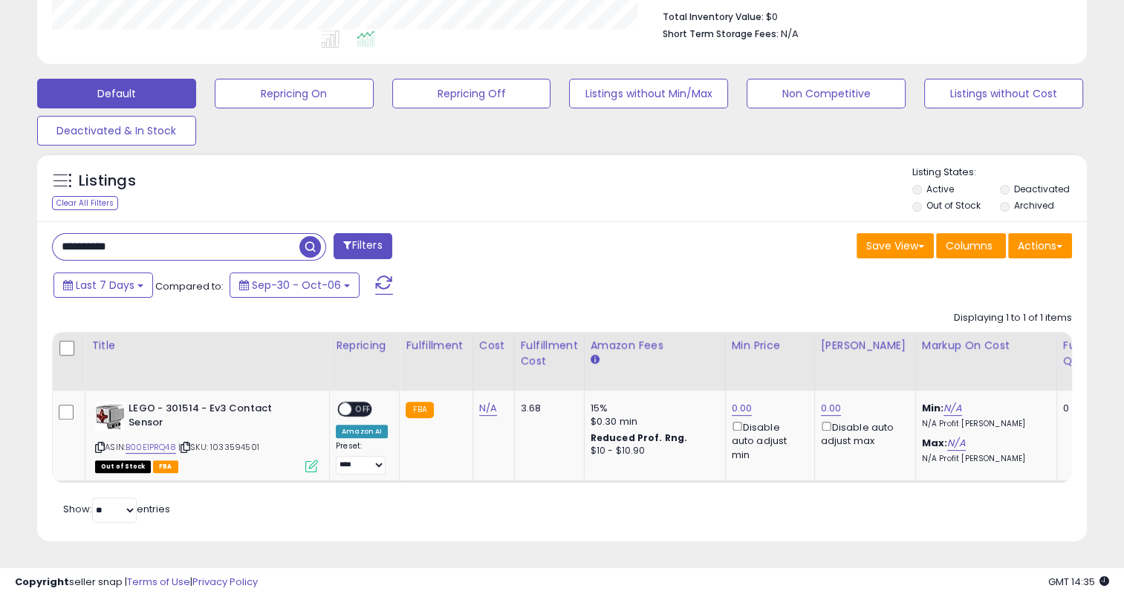
drag, startPoint x: 164, startPoint y: 238, endPoint x: 31, endPoint y: 236, distance: 133.0
click at [30, 238] on div "Listings Clear All Filters" at bounding box center [562, 353] width 1072 height 414
paste input "text"
click at [310, 236] on span "button" at bounding box center [310, 247] width 22 height 22
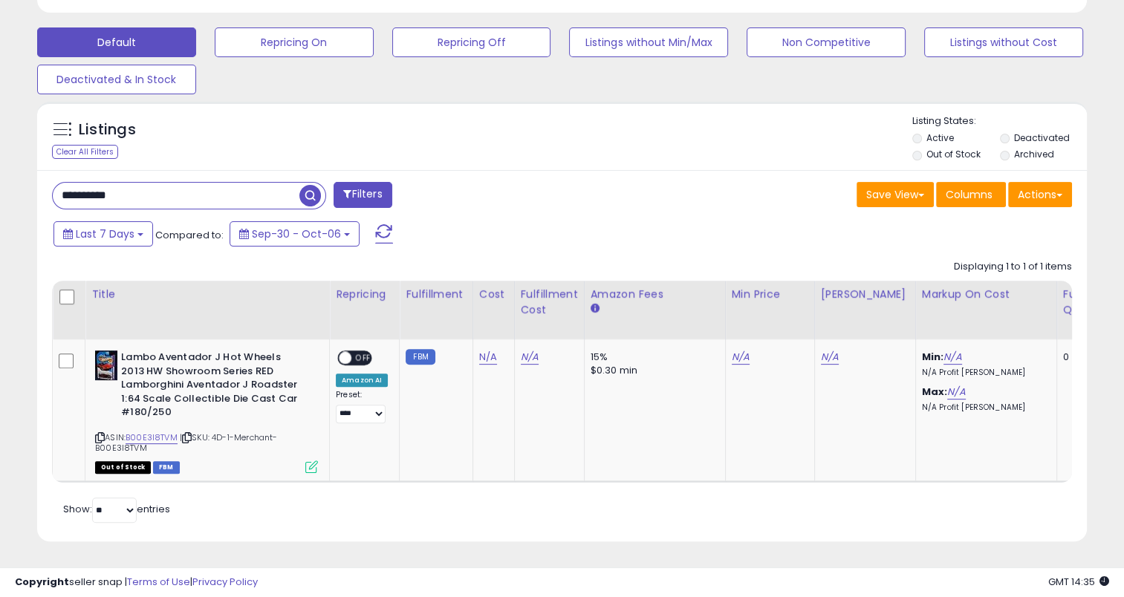
drag, startPoint x: 169, startPoint y: 185, endPoint x: 48, endPoint y: 192, distance: 122.0
click at [48, 192] on div "**********" at bounding box center [301, 197] width 521 height 30
paste input "text"
click at [318, 185] on span "button" at bounding box center [310, 196] width 22 height 22
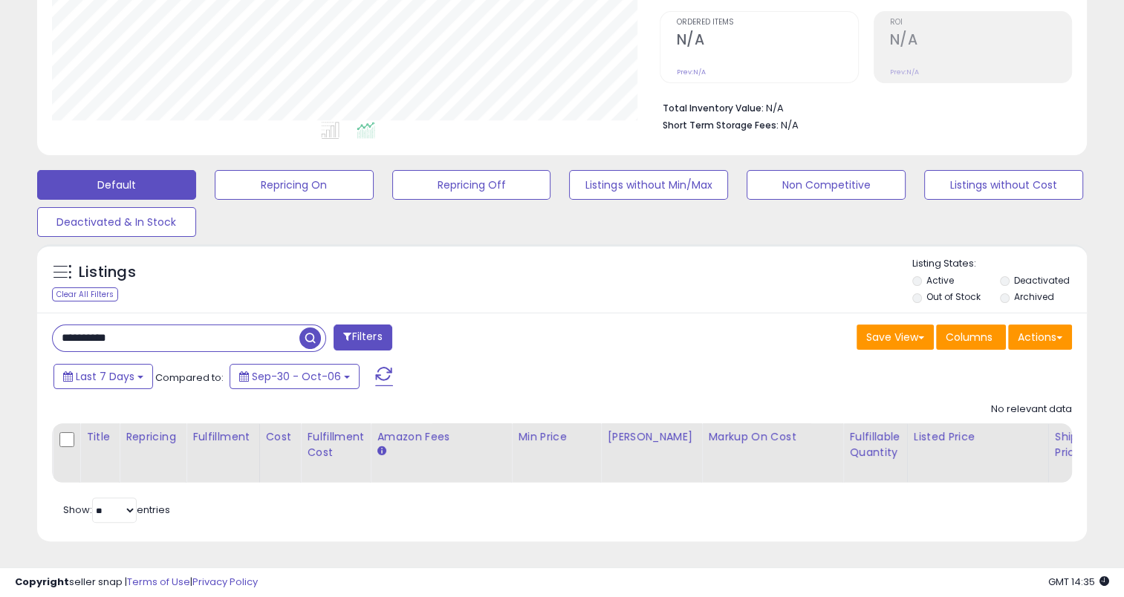
drag, startPoint x: 86, startPoint y: 324, endPoint x: 48, endPoint y: 322, distance: 37.9
click at [48, 325] on div "**********" at bounding box center [301, 340] width 521 height 30
paste input "text"
click at [312, 328] on span "button" at bounding box center [310, 339] width 22 height 22
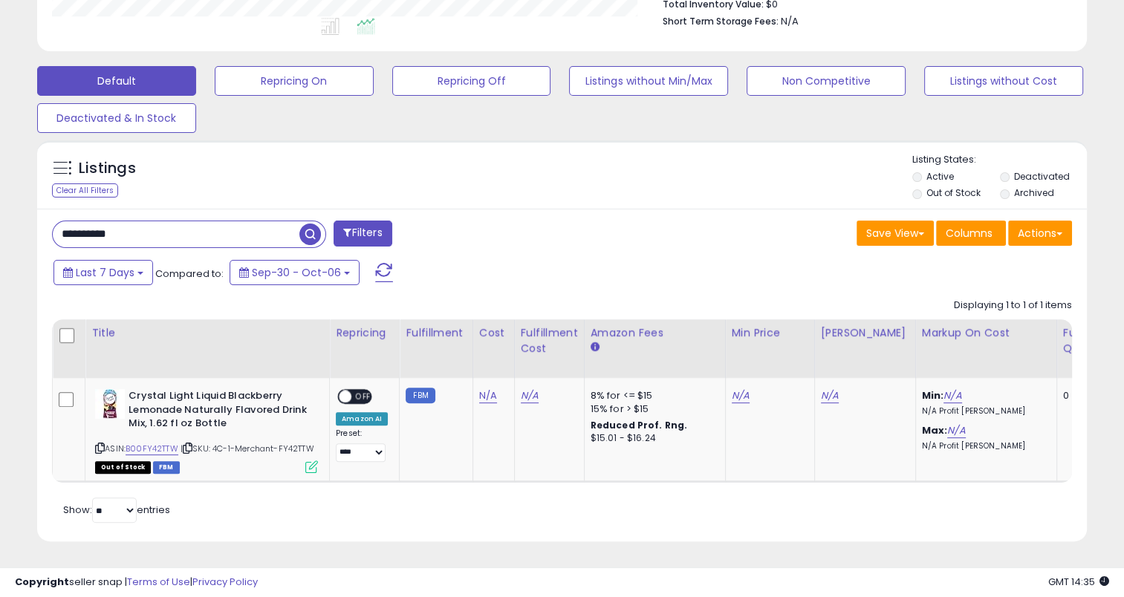
drag, startPoint x: 120, startPoint y: 223, endPoint x: 45, endPoint y: 223, distance: 75.7
click at [45, 223] on div "**********" at bounding box center [301, 236] width 521 height 30
paste input "text"
click at [311, 224] on span "button" at bounding box center [310, 235] width 22 height 22
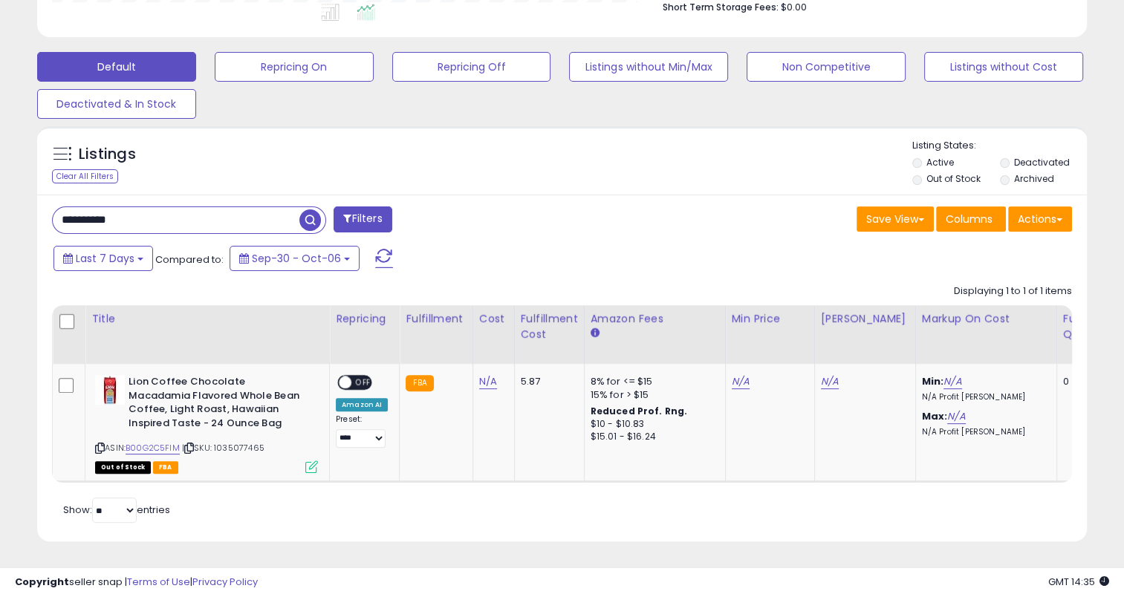
drag, startPoint x: 146, startPoint y: 219, endPoint x: 29, endPoint y: 212, distance: 117.5
click at [29, 214] on div "Listings Clear All Filters" at bounding box center [562, 339] width 1072 height 441
paste input "text"
click at [311, 209] on span "button" at bounding box center [310, 220] width 22 height 22
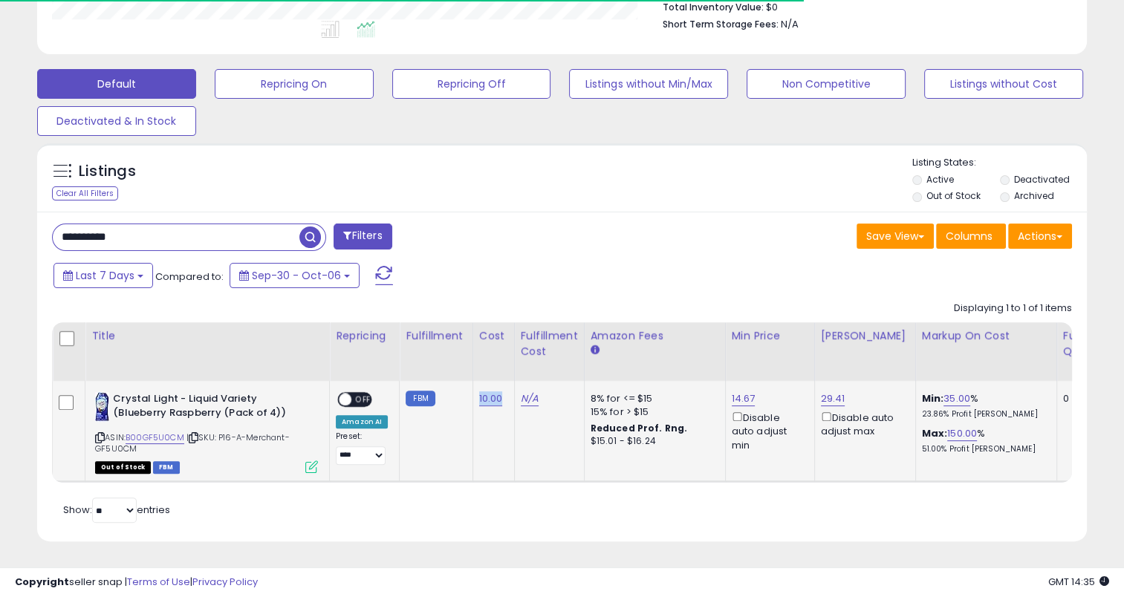
drag, startPoint x: 501, startPoint y: 386, endPoint x: 469, endPoint y: 388, distance: 32.8
click at [472, 388] on td "10.00" at bounding box center [493, 431] width 42 height 101
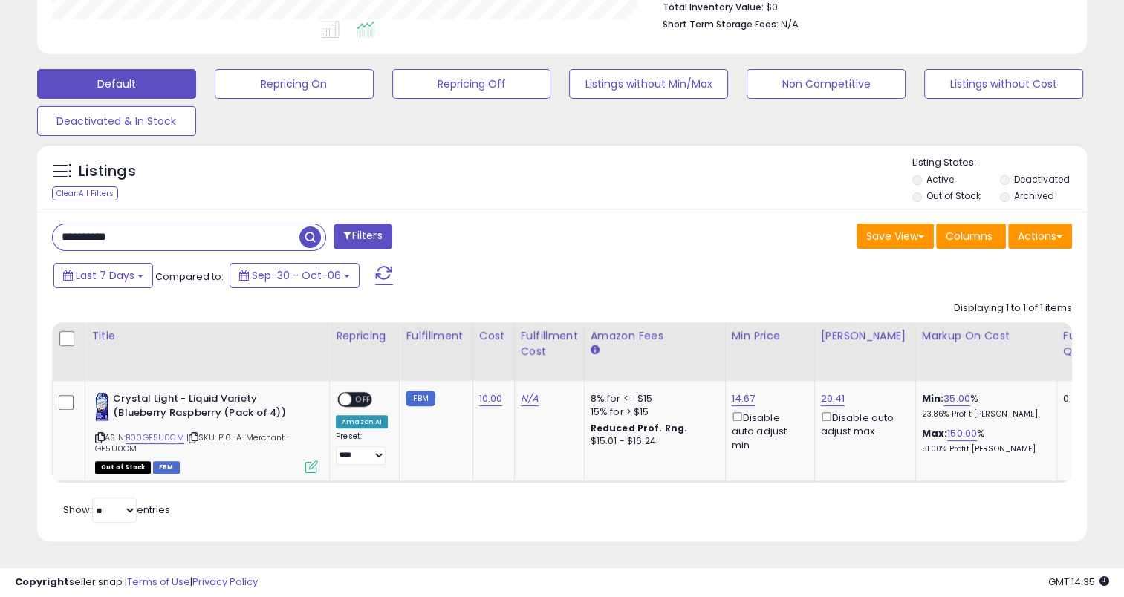
drag, startPoint x: 154, startPoint y: 227, endPoint x: 33, endPoint y: 229, distance: 121.1
click at [33, 229] on div "Listings Clear All Filters" at bounding box center [562, 348] width 1072 height 424
paste input "text"
click at [309, 227] on span "button" at bounding box center [310, 238] width 22 height 22
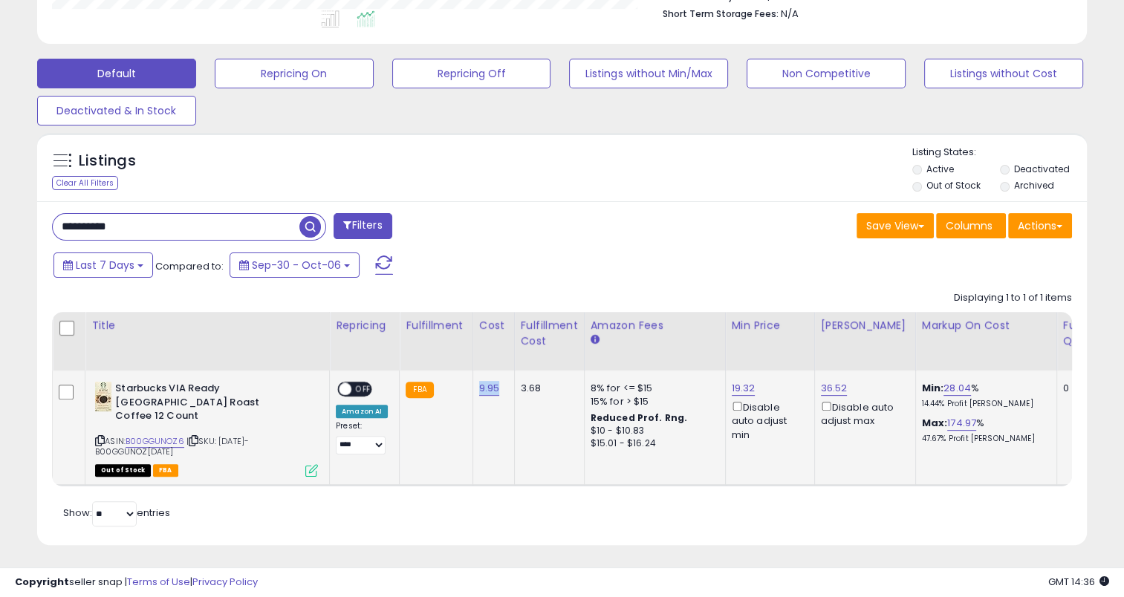
drag, startPoint x: 497, startPoint y: 386, endPoint x: 475, endPoint y: 389, distance: 21.7
click at [475, 389] on td "9.95" at bounding box center [493, 428] width 42 height 114
drag, startPoint x: 102, startPoint y: 232, endPoint x: 21, endPoint y: 228, distance: 81.8
click at [21, 228] on div "**********" at bounding box center [561, 109] width 1109 height 910
paste input "text"
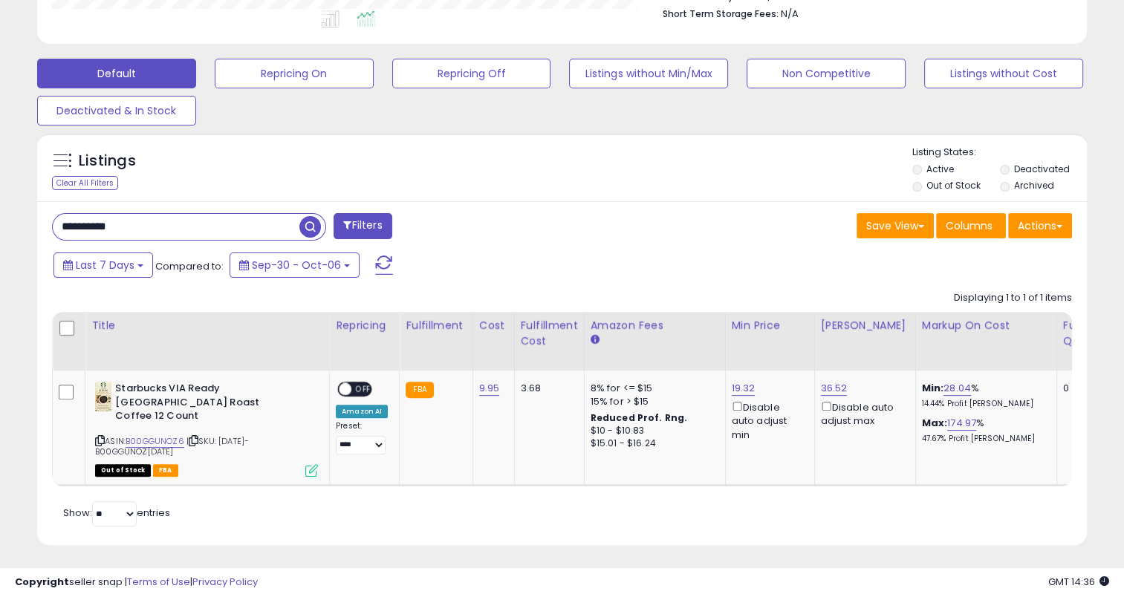
click at [304, 231] on span "button" at bounding box center [310, 227] width 22 height 22
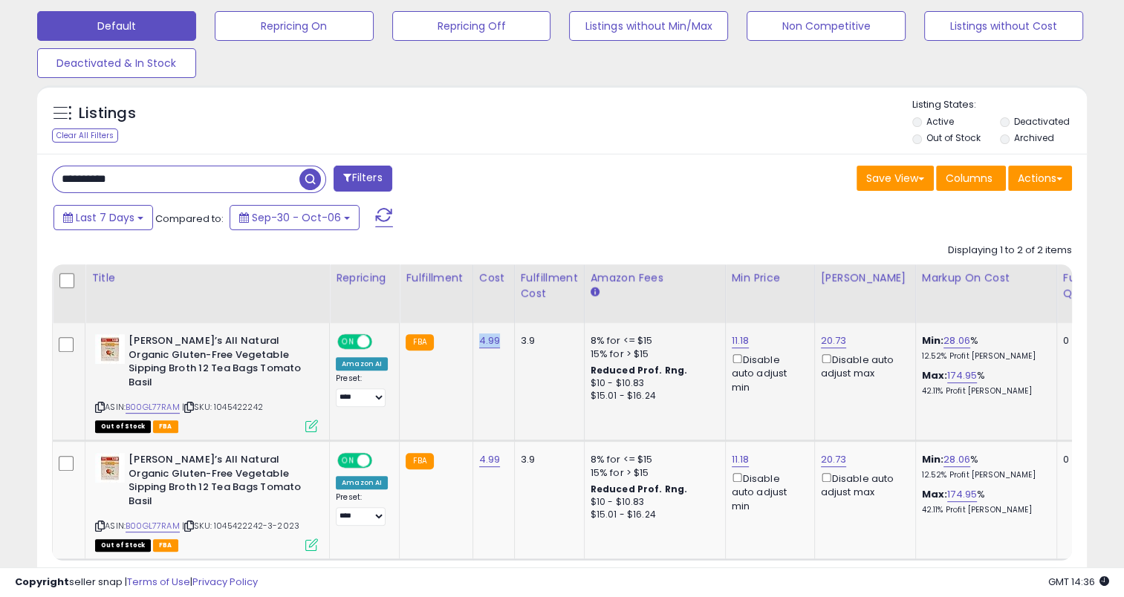
drag, startPoint x: 493, startPoint y: 341, endPoint x: 473, endPoint y: 342, distance: 20.1
click at [473, 342] on td "4.99" at bounding box center [493, 381] width 42 height 117
drag, startPoint x: 153, startPoint y: 180, endPoint x: 52, endPoint y: 187, distance: 101.2
click at [52, 187] on div "**********" at bounding box center [189, 179] width 274 height 27
paste input "text"
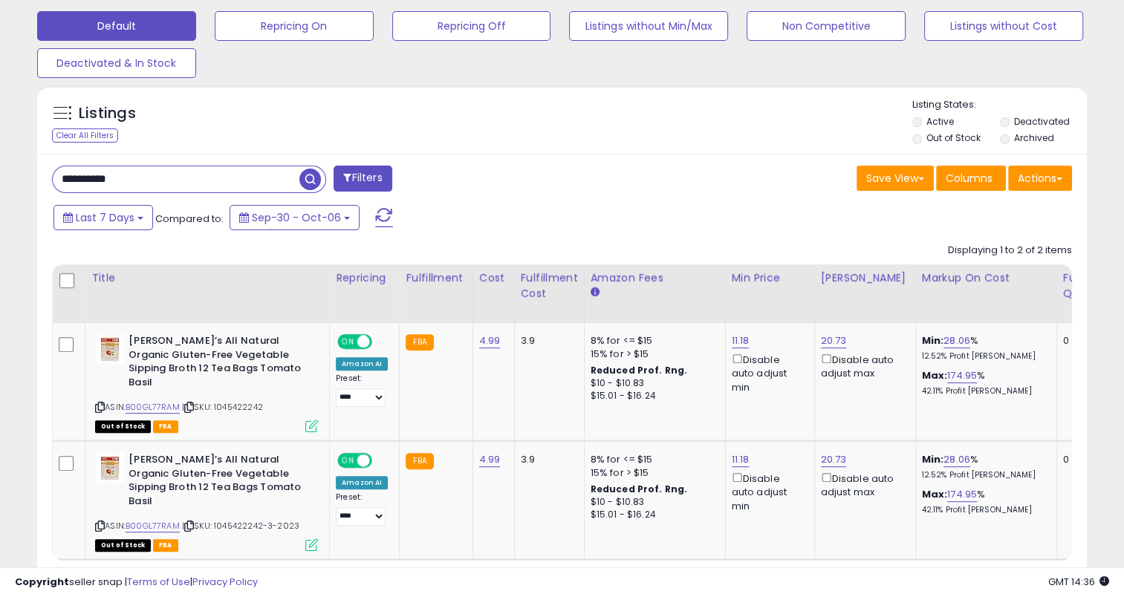
click at [316, 175] on span "button" at bounding box center [310, 180] width 22 height 22
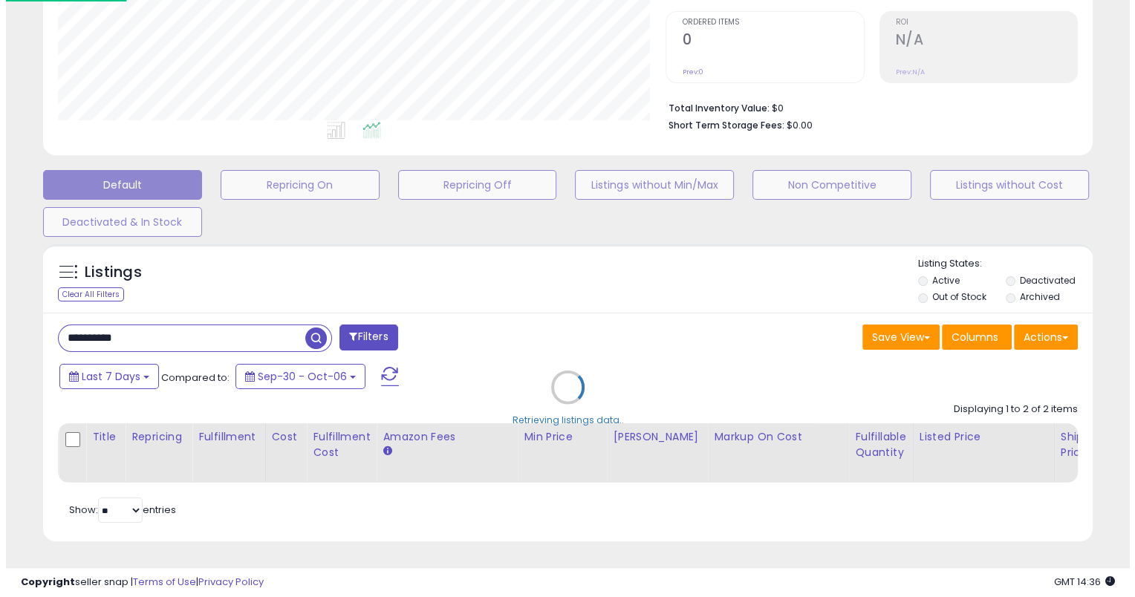
scroll to position [308, 0]
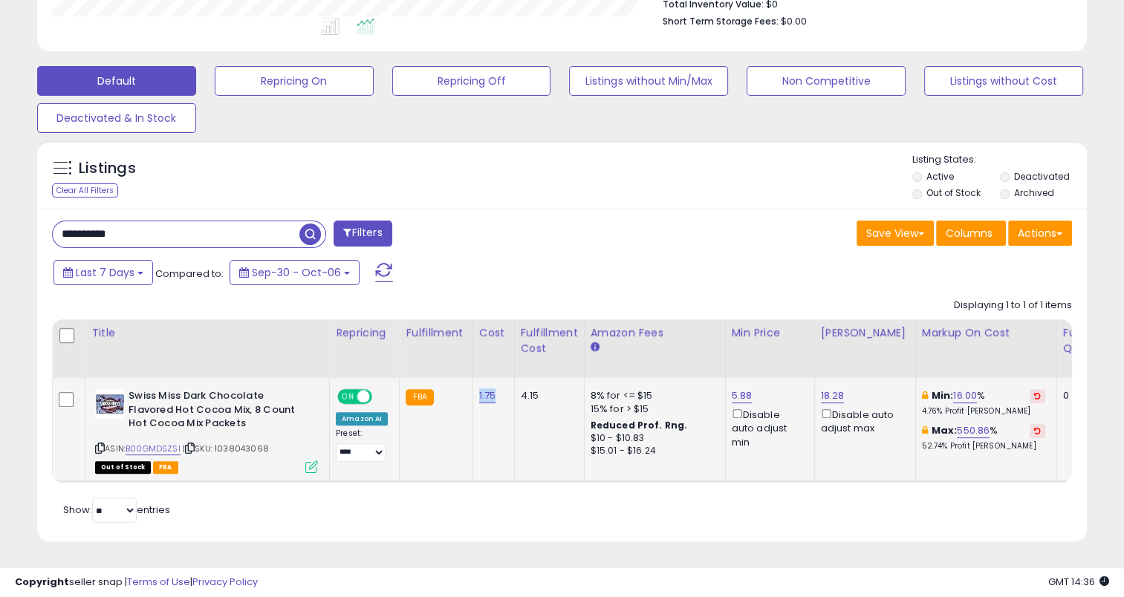
drag, startPoint x: 494, startPoint y: 386, endPoint x: 474, endPoint y: 387, distance: 20.1
click at [479, 389] on div "1.75" at bounding box center [491, 395] width 24 height 13
drag, startPoint x: 157, startPoint y: 221, endPoint x: 56, endPoint y: 228, distance: 101.2
click at [56, 228] on input "**********" at bounding box center [176, 234] width 247 height 26
paste input "text"
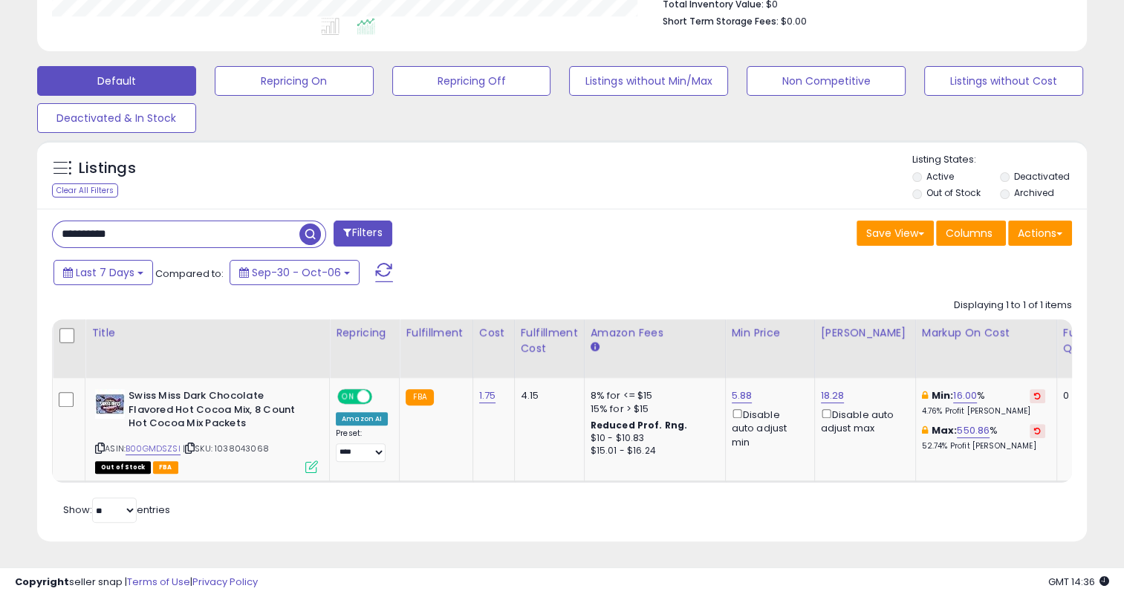
click at [304, 224] on span "button" at bounding box center [310, 235] width 22 height 22
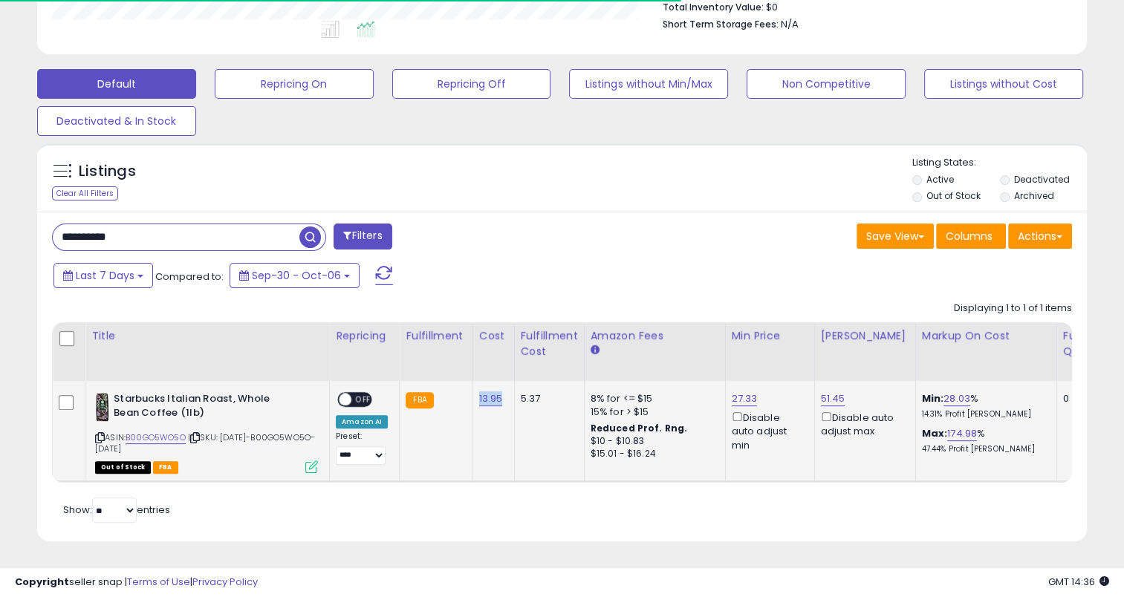
scroll to position [304, 607]
drag, startPoint x: 500, startPoint y: 390, endPoint x: 469, endPoint y: 390, distance: 30.4
click at [472, 390] on td "13.95" at bounding box center [493, 431] width 42 height 101
drag, startPoint x: 149, startPoint y: 226, endPoint x: 53, endPoint y: 226, distance: 95.1
click at [53, 226] on input "**********" at bounding box center [176, 237] width 247 height 26
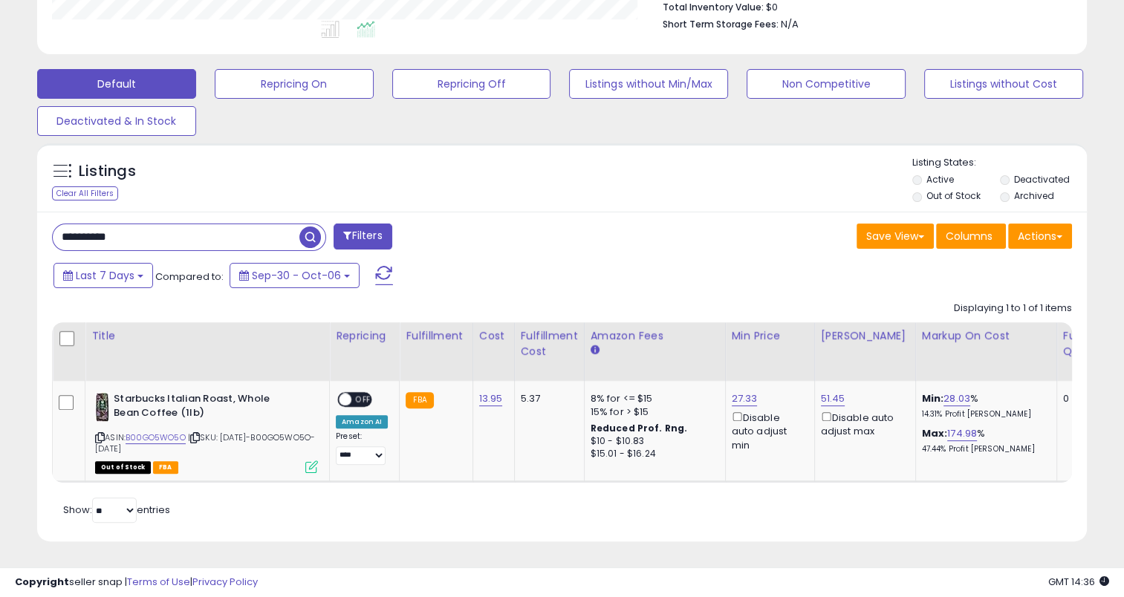
paste input "text"
click at [305, 227] on span "button" at bounding box center [310, 238] width 22 height 22
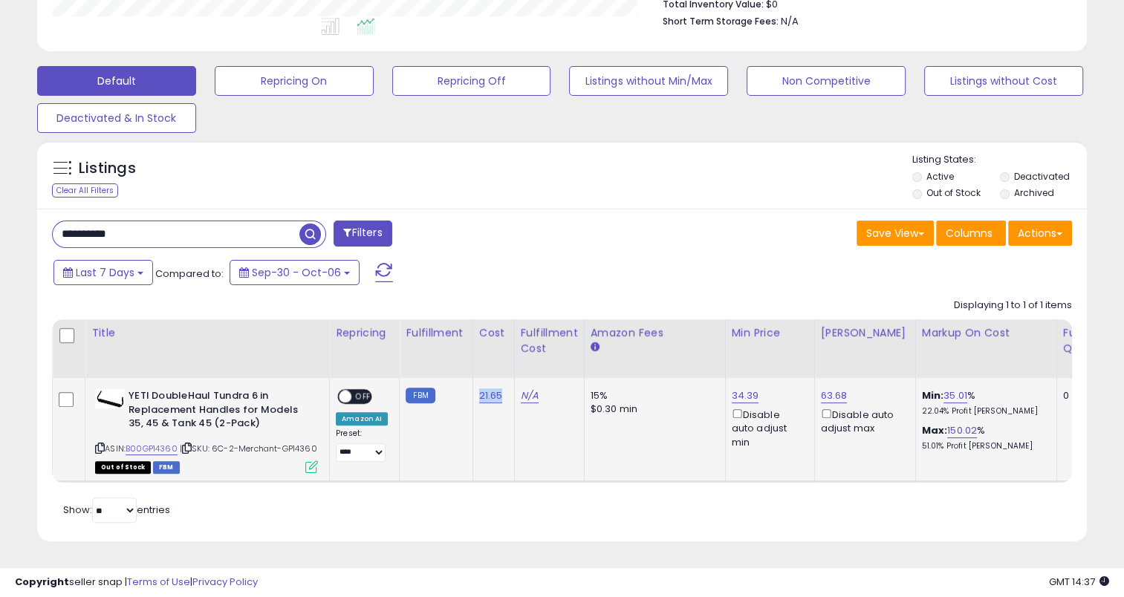
drag, startPoint x: 504, startPoint y: 379, endPoint x: 475, endPoint y: 380, distance: 29.0
click at [475, 380] on td "21.65" at bounding box center [493, 430] width 42 height 104
drag, startPoint x: 152, startPoint y: 206, endPoint x: 40, endPoint y: 210, distance: 112.2
click at [41, 221] on div "**********" at bounding box center [301, 236] width 521 height 30
paste input "text"
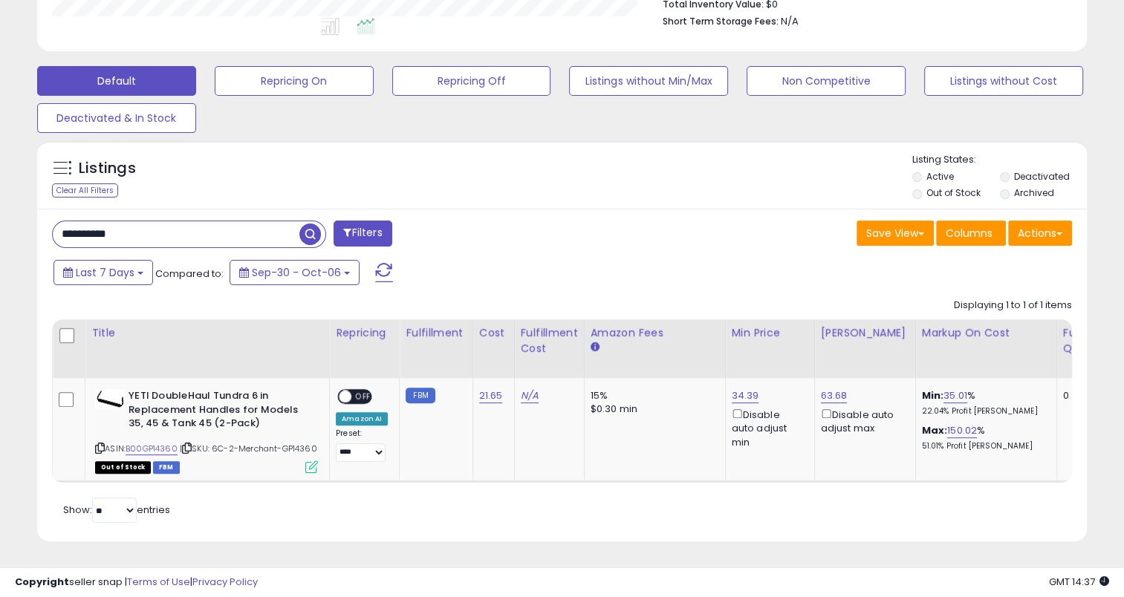
click at [310, 224] on span "button" at bounding box center [310, 235] width 22 height 22
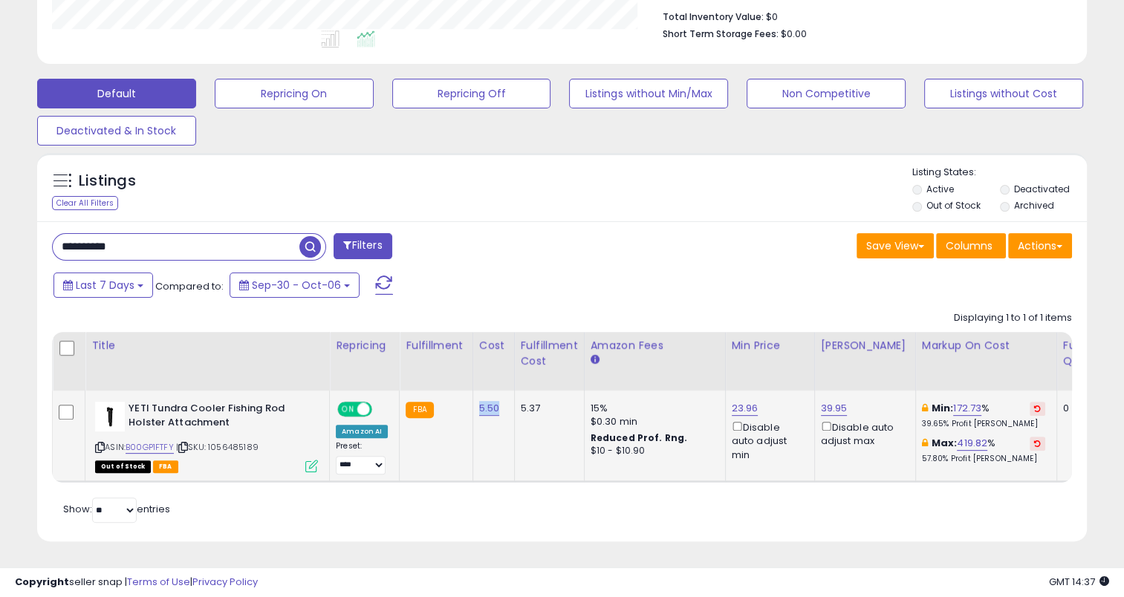
drag, startPoint x: 498, startPoint y: 404, endPoint x: 473, endPoint y: 400, distance: 25.5
click at [473, 400] on td "5.50" at bounding box center [493, 436] width 42 height 91
drag, startPoint x: 131, startPoint y: 237, endPoint x: 33, endPoint y: 237, distance: 98.0
click at [33, 237] on div "Listings Clear All Filters" at bounding box center [562, 353] width 1072 height 414
paste input "text"
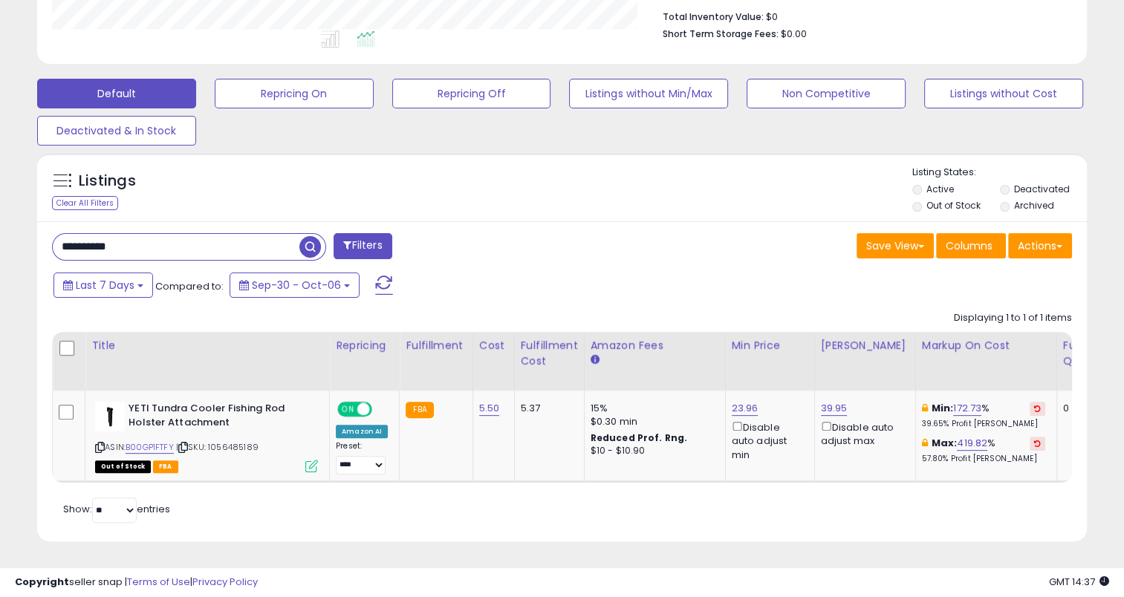
click at [317, 236] on span "button" at bounding box center [310, 247] width 22 height 22
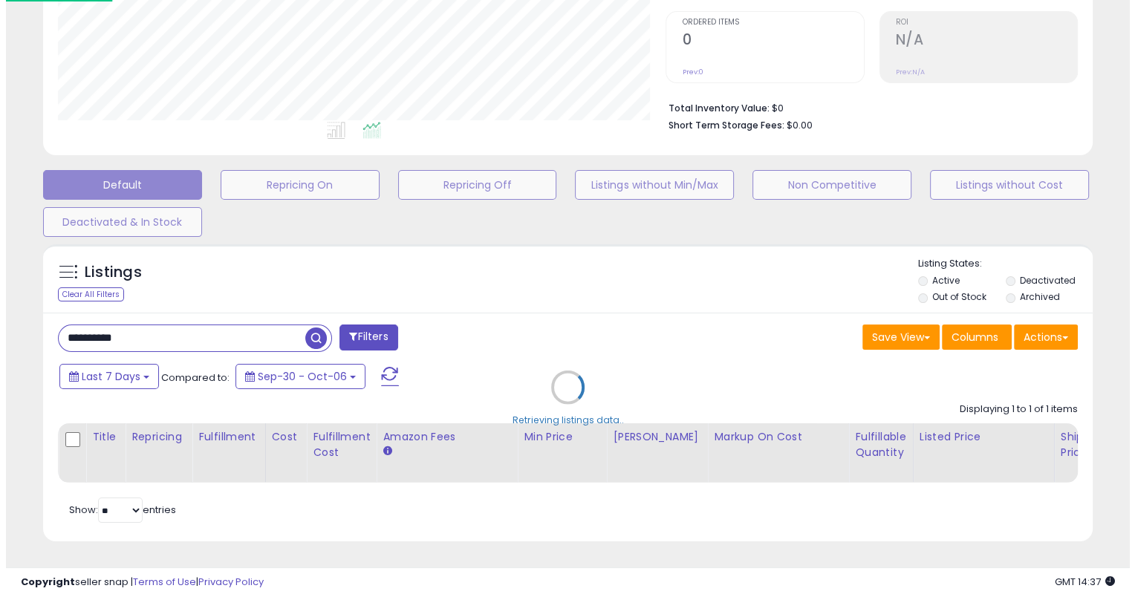
scroll to position [308, 0]
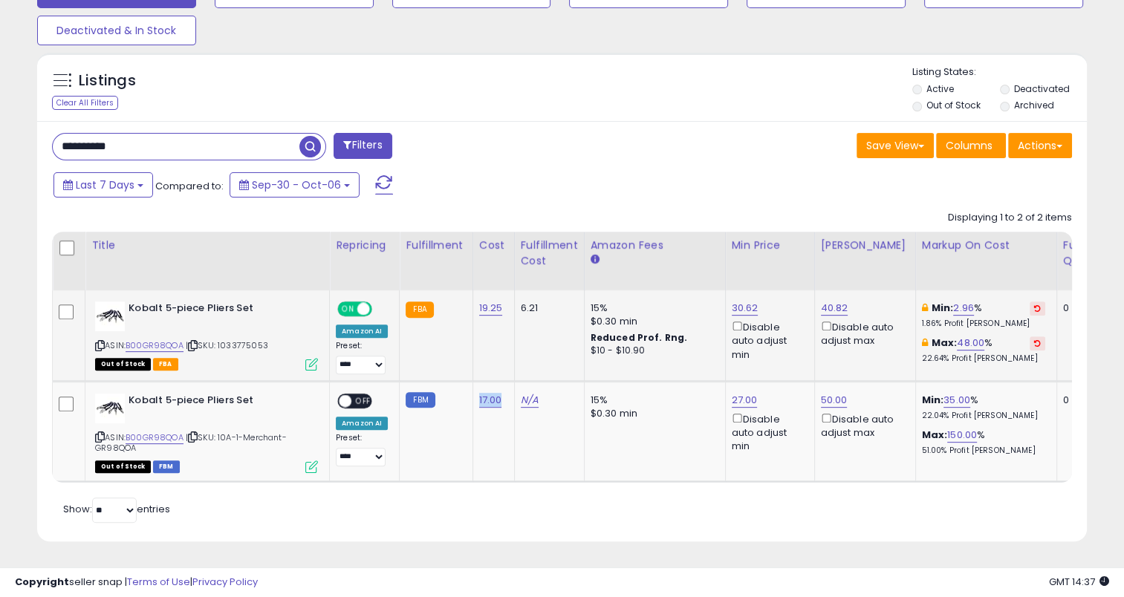
drag, startPoint x: 501, startPoint y: 392, endPoint x: 475, endPoint y: 359, distance: 41.3
click at [472, 391] on td "17.00" at bounding box center [493, 431] width 42 height 100
drag, startPoint x: 164, startPoint y: 140, endPoint x: 56, endPoint y: 146, distance: 107.9
click at [56, 146] on input "**********" at bounding box center [176, 147] width 247 height 26
paste input "text"
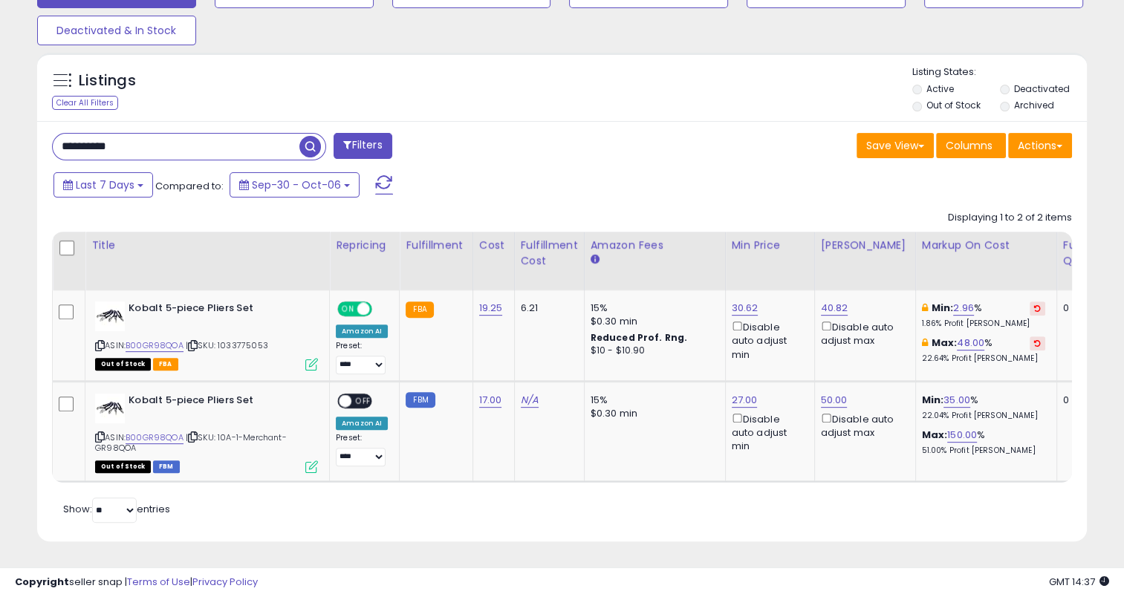
click at [313, 136] on span "button" at bounding box center [310, 147] width 22 height 22
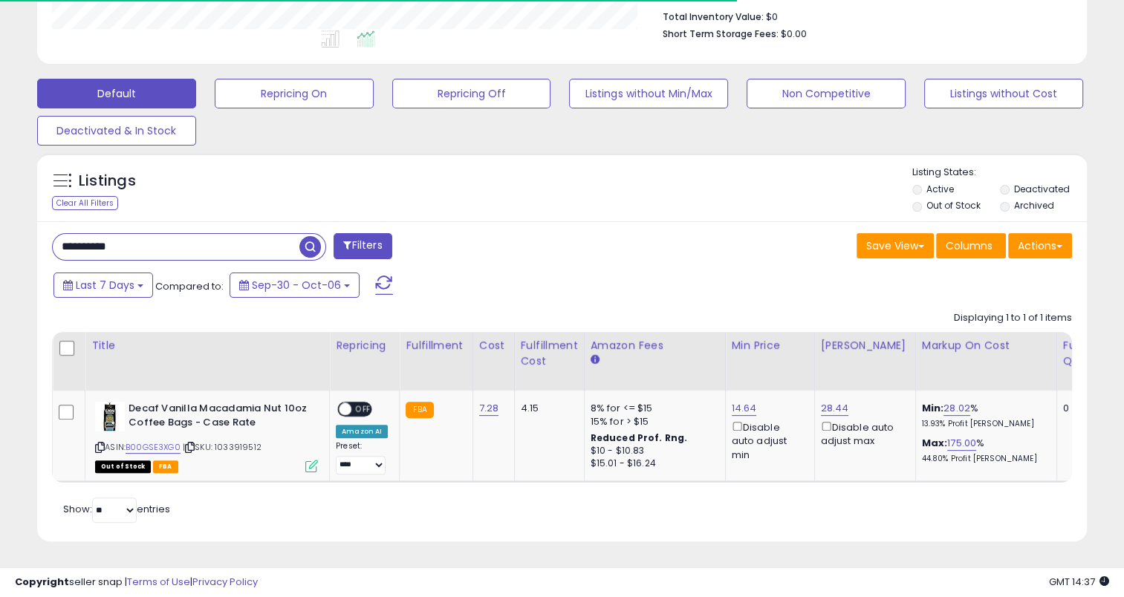
scroll to position [399, 0]
drag, startPoint x: 498, startPoint y: 400, endPoint x: 475, endPoint y: 379, distance: 30.0
click at [474, 398] on td "7.28" at bounding box center [493, 436] width 42 height 91
drag, startPoint x: 140, startPoint y: 241, endPoint x: 45, endPoint y: 238, distance: 95.1
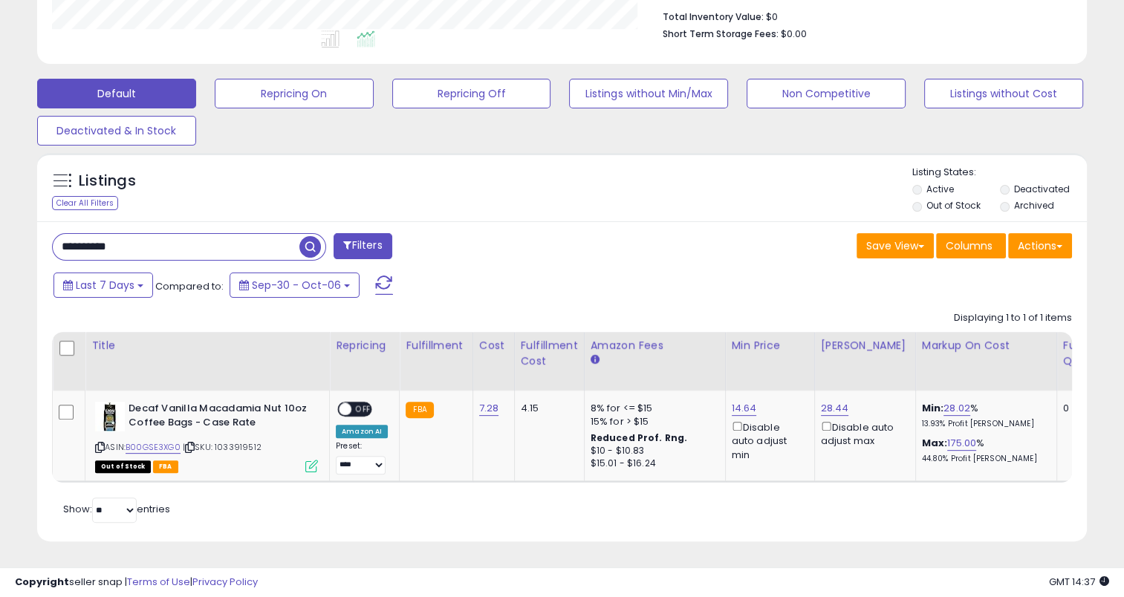
click at [41, 240] on div "**********" at bounding box center [301, 248] width 521 height 30
paste input "text"
click at [311, 236] on span "button" at bounding box center [310, 247] width 22 height 22
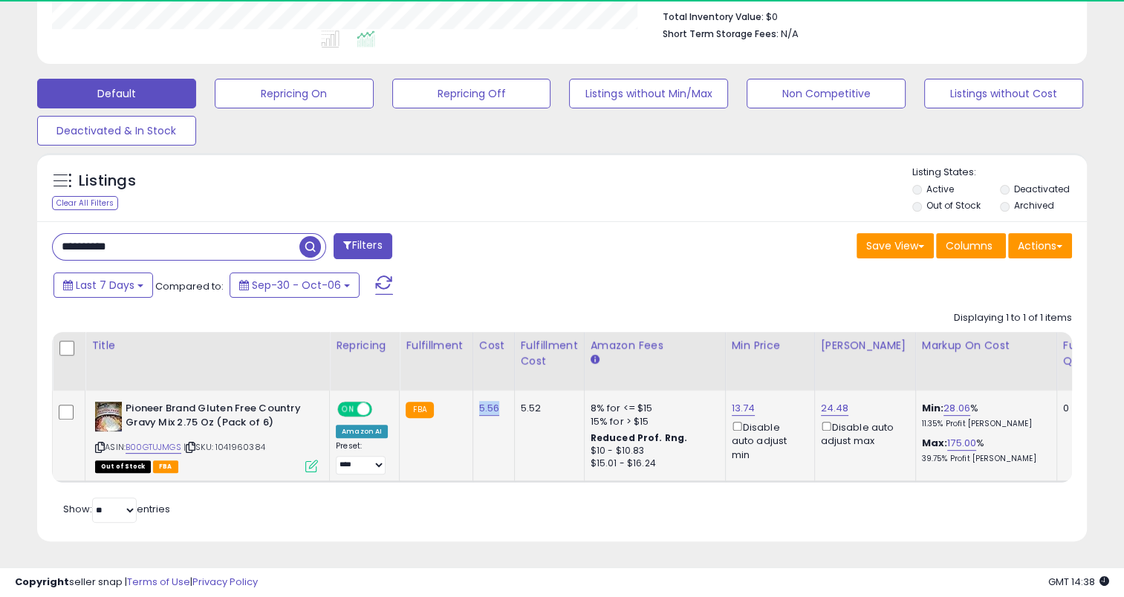
scroll to position [304, 607]
drag, startPoint x: 487, startPoint y: 400, endPoint x: 472, endPoint y: 400, distance: 14.9
click at [472, 400] on td "5.56" at bounding box center [493, 436] width 42 height 91
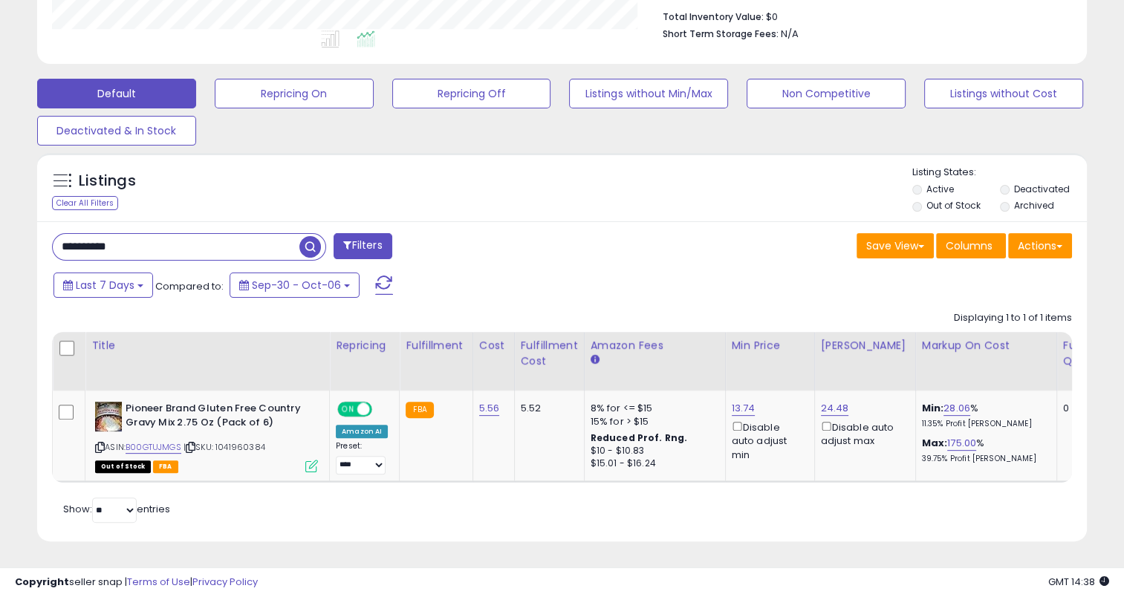
drag, startPoint x: 155, startPoint y: 240, endPoint x: 43, endPoint y: 244, distance: 112.2
click at [43, 244] on div "**********" at bounding box center [301, 248] width 521 height 30
paste input "text"
click at [312, 236] on span "button" at bounding box center [310, 247] width 22 height 22
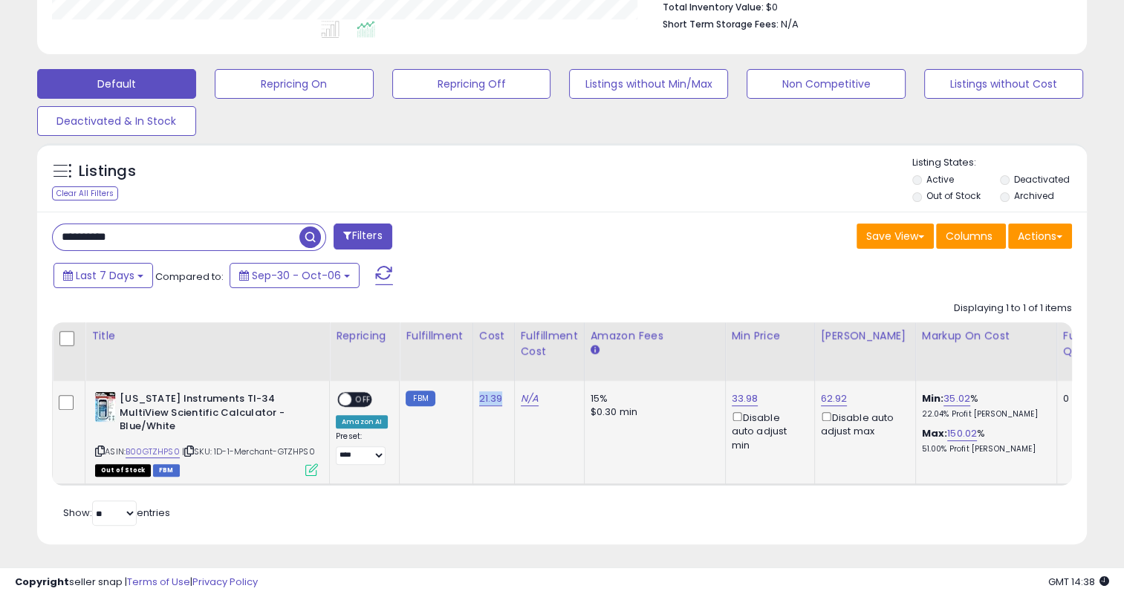
drag, startPoint x: 501, startPoint y: 400, endPoint x: 474, endPoint y: 401, distance: 27.5
click at [474, 401] on td "21.39" at bounding box center [493, 433] width 42 height 104
drag, startPoint x: 149, startPoint y: 233, endPoint x: 40, endPoint y: 235, distance: 108.4
click at [41, 235] on div "**********" at bounding box center [301, 239] width 521 height 30
paste input "text"
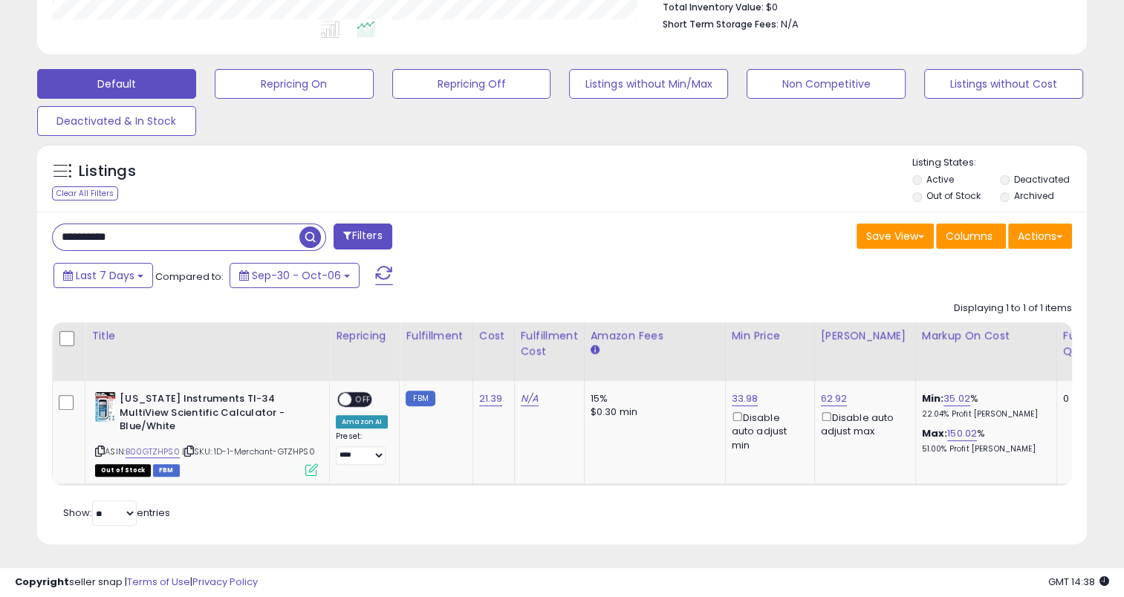
click at [312, 235] on span "button" at bounding box center [310, 238] width 22 height 22
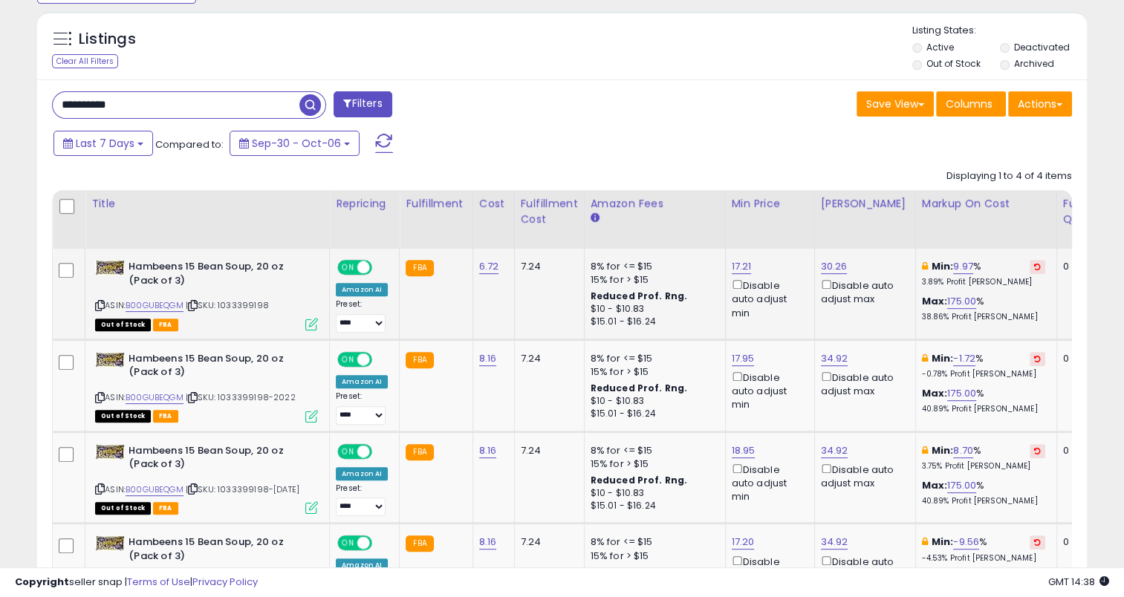
scroll to position [605, 0]
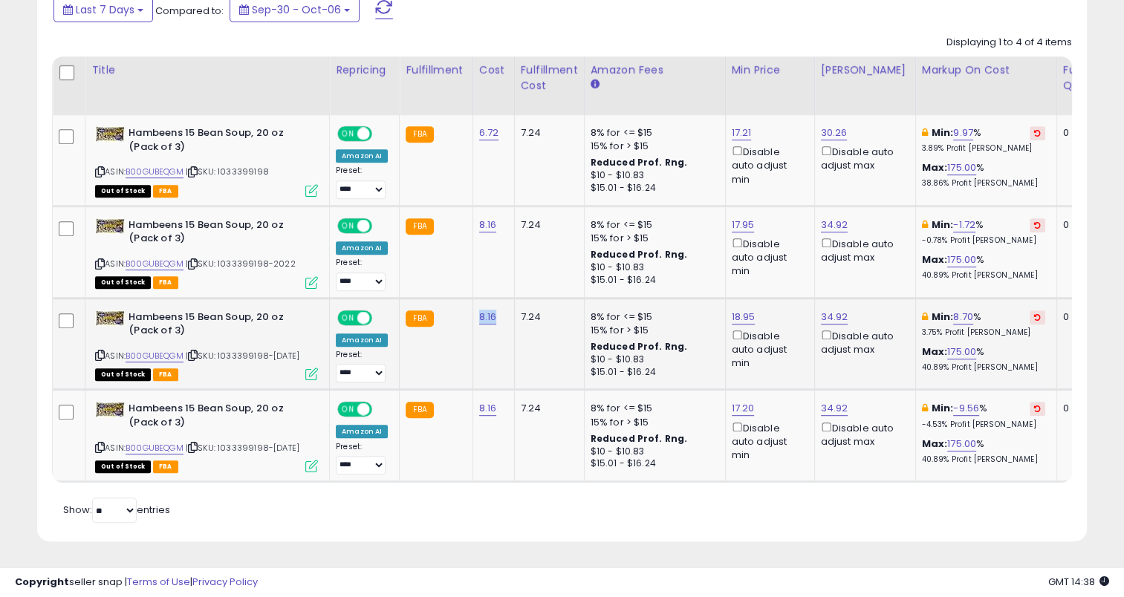
drag, startPoint x: 501, startPoint y: 303, endPoint x: 469, endPoint y: 302, distance: 31.2
click at [472, 302] on td "8.16" at bounding box center [493, 344] width 42 height 92
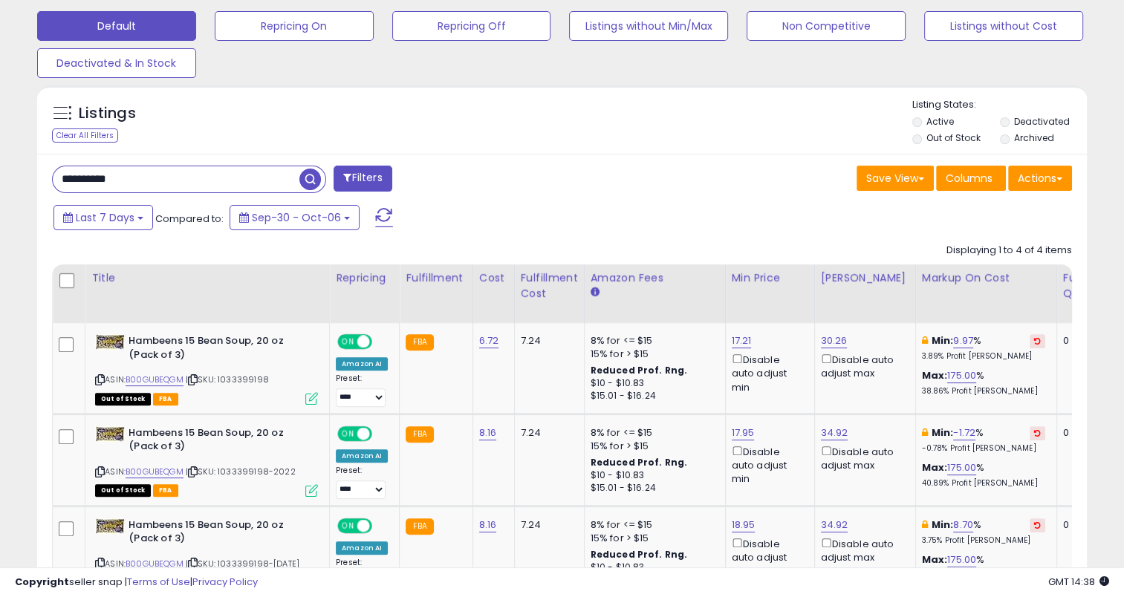
drag, startPoint x: 163, startPoint y: 177, endPoint x: 37, endPoint y: 183, distance: 126.4
click at [37, 183] on div "**********" at bounding box center [561, 452] width 1049 height 596
click at [303, 178] on span "button" at bounding box center [310, 180] width 22 height 22
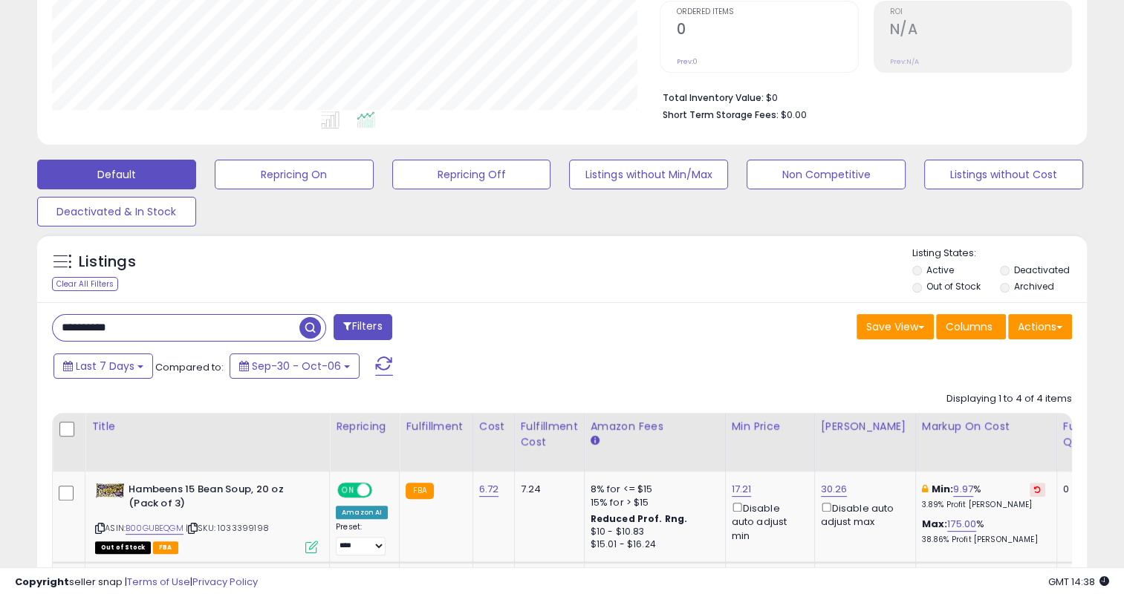
scroll to position [304, 607]
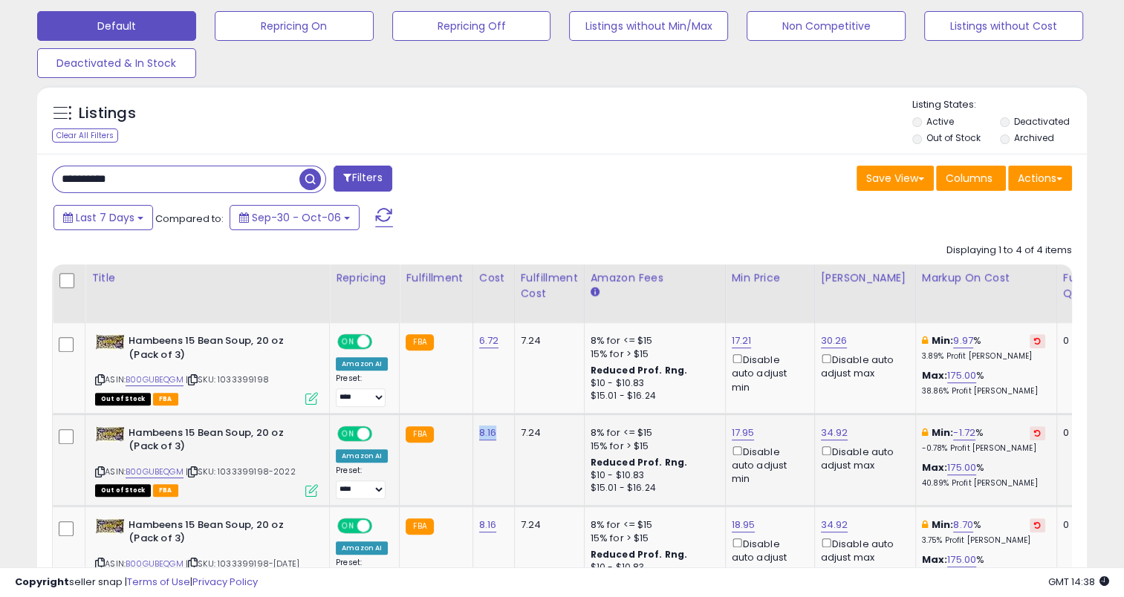
drag, startPoint x: 501, startPoint y: 434, endPoint x: 474, endPoint y: 435, distance: 26.7
click at [474, 435] on td "8.16" at bounding box center [493, 460] width 42 height 92
drag, startPoint x: 151, startPoint y: 179, endPoint x: 56, endPoint y: 189, distance: 95.5
click at [56, 189] on input "**********" at bounding box center [176, 179] width 247 height 26
paste input "text"
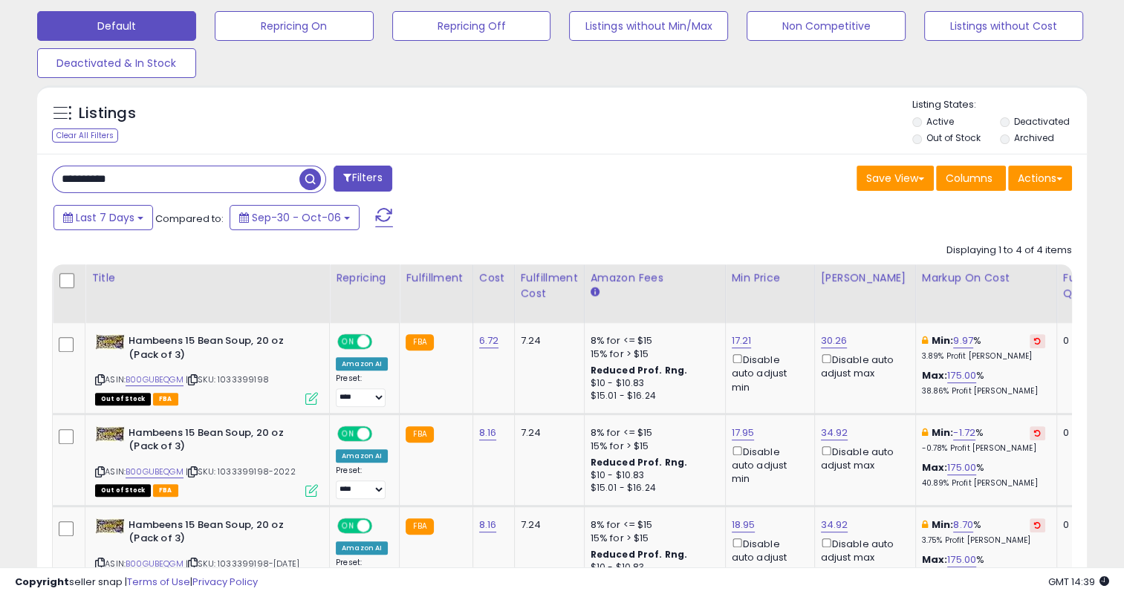
click at [302, 175] on span "button" at bounding box center [310, 180] width 22 height 22
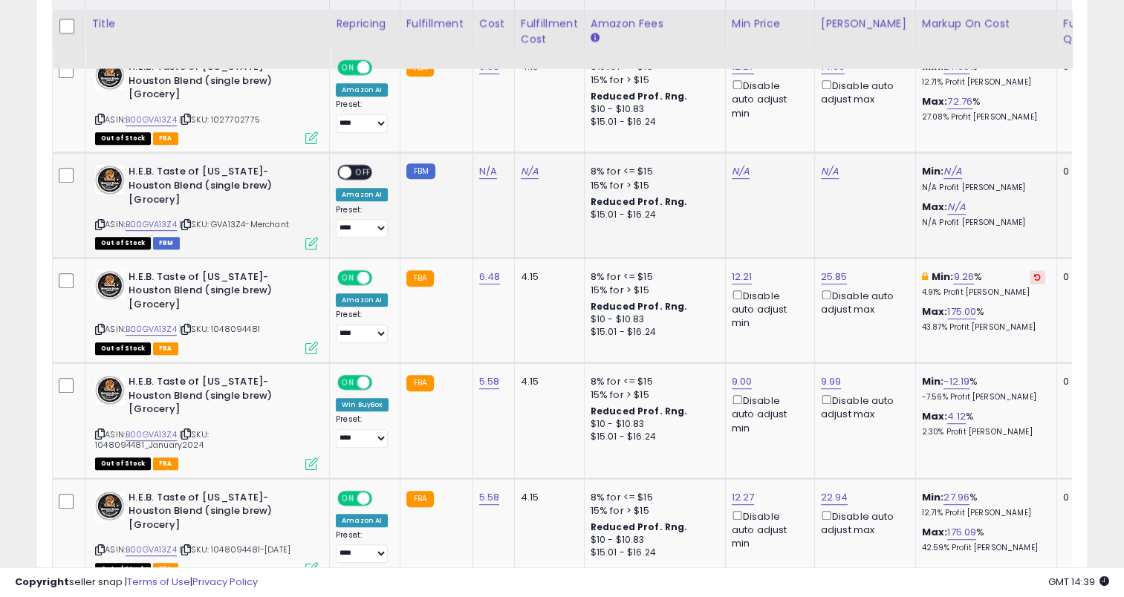
scroll to position [754, 0]
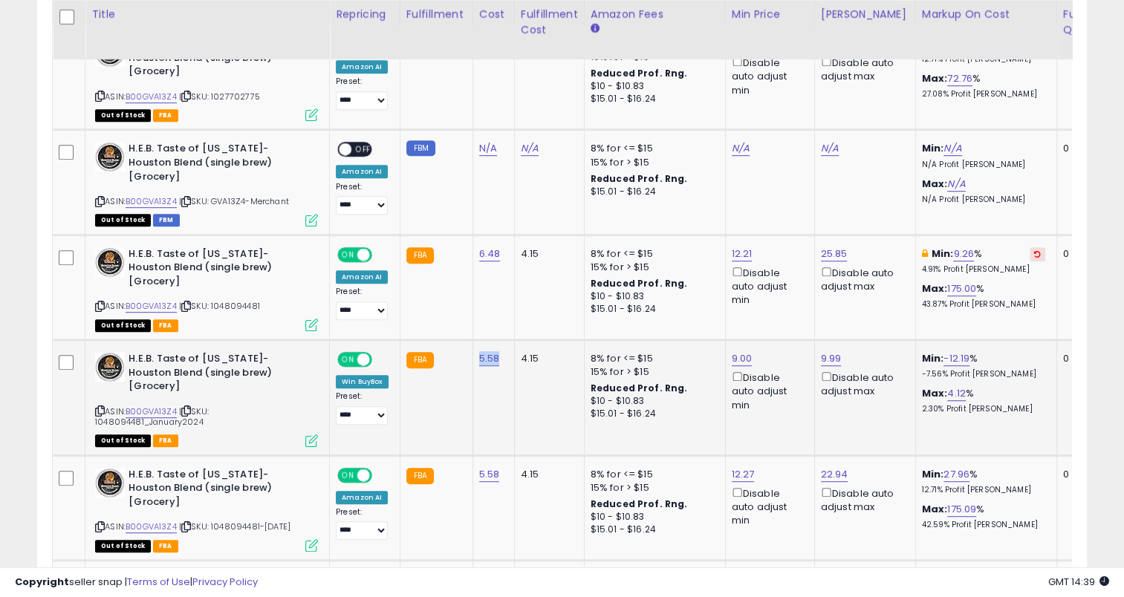
drag, startPoint x: 503, startPoint y: 316, endPoint x: 472, endPoint y: 313, distance: 30.5
click at [472, 340] on td "5.58" at bounding box center [493, 398] width 42 height 116
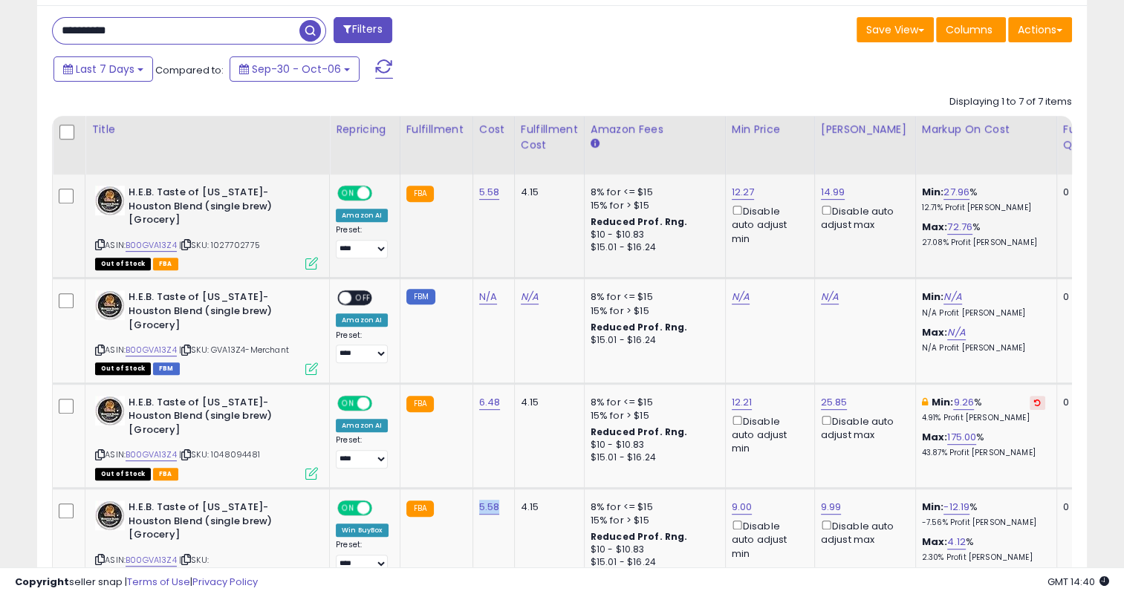
scroll to position [382, 0]
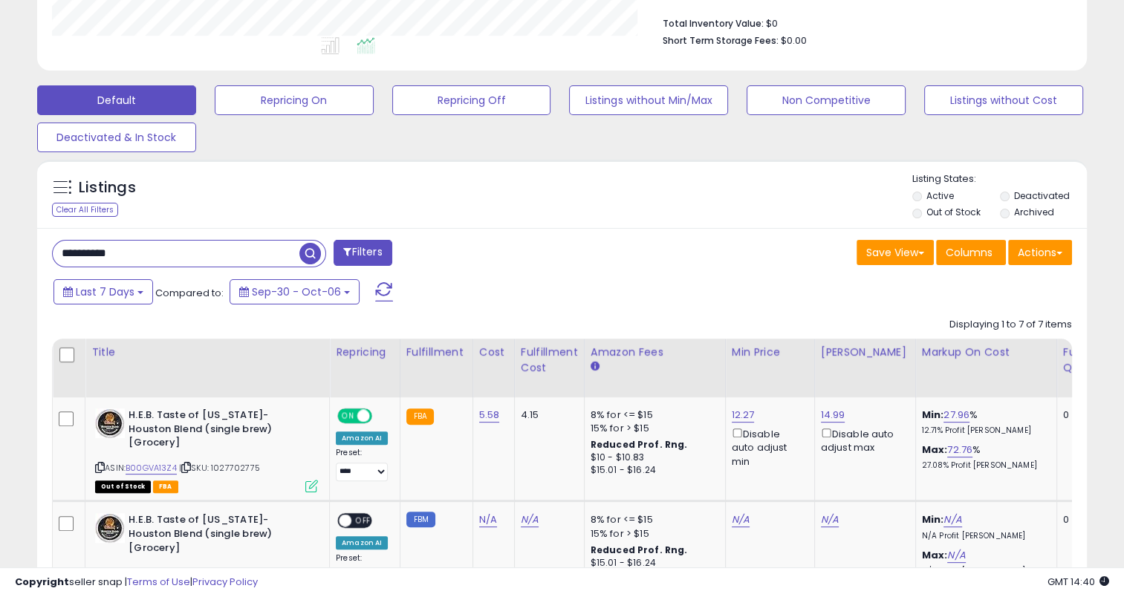
drag, startPoint x: 143, startPoint y: 255, endPoint x: 25, endPoint y: 252, distance: 118.9
click at [25, 252] on div "**********" at bounding box center [561, 451] width 1109 height 1540
paste input "text"
click at [307, 253] on span "button" at bounding box center [310, 254] width 22 height 22
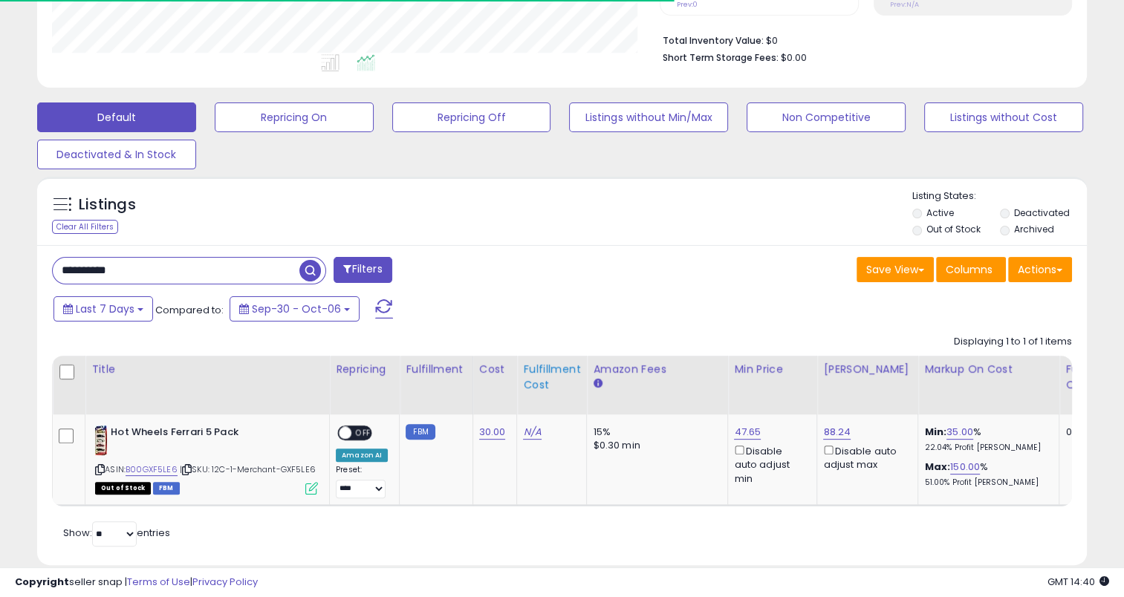
scroll to position [407, 0]
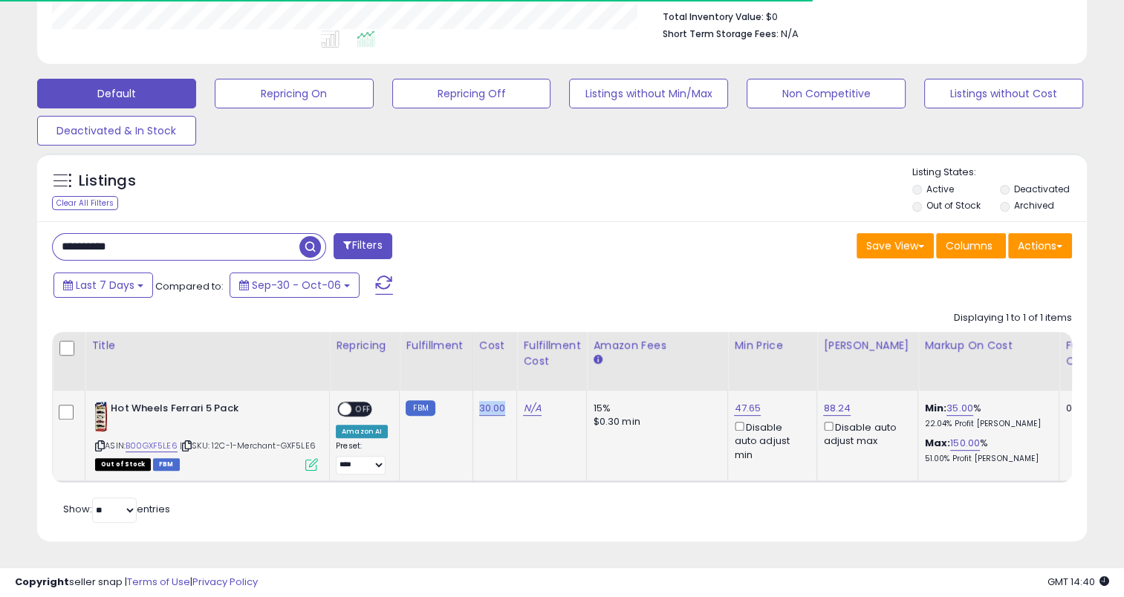
drag, startPoint x: 508, startPoint y: 388, endPoint x: 475, endPoint y: 380, distance: 34.2
click at [475, 391] on td "30.00" at bounding box center [494, 436] width 45 height 91
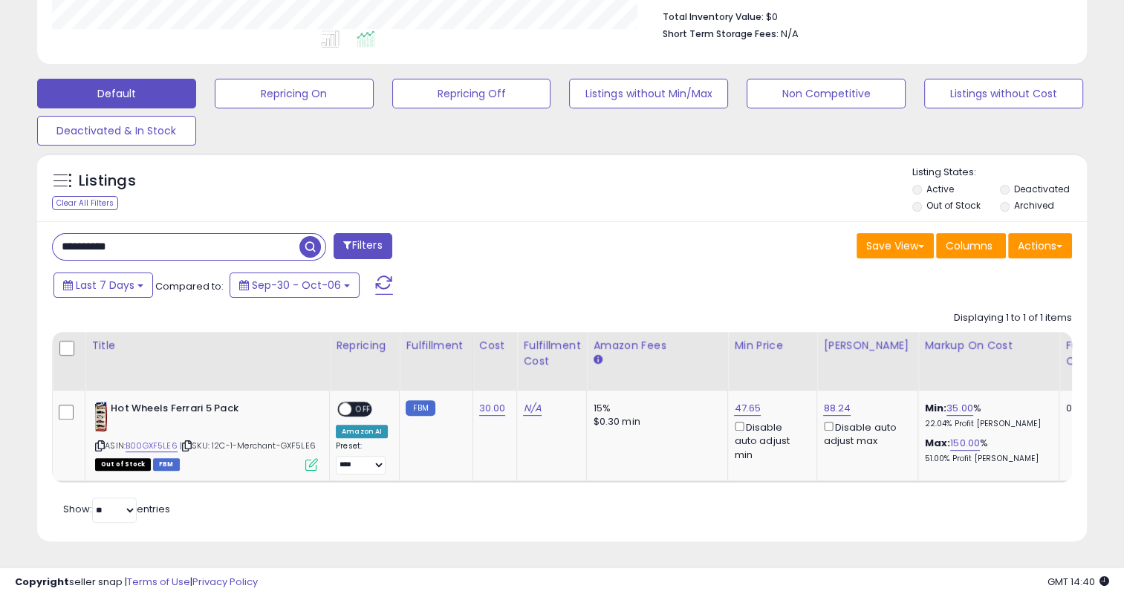
drag, startPoint x: 144, startPoint y: 226, endPoint x: 24, endPoint y: 232, distance: 120.5
click at [24, 232] on div "**********" at bounding box center [561, 117] width 1109 height 886
paste input "text"
click at [318, 236] on span "button" at bounding box center [310, 247] width 22 height 22
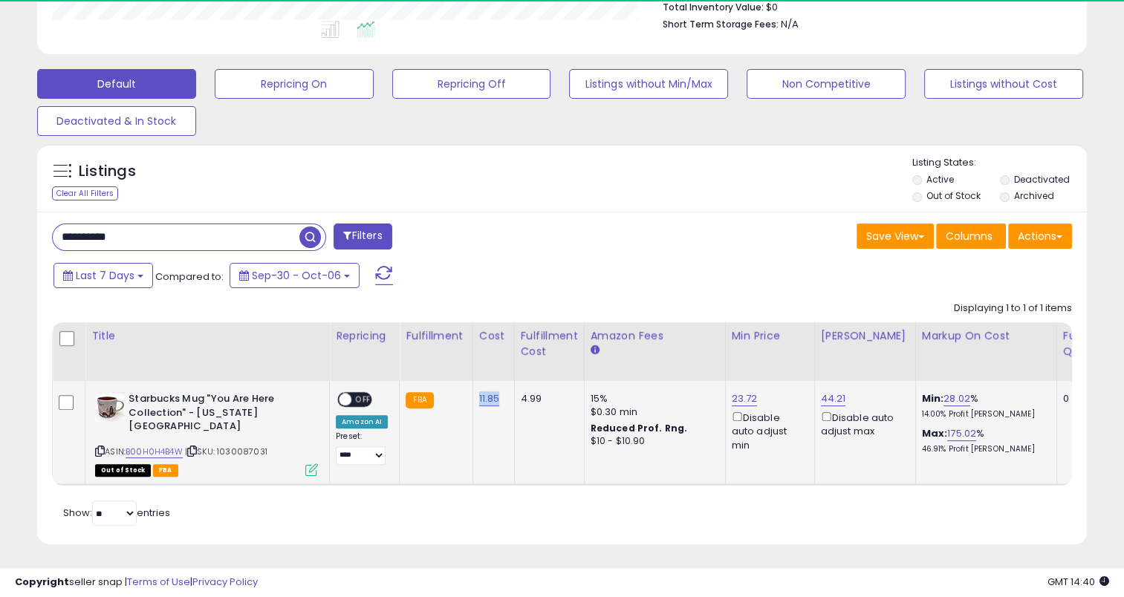
drag, startPoint x: 497, startPoint y: 398, endPoint x: 475, endPoint y: 401, distance: 22.5
click at [475, 401] on td "11.85" at bounding box center [493, 433] width 42 height 104
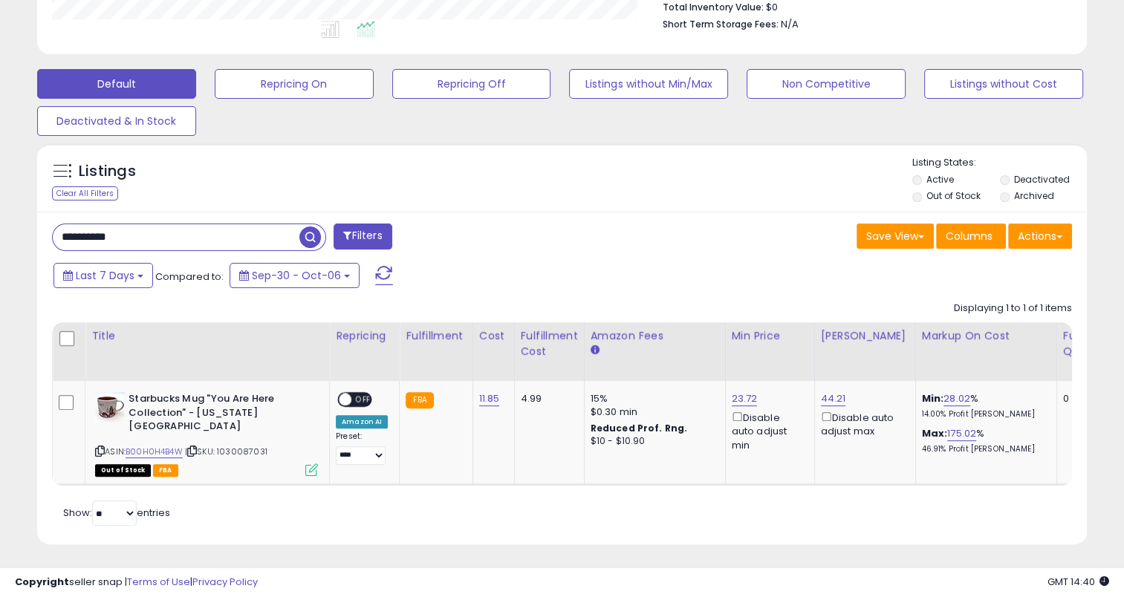
drag, startPoint x: 159, startPoint y: 244, endPoint x: 48, endPoint y: 247, distance: 111.5
click at [48, 247] on div "**********" at bounding box center [301, 239] width 521 height 30
paste input "text"
click at [316, 235] on span "button" at bounding box center [310, 238] width 22 height 22
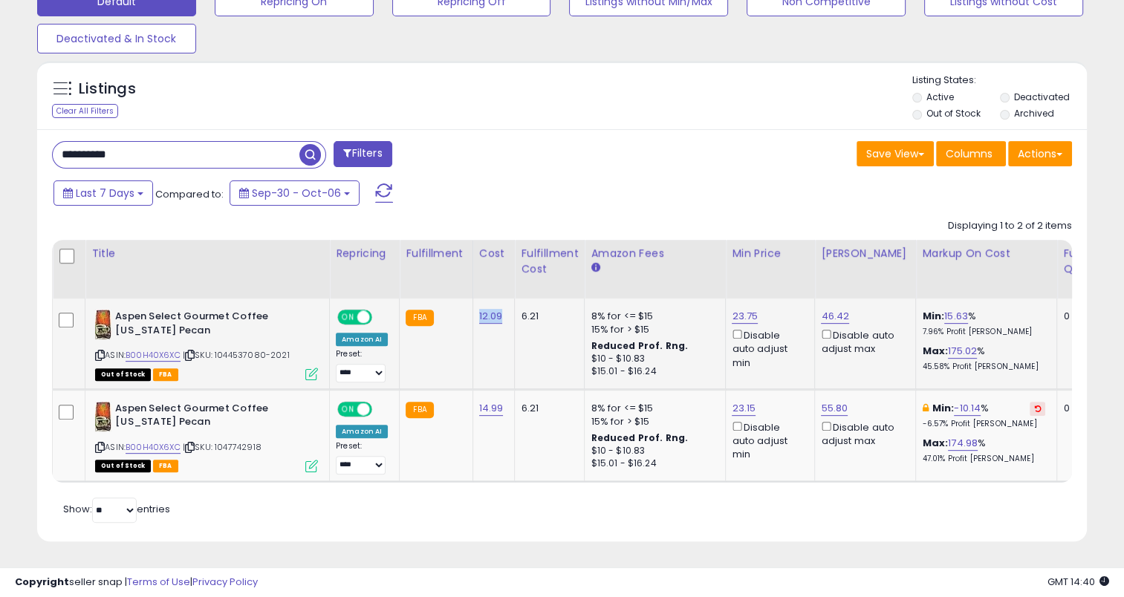
drag, startPoint x: 502, startPoint y: 308, endPoint x: 473, endPoint y: 307, distance: 29.0
click at [473, 307] on td "12.09" at bounding box center [493, 344] width 42 height 91
drag, startPoint x: 502, startPoint y: 399, endPoint x: 472, endPoint y: 399, distance: 29.7
click at [472, 399] on td "14.99" at bounding box center [493, 435] width 42 height 92
drag, startPoint x: 172, startPoint y: 143, endPoint x: 39, endPoint y: 146, distance: 133.7
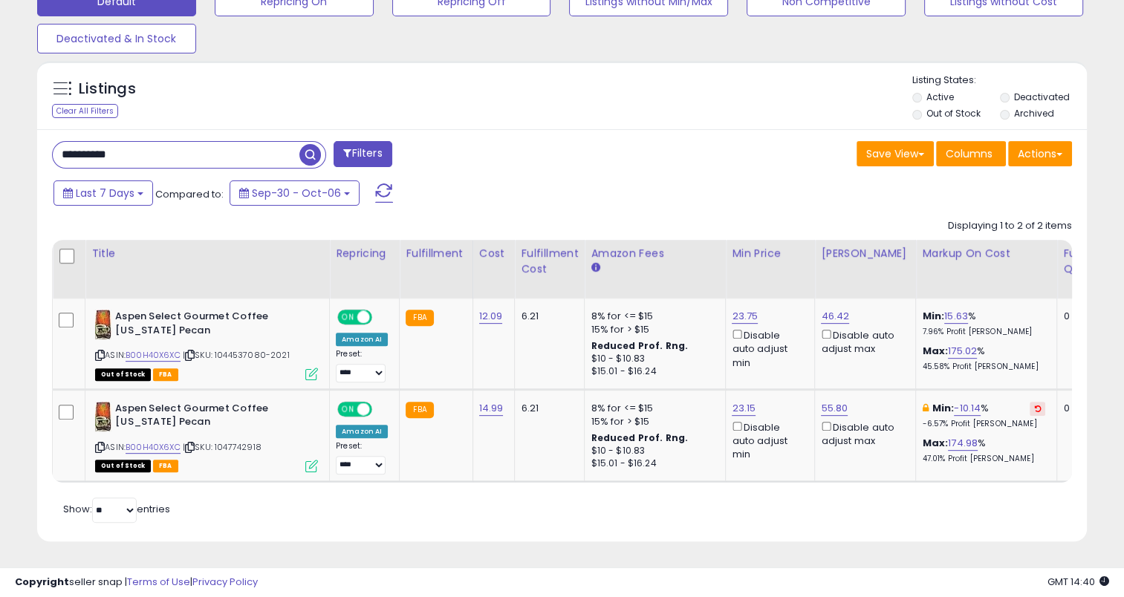
click at [37, 149] on div "**********" at bounding box center [561, 335] width 1049 height 412
paste input "text"
click at [313, 144] on span "button" at bounding box center [310, 155] width 22 height 22
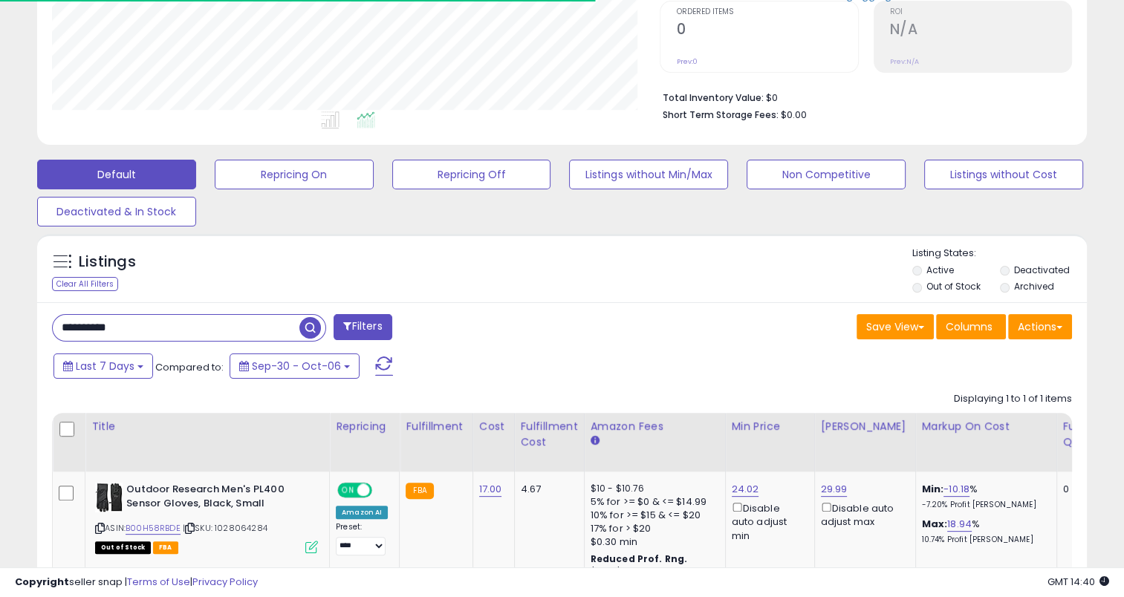
scroll to position [382, 0]
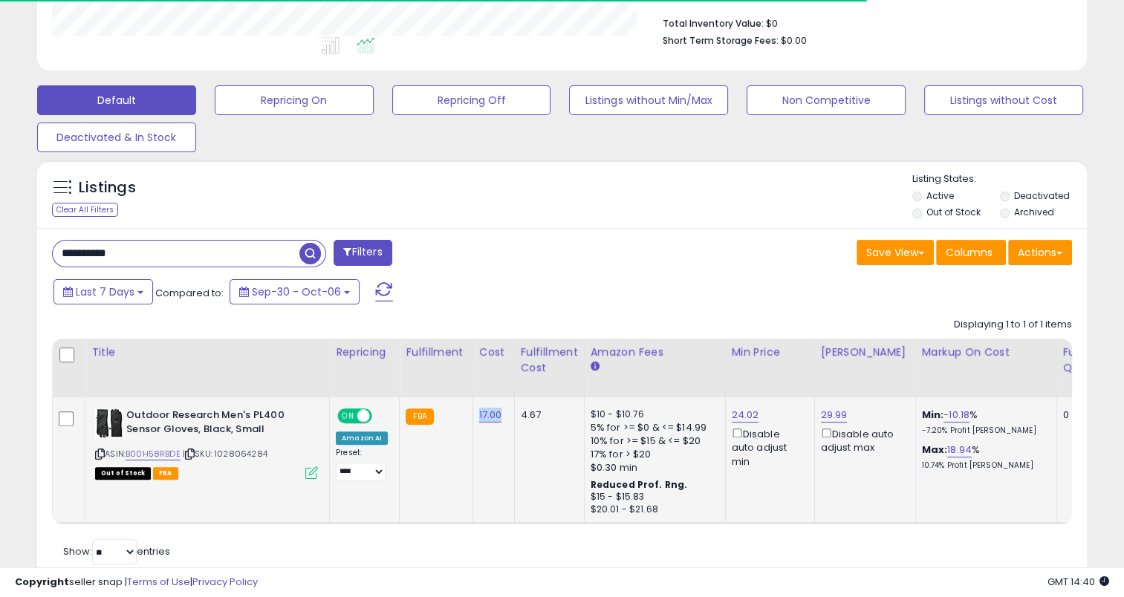
drag, startPoint x: 495, startPoint y: 418, endPoint x: 472, endPoint y: 422, distance: 23.3
click at [472, 422] on td "17.00" at bounding box center [493, 460] width 42 height 126
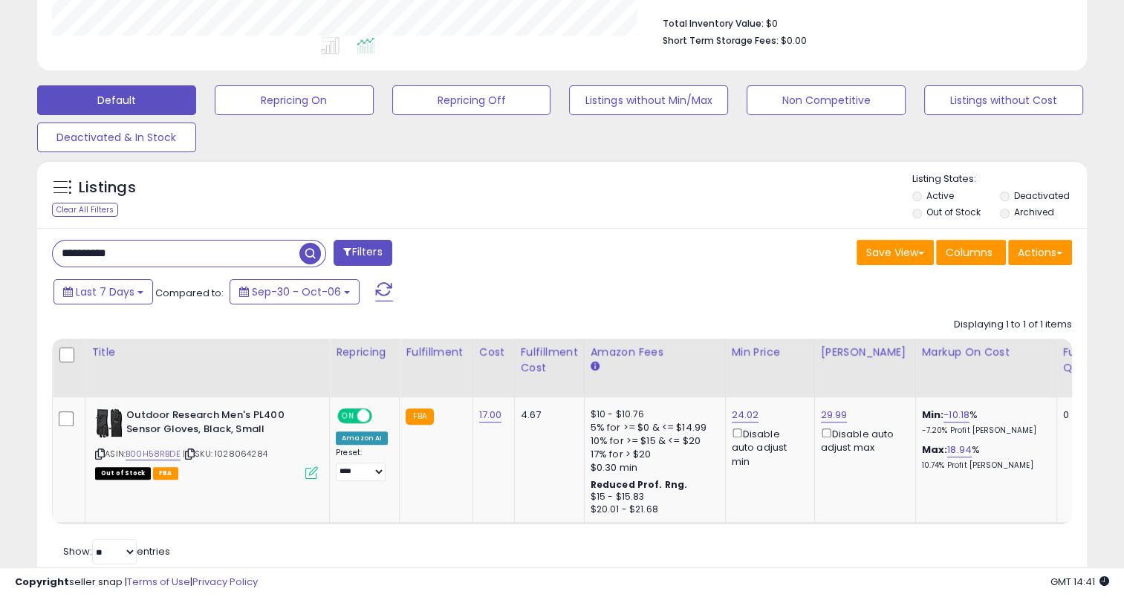
drag, startPoint x: 156, startPoint y: 252, endPoint x: 51, endPoint y: 250, distance: 104.7
click at [52, 250] on div "**********" at bounding box center [189, 253] width 274 height 27
paste
click at [316, 250] on span "button" at bounding box center [310, 254] width 22 height 22
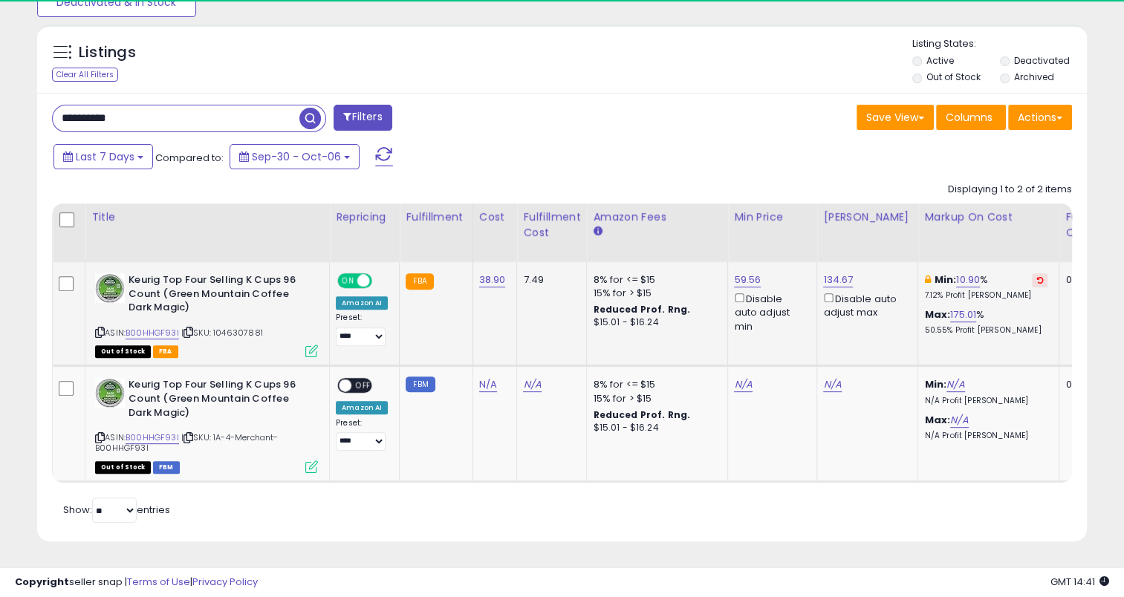
scroll to position [742339, 742036]
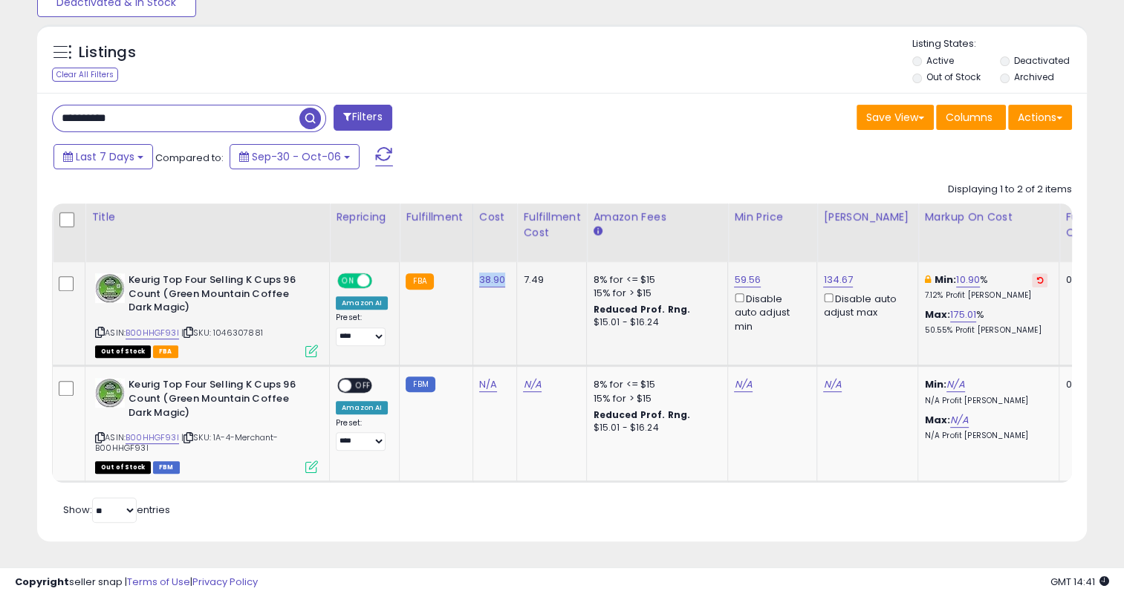
drag, startPoint x: 506, startPoint y: 270, endPoint x: 472, endPoint y: 268, distance: 34.2
click at [472, 268] on td "38.90" at bounding box center [494, 314] width 45 height 104
drag, startPoint x: 154, startPoint y: 107, endPoint x: 33, endPoint y: 112, distance: 120.4
click at [30, 115] on div "Listings Clear All Filters" at bounding box center [562, 288] width 1072 height 543
click at [309, 108] on span "button" at bounding box center [310, 119] width 22 height 22
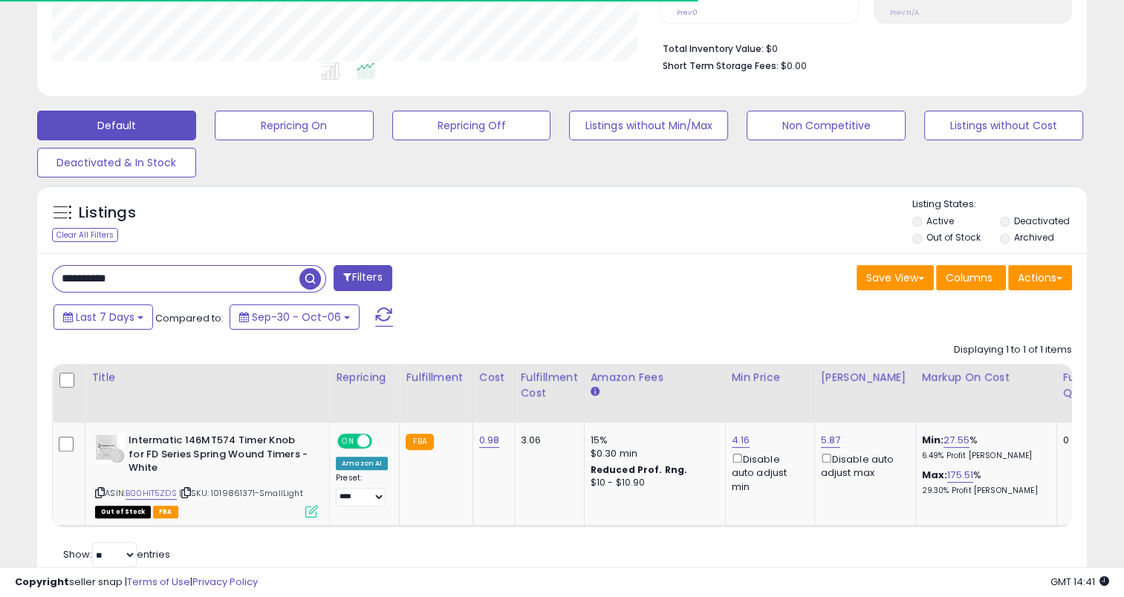
scroll to position [412, 0]
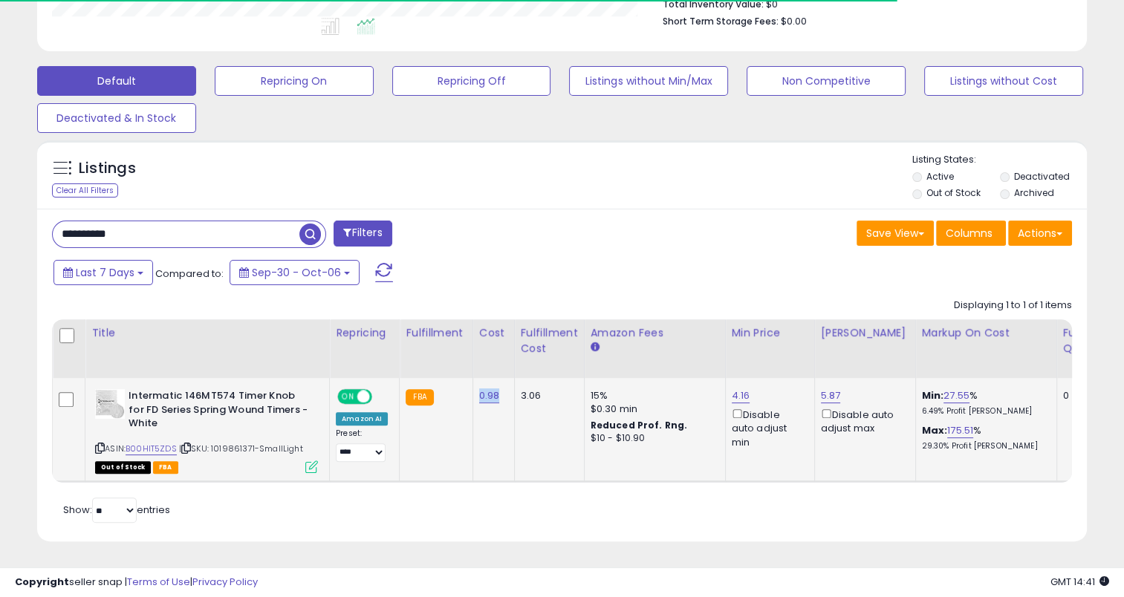
drag, startPoint x: 497, startPoint y: 389, endPoint x: 475, endPoint y: 388, distance: 21.5
click at [475, 388] on td "0.98" at bounding box center [493, 430] width 42 height 104
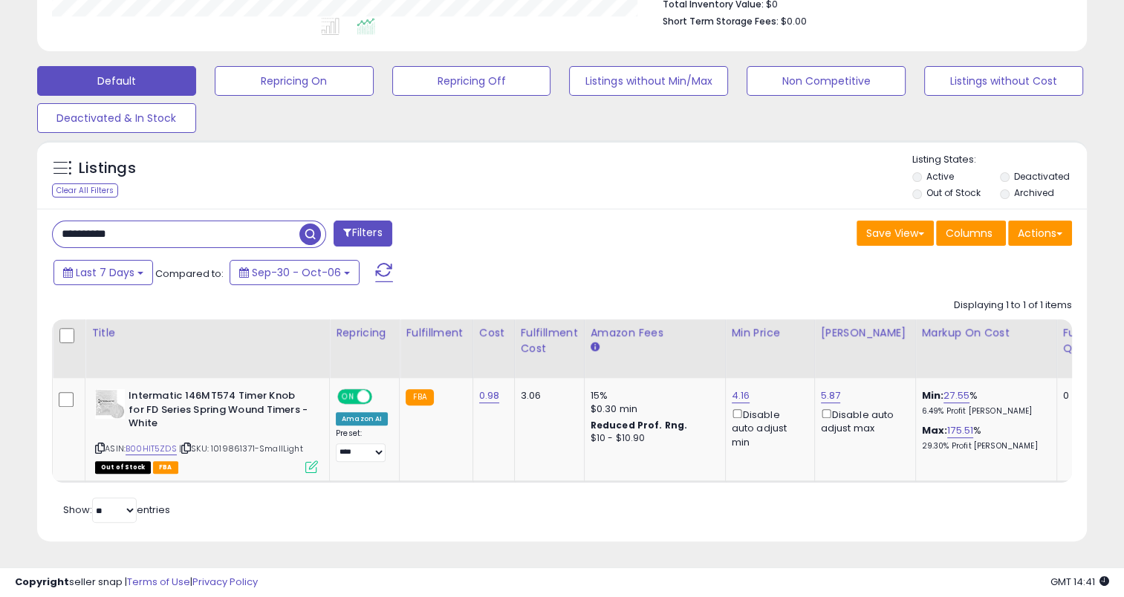
drag, startPoint x: 152, startPoint y: 227, endPoint x: 50, endPoint y: 235, distance: 102.1
click at [50, 235] on div "**********" at bounding box center [301, 236] width 521 height 30
click at [304, 224] on span "button" at bounding box center [310, 235] width 22 height 22
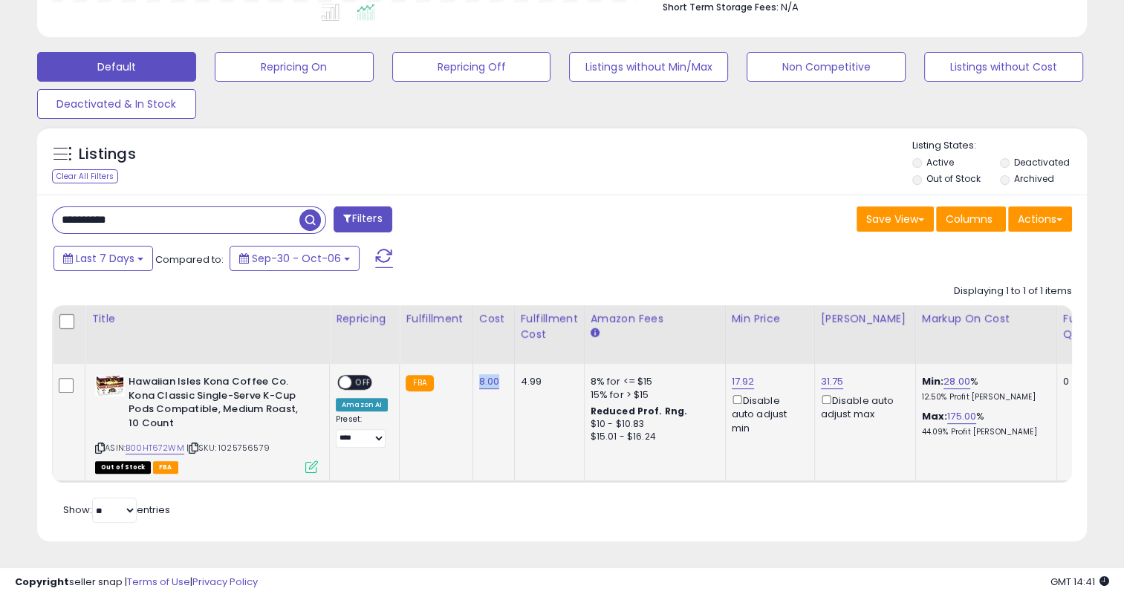
drag, startPoint x: 499, startPoint y: 374, endPoint x: 469, endPoint y: 374, distance: 29.7
click at [472, 374] on td "8.00" at bounding box center [493, 422] width 42 height 117
drag, startPoint x: 122, startPoint y: 214, endPoint x: 55, endPoint y: 218, distance: 67.0
click at [55, 218] on input "**********" at bounding box center [176, 220] width 247 height 26
click at [315, 209] on span "button" at bounding box center [310, 220] width 22 height 22
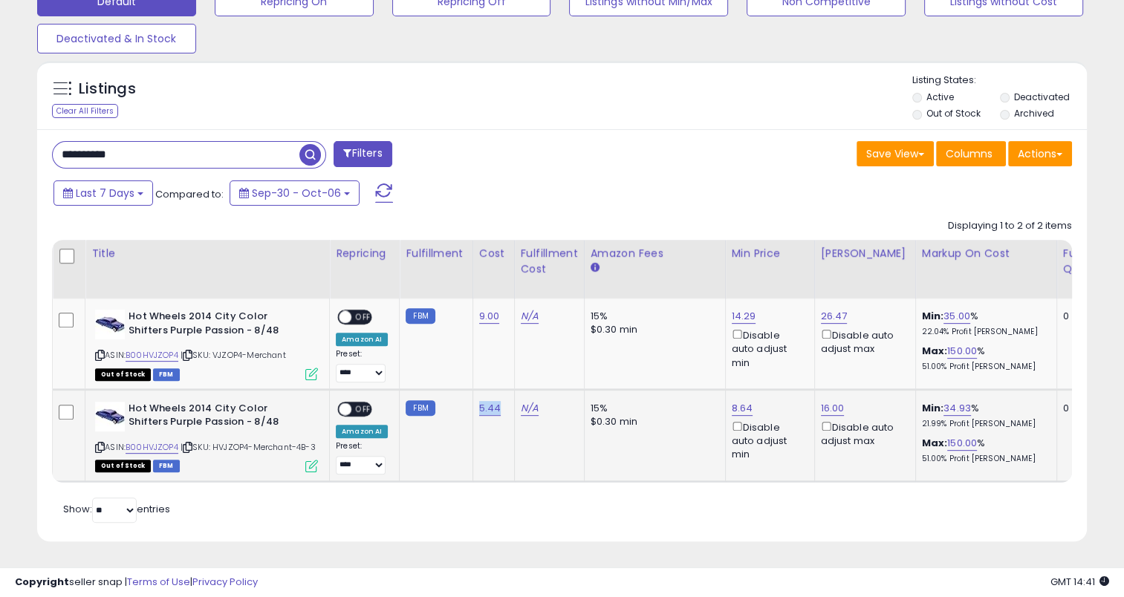
drag, startPoint x: 494, startPoint y: 393, endPoint x: 473, endPoint y: 389, distance: 21.1
click at [473, 389] on td "5.44" at bounding box center [493, 435] width 42 height 92
drag, startPoint x: 498, startPoint y: 297, endPoint x: 472, endPoint y: 296, distance: 26.0
click at [472, 299] on td "9.00" at bounding box center [493, 344] width 42 height 91
drag, startPoint x: 158, startPoint y: 135, endPoint x: 4, endPoint y: 151, distance: 155.3
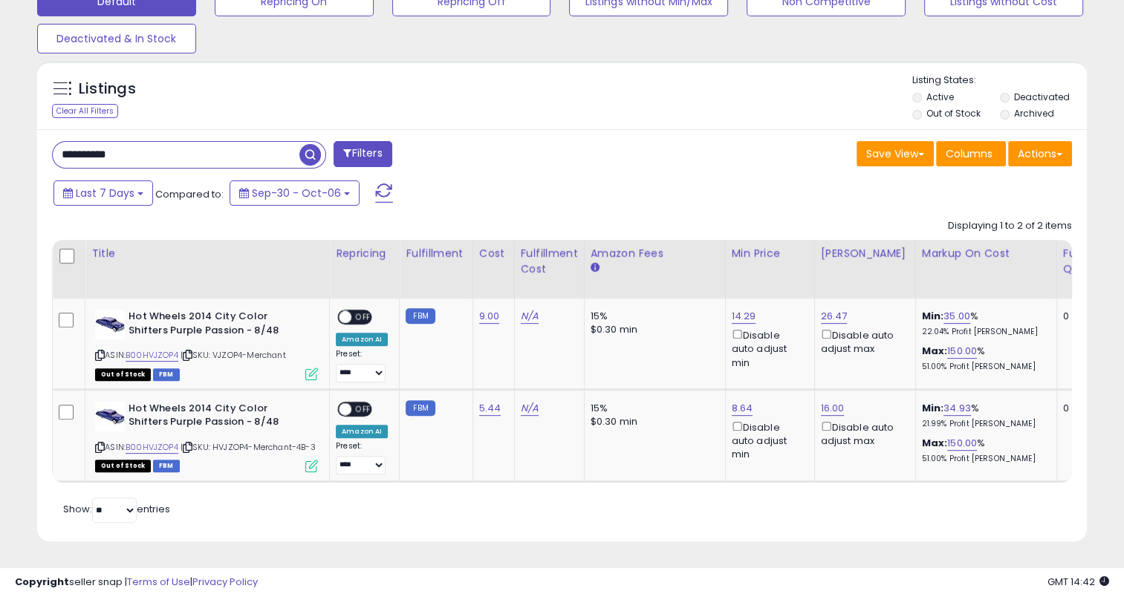
click at [4, 151] on div "**********" at bounding box center [562, 82] width 1124 height 1030
click at [308, 144] on span "button" at bounding box center [310, 155] width 22 height 22
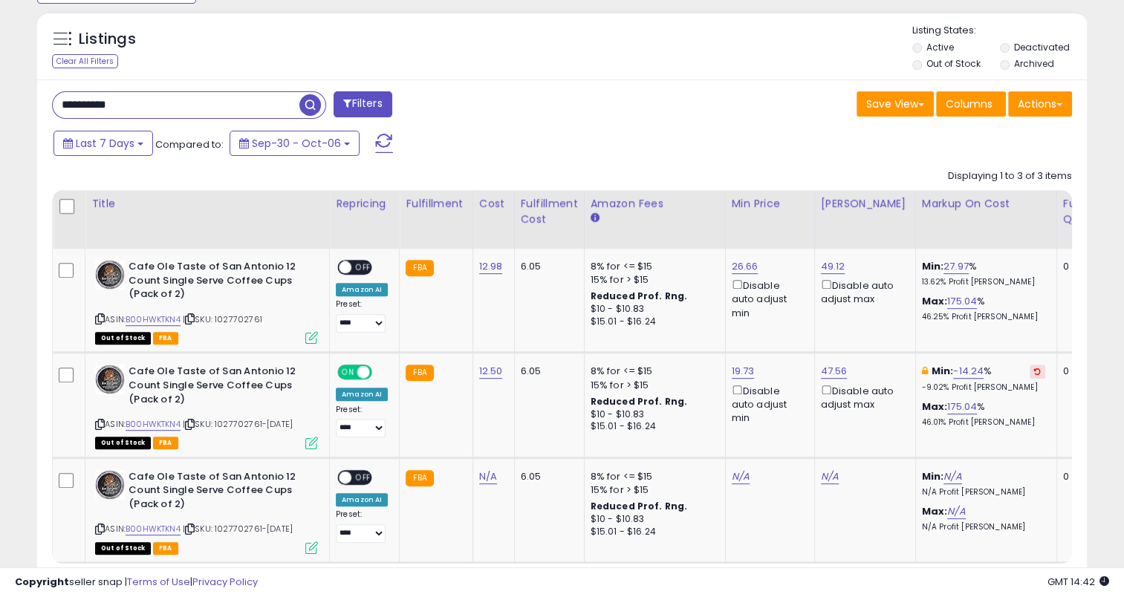
scroll to position [605, 0]
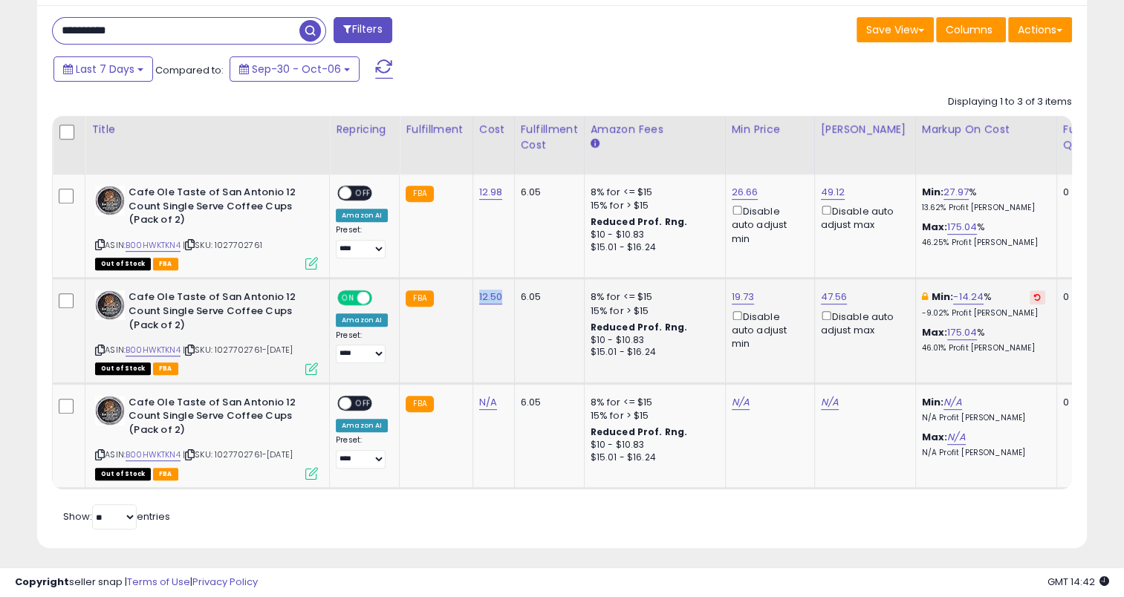
drag, startPoint x: 505, startPoint y: 303, endPoint x: 473, endPoint y: 302, distance: 31.9
click at [473, 302] on td "12.50" at bounding box center [493, 330] width 42 height 105
drag, startPoint x: 155, startPoint y: 30, endPoint x: 78, endPoint y: 35, distance: 77.4
click at [39, 45] on div "**********" at bounding box center [561, 277] width 1049 height 544
click at [310, 26] on span "button" at bounding box center [310, 31] width 22 height 22
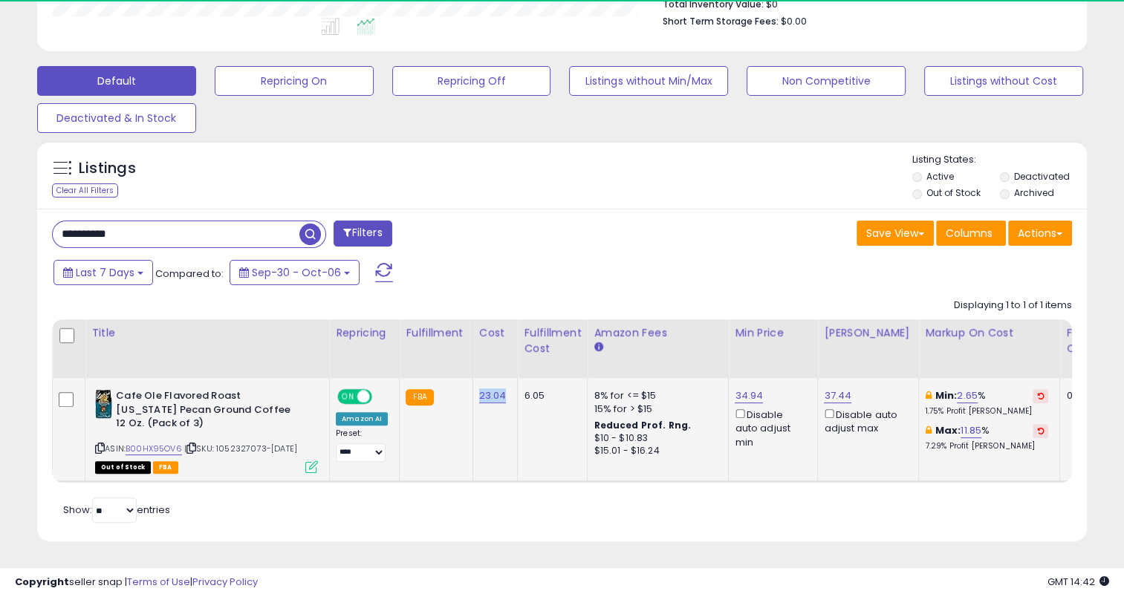
scroll to position [304, 607]
drag, startPoint x: 503, startPoint y: 379, endPoint x: 473, endPoint y: 382, distance: 29.9
click at [473, 382] on td "23.04" at bounding box center [494, 430] width 45 height 104
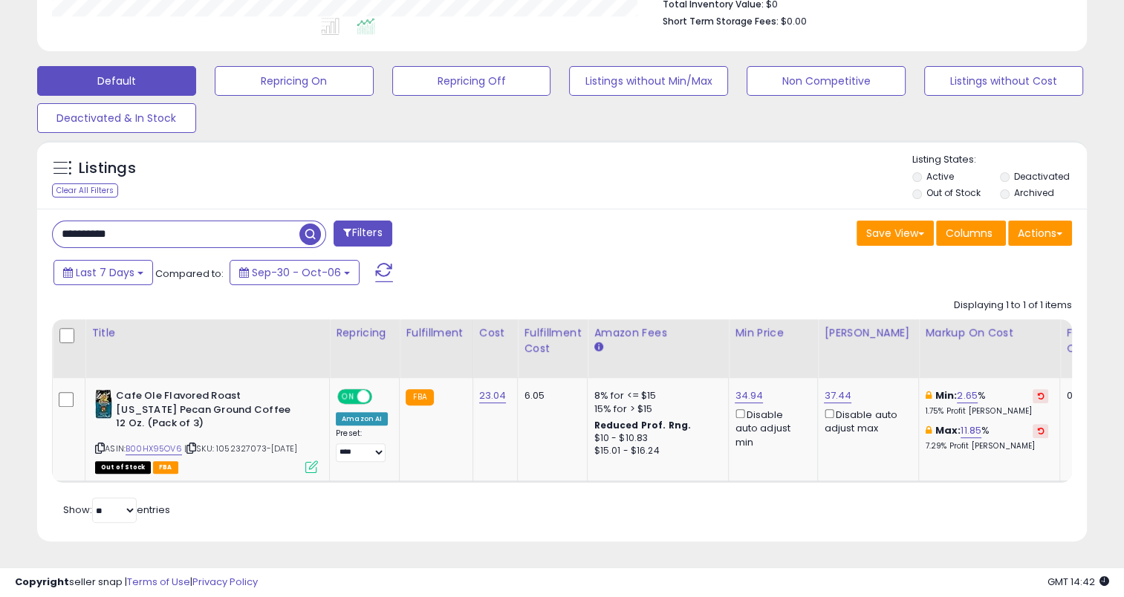
click at [179, 221] on input "**********" at bounding box center [176, 234] width 247 height 26
drag, startPoint x: 179, startPoint y: 208, endPoint x: 26, endPoint y: 221, distance: 153.5
click at [26, 221] on div "Listings Clear All Filters" at bounding box center [562, 347] width 1072 height 428
click at [315, 224] on span "button" at bounding box center [310, 235] width 22 height 22
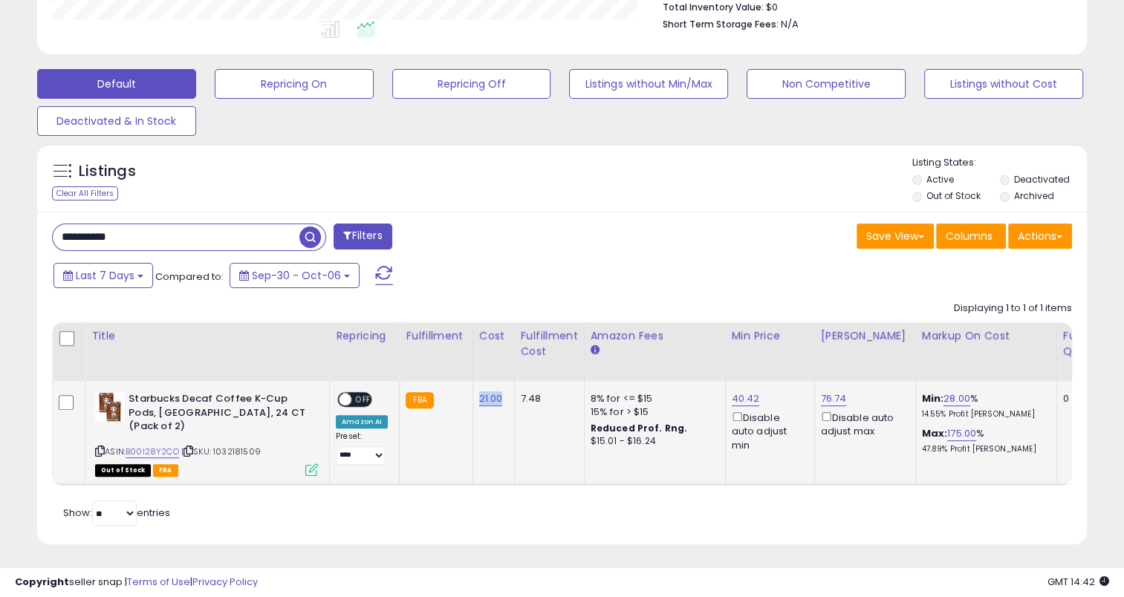
drag, startPoint x: 502, startPoint y: 407, endPoint x: 475, endPoint y: 400, distance: 27.6
click at [475, 400] on td "21.00" at bounding box center [493, 433] width 42 height 104
drag, startPoint x: 160, startPoint y: 235, endPoint x: 9, endPoint y: 244, distance: 151.7
click at [9, 244] on div "**********" at bounding box center [561, 113] width 1109 height 899
click at [315, 230] on span "button" at bounding box center [310, 238] width 22 height 22
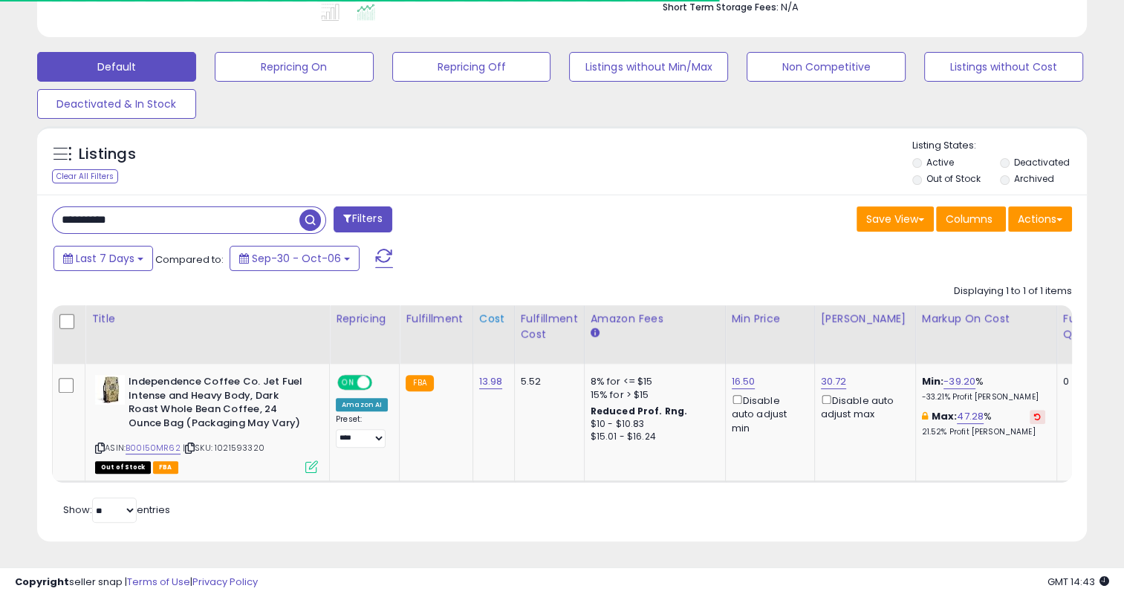
scroll to position [426, 0]
drag, startPoint x: 507, startPoint y: 374, endPoint x: 469, endPoint y: 374, distance: 38.6
click at [472, 374] on td "13.98" at bounding box center [493, 422] width 42 height 117
drag, startPoint x: 163, startPoint y: 209, endPoint x: 42, endPoint y: 220, distance: 122.3
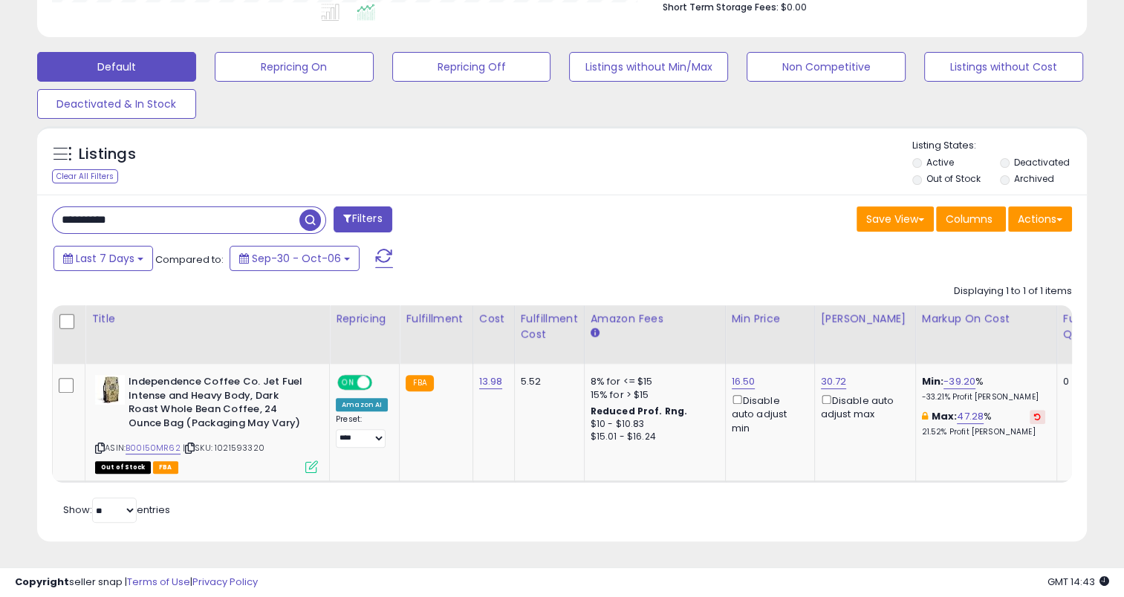
click at [42, 220] on div "**********" at bounding box center [301, 221] width 521 height 30
click at [305, 209] on span "button" at bounding box center [310, 220] width 22 height 22
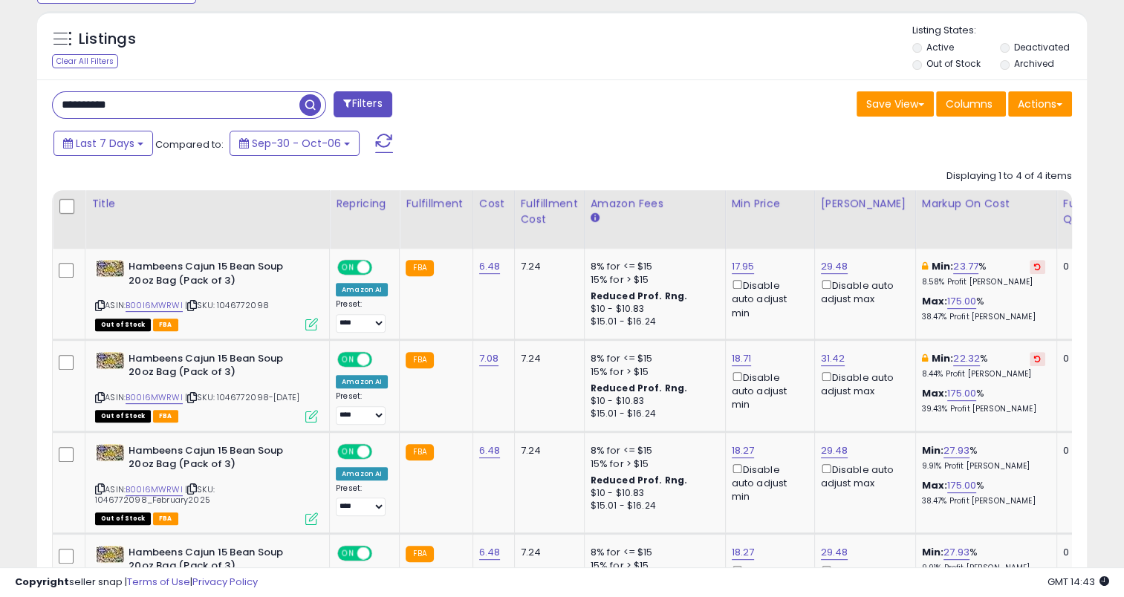
scroll to position [304, 607]
drag, startPoint x: 497, startPoint y: 268, endPoint x: 474, endPoint y: 265, distance: 23.2
click at [474, 265] on td "6.48" at bounding box center [493, 294] width 42 height 91
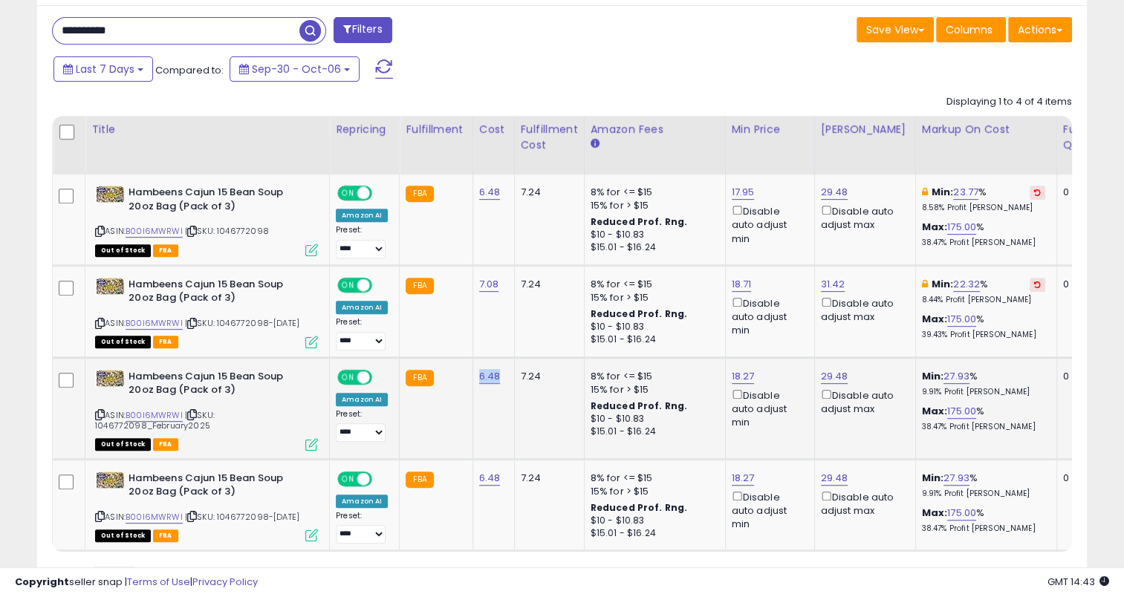
drag, startPoint x: 498, startPoint y: 382, endPoint x: 475, endPoint y: 386, distance: 23.4
click at [475, 386] on td "6.48" at bounding box center [493, 408] width 42 height 102
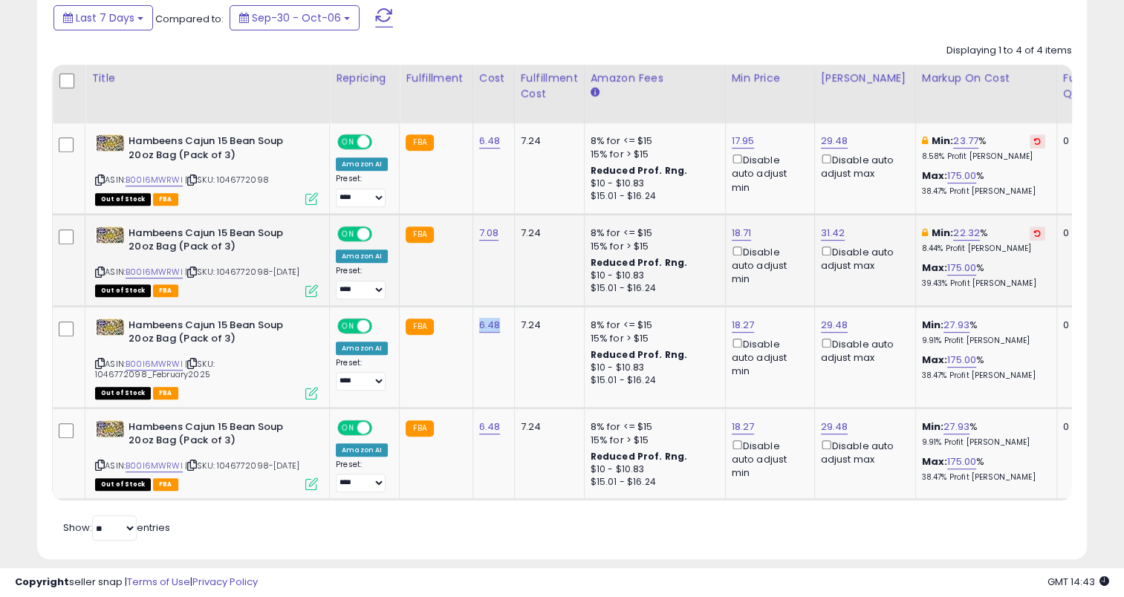
scroll to position [680, 0]
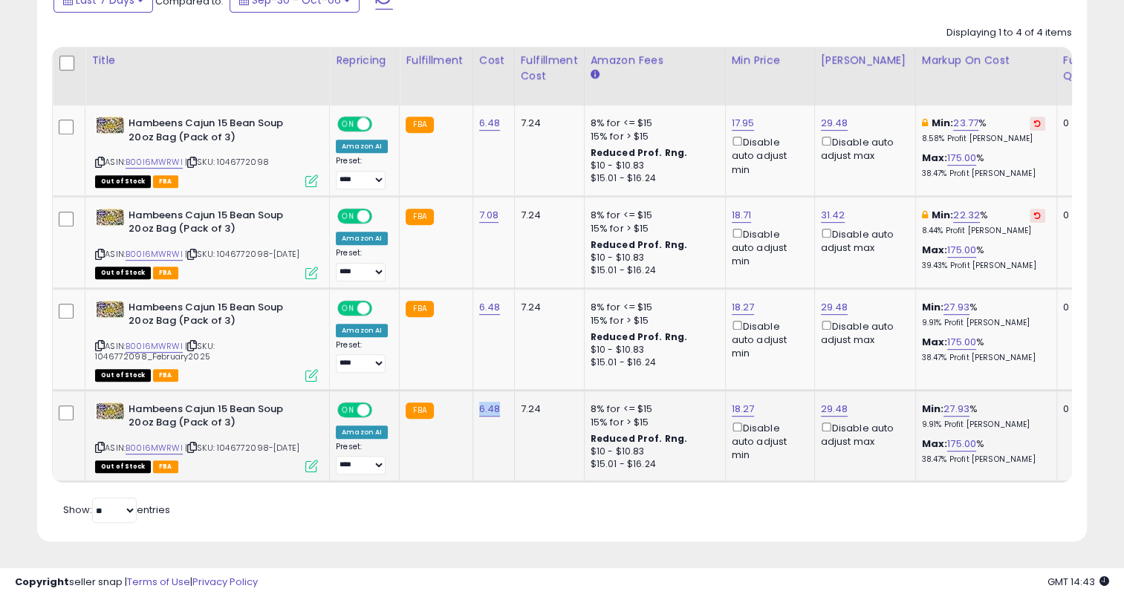
drag, startPoint x: 501, startPoint y: 410, endPoint x: 471, endPoint y: 412, distance: 30.5
click at [472, 412] on td "6.48" at bounding box center [493, 436] width 42 height 92
drag, startPoint x: 499, startPoint y: 211, endPoint x: 474, endPoint y: 205, distance: 25.9
click at [474, 209] on td "7.08" at bounding box center [493, 242] width 42 height 92
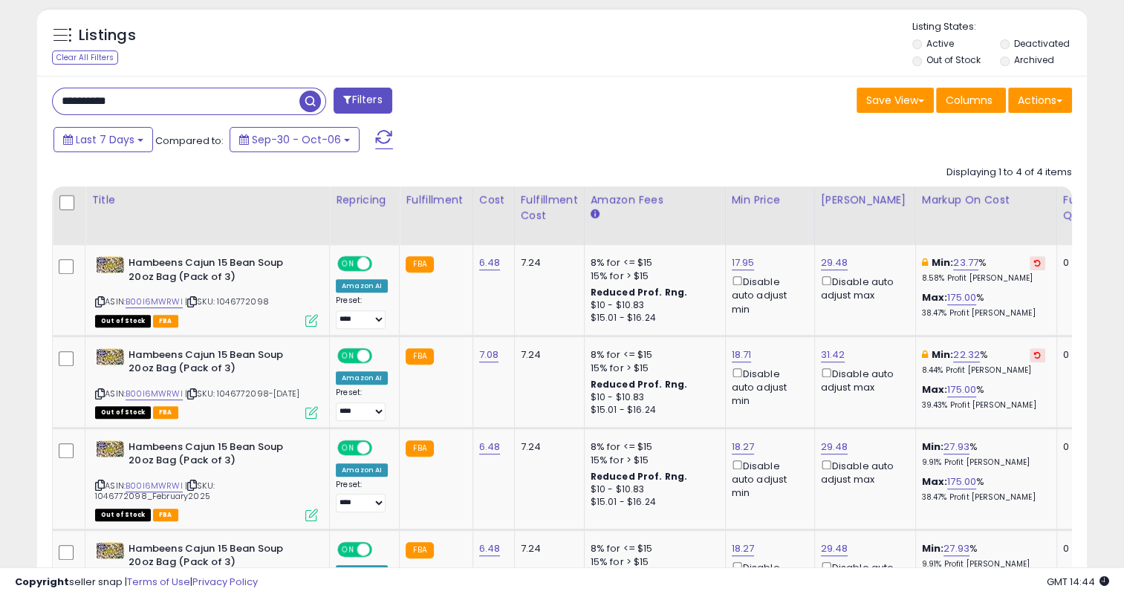
scroll to position [449, 0]
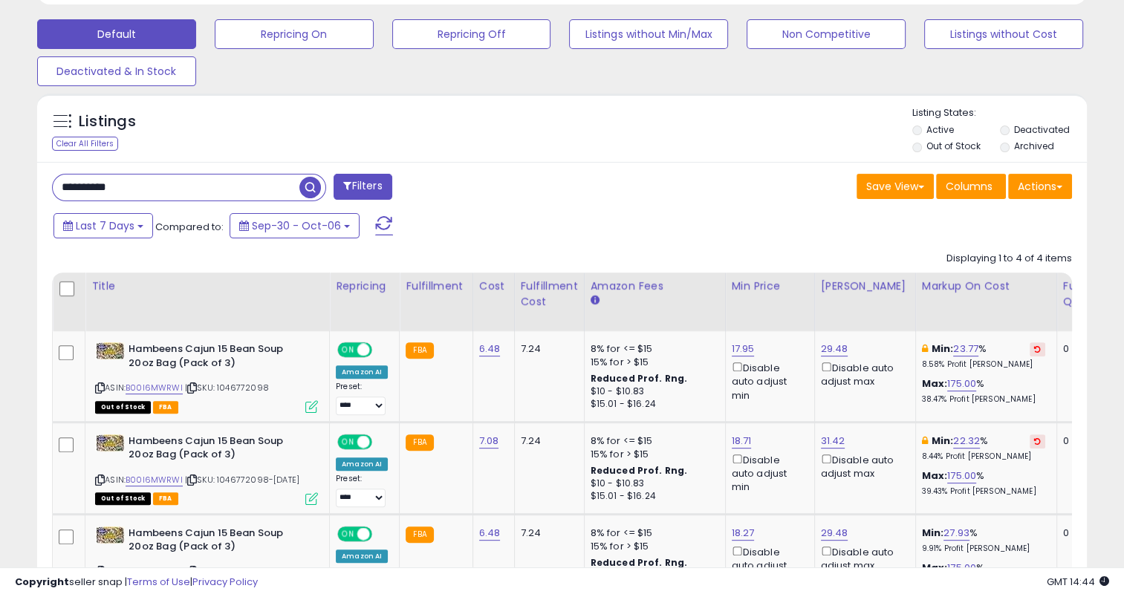
drag, startPoint x: 128, startPoint y: 187, endPoint x: 42, endPoint y: 189, distance: 86.2
click at [42, 189] on div "**********" at bounding box center [301, 189] width 521 height 30
click at [308, 181] on span "button" at bounding box center [310, 188] width 22 height 22
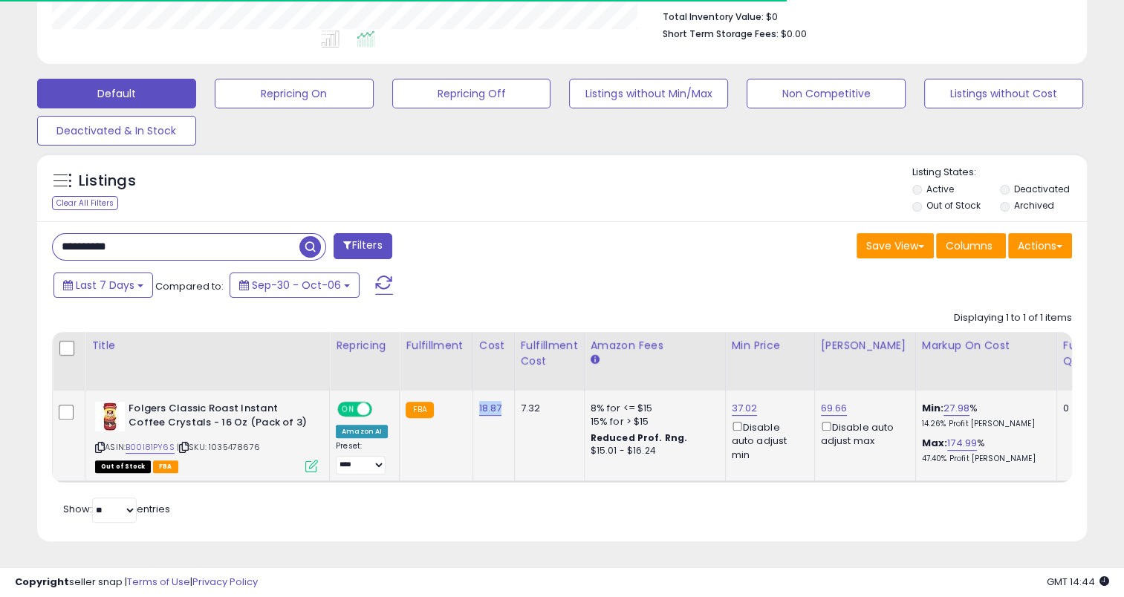
scroll to position [304, 607]
drag, startPoint x: 499, startPoint y: 397, endPoint x: 475, endPoint y: 401, distance: 24.9
click at [475, 401] on td "18.87" at bounding box center [493, 436] width 42 height 91
drag, startPoint x: 151, startPoint y: 238, endPoint x: 30, endPoint y: 241, distance: 121.1
click at [30, 241] on div "Listings Clear All Filters" at bounding box center [562, 353] width 1072 height 414
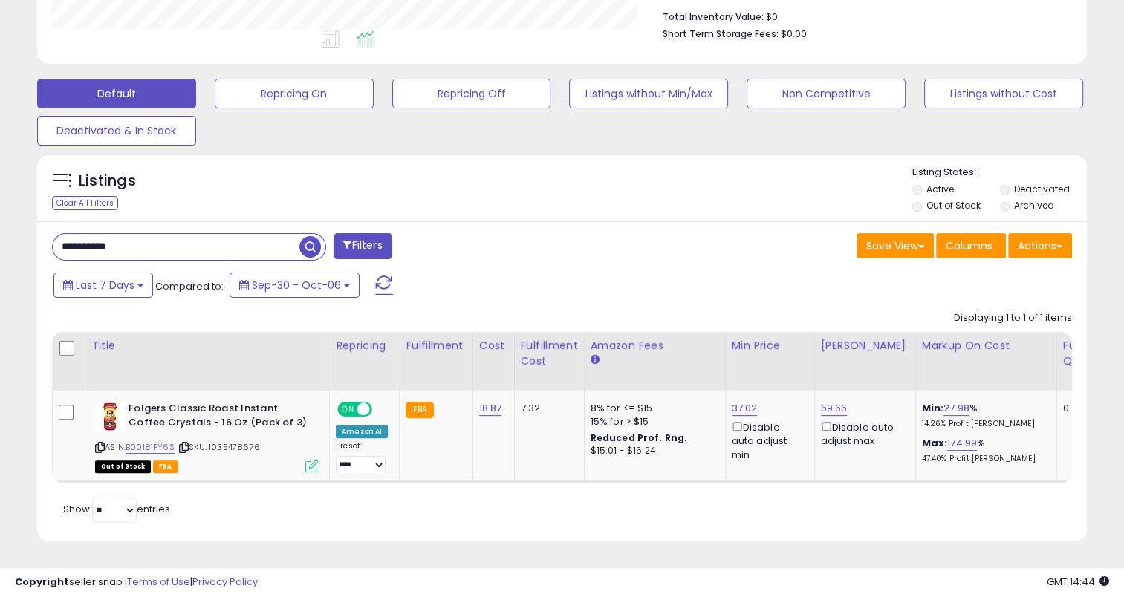
click at [312, 236] on span "button" at bounding box center [310, 247] width 22 height 22
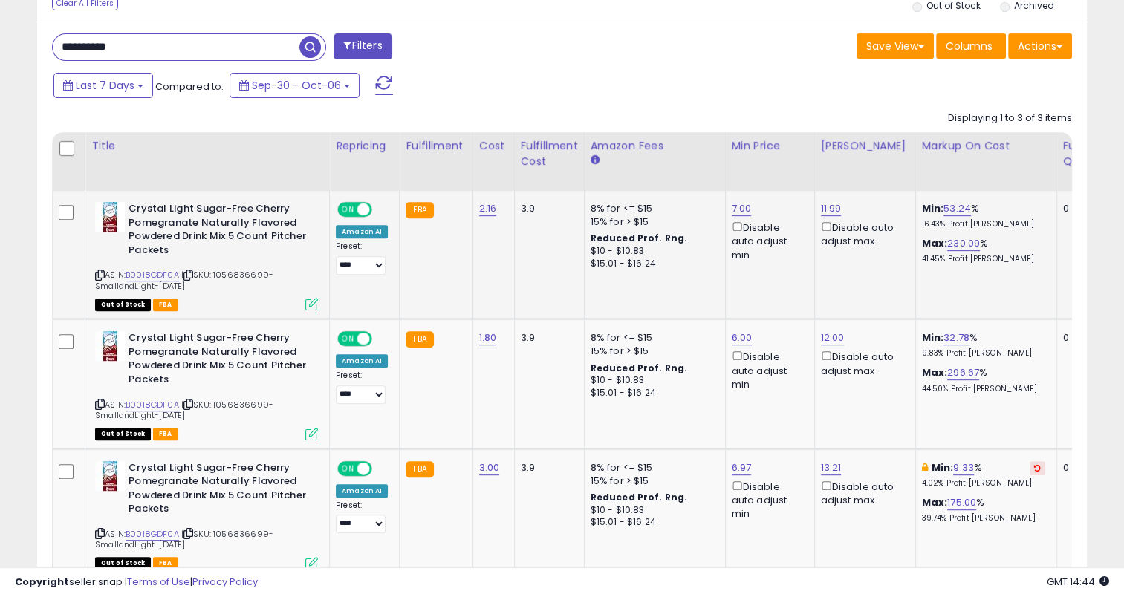
scroll to position [605, 0]
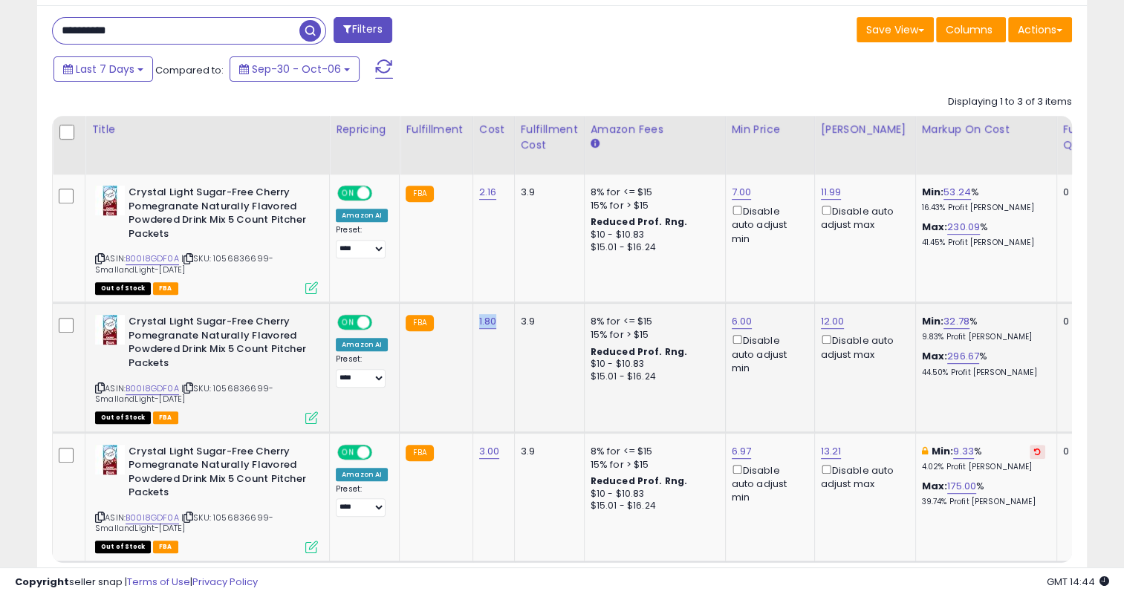
drag, startPoint x: 496, startPoint y: 324, endPoint x: 474, endPoint y: 322, distance: 22.3
click at [479, 322] on div "1.80" at bounding box center [491, 321] width 24 height 13
drag, startPoint x: 163, startPoint y: 27, endPoint x: 49, endPoint y: 33, distance: 113.8
click at [49, 33] on div "**********" at bounding box center [301, 32] width 521 height 30
click at [312, 27] on span "button" at bounding box center [310, 31] width 22 height 22
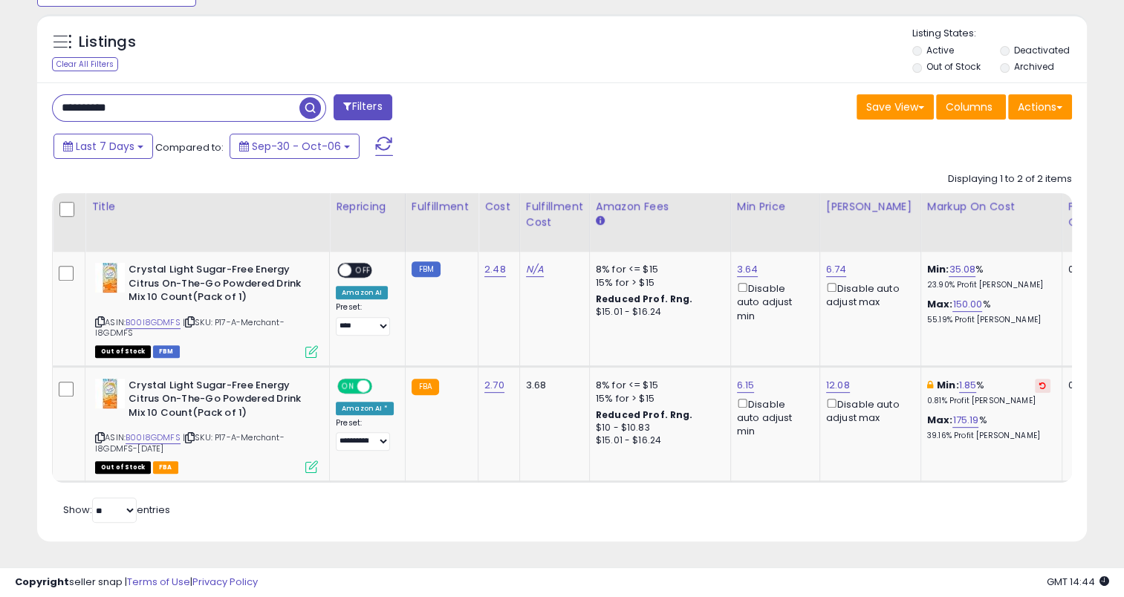
scroll to position [304, 607]
drag, startPoint x: 508, startPoint y: 264, endPoint x: 479, endPoint y: 261, distance: 29.1
click at [479, 261] on td "2.48" at bounding box center [499, 309] width 42 height 114
drag, startPoint x: 163, startPoint y: 96, endPoint x: -3, endPoint y: 107, distance: 166.0
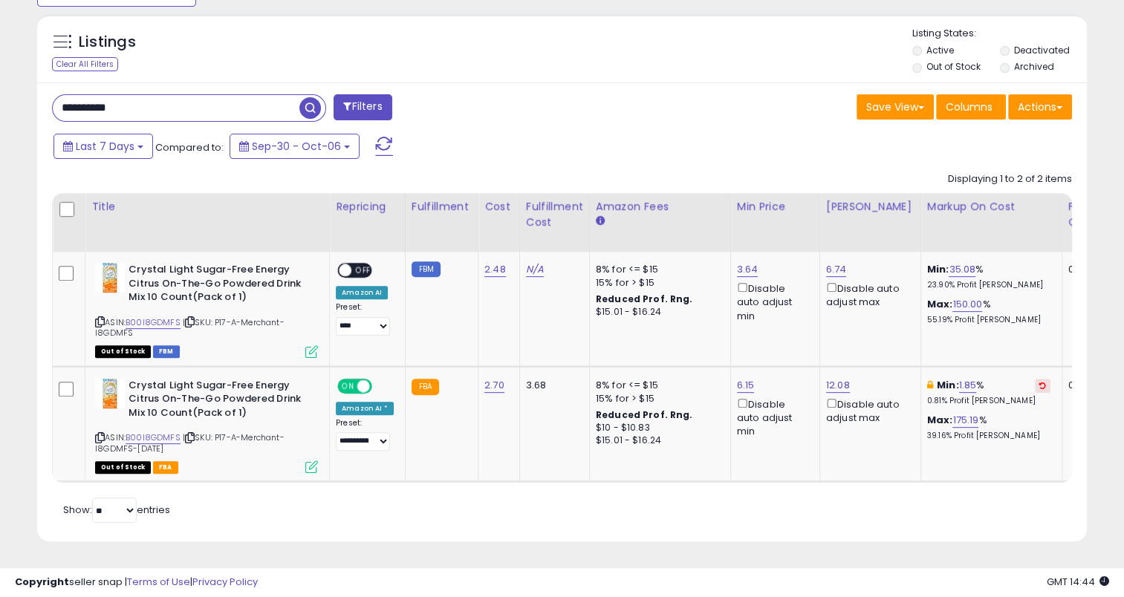
click at [309, 97] on span "button" at bounding box center [310, 108] width 22 height 22
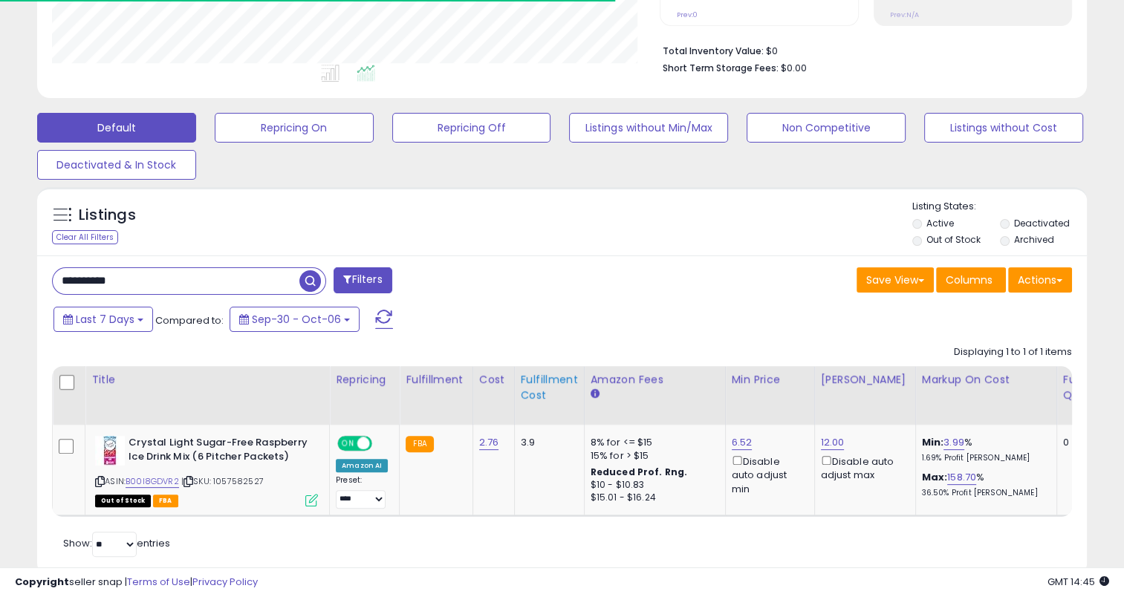
scroll to position [399, 0]
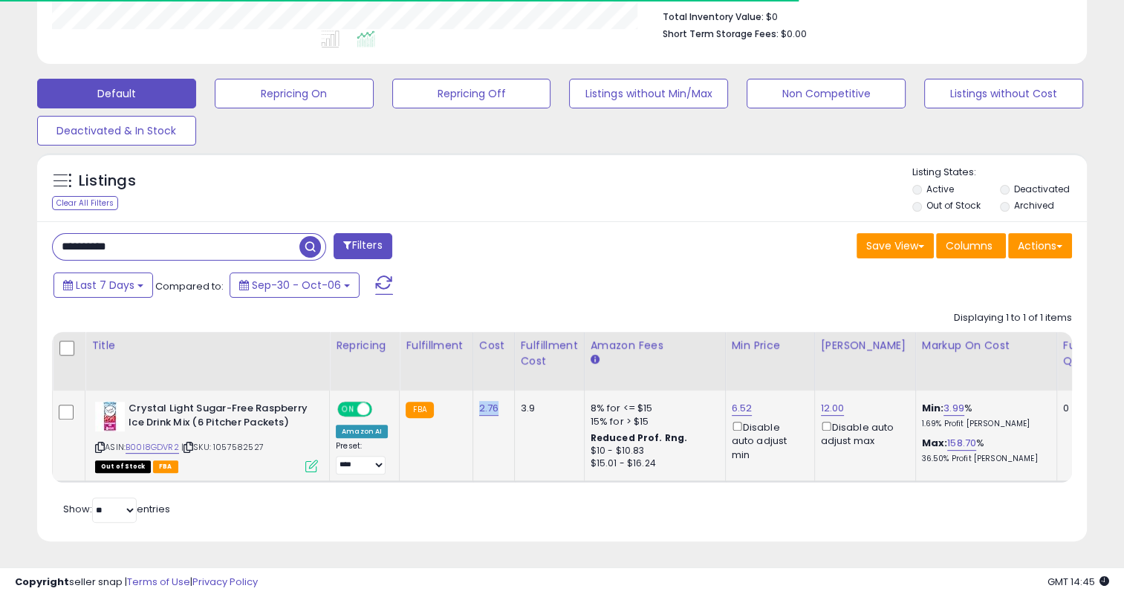
drag, startPoint x: 494, startPoint y: 404, endPoint x: 472, endPoint y: 397, distance: 23.3
click at [472, 397] on td "2.76" at bounding box center [493, 436] width 42 height 91
drag, startPoint x: 149, startPoint y: 234, endPoint x: 66, endPoint y: 232, distance: 83.2
click at [59, 235] on input "**********" at bounding box center [176, 247] width 247 height 26
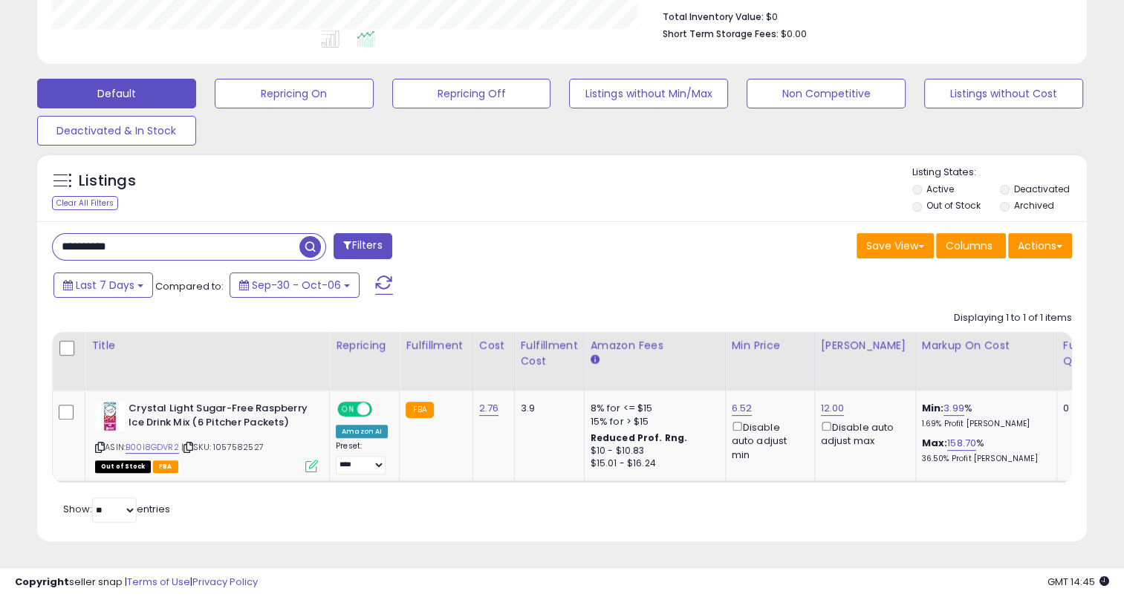
click at [304, 236] on span "button" at bounding box center [310, 247] width 22 height 22
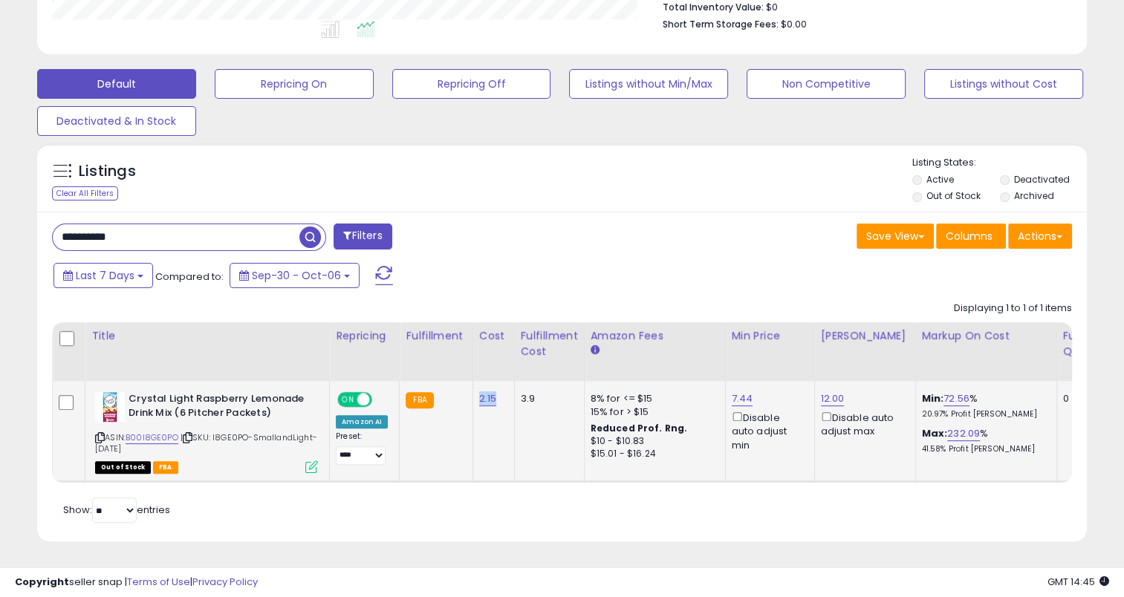
drag, startPoint x: 503, startPoint y: 396, endPoint x: 472, endPoint y: 398, distance: 31.3
click at [472, 398] on td "2.15" at bounding box center [493, 431] width 42 height 101
drag, startPoint x: 156, startPoint y: 232, endPoint x: 31, endPoint y: 235, distance: 124.8
click at [31, 235] on div "Listings Clear All Filters" at bounding box center [562, 348] width 1072 height 424
click at [294, 227] on input "**********" at bounding box center [176, 237] width 247 height 26
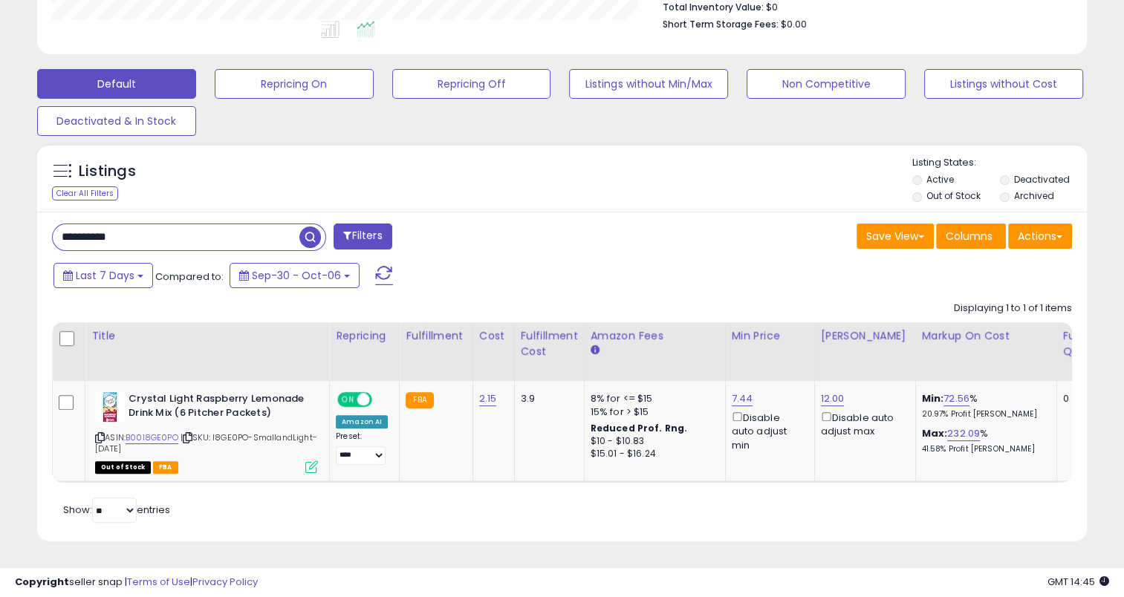
click at [302, 227] on span "button" at bounding box center [310, 238] width 22 height 22
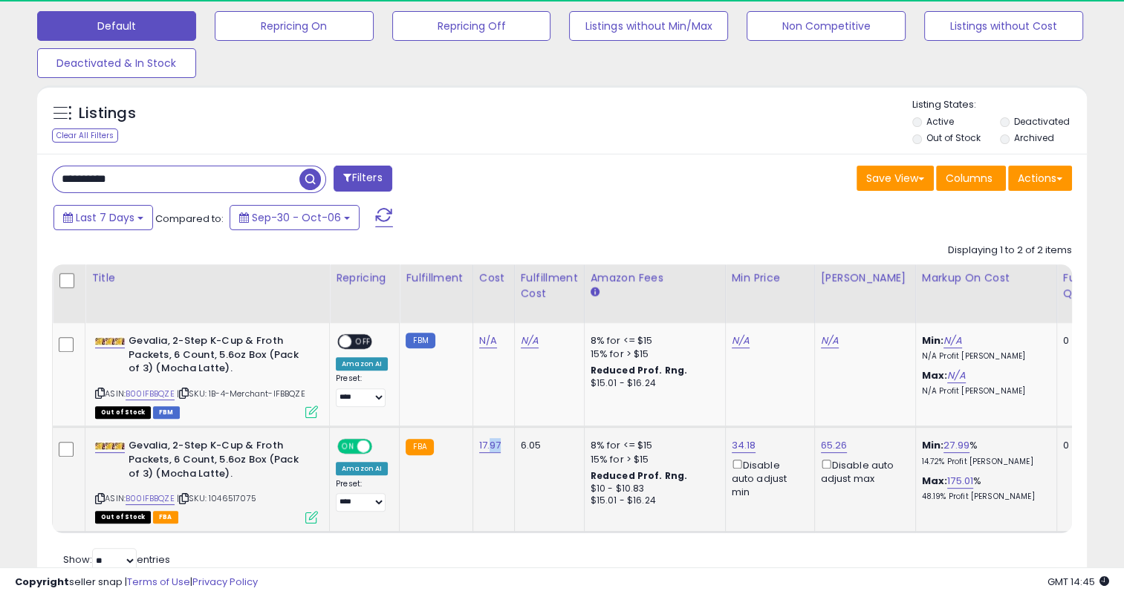
scroll to position [304, 607]
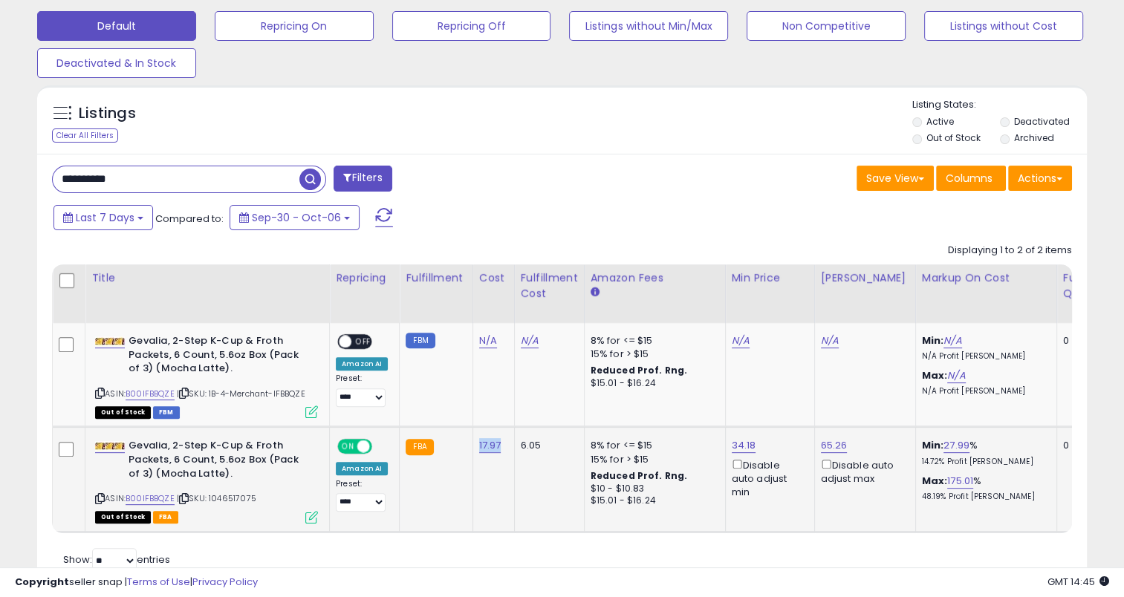
drag, startPoint x: 501, startPoint y: 449, endPoint x: 473, endPoint y: 448, distance: 28.2
click at [473, 448] on td "17.97" at bounding box center [493, 479] width 42 height 105
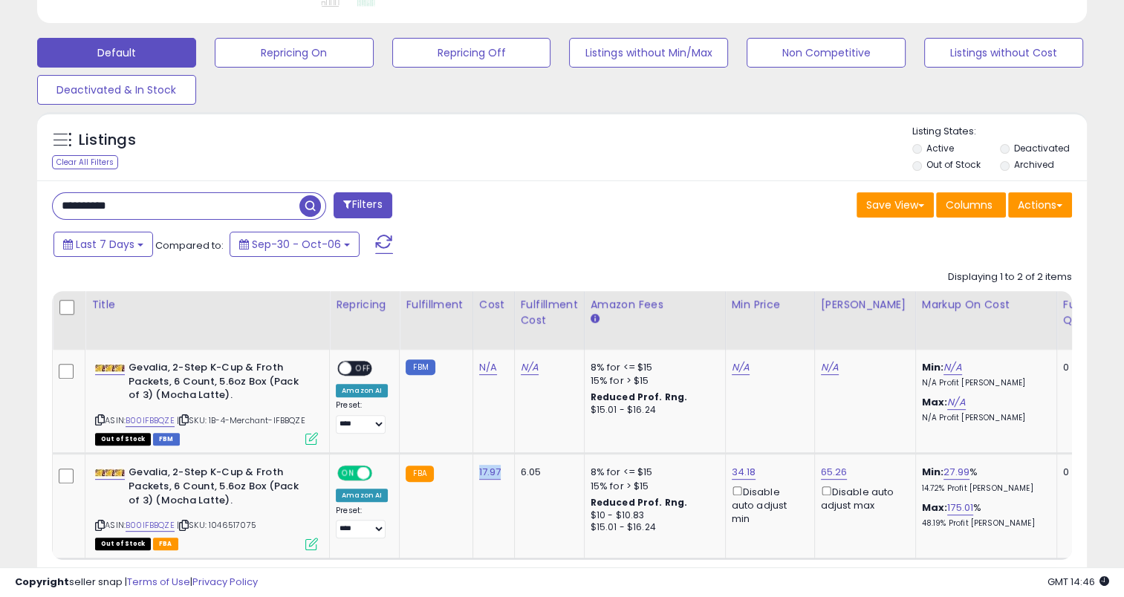
scroll to position [368, 0]
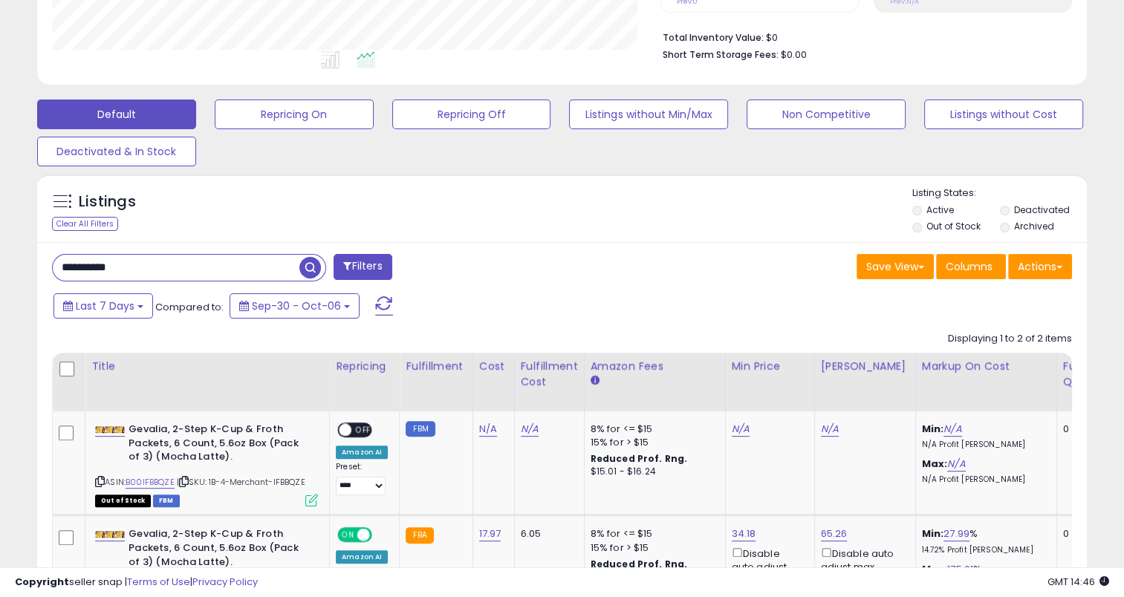
drag, startPoint x: 160, startPoint y: 270, endPoint x: 3, endPoint y: 270, distance: 156.7
click at [3, 270] on div "**********" at bounding box center [562, 208] width 1124 height 1056
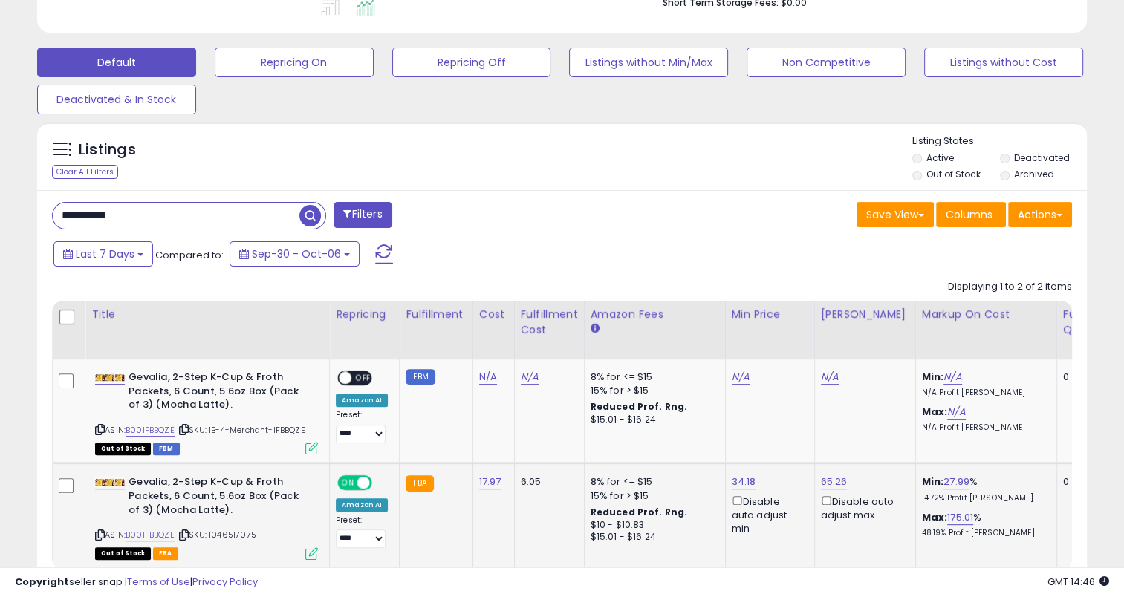
scroll to position [443, 0]
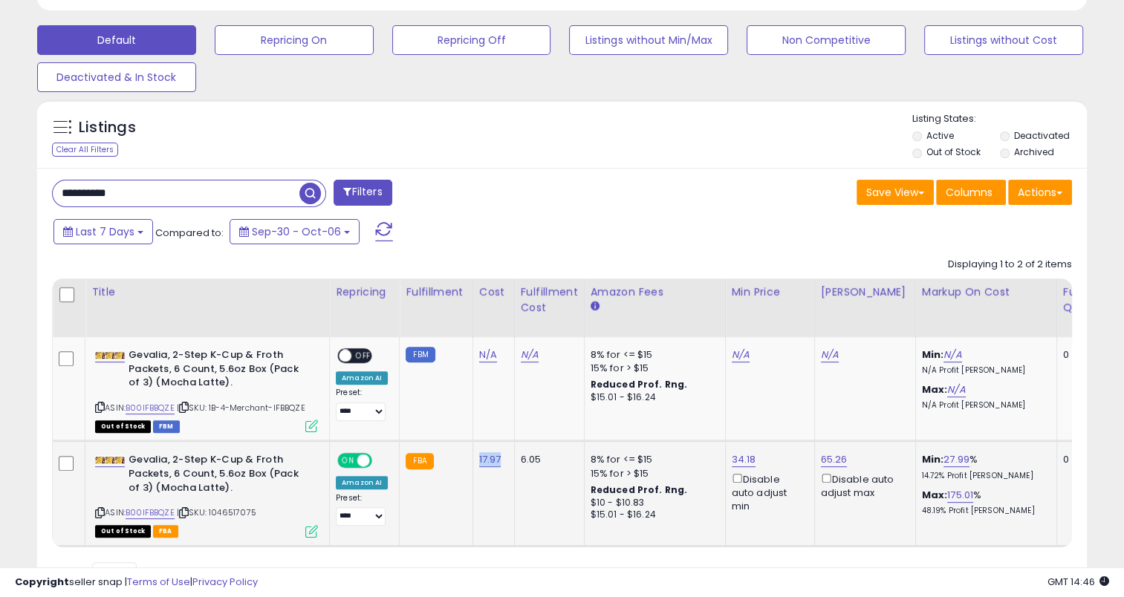
drag, startPoint x: 503, startPoint y: 468, endPoint x: 472, endPoint y: 469, distance: 30.5
click at [472, 469] on td "17.97" at bounding box center [493, 493] width 42 height 105
drag, startPoint x: 71, startPoint y: 195, endPoint x: 56, endPoint y: 199, distance: 15.3
click at [39, 199] on div "**********" at bounding box center [561, 387] width 1049 height 438
click at [316, 192] on span "button" at bounding box center [310, 194] width 22 height 22
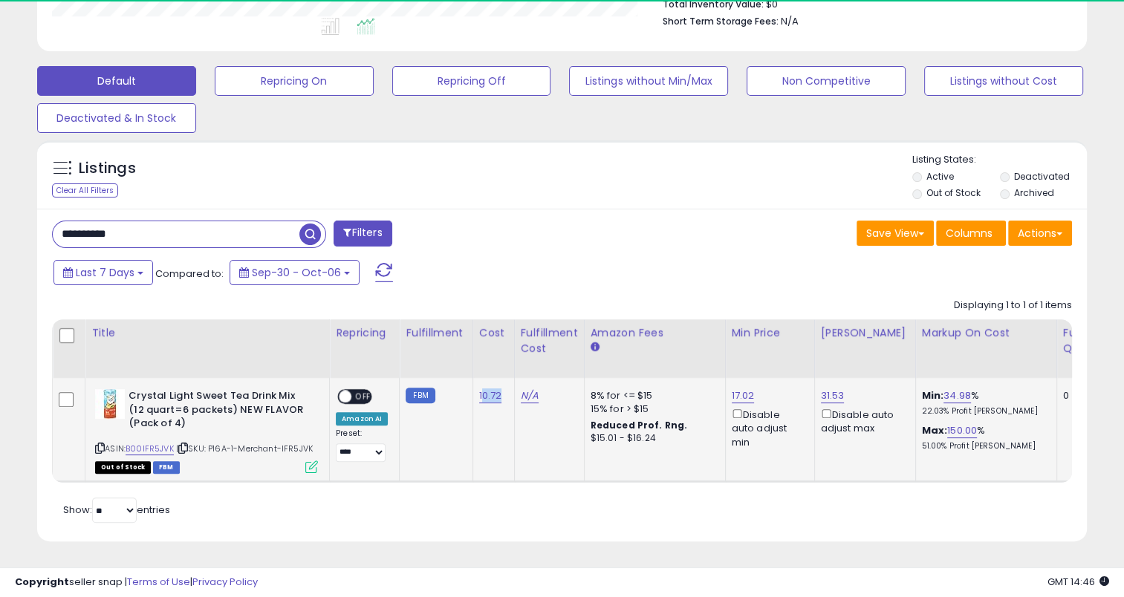
scroll to position [304, 607]
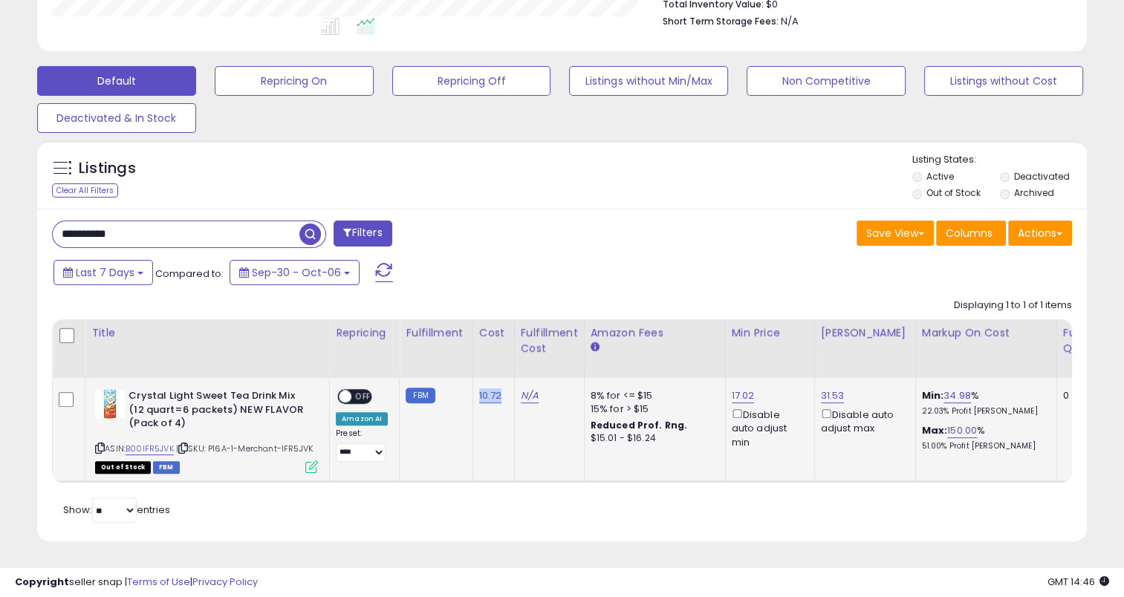
drag, startPoint x: 498, startPoint y: 386, endPoint x: 474, endPoint y: 389, distance: 23.9
click at [474, 389] on td "10.72" at bounding box center [493, 430] width 42 height 104
drag, startPoint x: 189, startPoint y: 229, endPoint x: 266, endPoint y: 244, distance: 77.9
click at [48, 235] on div "**********" at bounding box center [301, 236] width 521 height 30
click at [312, 226] on span "button" at bounding box center [310, 235] width 22 height 22
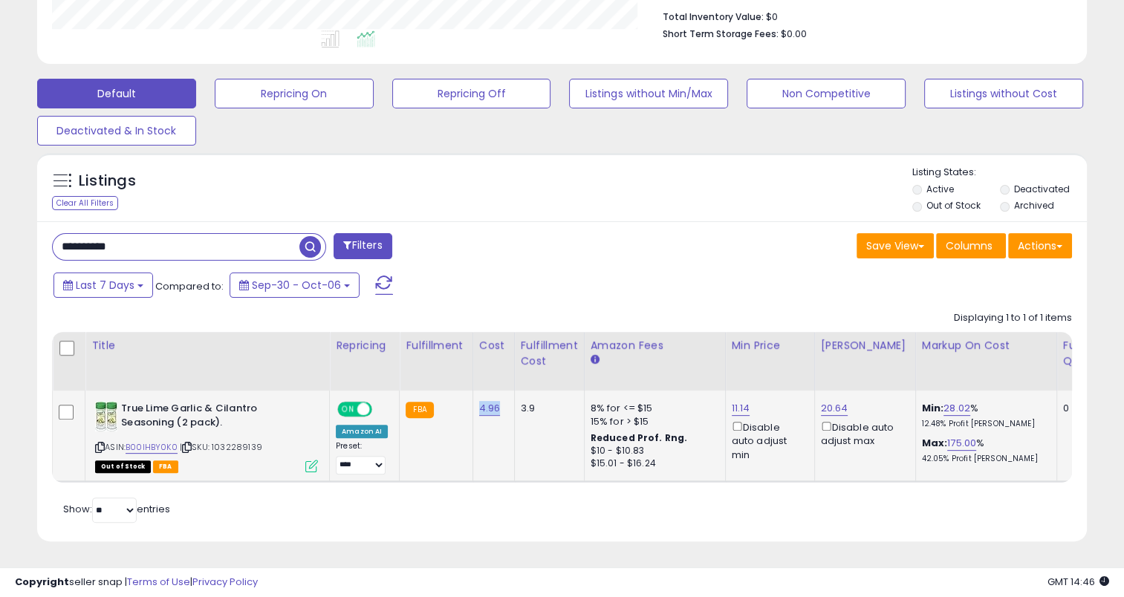
drag, startPoint x: 497, startPoint y: 400, endPoint x: 476, endPoint y: 400, distance: 20.8
click at [476, 400] on td "4.96" at bounding box center [493, 436] width 42 height 91
drag, startPoint x: 115, startPoint y: 232, endPoint x: 36, endPoint y: 243, distance: 80.2
click at [36, 243] on div "Listings Clear All Filters" at bounding box center [562, 353] width 1072 height 414
click at [312, 236] on span "button" at bounding box center [310, 247] width 22 height 22
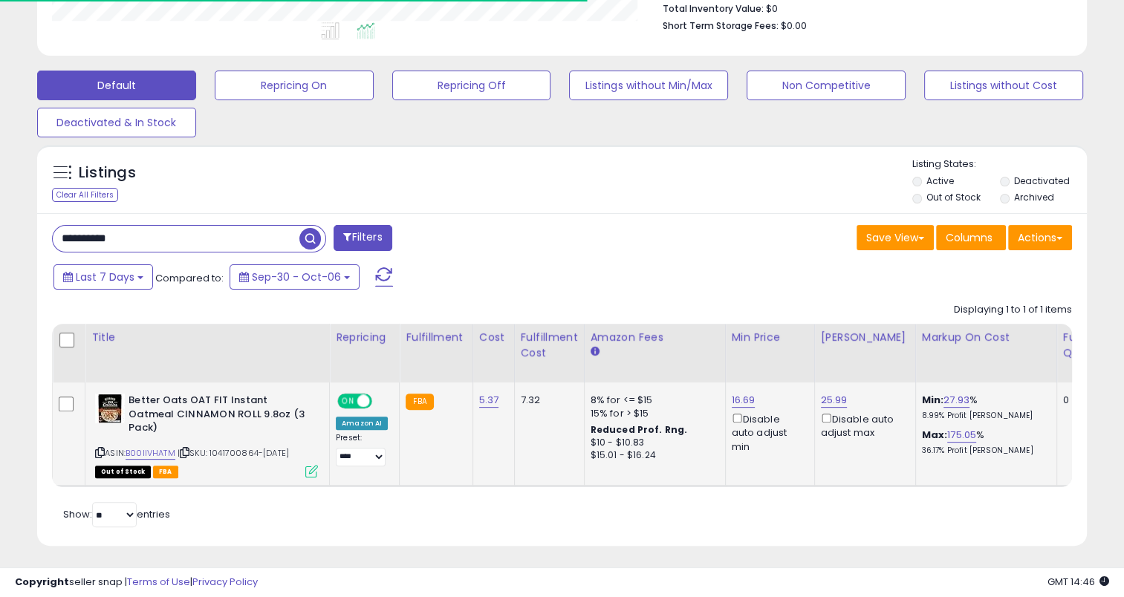
scroll to position [399, 0]
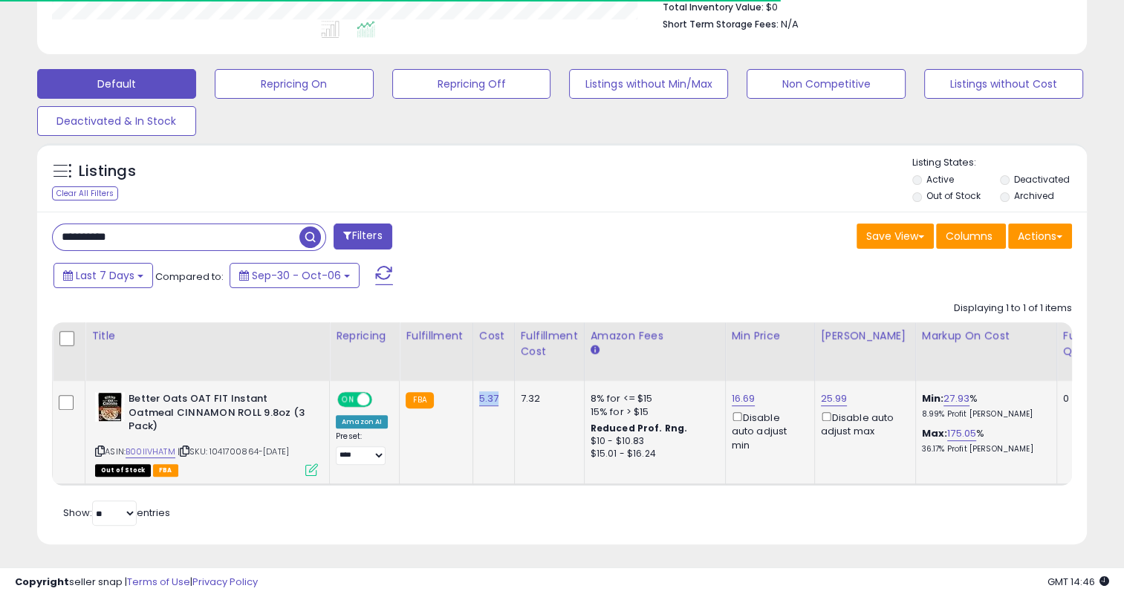
drag, startPoint x: 493, startPoint y: 403, endPoint x: 474, endPoint y: 404, distance: 19.3
click at [479, 404] on div "5.37" at bounding box center [491, 398] width 24 height 13
drag, startPoint x: 160, startPoint y: 232, endPoint x: 45, endPoint y: 239, distance: 115.3
click at [45, 239] on div "**********" at bounding box center [301, 239] width 521 height 30
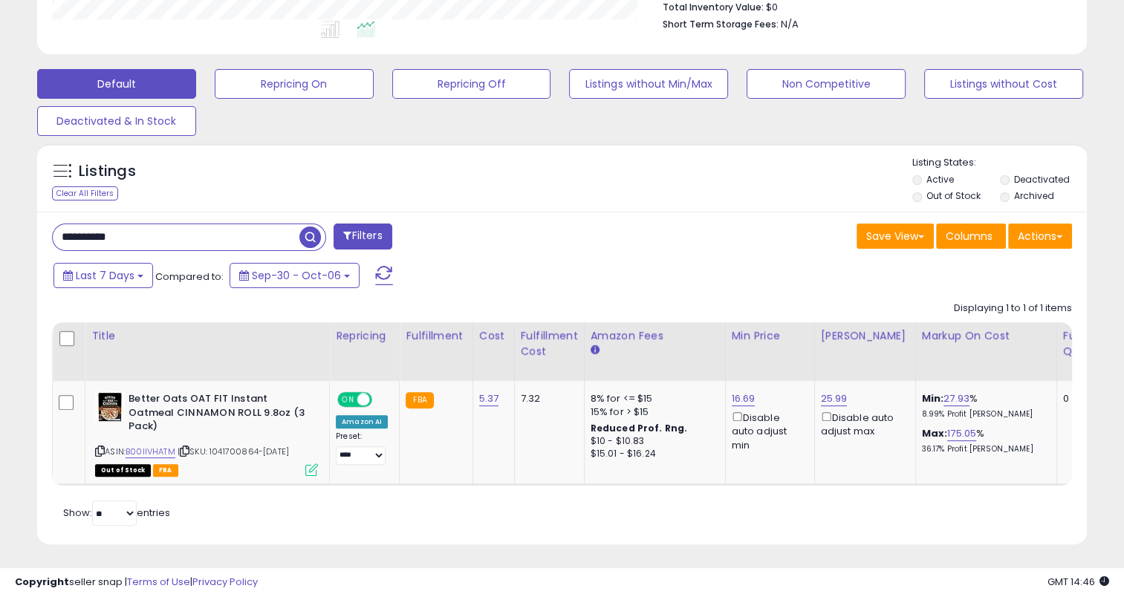
click at [313, 229] on span "button" at bounding box center [310, 238] width 22 height 22
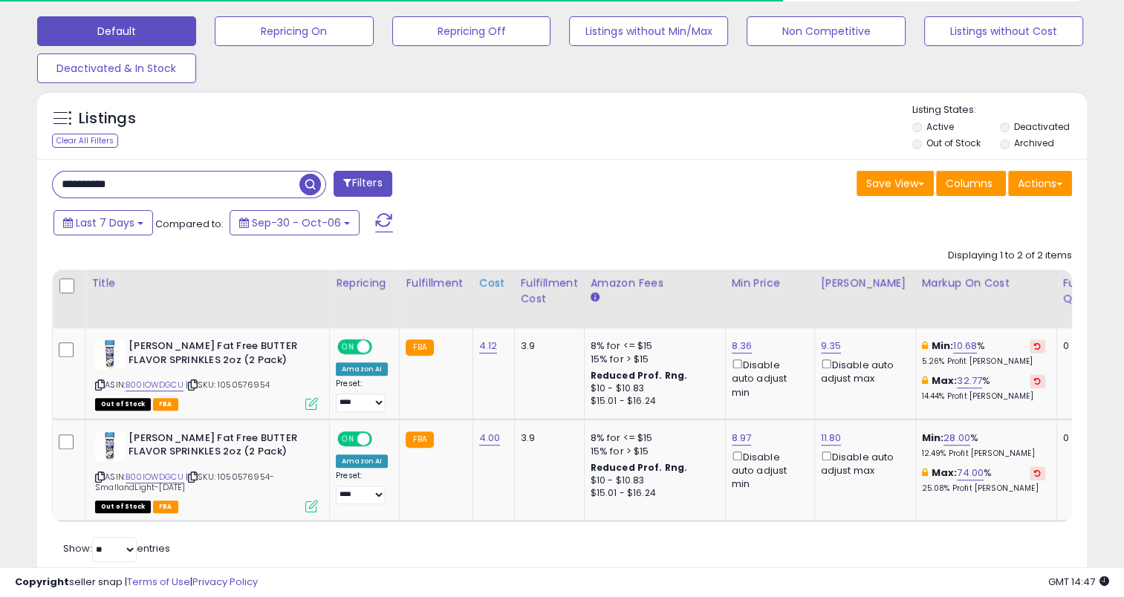
scroll to position [500, 0]
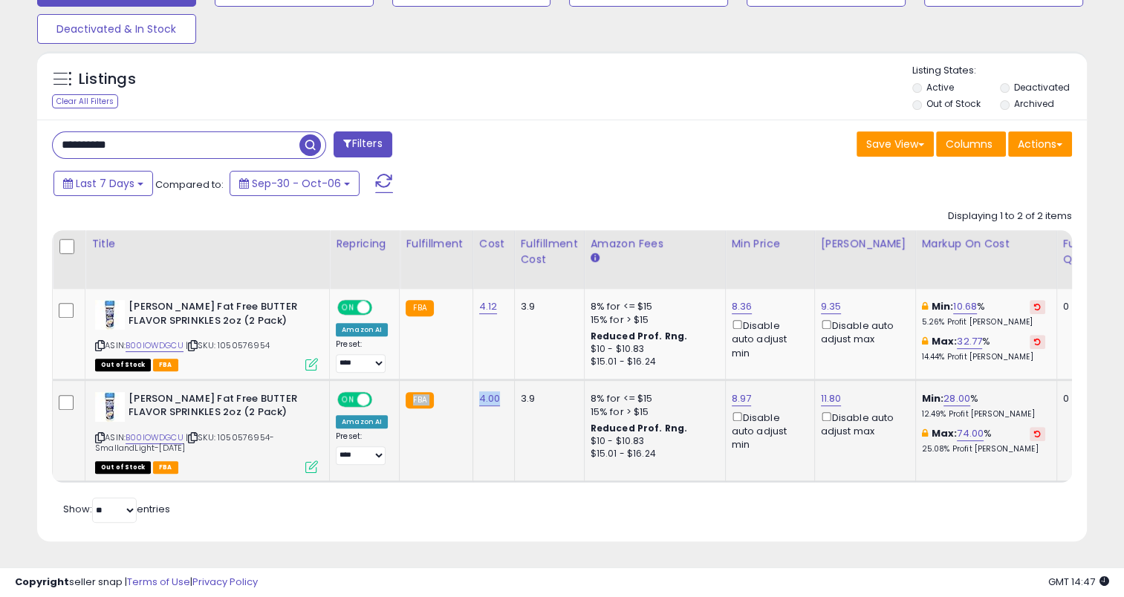
drag, startPoint x: 501, startPoint y: 389, endPoint x: 466, endPoint y: 391, distance: 35.7
click at [498, 404] on td "4.00" at bounding box center [493, 430] width 42 height 102
drag, startPoint x: 498, startPoint y: 388, endPoint x: 473, endPoint y: 389, distance: 24.5
click at [473, 389] on td "4.00" at bounding box center [493, 430] width 42 height 102
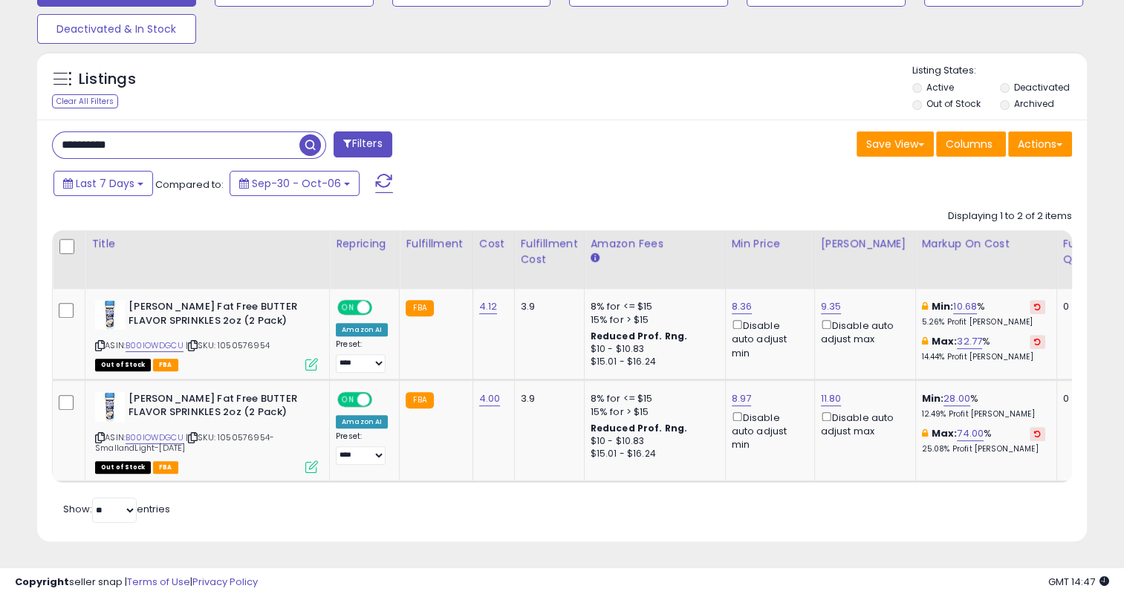
click at [163, 132] on input "**********" at bounding box center [176, 145] width 247 height 26
drag, startPoint x: 163, startPoint y: 126, endPoint x: 47, endPoint y: 149, distance: 118.1
click at [47, 149] on div "**********" at bounding box center [301, 146] width 521 height 30
click at [316, 137] on span "button" at bounding box center [310, 145] width 22 height 22
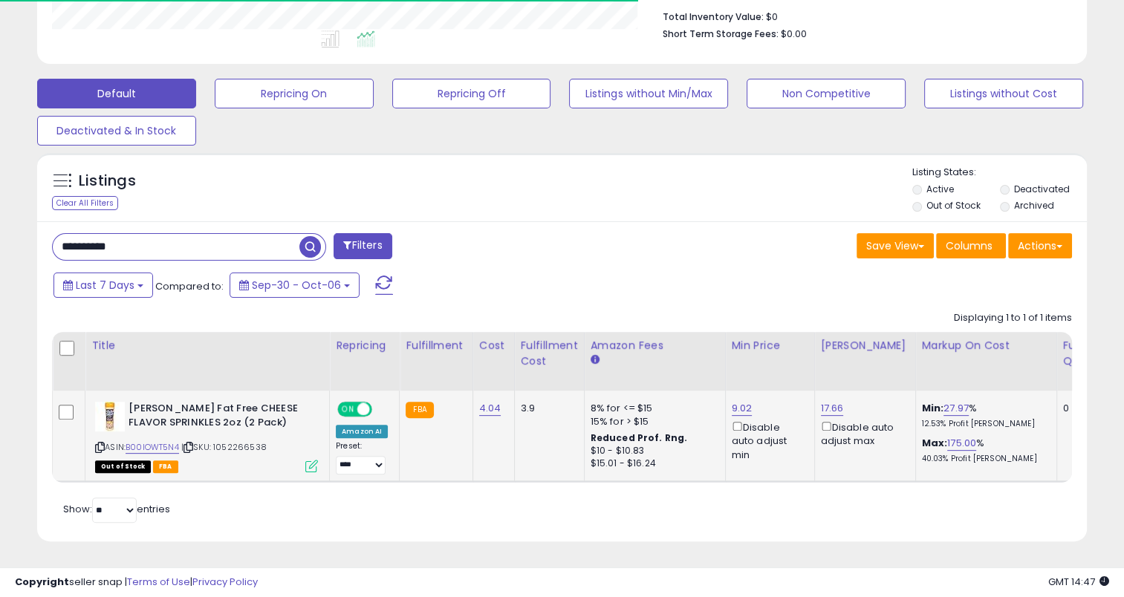
scroll to position [399, 0]
drag, startPoint x: 499, startPoint y: 401, endPoint x: 475, endPoint y: 391, distance: 26.6
click at [475, 400] on td "4.04" at bounding box center [493, 436] width 42 height 91
drag, startPoint x: 185, startPoint y: 244, endPoint x: 43, endPoint y: 243, distance: 141.9
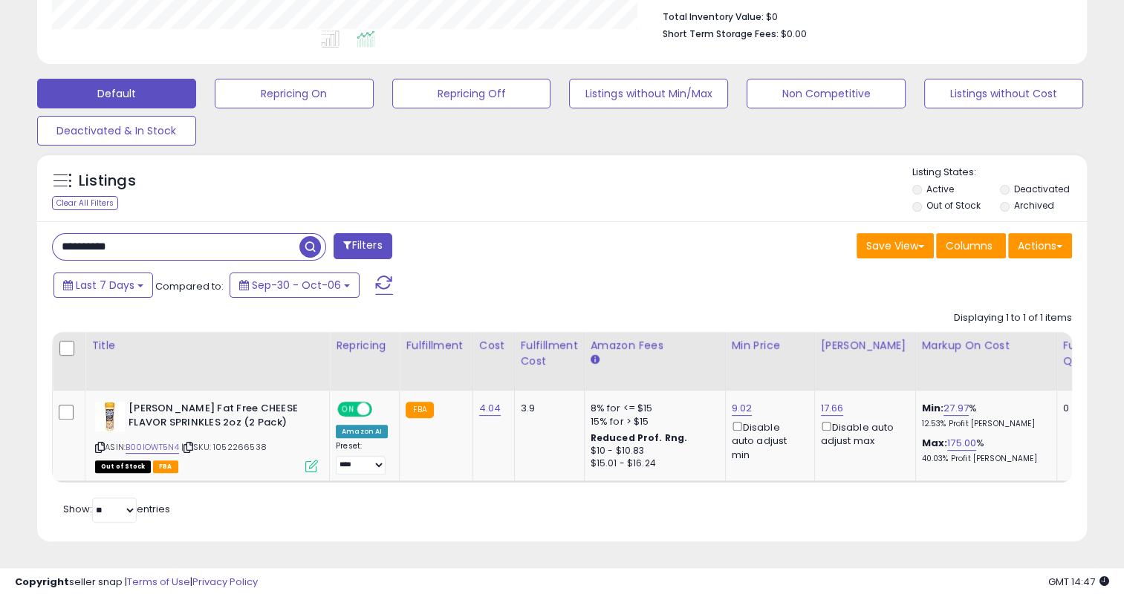
click at [43, 243] on div "**********" at bounding box center [301, 248] width 521 height 30
click at [312, 236] on span "button" at bounding box center [310, 247] width 22 height 22
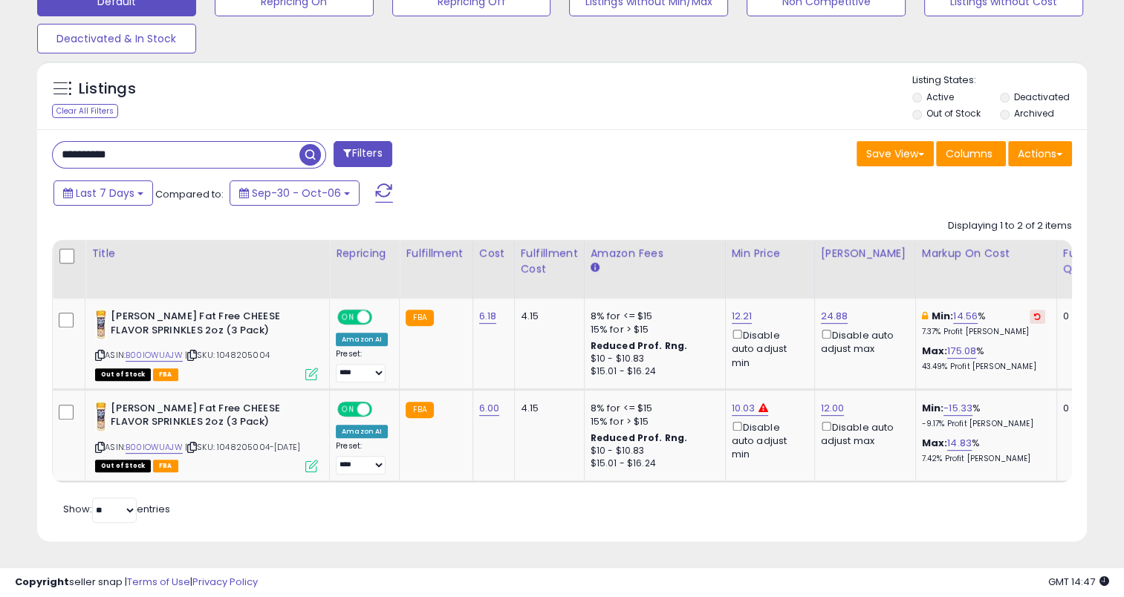
scroll to position [304, 607]
drag, startPoint x: 495, startPoint y: 300, endPoint x: 474, endPoint y: 300, distance: 20.8
click at [479, 310] on div "6.18" at bounding box center [491, 316] width 24 height 13
drag, startPoint x: 498, startPoint y: 387, endPoint x: 475, endPoint y: 386, distance: 23.8
click at [475, 389] on td "6.00" at bounding box center [493, 435] width 42 height 92
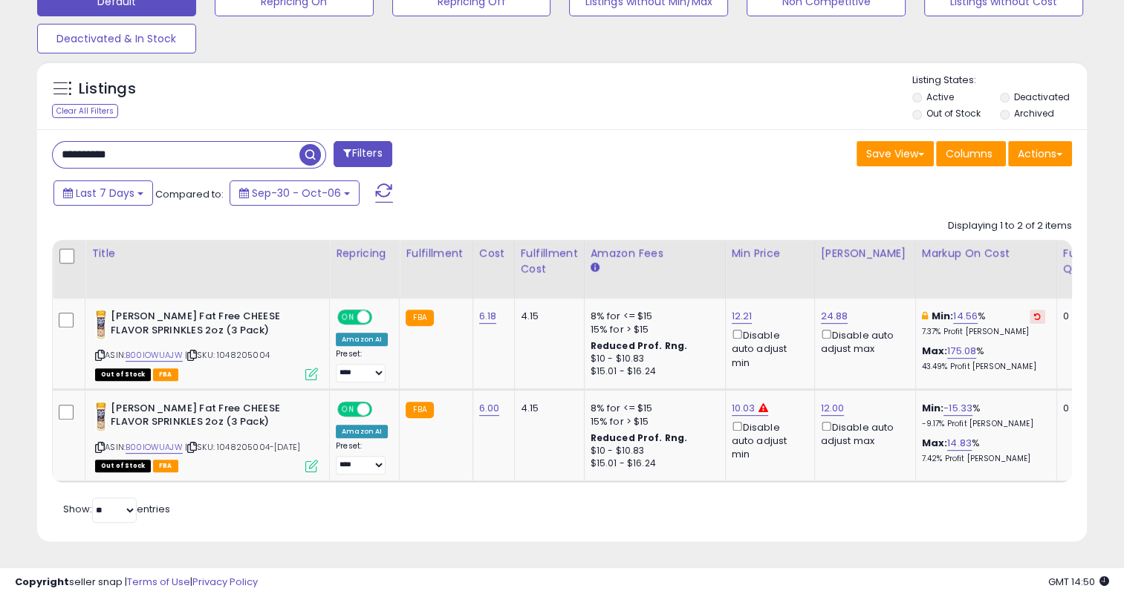
drag, startPoint x: 182, startPoint y: 134, endPoint x: 53, endPoint y: 149, distance: 130.1
click at [53, 149] on div "**********" at bounding box center [301, 156] width 521 height 30
click at [304, 144] on span "button" at bounding box center [310, 155] width 22 height 22
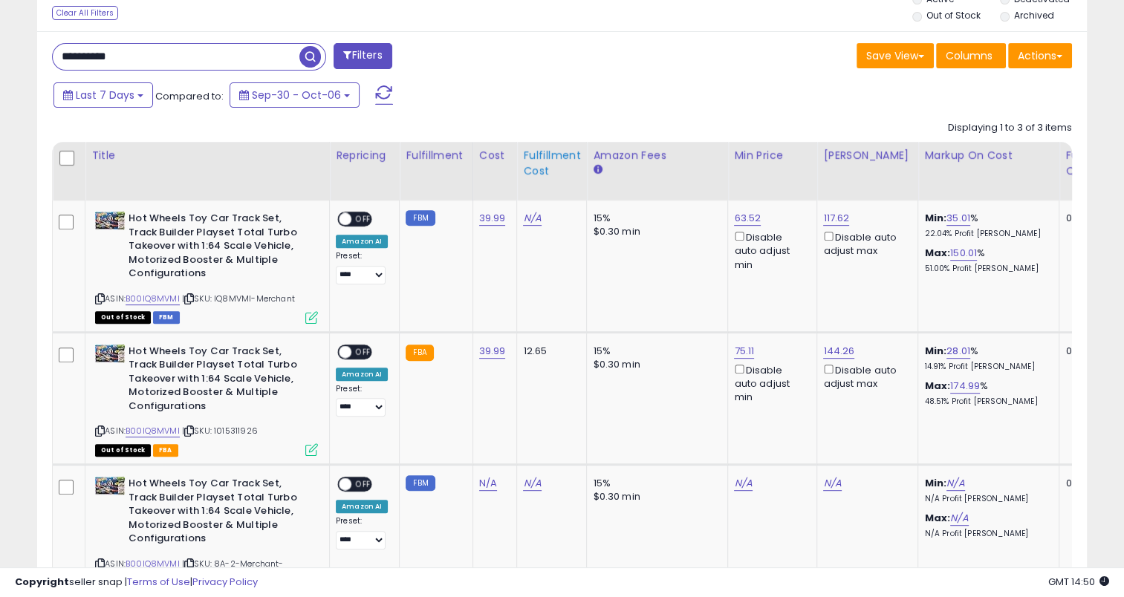
scroll to position [605, 0]
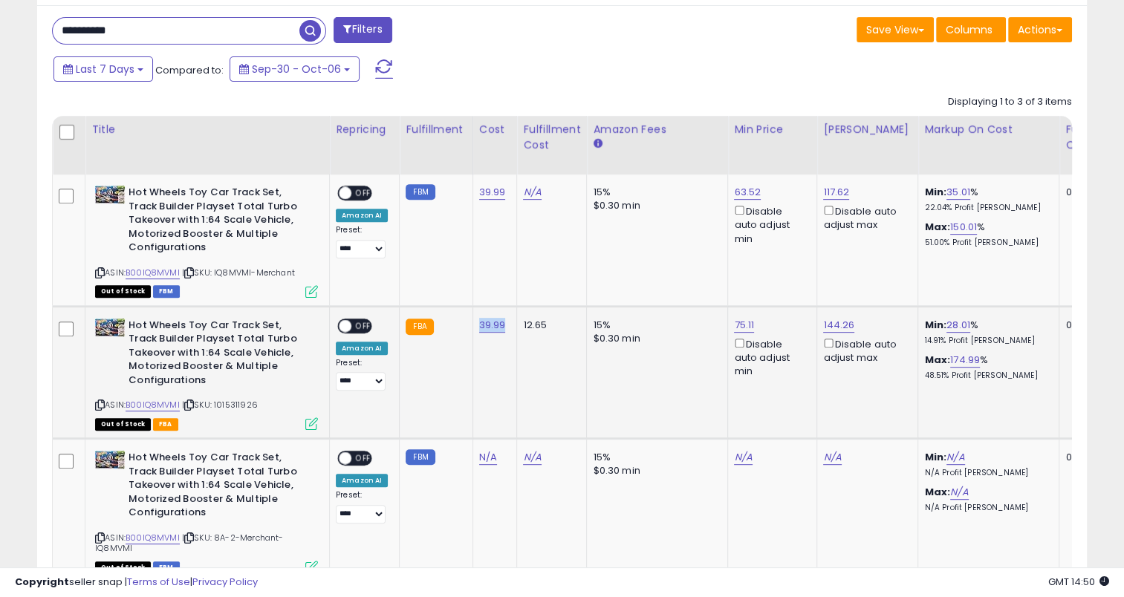
drag, startPoint x: 505, startPoint y: 321, endPoint x: 475, endPoint y: 325, distance: 30.7
click at [475, 325] on td "39.99" at bounding box center [494, 372] width 45 height 132
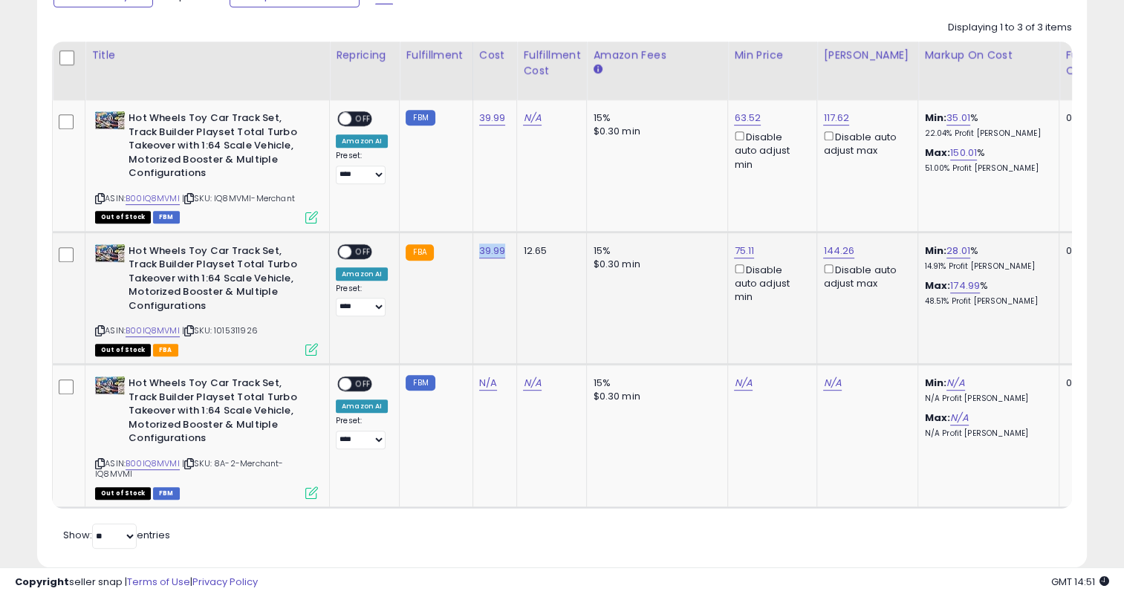
scroll to position [457, 0]
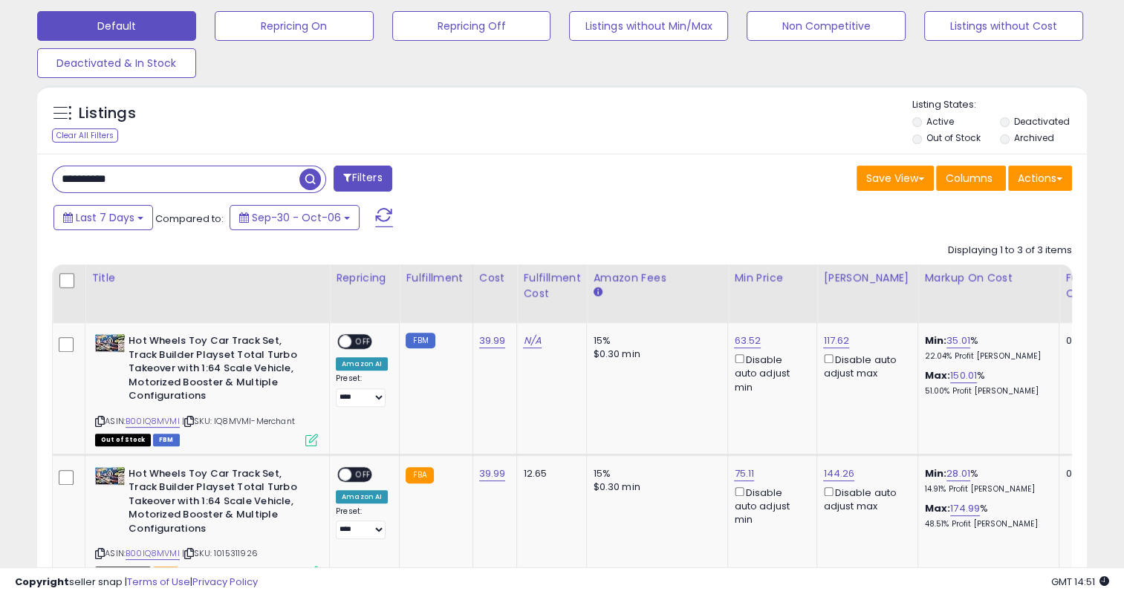
drag, startPoint x: 164, startPoint y: 180, endPoint x: 59, endPoint y: 183, distance: 105.5
click at [59, 183] on input "**********" at bounding box center [176, 179] width 247 height 26
click at [305, 177] on span "button" at bounding box center [310, 180] width 22 height 22
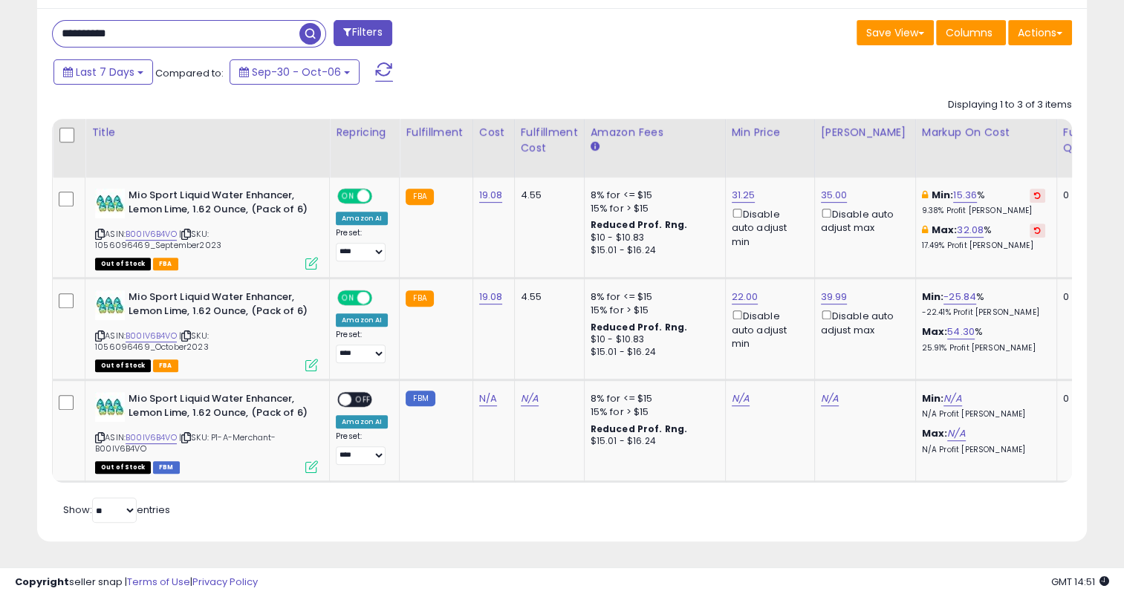
scroll to position [304, 607]
drag, startPoint x: 499, startPoint y: 193, endPoint x: 477, endPoint y: 199, distance: 23.1
click at [477, 199] on td "19.08" at bounding box center [493, 227] width 42 height 101
click at [573, 50] on div "**********" at bounding box center [561, 275] width 1049 height 534
drag, startPoint x: 505, startPoint y: 198, endPoint x: 473, endPoint y: 203, distance: 32.4
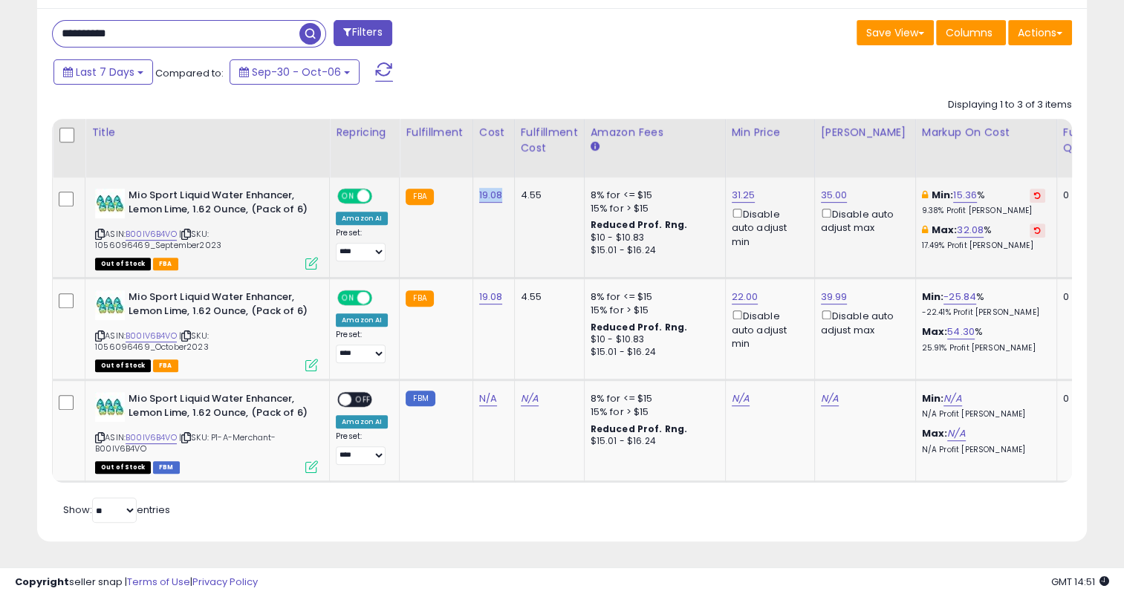
click at [473, 203] on td "19.08" at bounding box center [493, 227] width 42 height 101
drag, startPoint x: 68, startPoint y: 23, endPoint x: 39, endPoint y: 25, distance: 29.0
click at [39, 25] on div "**********" at bounding box center [561, 275] width 1049 height 534
click at [314, 27] on span "button" at bounding box center [310, 34] width 22 height 22
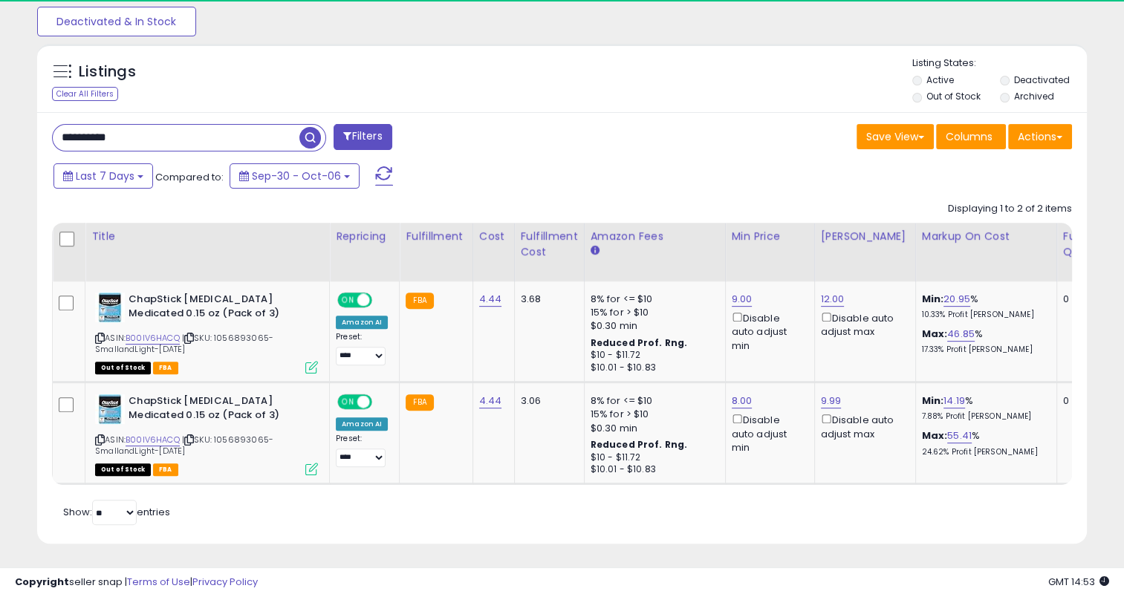
scroll to position [510, 0]
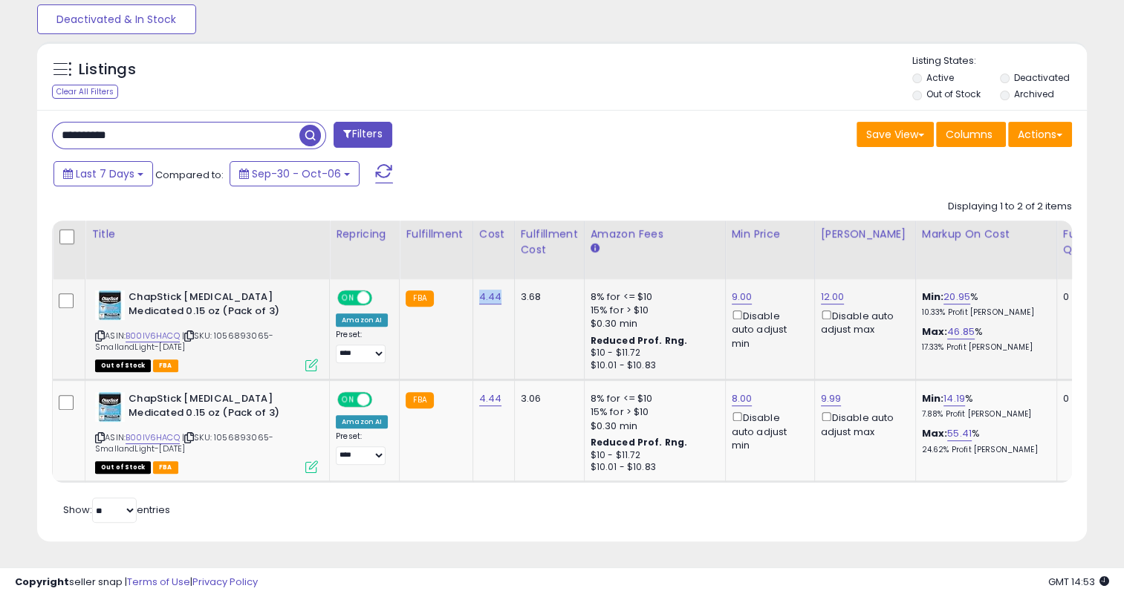
drag, startPoint x: 497, startPoint y: 287, endPoint x: 475, endPoint y: 287, distance: 21.5
click at [475, 287] on td "4.44" at bounding box center [493, 329] width 42 height 101
drag, startPoint x: 140, startPoint y: 131, endPoint x: 48, endPoint y: 143, distance: 92.9
click at [48, 143] on div "**********" at bounding box center [561, 326] width 1049 height 432
click at [306, 127] on span "button" at bounding box center [310, 136] width 22 height 22
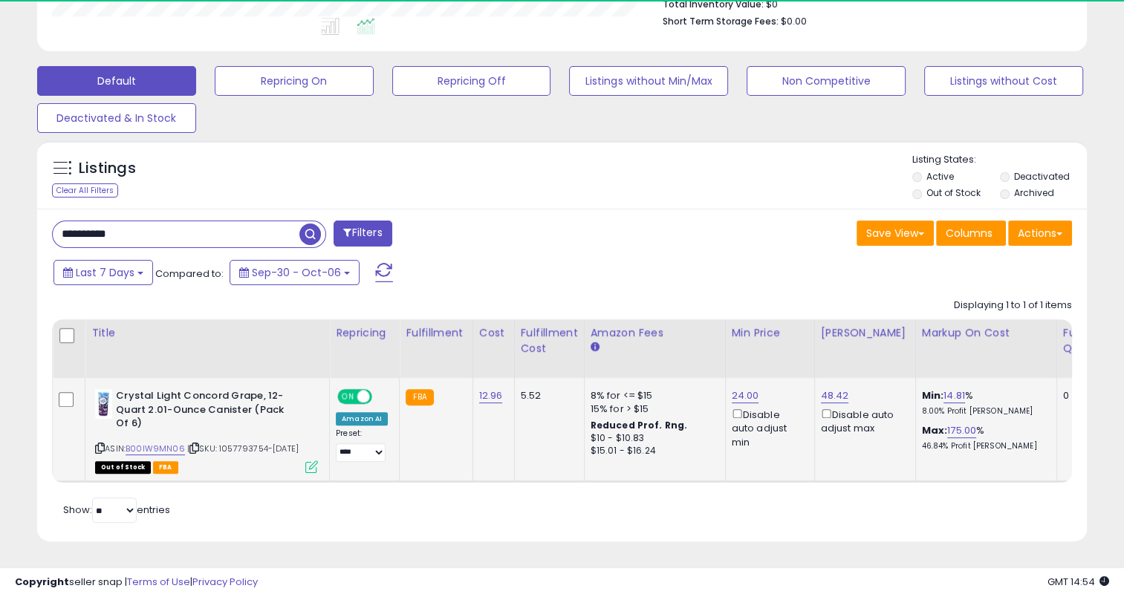
scroll to position [304, 607]
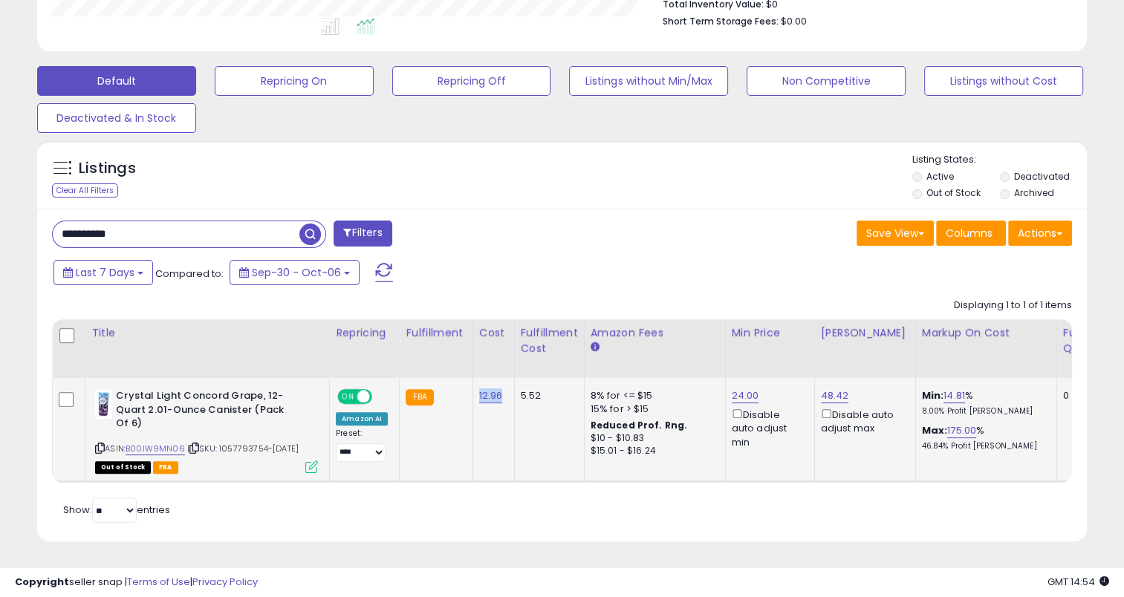
drag, startPoint x: 499, startPoint y: 385, endPoint x: 475, endPoint y: 388, distance: 24.7
click at [475, 388] on td "12.96" at bounding box center [493, 430] width 42 height 104
drag, startPoint x: 134, startPoint y: 220, endPoint x: 62, endPoint y: 226, distance: 72.3
click at [62, 226] on input "**********" at bounding box center [176, 234] width 247 height 26
click at [315, 224] on span "button" at bounding box center [310, 235] width 22 height 22
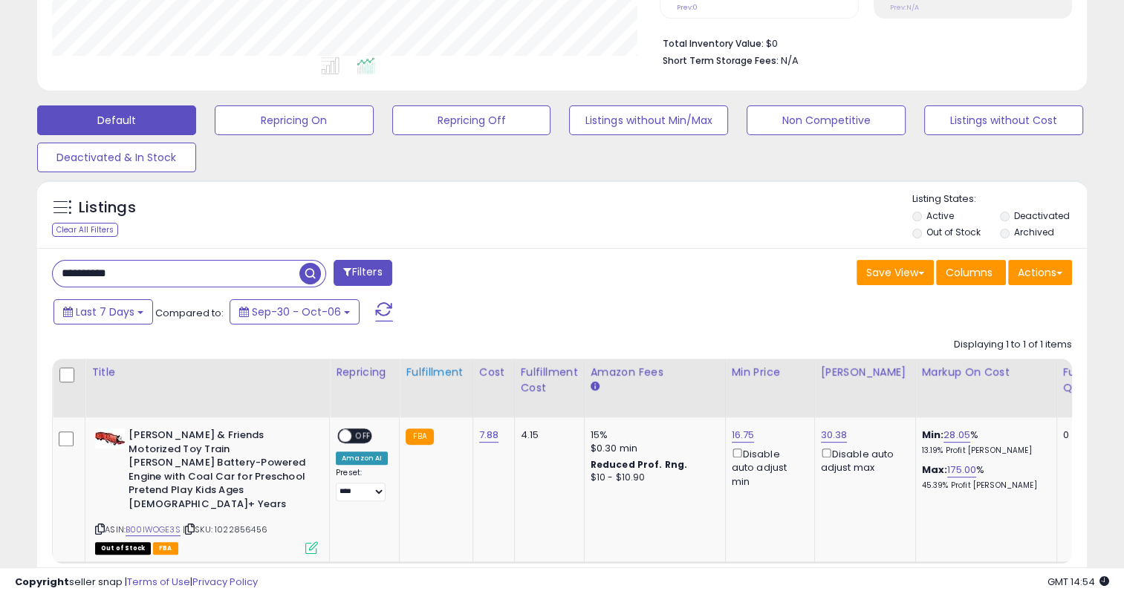
scroll to position [426, 0]
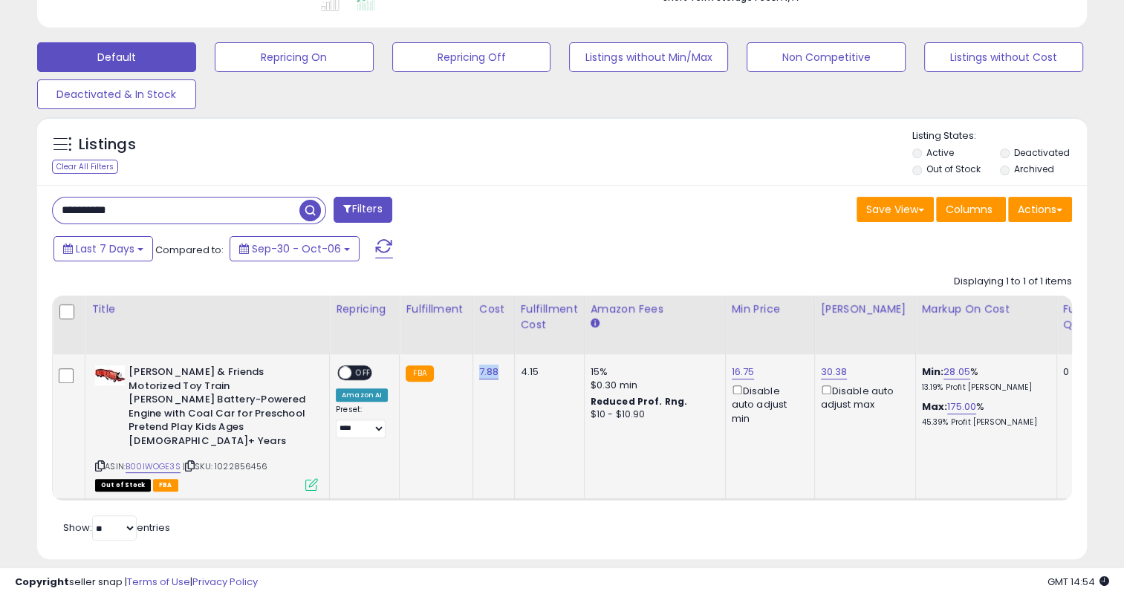
drag, startPoint x: 498, startPoint y: 374, endPoint x: 475, endPoint y: 374, distance: 23.0
click at [475, 374] on td "7.88" at bounding box center [493, 427] width 42 height 146
drag, startPoint x: 139, startPoint y: 205, endPoint x: 41, endPoint y: 208, distance: 98.1
click at [41, 208] on div "**********" at bounding box center [301, 212] width 521 height 30
click at [313, 209] on span "button" at bounding box center [310, 211] width 22 height 22
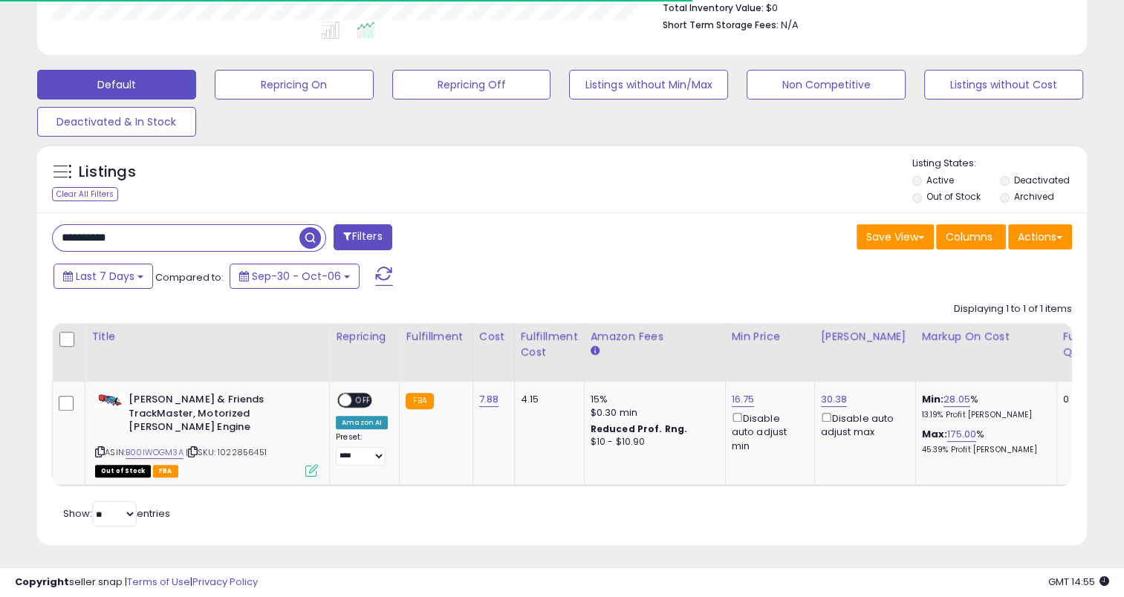
scroll to position [399, 0]
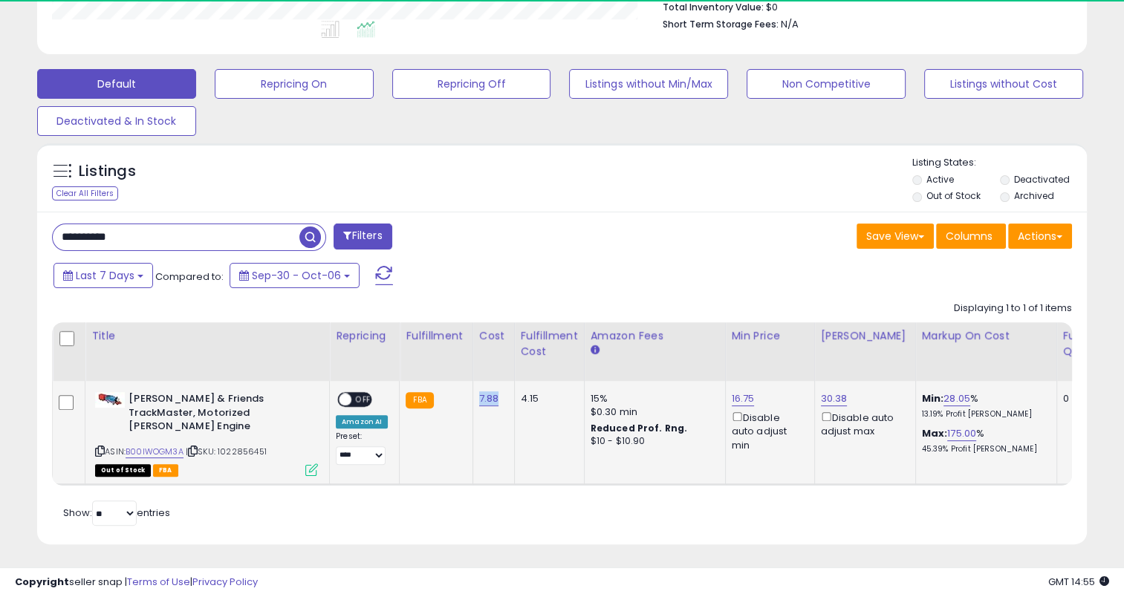
drag, startPoint x: 498, startPoint y: 395, endPoint x: 473, endPoint y: 399, distance: 25.5
click at [473, 399] on td "7.88" at bounding box center [493, 433] width 42 height 104
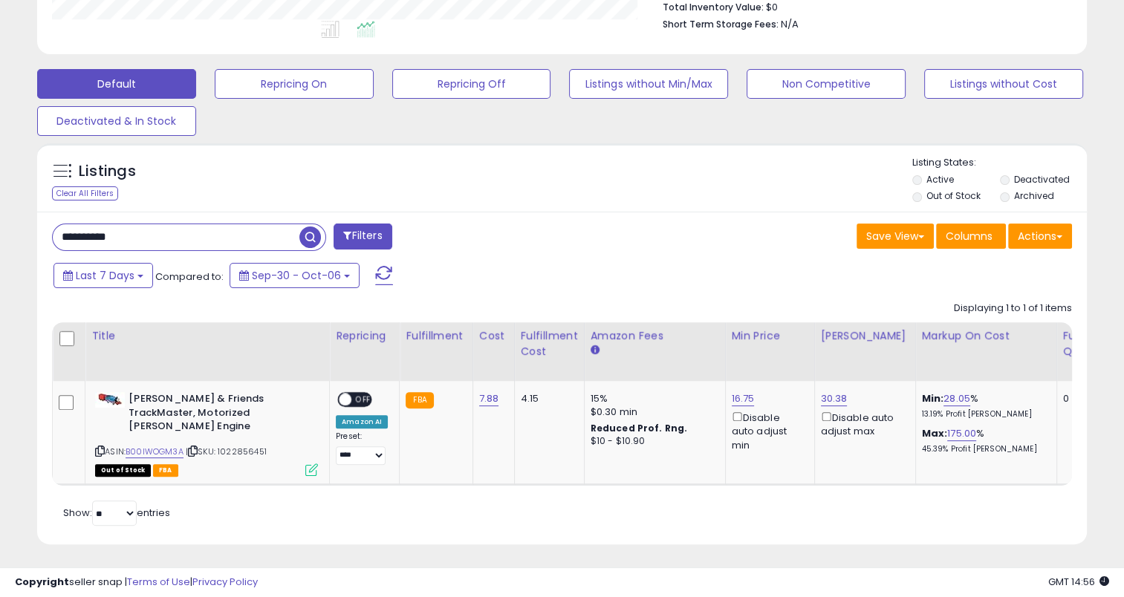
drag, startPoint x: 154, startPoint y: 232, endPoint x: 37, endPoint y: 243, distance: 117.8
click at [37, 243] on div "**********" at bounding box center [561, 378] width 1049 height 333
click at [317, 232] on span "button" at bounding box center [310, 238] width 22 height 22
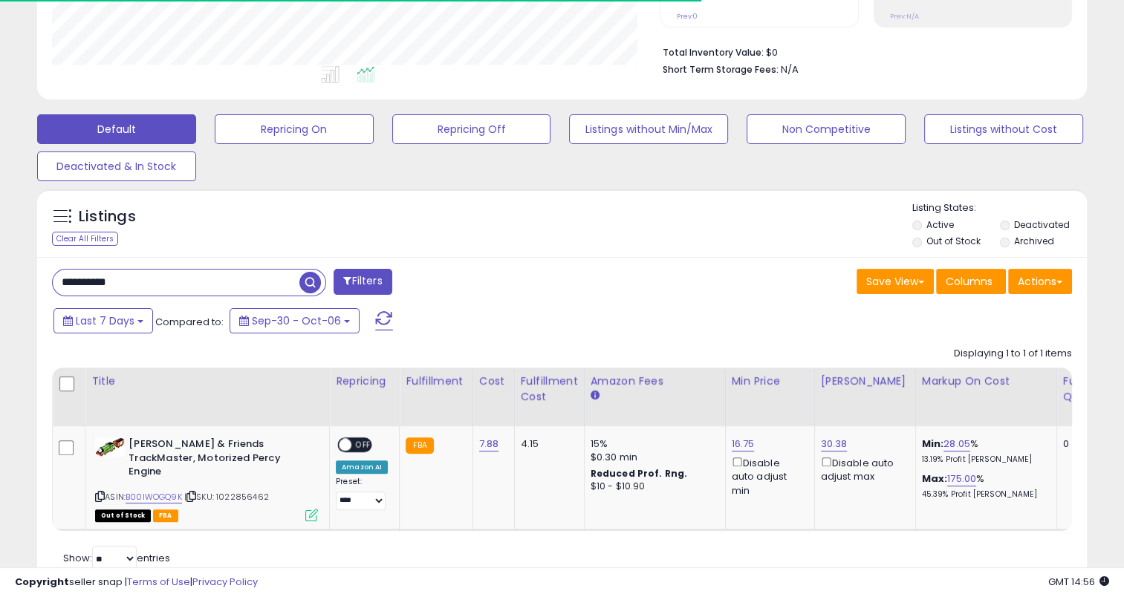
scroll to position [399, 0]
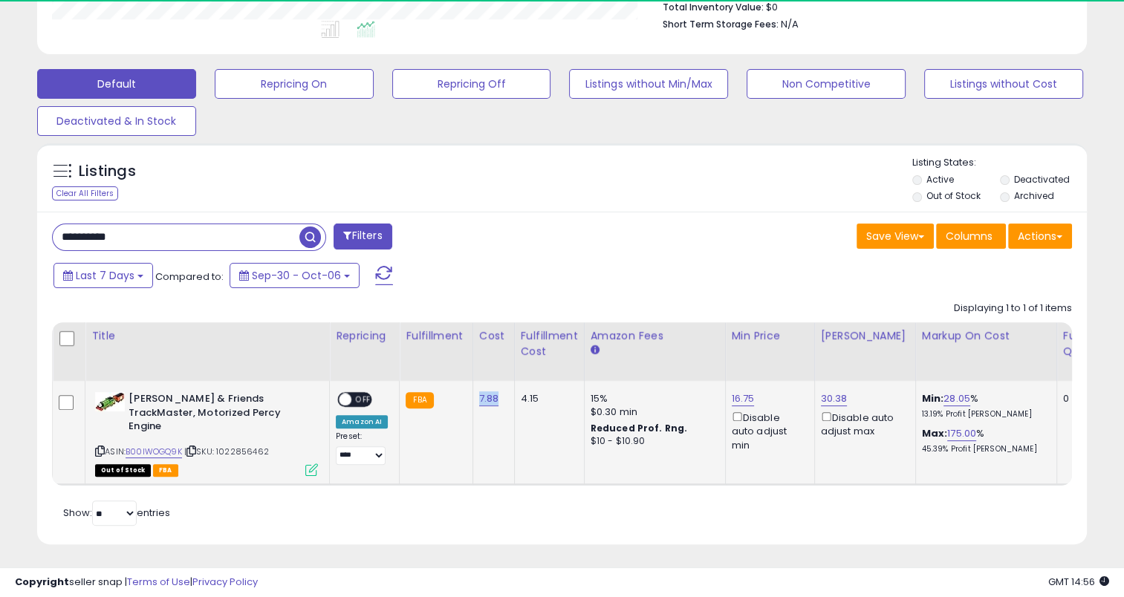
drag, startPoint x: 501, startPoint y: 400, endPoint x: 476, endPoint y: 403, distance: 24.8
click at [476, 403] on td "7.88" at bounding box center [493, 433] width 42 height 104
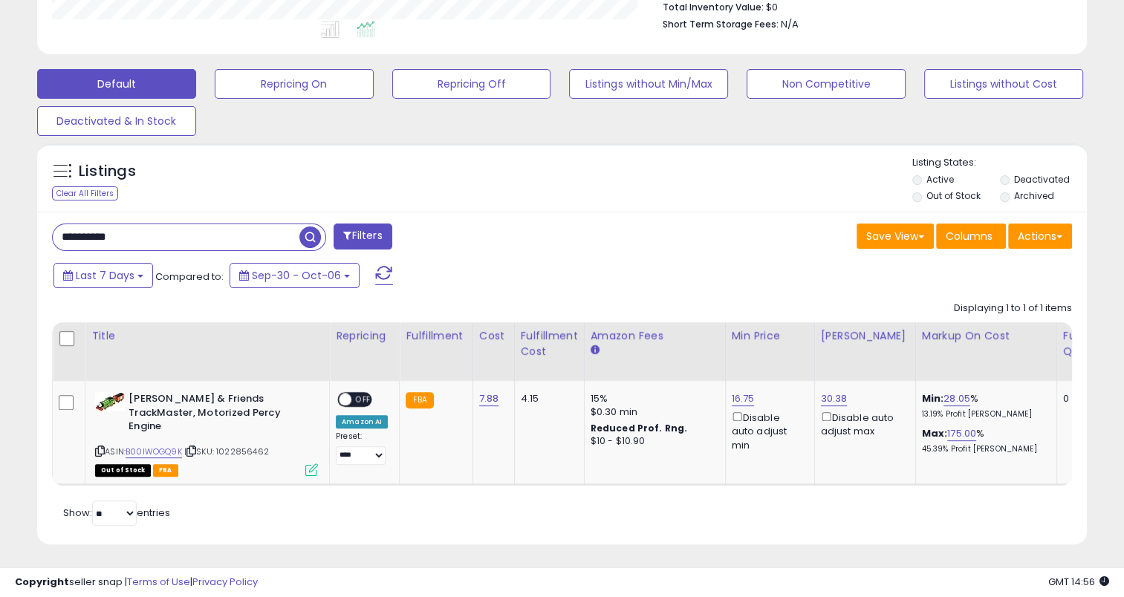
drag, startPoint x: 178, startPoint y: 233, endPoint x: 45, endPoint y: 227, distance: 133.1
click at [45, 227] on div "**********" at bounding box center [301, 239] width 521 height 30
click at [306, 235] on span "button" at bounding box center [310, 238] width 22 height 22
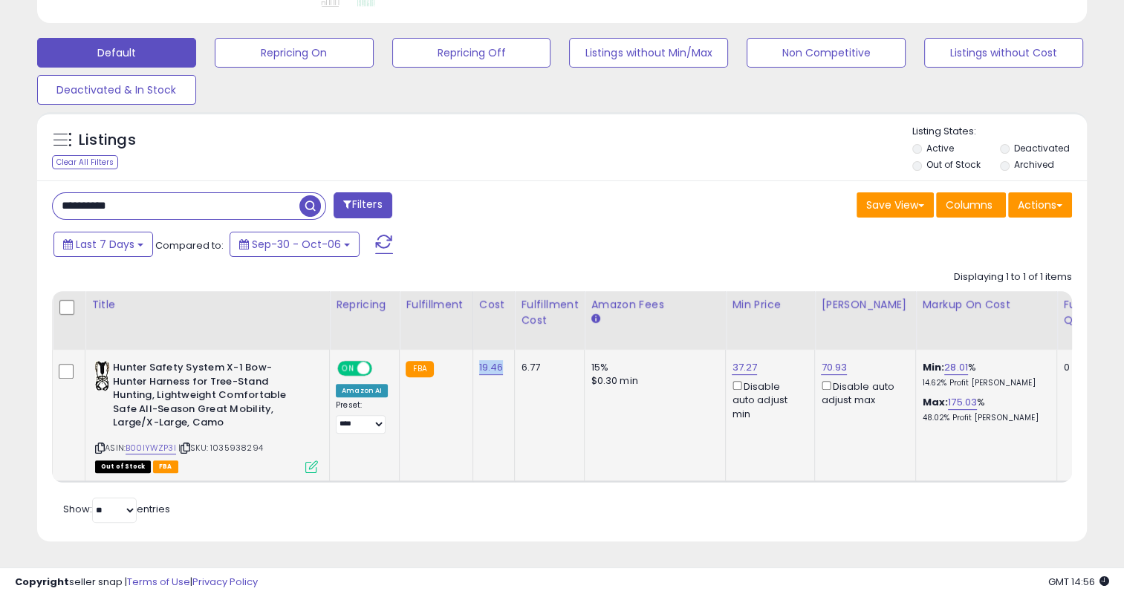
drag, startPoint x: 500, startPoint y: 359, endPoint x: 476, endPoint y: 351, distance: 25.1
click at [476, 351] on td "19.46" at bounding box center [493, 415] width 42 height 131
drag, startPoint x: 175, startPoint y: 183, endPoint x: 56, endPoint y: 195, distance: 118.6
click at [56, 195] on input "**********" at bounding box center [176, 206] width 247 height 26
click at [304, 196] on span "button" at bounding box center [310, 206] width 22 height 22
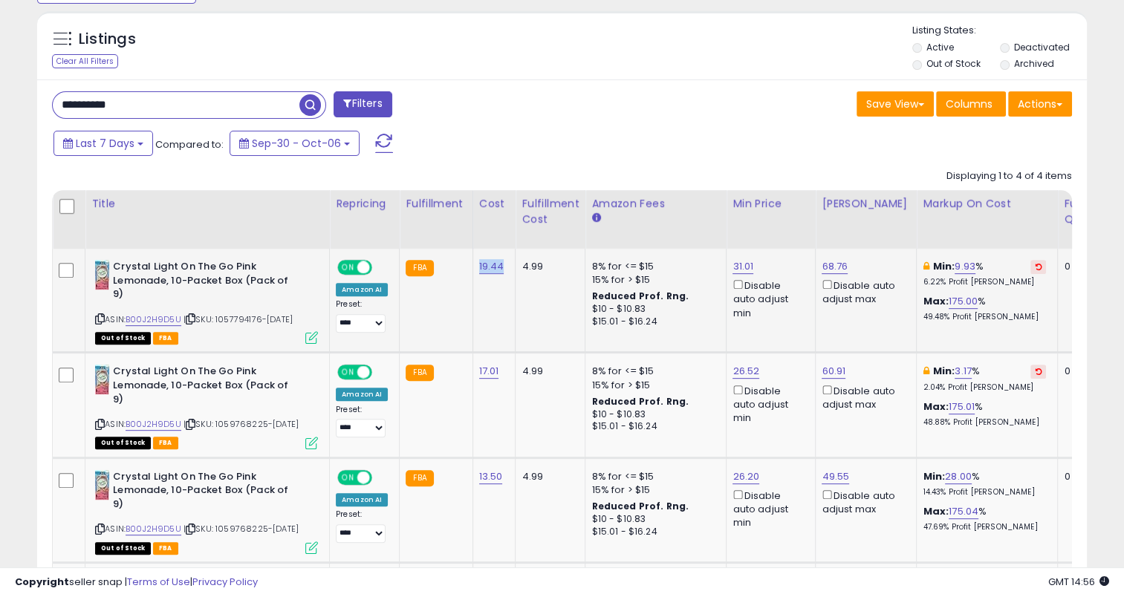
drag, startPoint x: 495, startPoint y: 268, endPoint x: 475, endPoint y: 270, distance: 20.9
click at [475, 270] on td "19.44" at bounding box center [493, 301] width 43 height 104
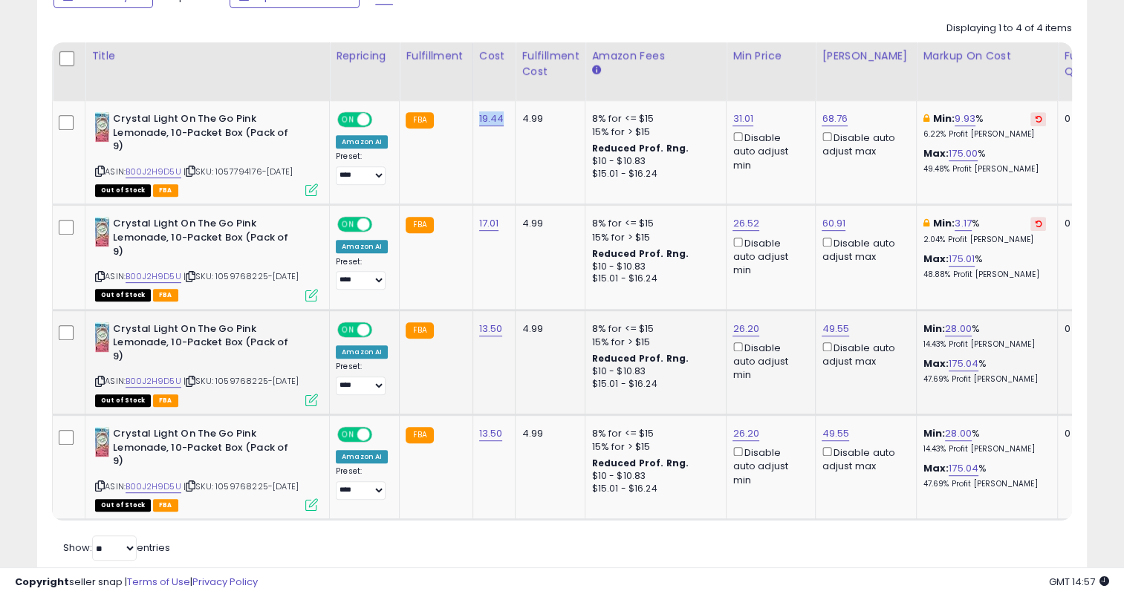
scroll to position [680, 0]
drag, startPoint x: 502, startPoint y: 340, endPoint x: 474, endPoint y: 338, distance: 28.3
click at [474, 338] on td "13.50" at bounding box center [493, 361] width 43 height 105
drag, startPoint x: 491, startPoint y: 222, endPoint x: 470, endPoint y: 224, distance: 20.8
click at [472, 224] on td "17.01" at bounding box center [493, 256] width 43 height 105
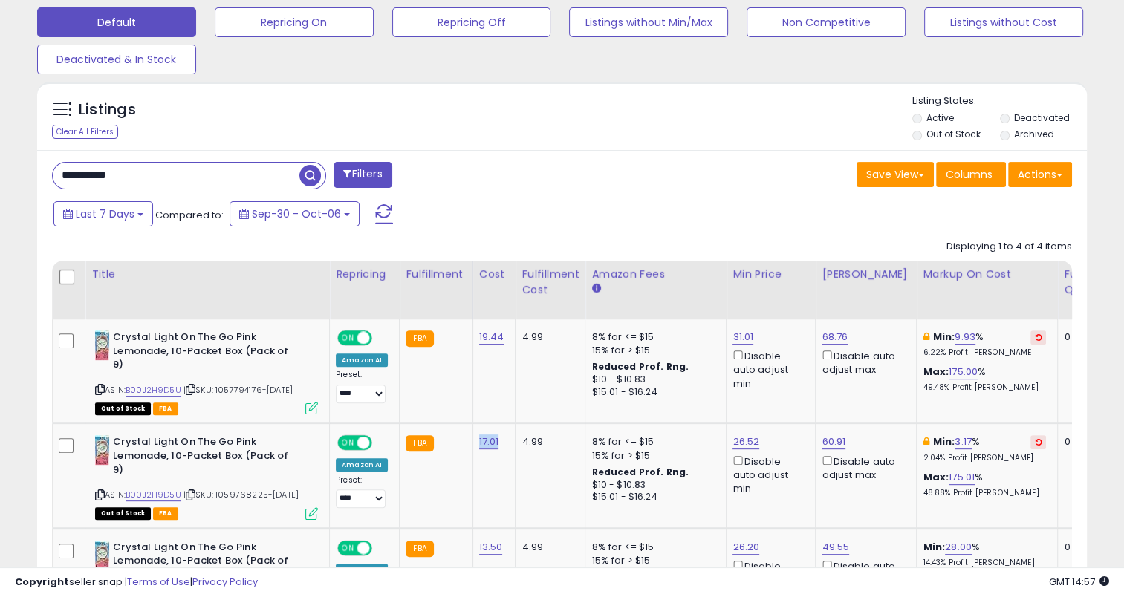
scroll to position [457, 0]
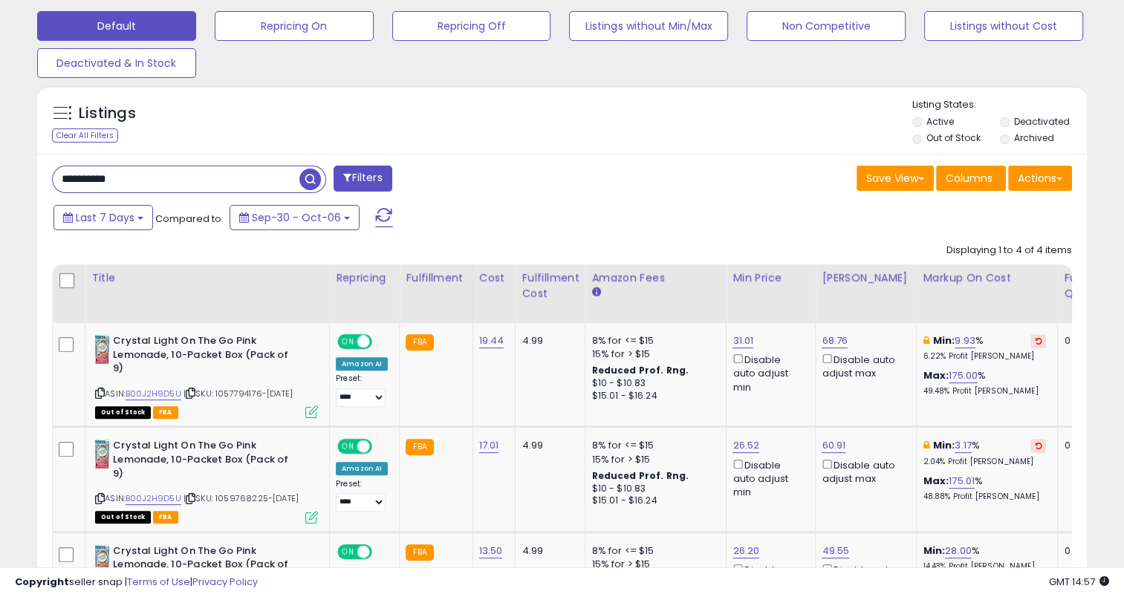
drag, startPoint x: 138, startPoint y: 184, endPoint x: 59, endPoint y: 183, distance: 78.7
click at [59, 183] on input "**********" at bounding box center [176, 179] width 247 height 26
click at [307, 177] on span "button" at bounding box center [310, 180] width 22 height 22
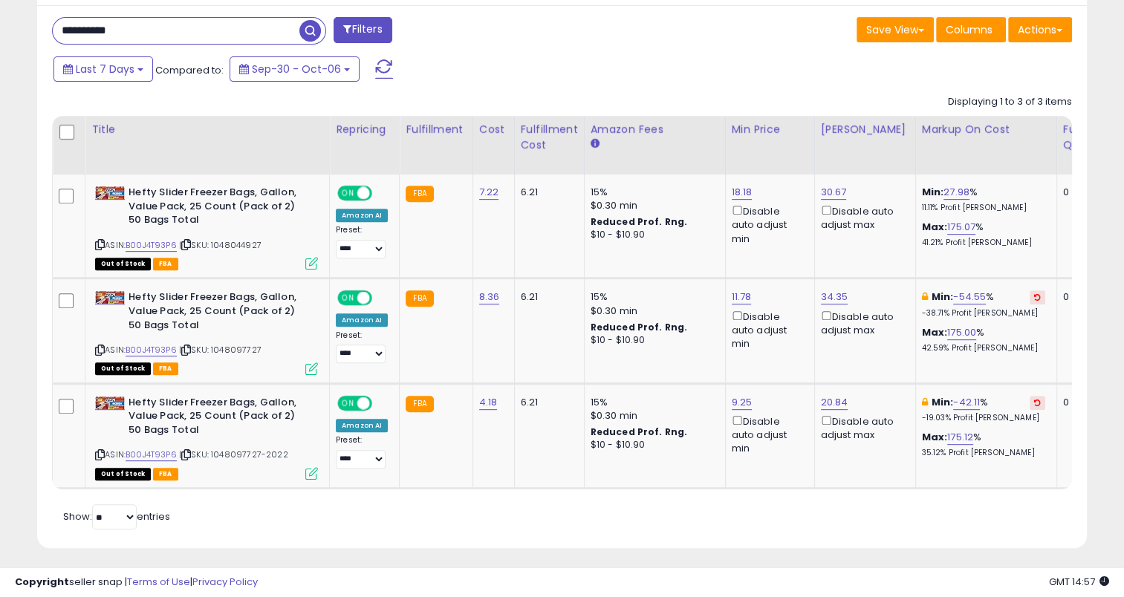
scroll to position [621, 0]
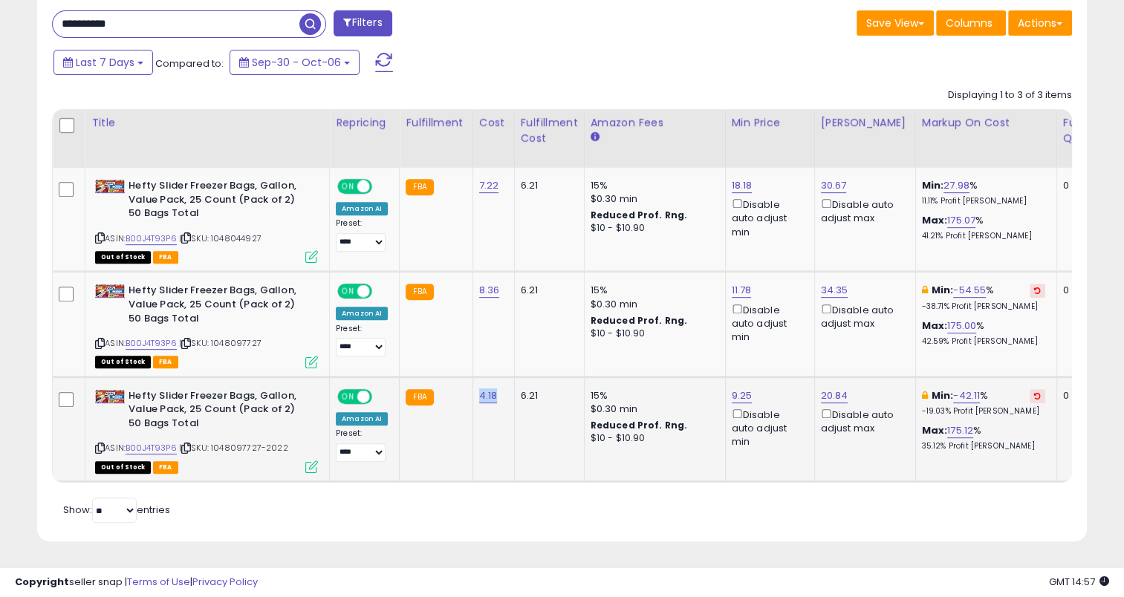
drag, startPoint x: 499, startPoint y: 385, endPoint x: 475, endPoint y: 382, distance: 23.9
click at [475, 382] on td "4.18" at bounding box center [493, 429] width 42 height 105
drag, startPoint x: 491, startPoint y: 178, endPoint x: 474, endPoint y: 177, distance: 17.1
click at [479, 179] on div "7.22" at bounding box center [491, 185] width 24 height 13
drag, startPoint x: 499, startPoint y: 279, endPoint x: 475, endPoint y: 279, distance: 23.8
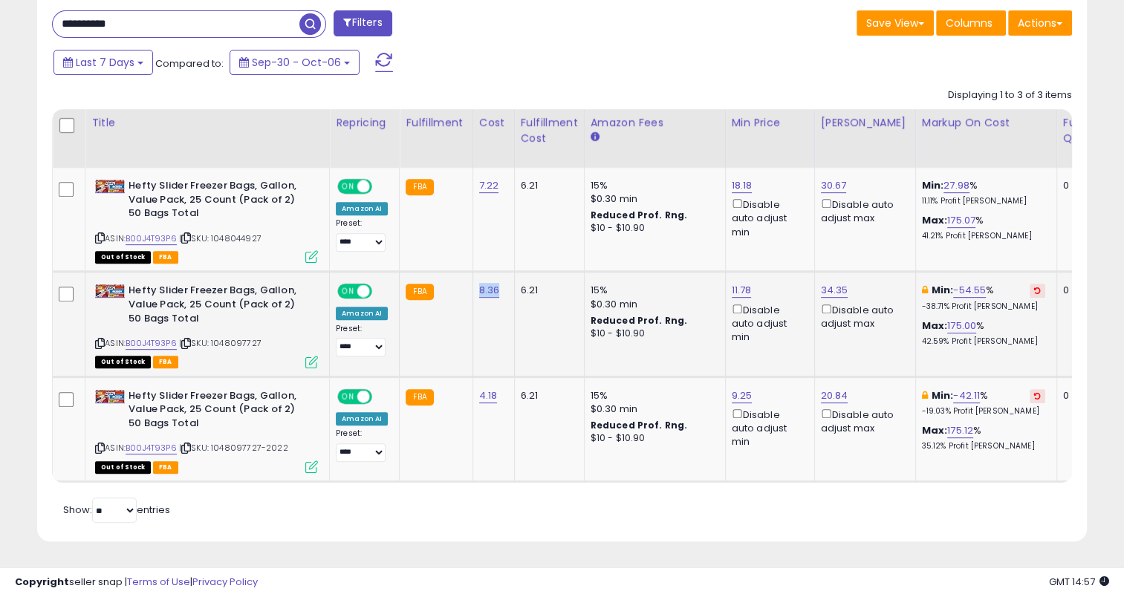
click at [475, 279] on td "8.36" at bounding box center [493, 324] width 42 height 105
drag, startPoint x: 154, startPoint y: 9, endPoint x: 56, endPoint y: 20, distance: 98.7
click at [56, 20] on input "**********" at bounding box center [176, 24] width 247 height 26
click at [309, 13] on span "button" at bounding box center [310, 24] width 22 height 22
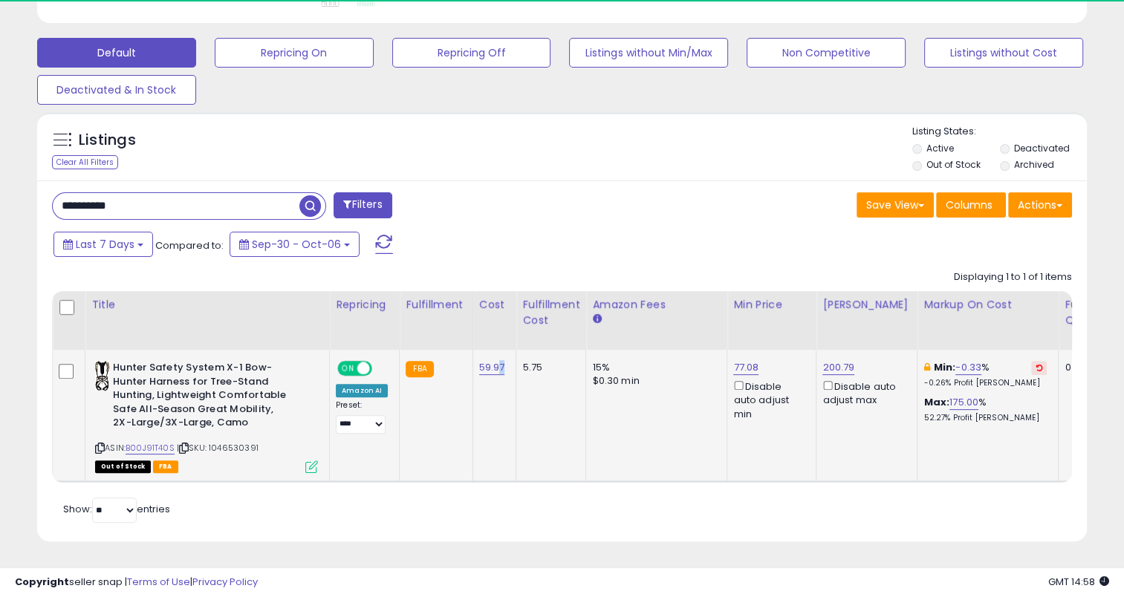
scroll to position [304, 607]
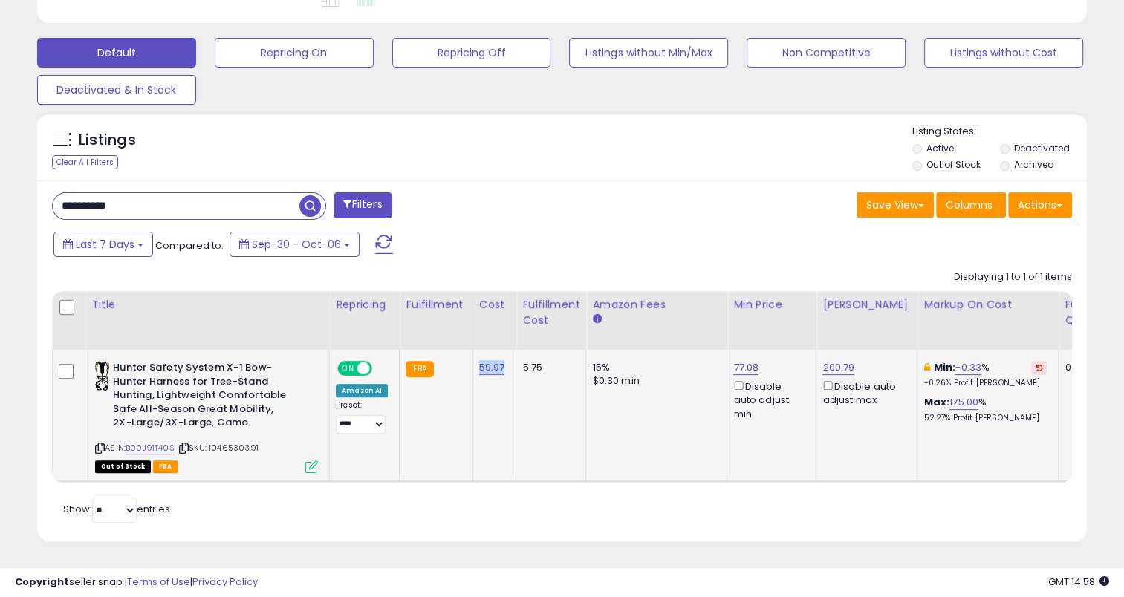
drag, startPoint x: 504, startPoint y: 357, endPoint x: 474, endPoint y: 359, distance: 30.5
click at [474, 359] on td "59.97" at bounding box center [494, 415] width 44 height 131
drag, startPoint x: 192, startPoint y: 187, endPoint x: 56, endPoint y: 201, distance: 136.6
click at [56, 201] on input "**********" at bounding box center [176, 206] width 247 height 26
click at [306, 195] on span "button" at bounding box center [310, 206] width 22 height 22
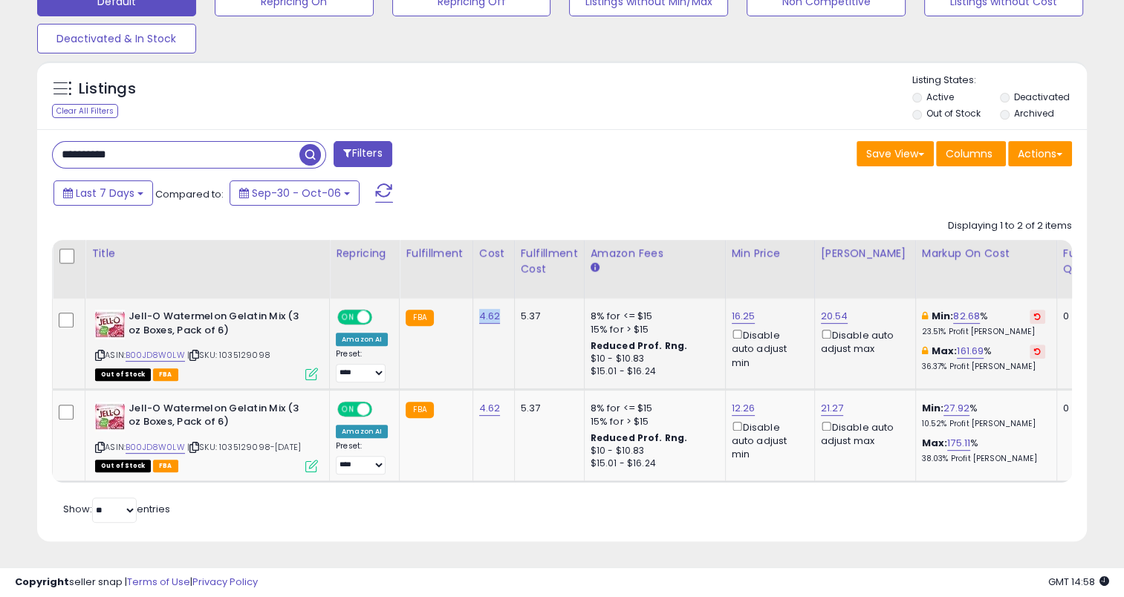
drag, startPoint x: 502, startPoint y: 309, endPoint x: 475, endPoint y: 294, distance: 31.2
click at [475, 299] on td "4.62" at bounding box center [493, 344] width 42 height 91
drag, startPoint x: 148, startPoint y: 140, endPoint x: 57, endPoint y: 143, distance: 90.7
click at [57, 143] on input "**********" at bounding box center [176, 155] width 247 height 26
click at [312, 144] on span "button" at bounding box center [310, 155] width 22 height 22
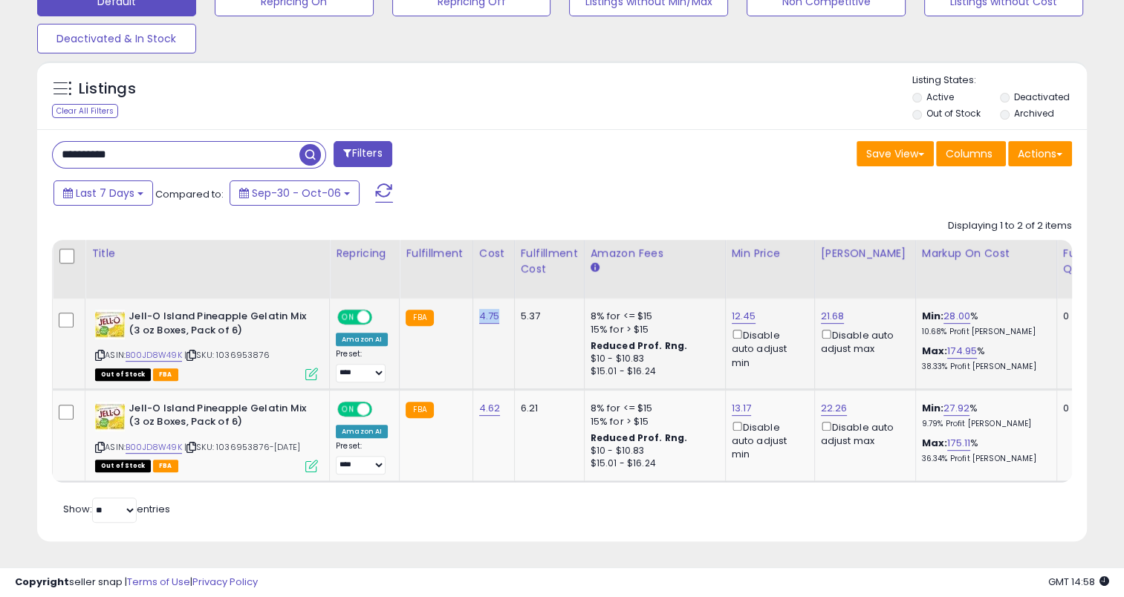
drag, startPoint x: 501, startPoint y: 306, endPoint x: 475, endPoint y: 298, distance: 28.0
click at [475, 303] on td "4.75" at bounding box center [493, 344] width 42 height 91
drag, startPoint x: 497, startPoint y: 398, endPoint x: 475, endPoint y: 399, distance: 22.3
click at [475, 399] on td "4.62" at bounding box center [493, 435] width 42 height 92
drag, startPoint x: 163, startPoint y: 143, endPoint x: 33, endPoint y: 154, distance: 129.8
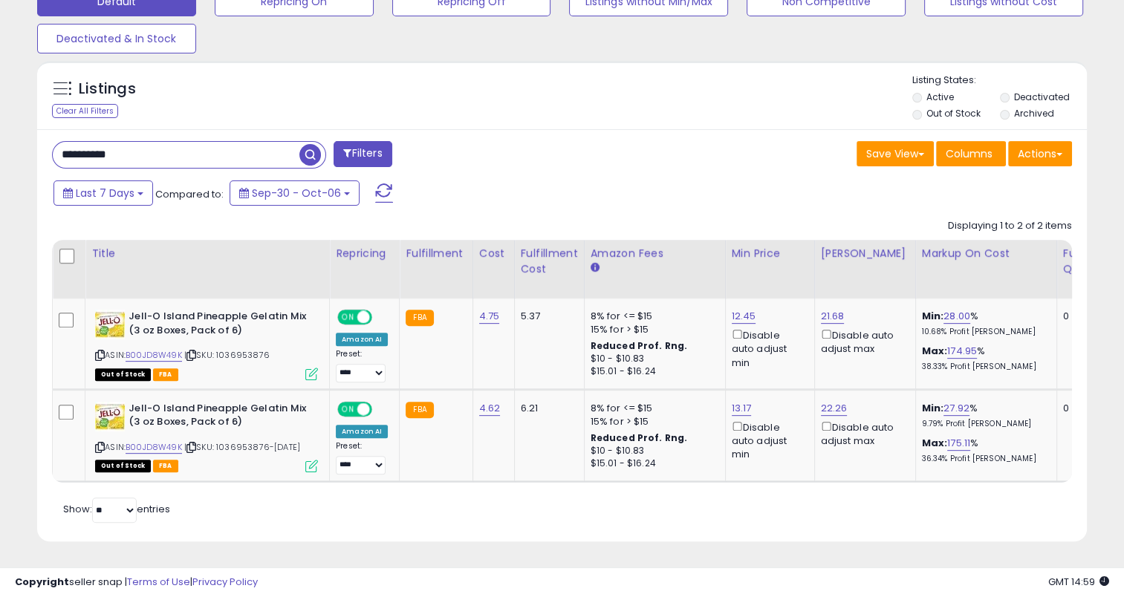
click at [33, 154] on div "Listings Clear All Filters" at bounding box center [562, 306] width 1072 height 506
click at [307, 145] on span "button" at bounding box center [310, 155] width 22 height 22
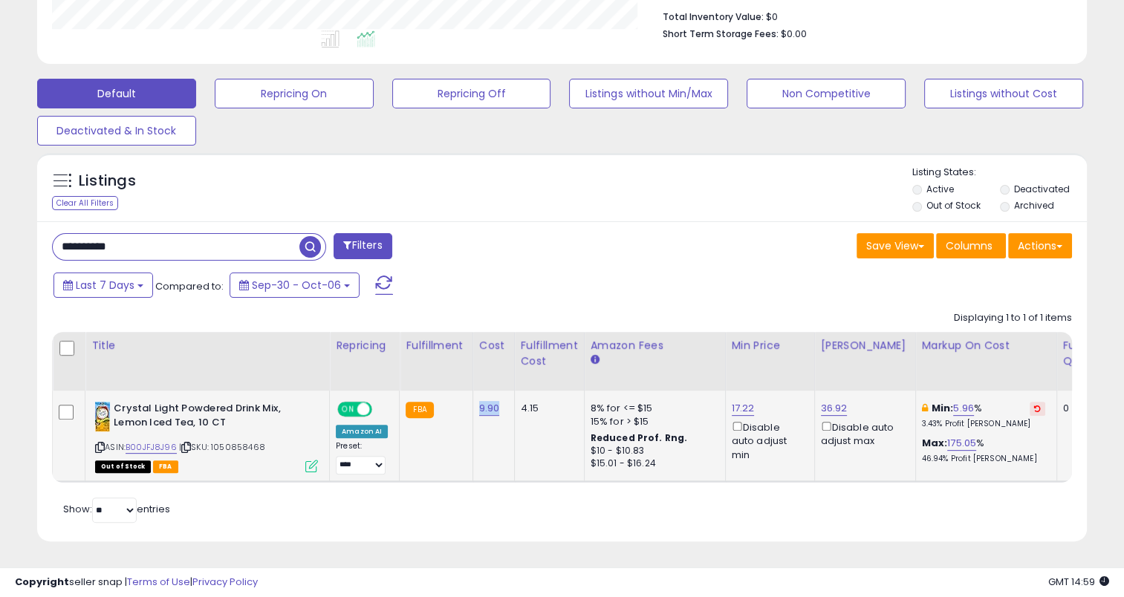
drag, startPoint x: 505, startPoint y: 396, endPoint x: 473, endPoint y: 400, distance: 32.1
click at [473, 400] on td "9.90" at bounding box center [493, 436] width 42 height 91
drag, startPoint x: 134, startPoint y: 240, endPoint x: 36, endPoint y: 241, distance: 97.3
click at [37, 241] on div "**********" at bounding box center [561, 381] width 1049 height 320
click at [312, 236] on span "button" at bounding box center [310, 247] width 22 height 22
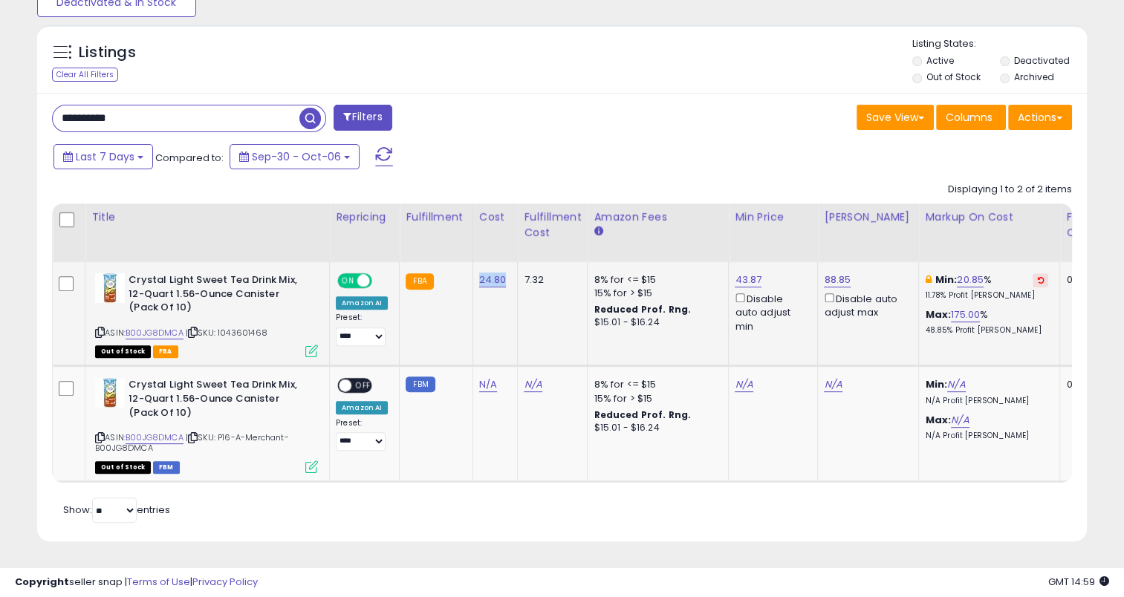
drag, startPoint x: 501, startPoint y: 272, endPoint x: 474, endPoint y: 260, distance: 29.9
click at [475, 267] on td "24.80" at bounding box center [494, 314] width 45 height 104
drag, startPoint x: 173, startPoint y: 117, endPoint x: 22, endPoint y: 127, distance: 151.8
click at [22, 127] on div "**********" at bounding box center [561, 53] width 1109 height 1014
click at [315, 108] on span "button" at bounding box center [310, 119] width 22 height 22
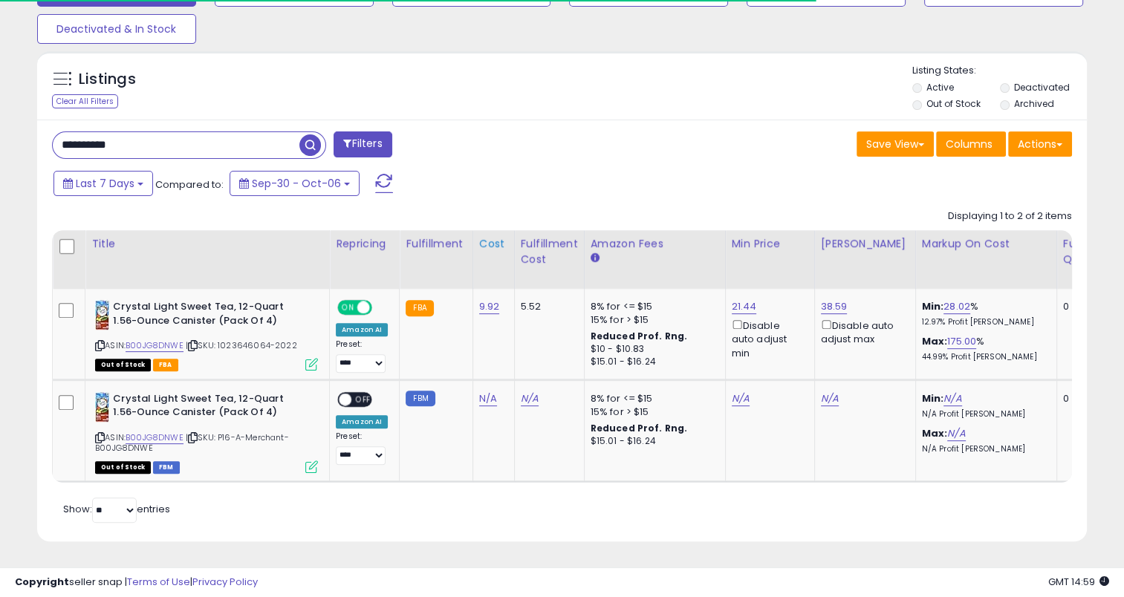
scroll to position [500, 0]
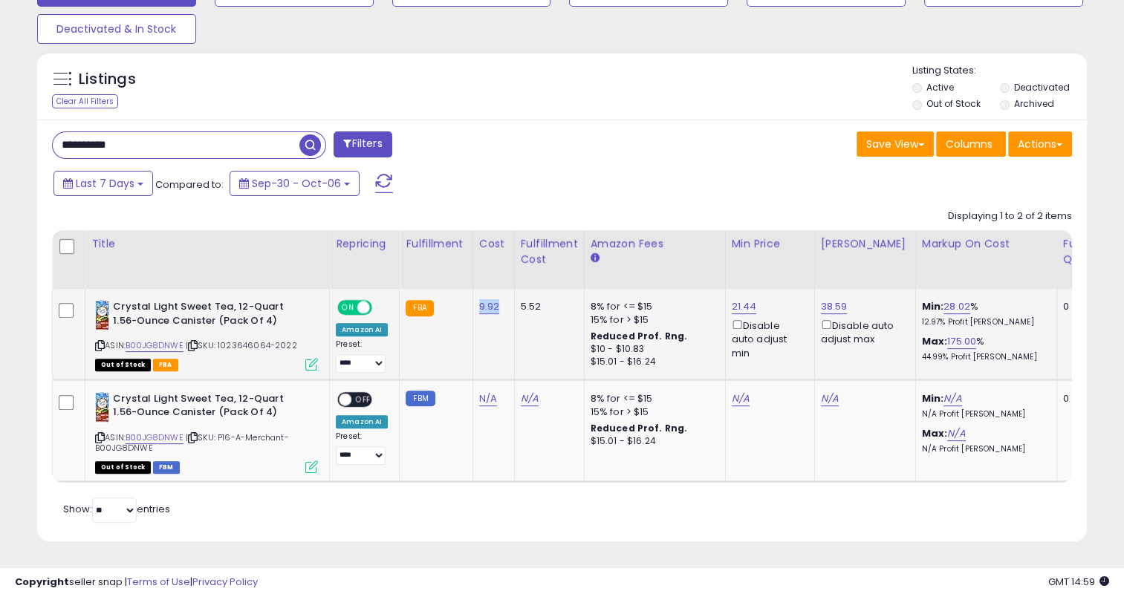
drag, startPoint x: 499, startPoint y: 300, endPoint x: 474, endPoint y: 302, distance: 25.3
click at [474, 302] on td "9.92" at bounding box center [493, 334] width 42 height 91
drag, startPoint x: 178, startPoint y: 144, endPoint x: 25, endPoint y: 154, distance: 153.3
click at [26, 154] on div "Listings Clear All Filters" at bounding box center [562, 302] width 1072 height 516
click at [305, 143] on span "button" at bounding box center [310, 145] width 22 height 22
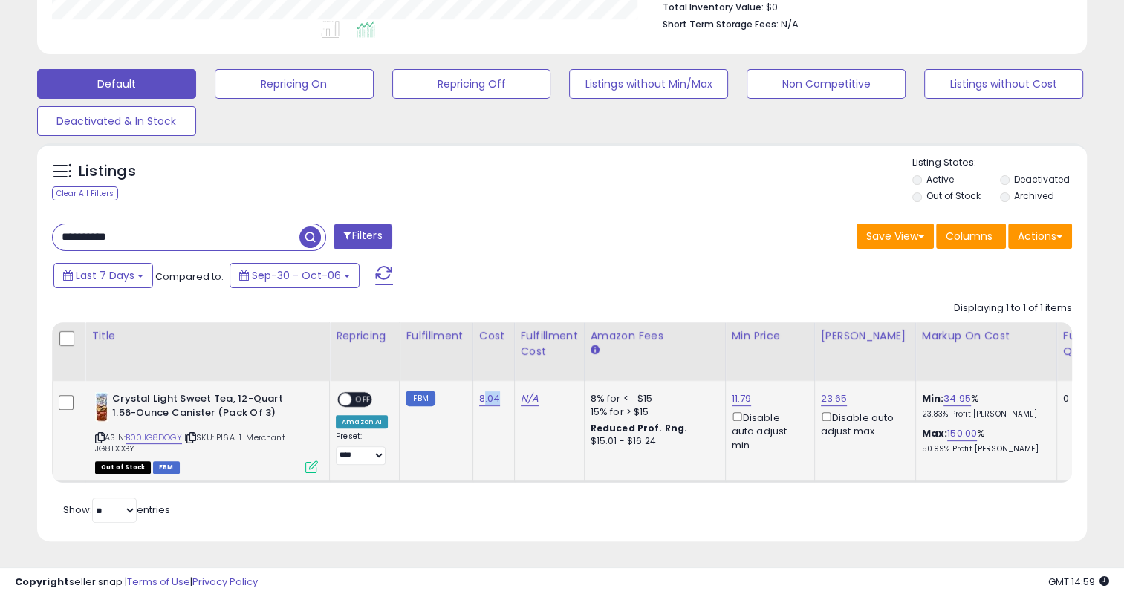
scroll to position [742339, 742036]
drag, startPoint x: 495, startPoint y: 386, endPoint x: 474, endPoint y: 386, distance: 21.5
click at [479, 392] on div "8.04" at bounding box center [491, 398] width 24 height 13
drag, startPoint x: 166, startPoint y: 226, endPoint x: 53, endPoint y: 242, distance: 114.1
click at [53, 242] on div "**********" at bounding box center [561, 377] width 1049 height 330
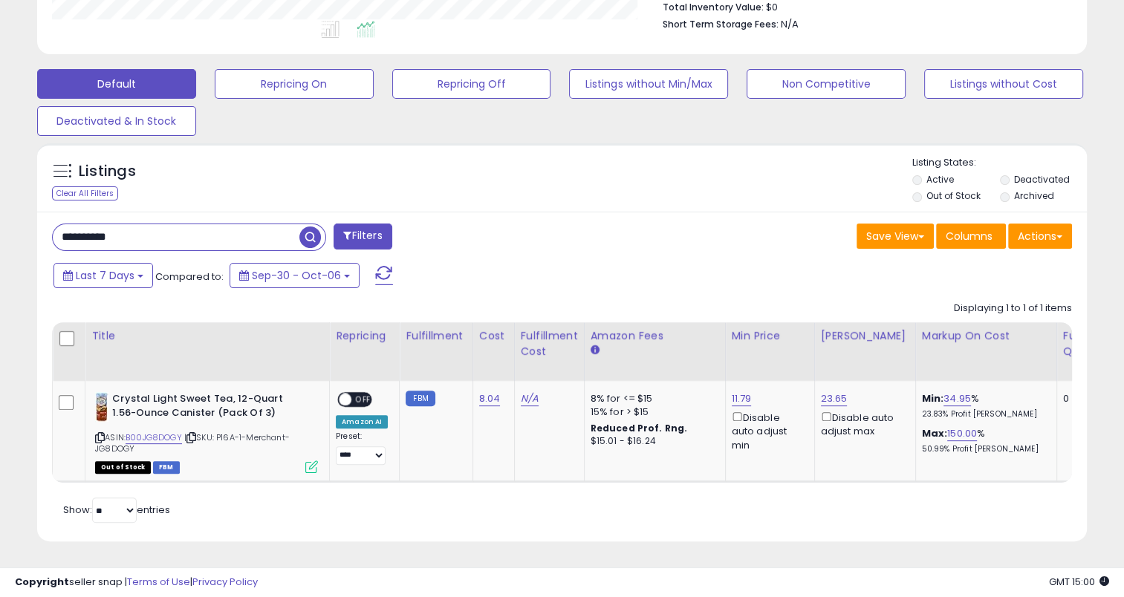
click at [311, 227] on span "button" at bounding box center [310, 238] width 22 height 22
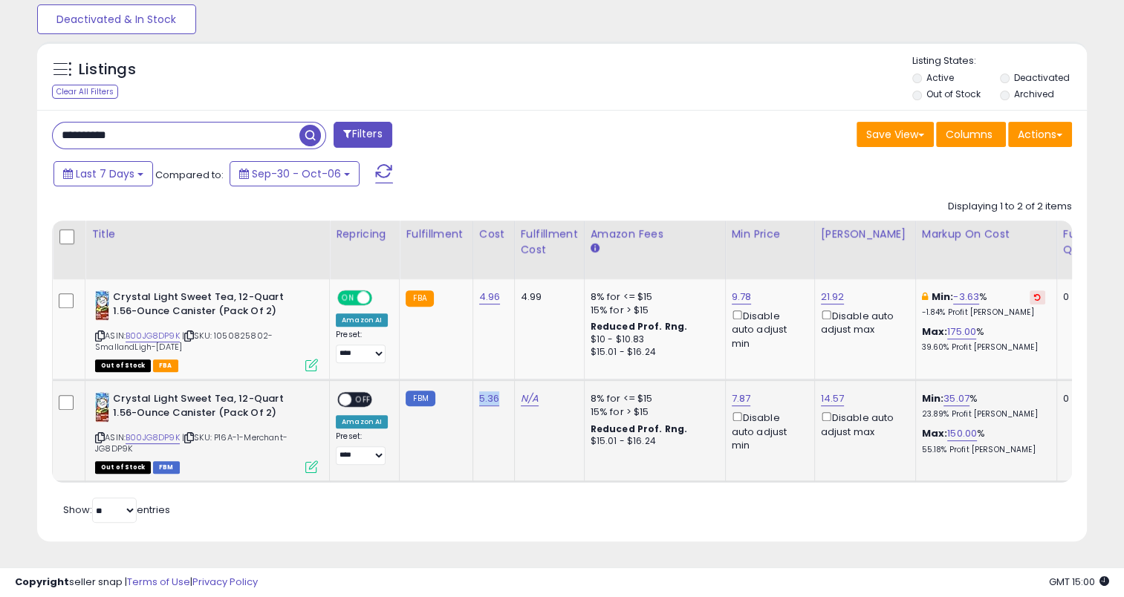
drag, startPoint x: 502, startPoint y: 389, endPoint x: 469, endPoint y: 385, distance: 33.0
click at [472, 385] on td "5.36" at bounding box center [493, 431] width 42 height 102
drag, startPoint x: 497, startPoint y: 291, endPoint x: 476, endPoint y: 292, distance: 20.8
click at [476, 292] on td "4.96" at bounding box center [493, 329] width 42 height 101
drag, startPoint x: 137, startPoint y: 126, endPoint x: 42, endPoint y: 137, distance: 95.0
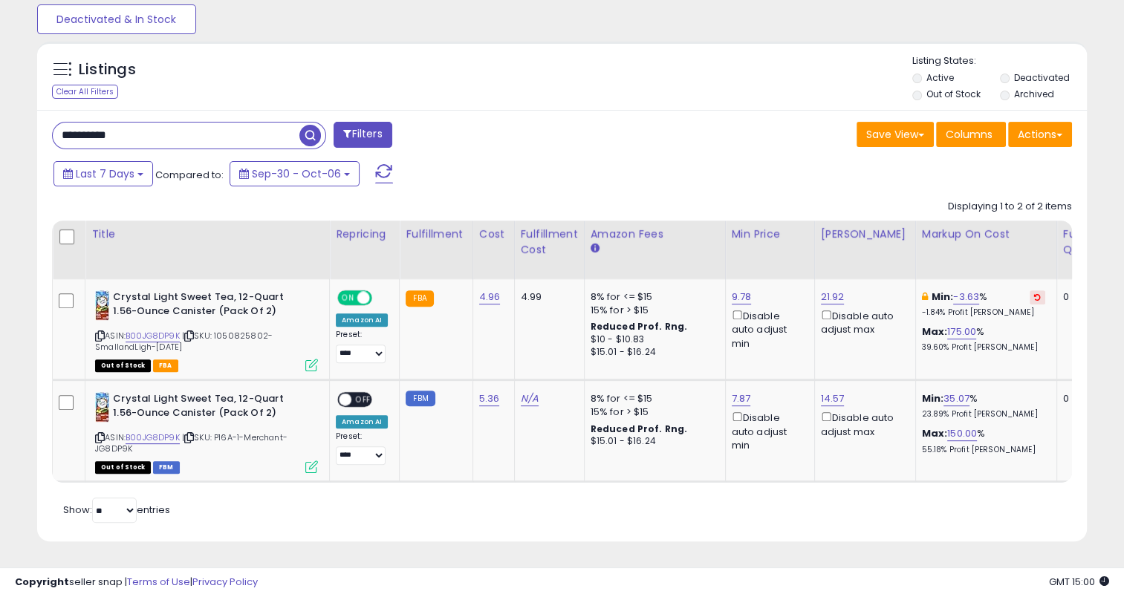
click at [42, 137] on div "**********" at bounding box center [301, 137] width 521 height 30
click at [306, 125] on span "button" at bounding box center [310, 136] width 22 height 22
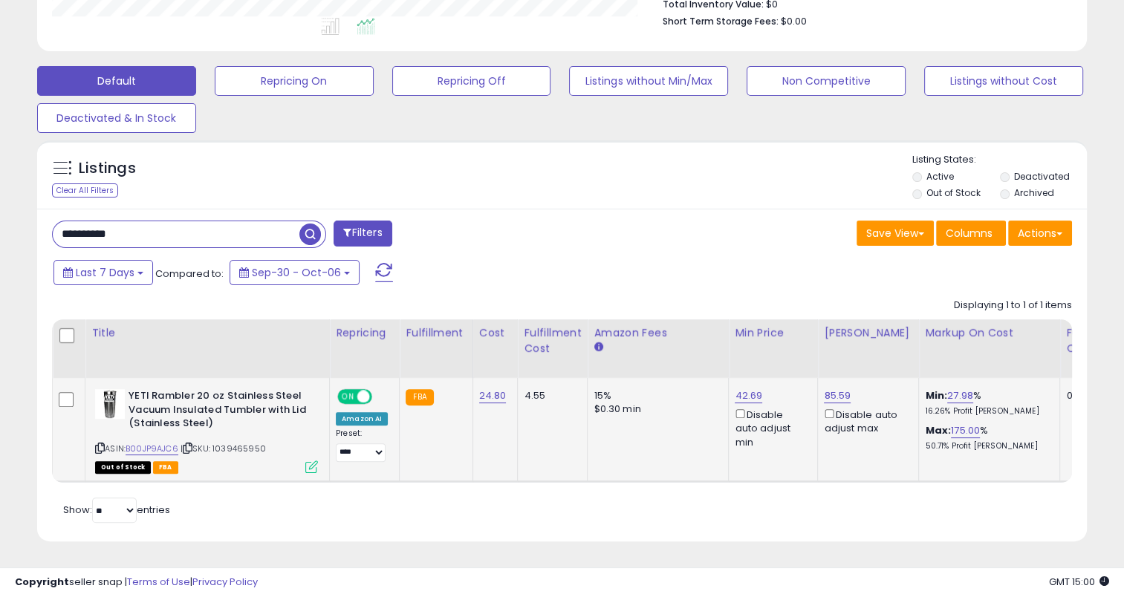
scroll to position [304, 607]
drag, startPoint x: 511, startPoint y: 390, endPoint x: 475, endPoint y: 383, distance: 36.3
click at [475, 383] on td "24.80" at bounding box center [494, 430] width 45 height 104
drag, startPoint x: 152, startPoint y: 234, endPoint x: 51, endPoint y: 232, distance: 101.0
click at [52, 232] on div "**********" at bounding box center [189, 234] width 274 height 27
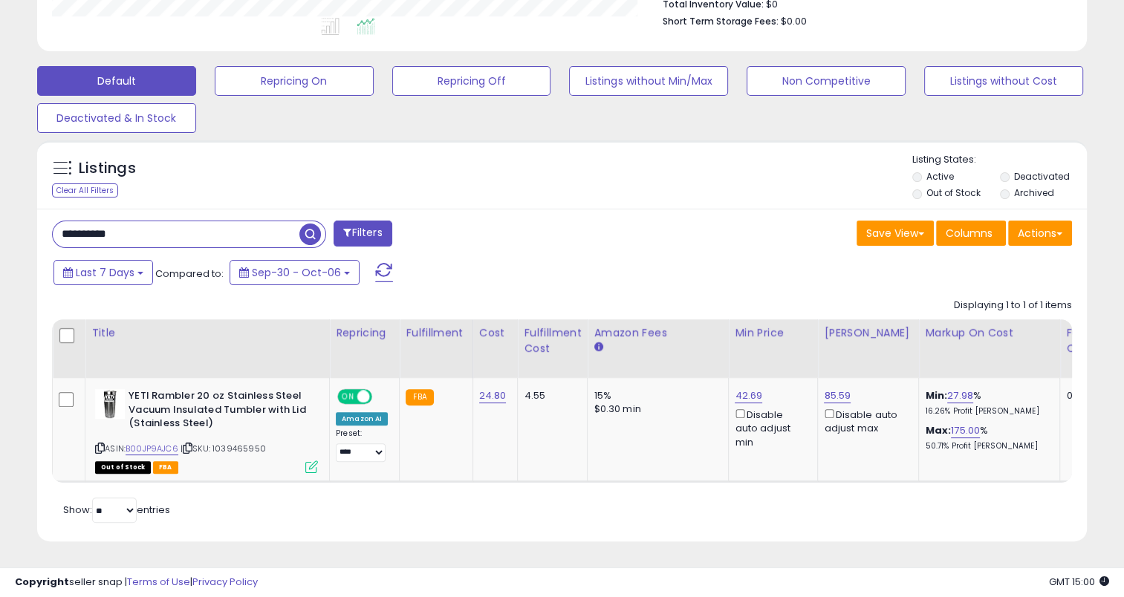
click at [315, 224] on span "button" at bounding box center [310, 235] width 22 height 22
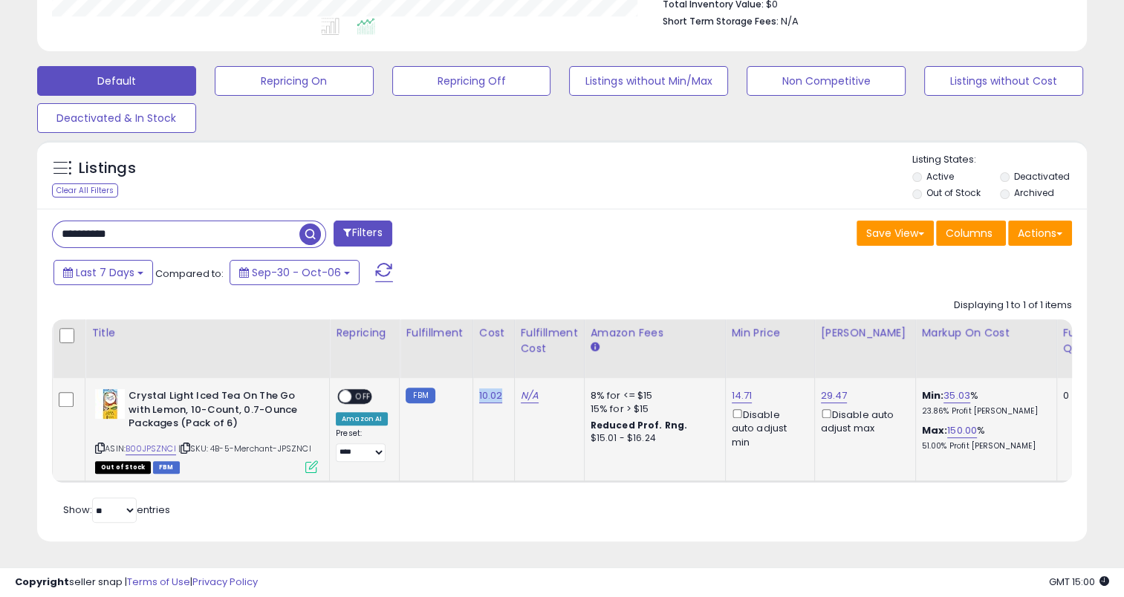
drag, startPoint x: 502, startPoint y: 393, endPoint x: 472, endPoint y: 391, distance: 29.8
click at [472, 391] on td "10.02" at bounding box center [493, 430] width 42 height 104
drag, startPoint x: 177, startPoint y: 217, endPoint x: 45, endPoint y: 218, distance: 132.9
click at [45, 221] on div "**********" at bounding box center [301, 236] width 521 height 30
click at [312, 224] on span "button" at bounding box center [310, 235] width 22 height 22
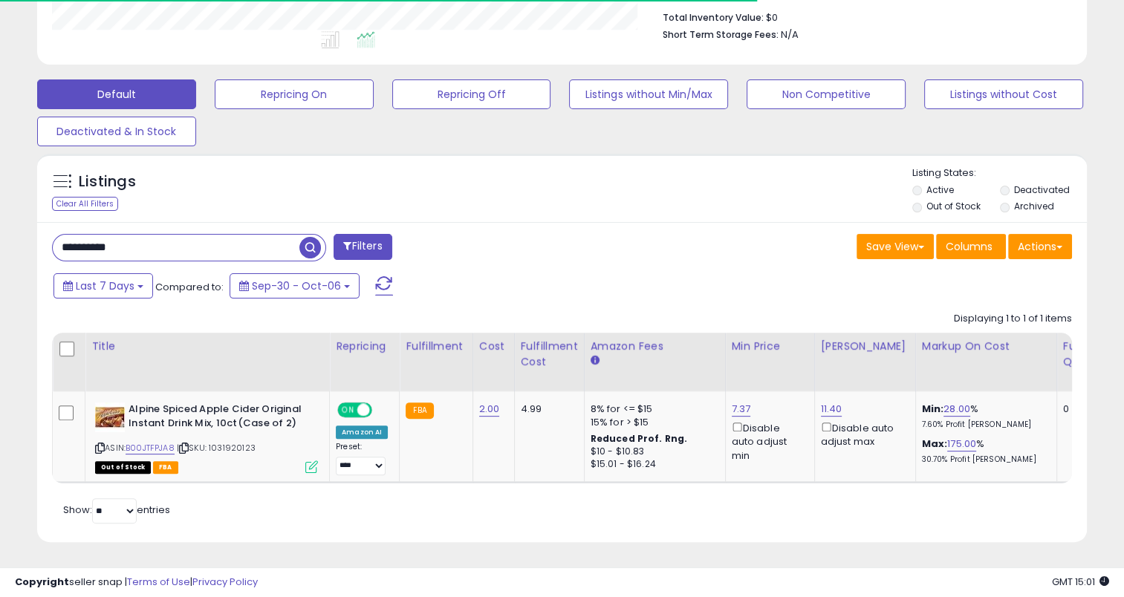
scroll to position [399, 0]
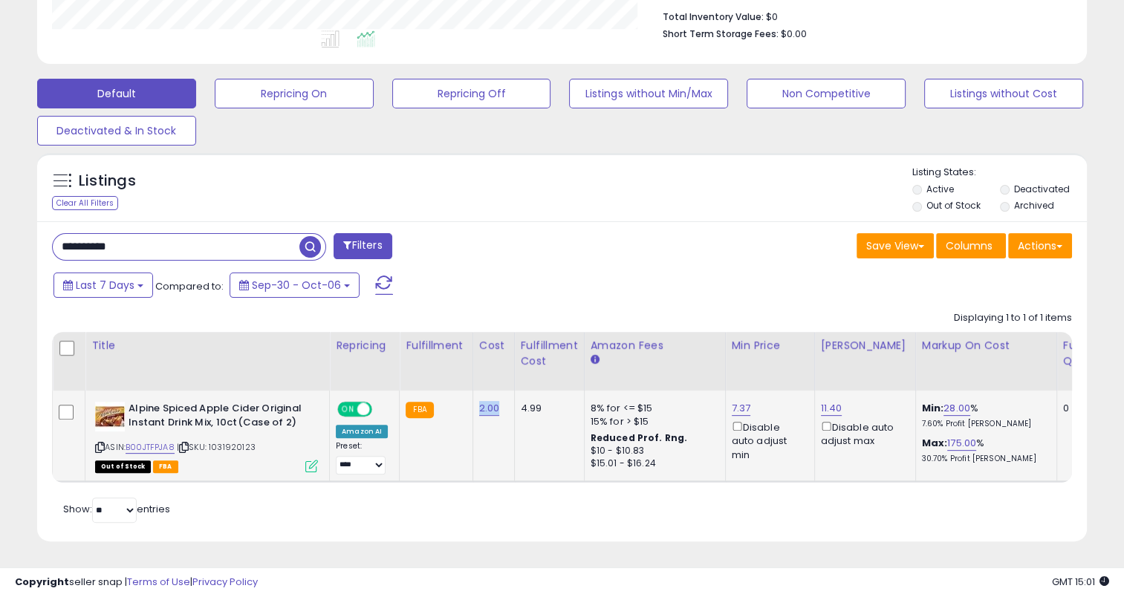
drag, startPoint x: 499, startPoint y: 401, endPoint x: 475, endPoint y: 401, distance: 24.5
click at [475, 401] on td "2.00" at bounding box center [493, 436] width 42 height 91
drag, startPoint x: 154, startPoint y: 238, endPoint x: 50, endPoint y: 235, distance: 104.0
click at [50, 235] on div "**********" at bounding box center [301, 248] width 521 height 30
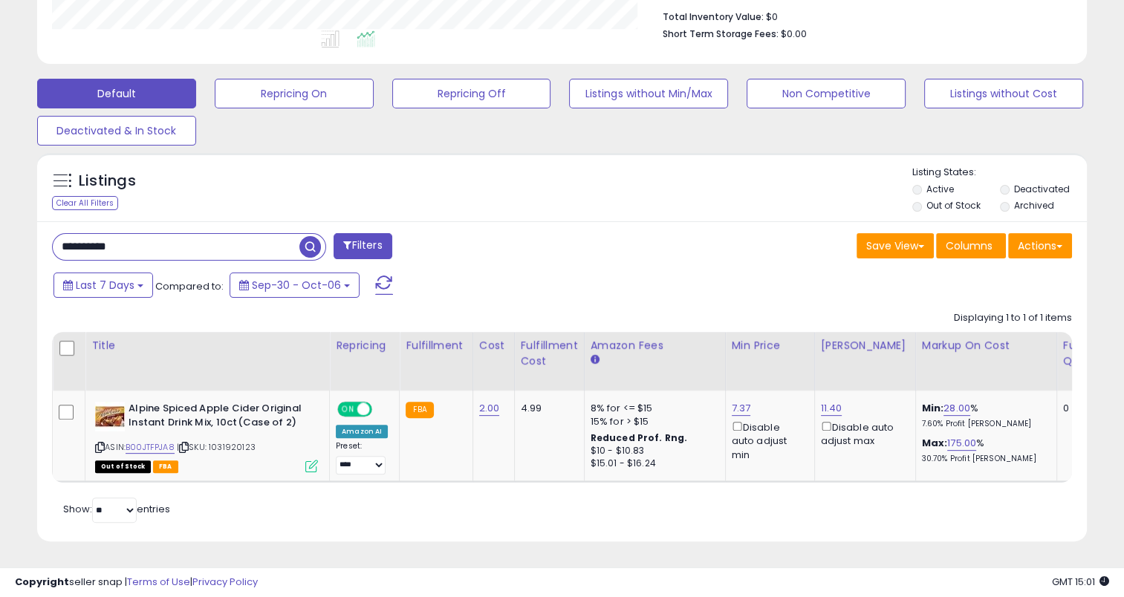
click at [310, 236] on span "button" at bounding box center [310, 247] width 22 height 22
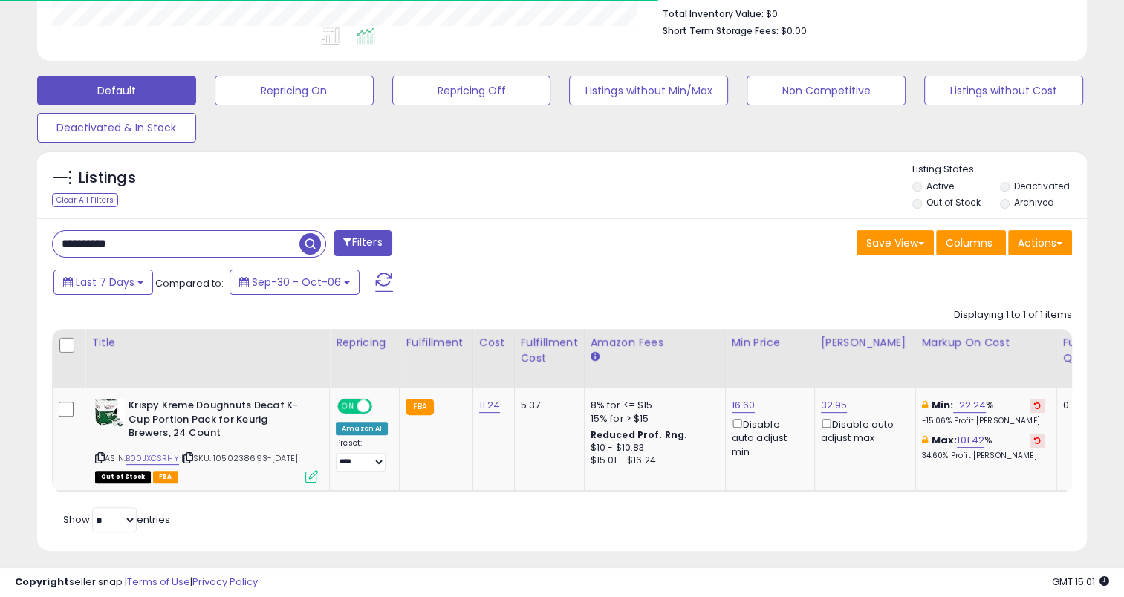
scroll to position [412, 0]
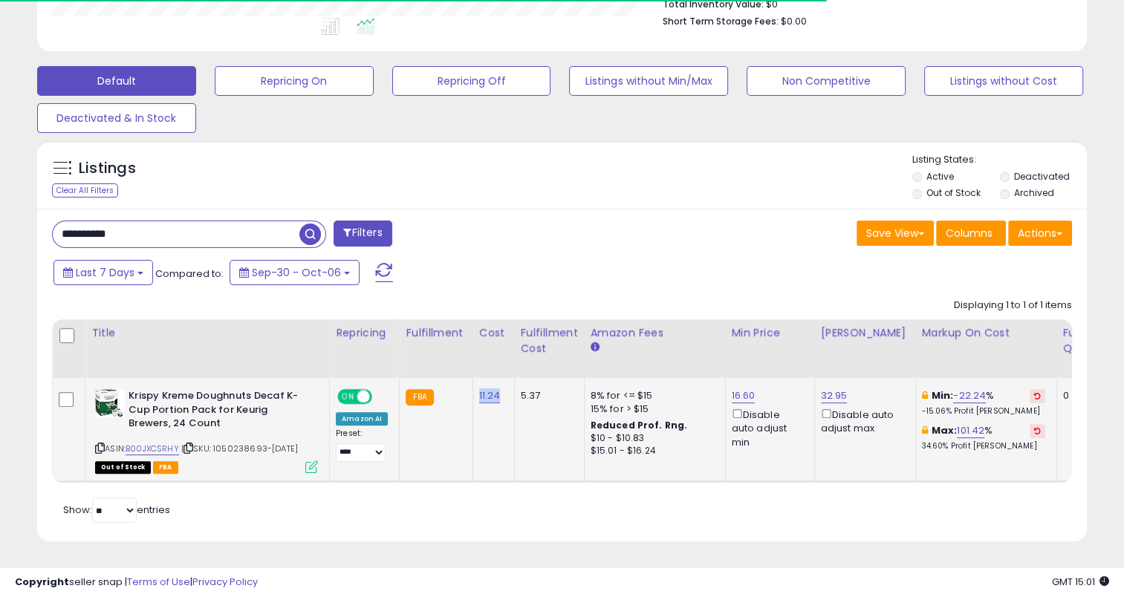
drag, startPoint x: 496, startPoint y: 383, endPoint x: 474, endPoint y: 386, distance: 22.5
click at [479, 389] on div "11.24" at bounding box center [491, 395] width 24 height 13
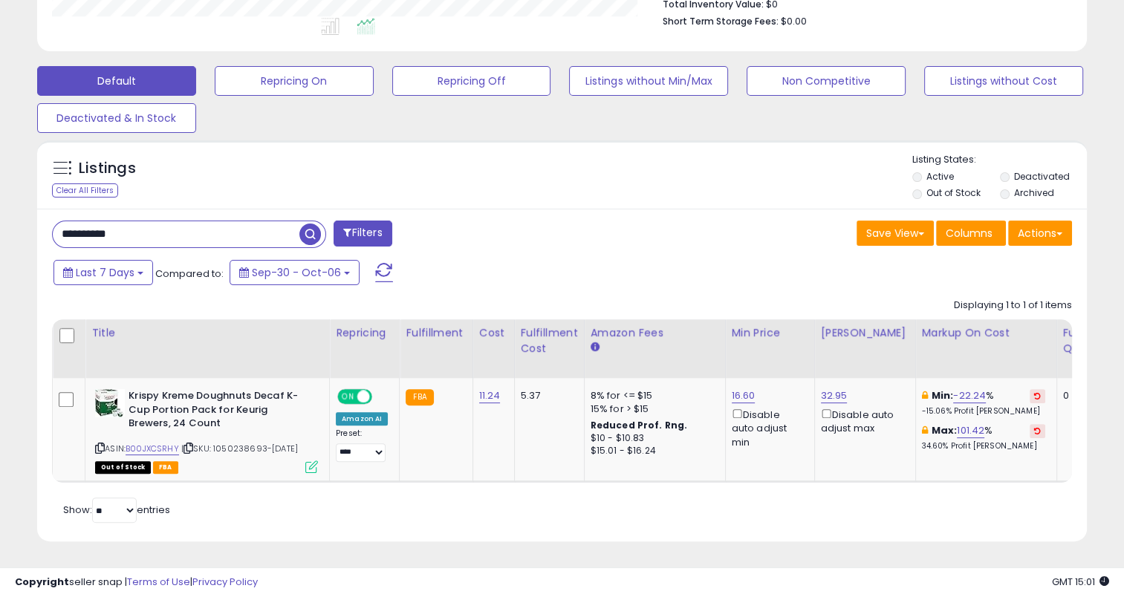
drag, startPoint x: 143, startPoint y: 216, endPoint x: 59, endPoint y: 219, distance: 84.0
click at [59, 221] on input "**********" at bounding box center [176, 234] width 247 height 26
click at [312, 224] on span "button" at bounding box center [310, 235] width 22 height 22
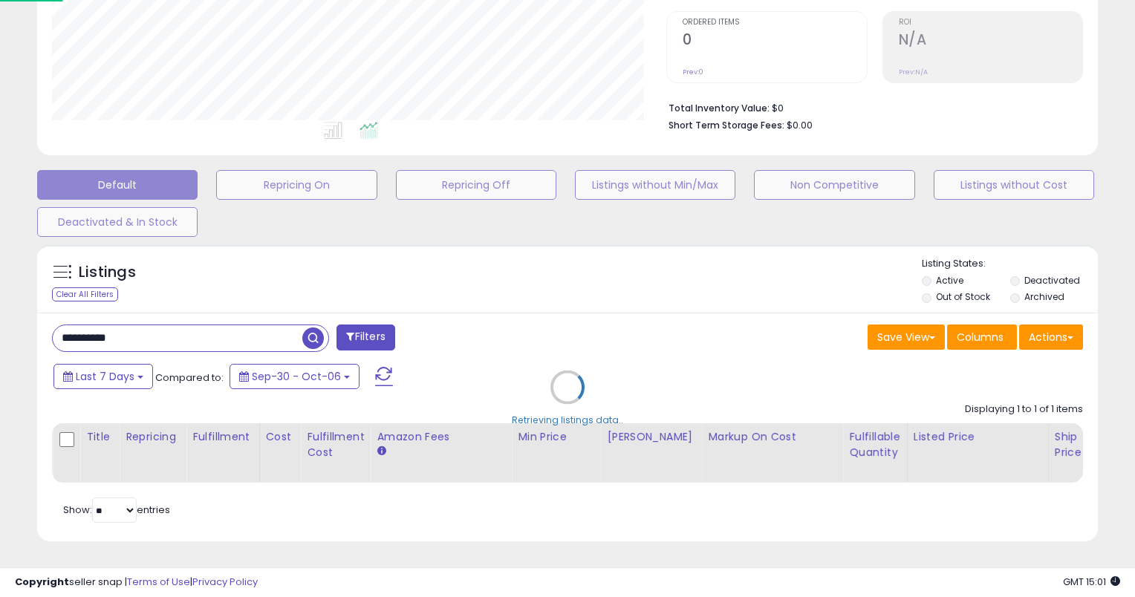
scroll to position [742339, 742029]
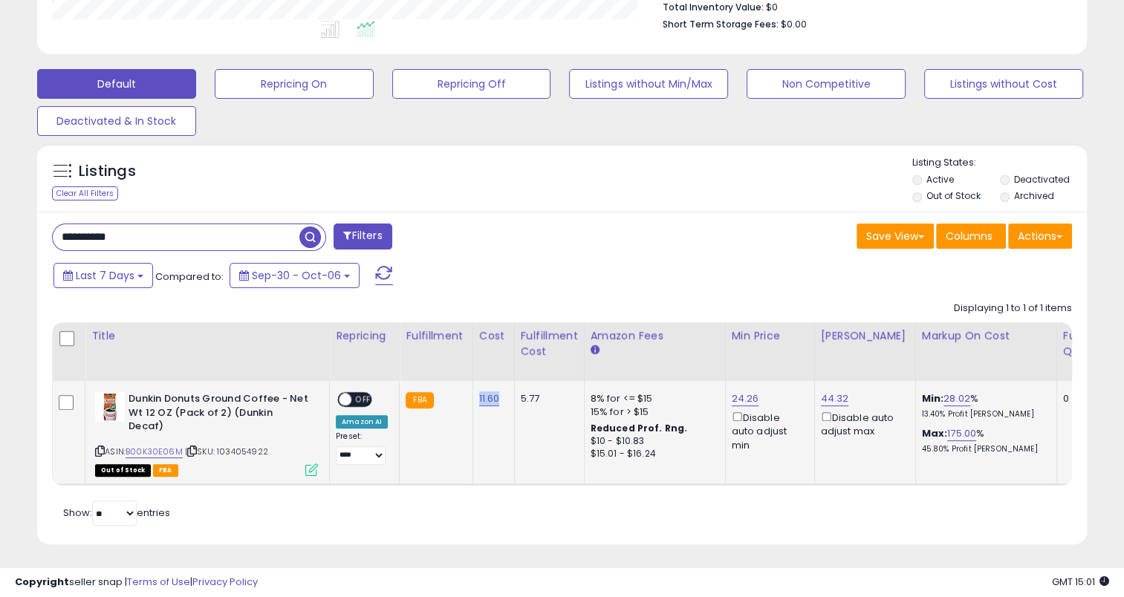
drag, startPoint x: 498, startPoint y: 403, endPoint x: 473, endPoint y: 397, distance: 25.2
click at [473, 397] on td "11.60" at bounding box center [493, 433] width 42 height 104
drag, startPoint x: 137, startPoint y: 237, endPoint x: 42, endPoint y: 243, distance: 96.0
click at [42, 243] on div "**********" at bounding box center [301, 239] width 521 height 30
click at [306, 234] on span "button" at bounding box center [310, 238] width 22 height 22
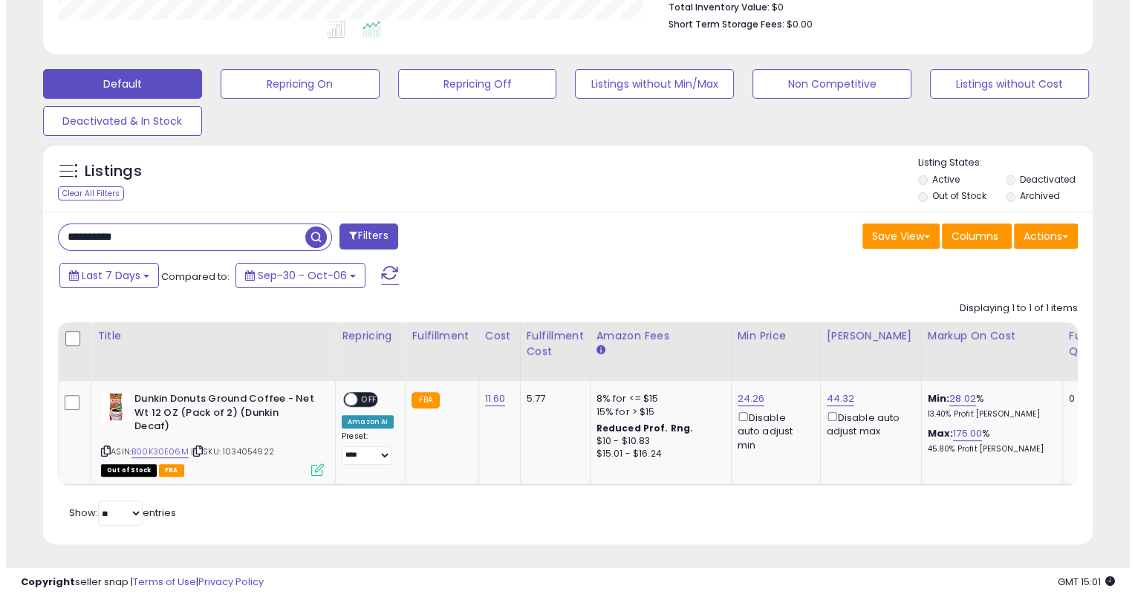
scroll to position [308, 0]
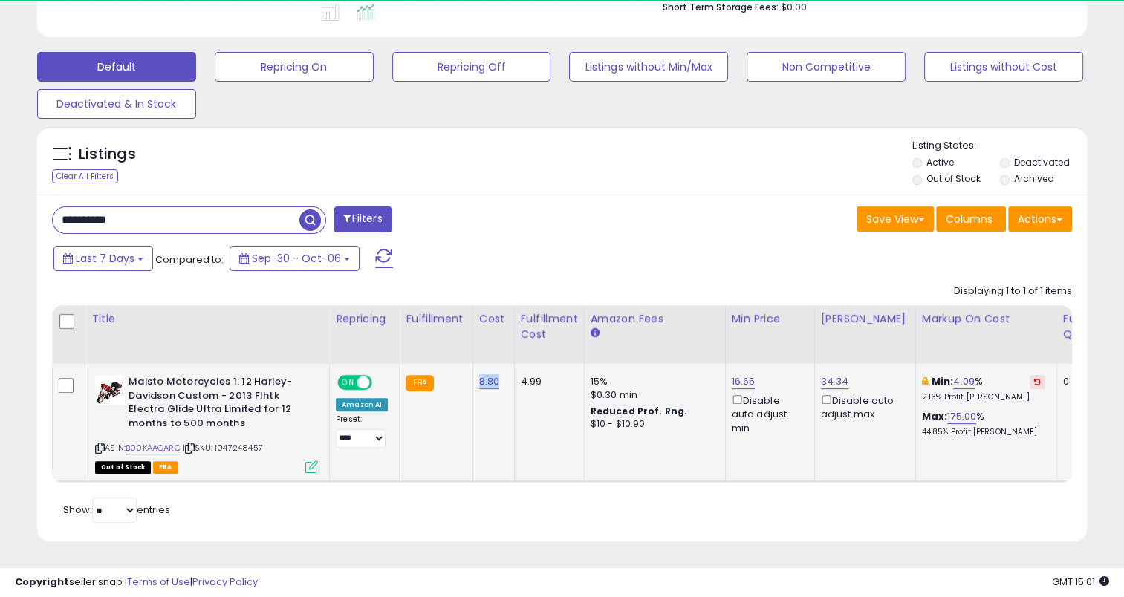
drag, startPoint x: 498, startPoint y: 376, endPoint x: 473, endPoint y: 377, distance: 25.3
click at [473, 377] on td "8.80" at bounding box center [493, 422] width 42 height 117
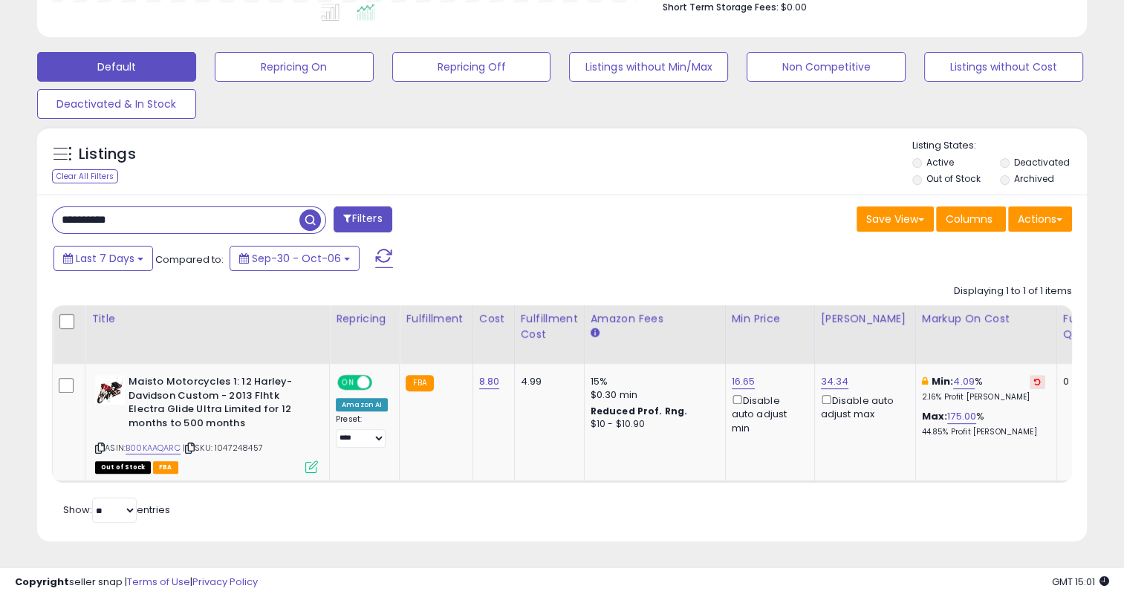
drag, startPoint x: 176, startPoint y: 208, endPoint x: 56, endPoint y: 217, distance: 119.9
click at [56, 217] on input "**********" at bounding box center [176, 220] width 247 height 26
click at [309, 209] on span "button" at bounding box center [310, 220] width 22 height 22
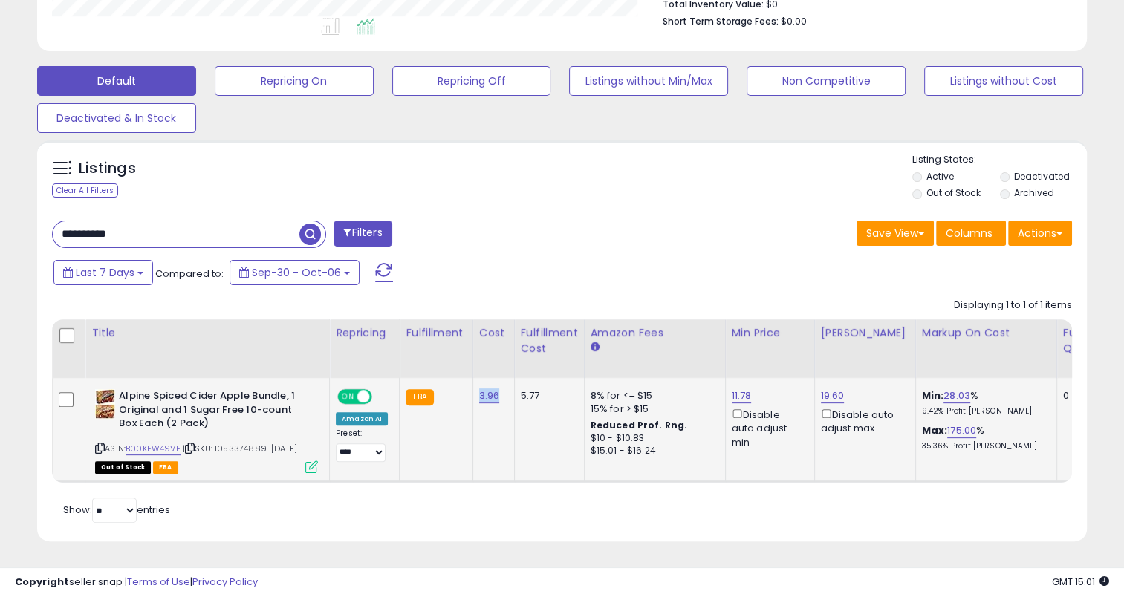
drag, startPoint x: 492, startPoint y: 380, endPoint x: 475, endPoint y: 381, distance: 16.4
click at [475, 381] on td "3.96" at bounding box center [493, 430] width 42 height 104
drag, startPoint x: 154, startPoint y: 205, endPoint x: 46, endPoint y: 212, distance: 108.7
click at [46, 221] on div "**********" at bounding box center [301, 236] width 521 height 30
click at [311, 224] on span "button" at bounding box center [310, 235] width 22 height 22
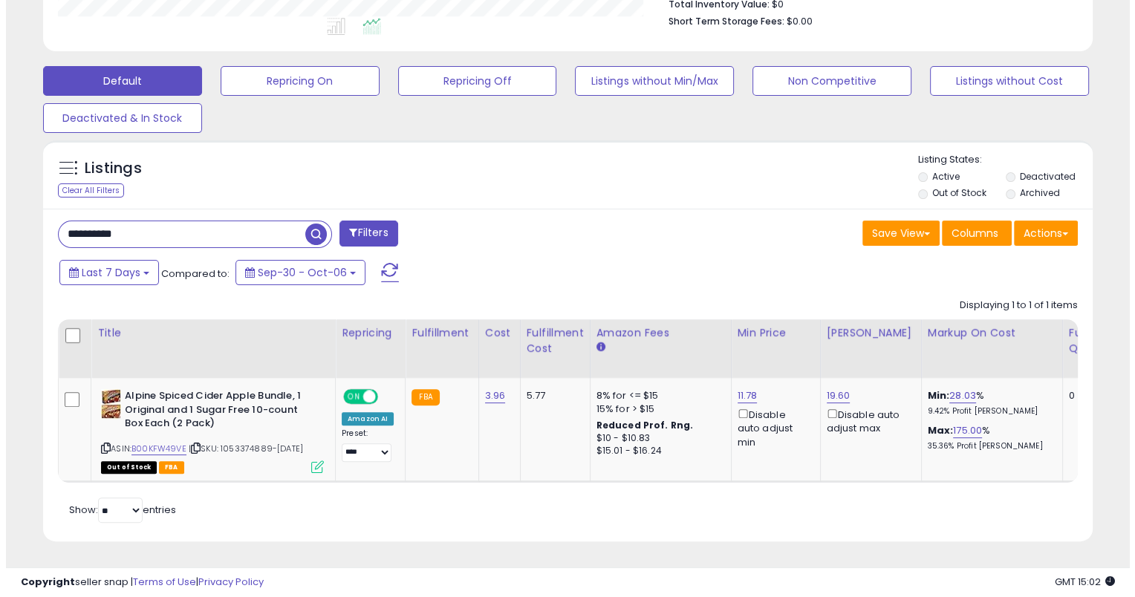
scroll to position [308, 0]
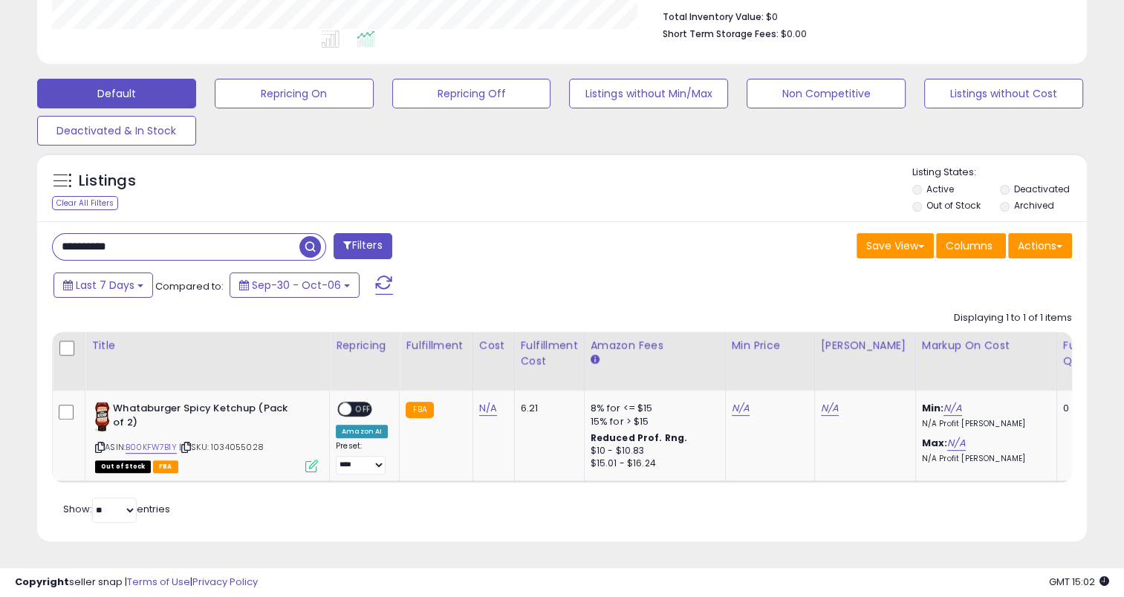
drag, startPoint x: 153, startPoint y: 231, endPoint x: 56, endPoint y: 235, distance: 97.4
click at [56, 235] on input "**********" at bounding box center [176, 247] width 247 height 26
click at [307, 236] on span "button" at bounding box center [310, 247] width 22 height 22
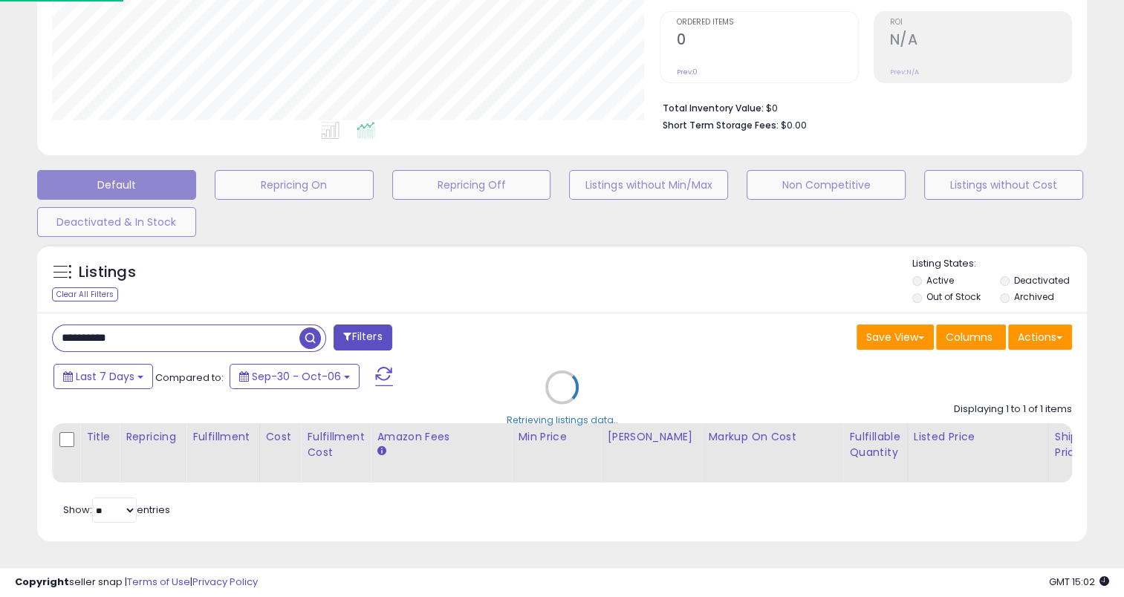
scroll to position [742339, 742029]
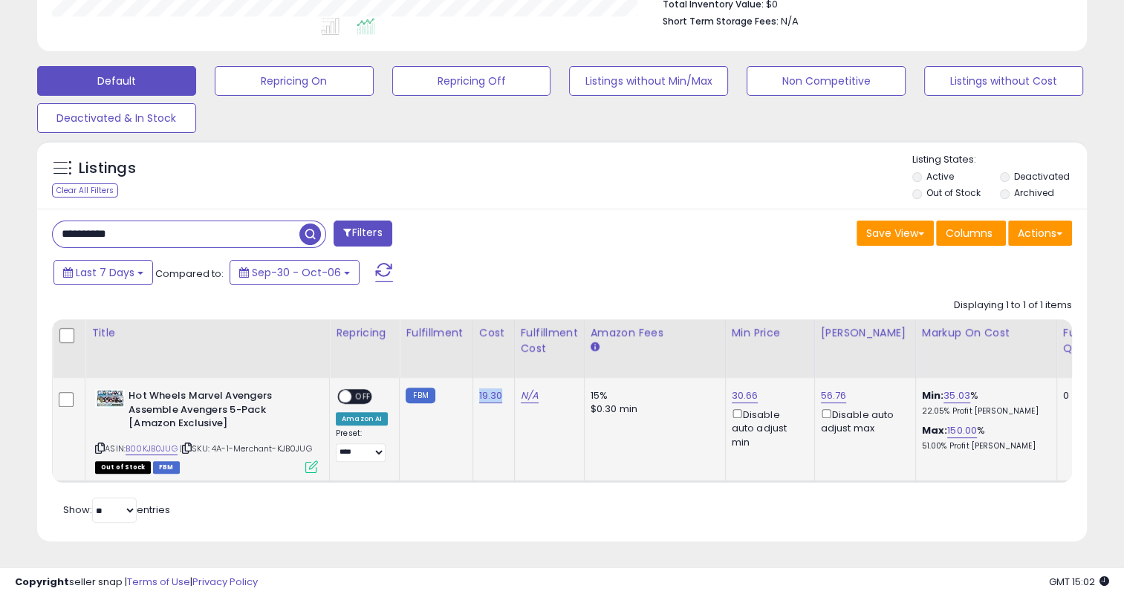
drag, startPoint x: 495, startPoint y: 374, endPoint x: 474, endPoint y: 377, distance: 21.0
click at [474, 378] on td "19.30" at bounding box center [493, 430] width 42 height 104
drag, startPoint x: 82, startPoint y: 225, endPoint x: 56, endPoint y: 230, distance: 25.8
click at [56, 230] on div "**********" at bounding box center [561, 375] width 1049 height 333
click at [313, 224] on span "button" at bounding box center [310, 235] width 22 height 22
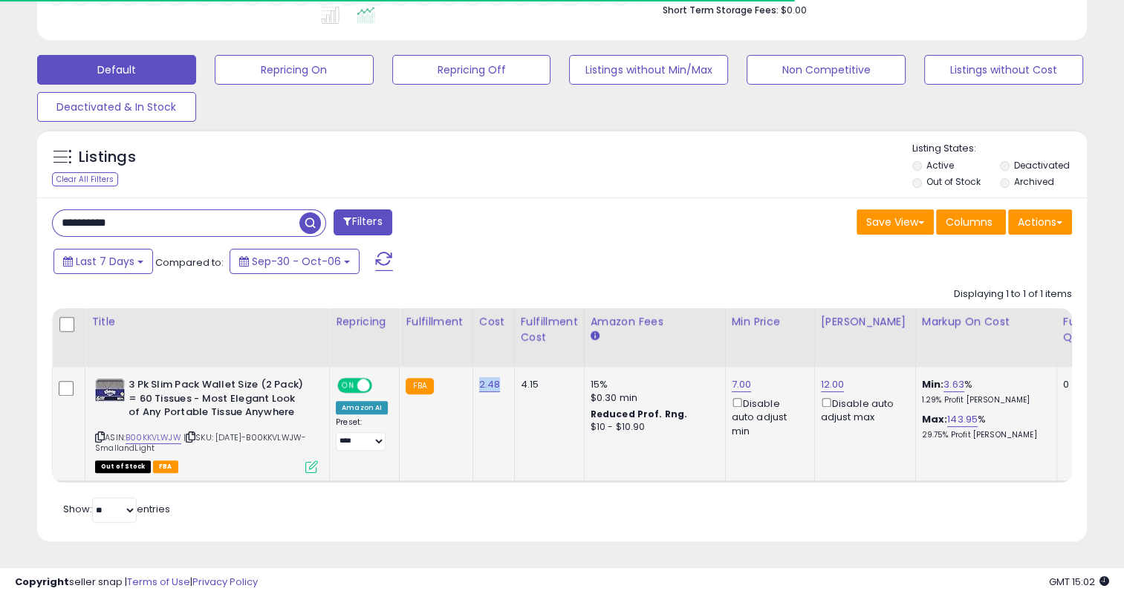
drag, startPoint x: 498, startPoint y: 377, endPoint x: 475, endPoint y: 382, distance: 22.9
click at [475, 382] on td "2.48" at bounding box center [493, 424] width 42 height 114
drag, startPoint x: 178, startPoint y: 211, endPoint x: 39, endPoint y: 215, distance: 138.9
click at [39, 215] on div "**********" at bounding box center [561, 370] width 1049 height 344
type input "**********"
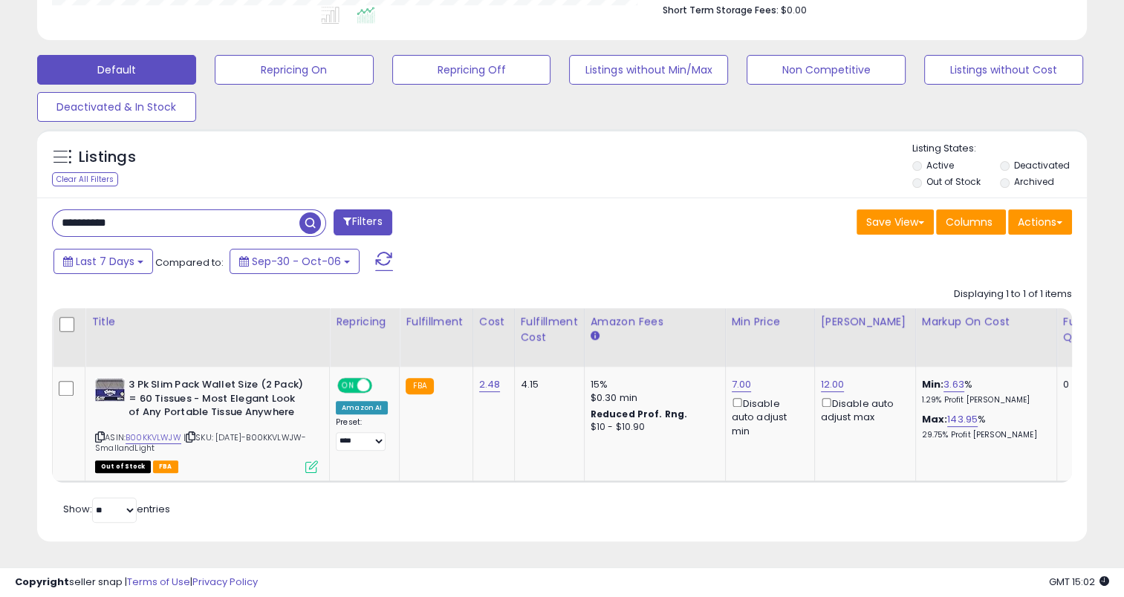
click at [304, 212] on span "button" at bounding box center [310, 223] width 22 height 22
